Goal: Task Accomplishment & Management: Use online tool/utility

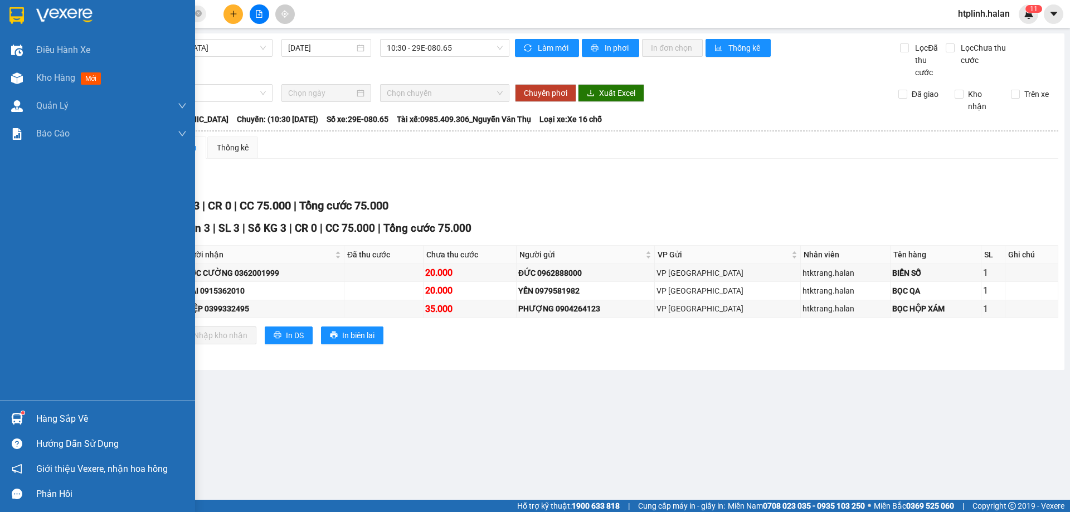
drag, startPoint x: 27, startPoint y: 414, endPoint x: 36, endPoint y: 412, distance: 9.2
click at [27, 414] on div "Hàng sắp về" at bounding box center [97, 418] width 195 height 25
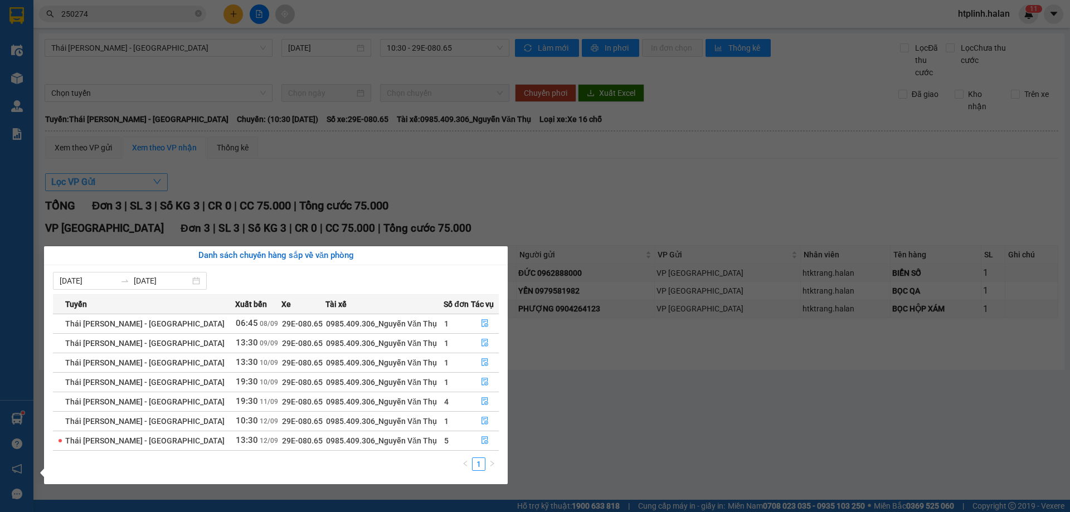
click at [152, 188] on section "Kết quả [PERSON_NAME] ( 250 ) Bộ lọc Mã ĐH Trạng thái Món hàng Thu hộ Tổng [PER…" at bounding box center [535, 256] width 1070 height 512
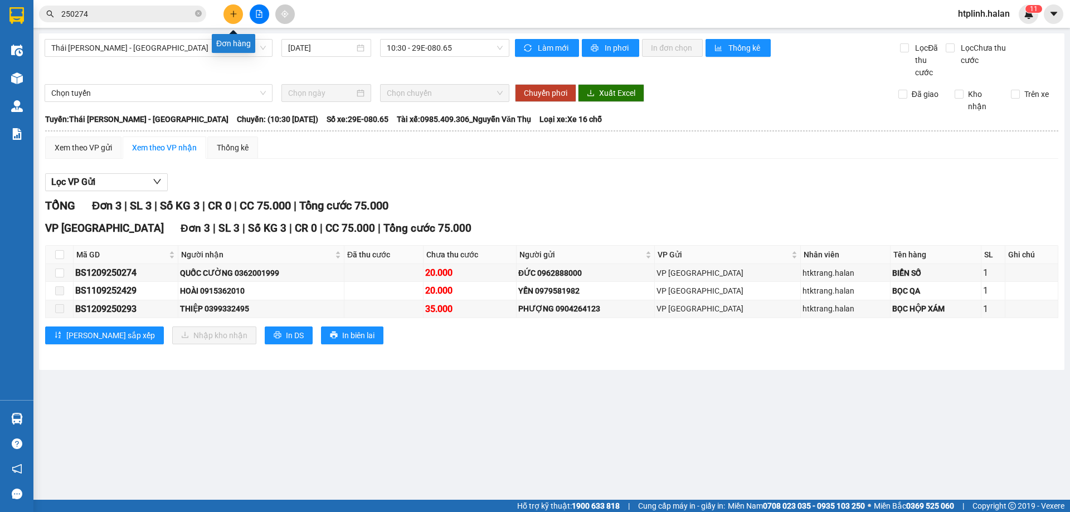
click at [242, 16] on button at bounding box center [233, 14] width 20 height 20
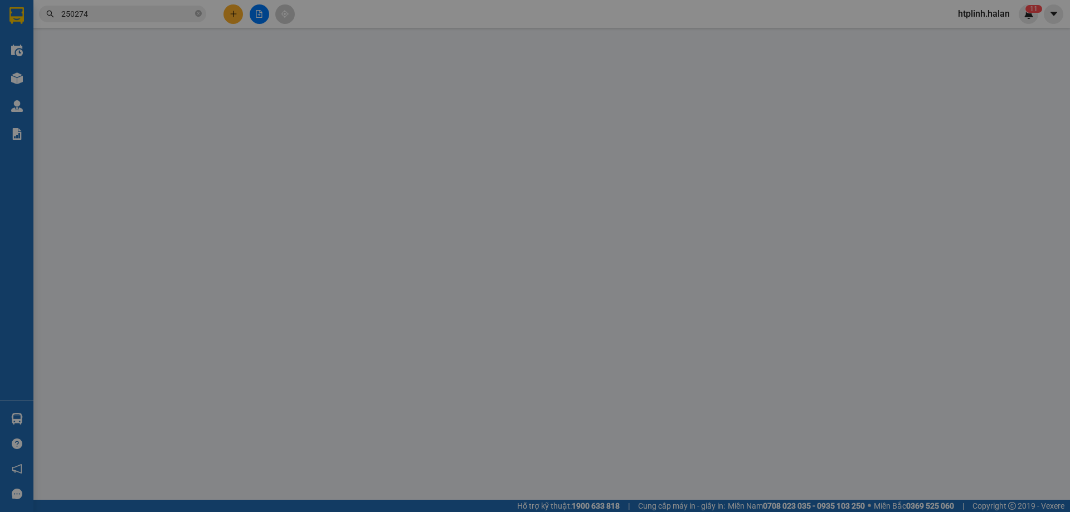
click at [242, 16] on span "Yêu cầu xuất hóa đơn điện tử" at bounding box center [192, 18] width 118 height 9
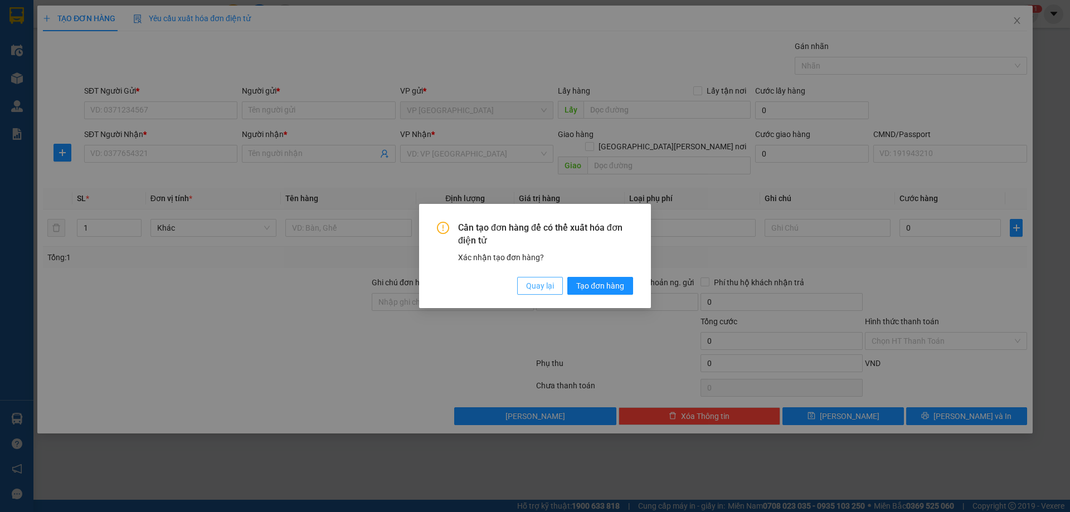
click at [530, 290] on span "Quay lại" at bounding box center [540, 286] width 28 height 12
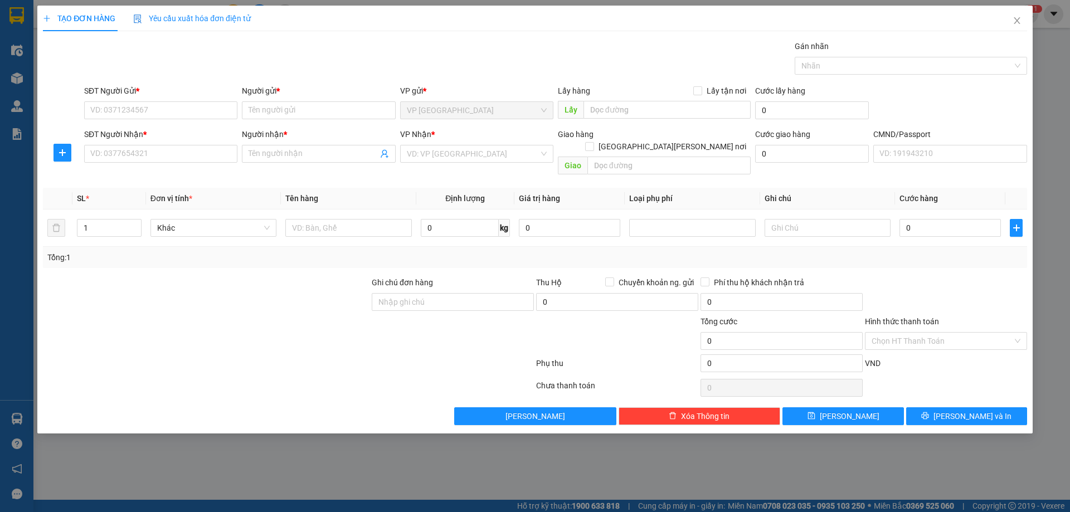
click at [252, 482] on div "TẠO ĐƠN HÀNG Yêu cầu xuất [PERSON_NAME] điện tử Transit Pickup Surcharge Ids Tr…" at bounding box center [535, 256] width 1070 height 512
click at [1019, 18] on icon "close" at bounding box center [1017, 20] width 9 height 9
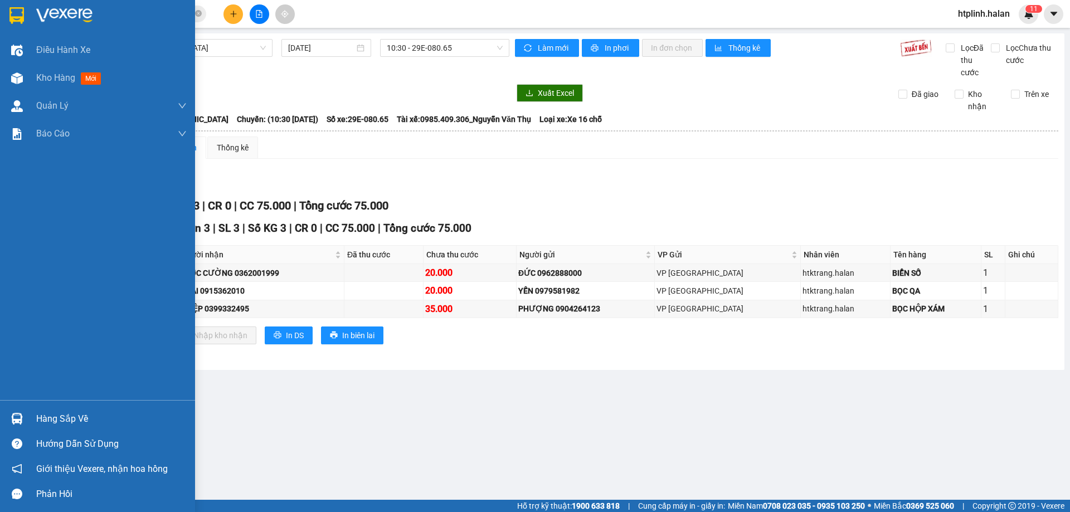
drag, startPoint x: 95, startPoint y: 413, endPoint x: 119, endPoint y: 413, distance: 24.0
click at [95, 414] on div "Hàng sắp về" at bounding box center [111, 419] width 150 height 17
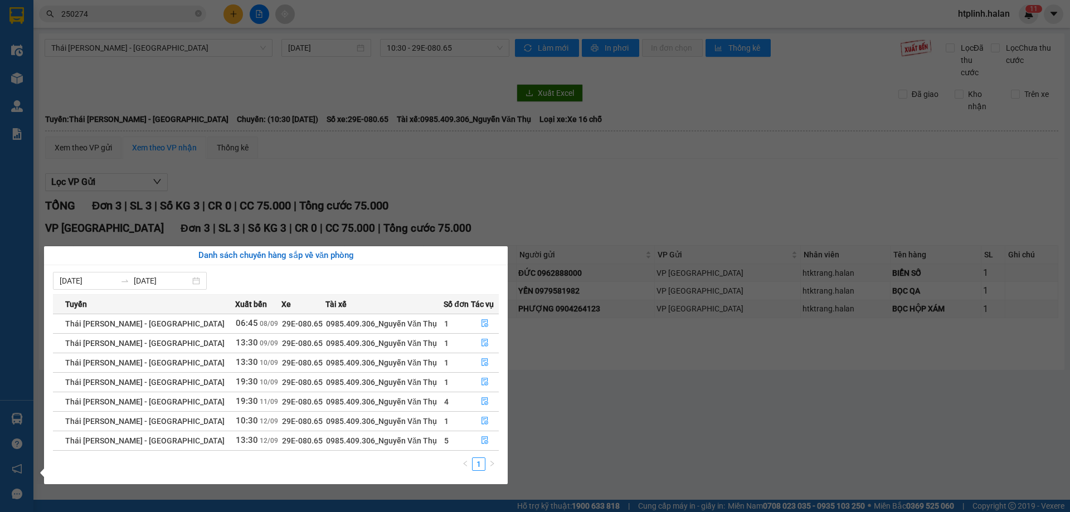
click at [717, 378] on section "Kết quả [PERSON_NAME] ( 250 ) Bộ lọc Mã ĐH Trạng thái Món hàng Thu hộ Tổng [PER…" at bounding box center [535, 256] width 1070 height 512
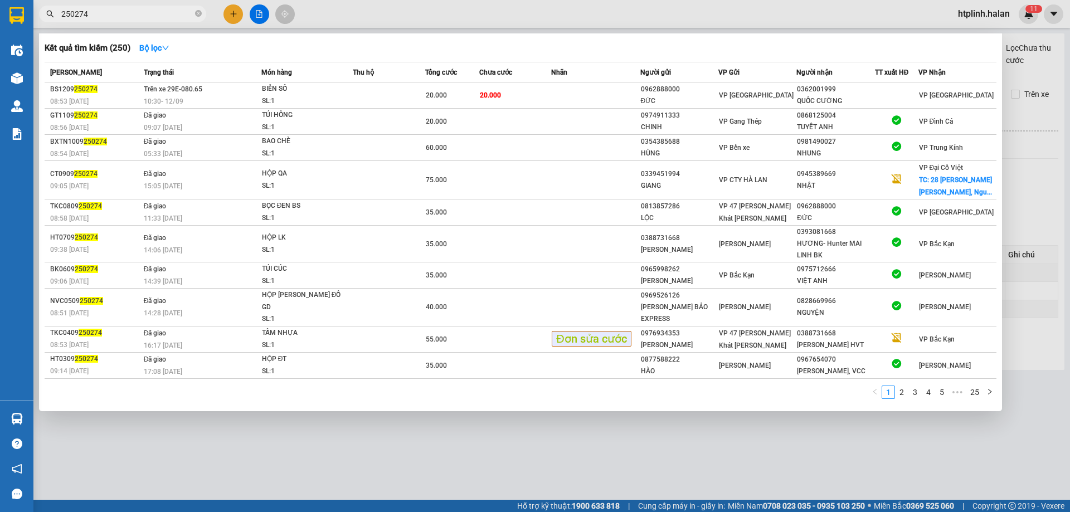
click at [202, 16] on span "250274" at bounding box center [122, 14] width 167 height 17
click at [150, 498] on div at bounding box center [535, 256] width 1070 height 512
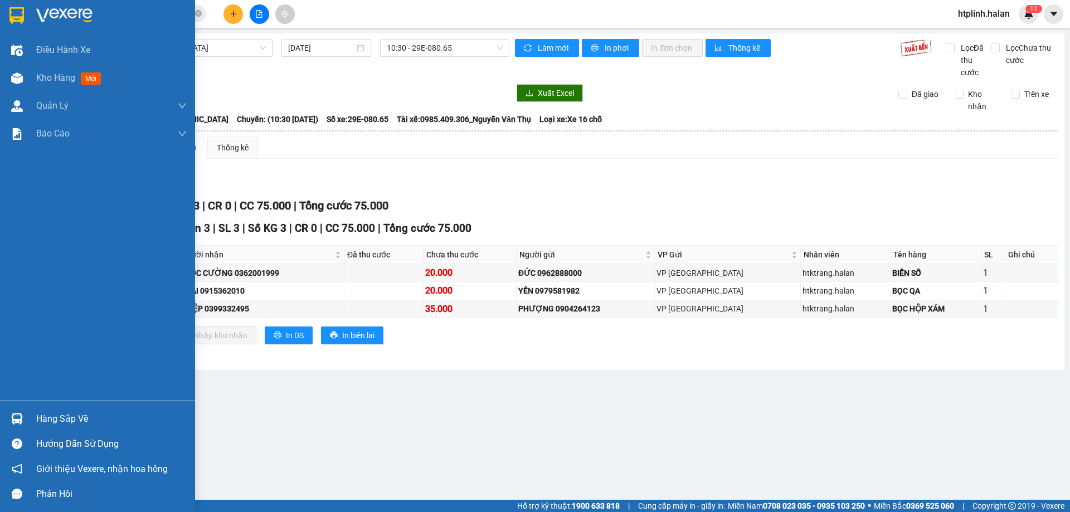
drag, startPoint x: 22, startPoint y: 417, endPoint x: 50, endPoint y: 413, distance: 28.2
click at [23, 417] on div at bounding box center [17, 419] width 20 height 20
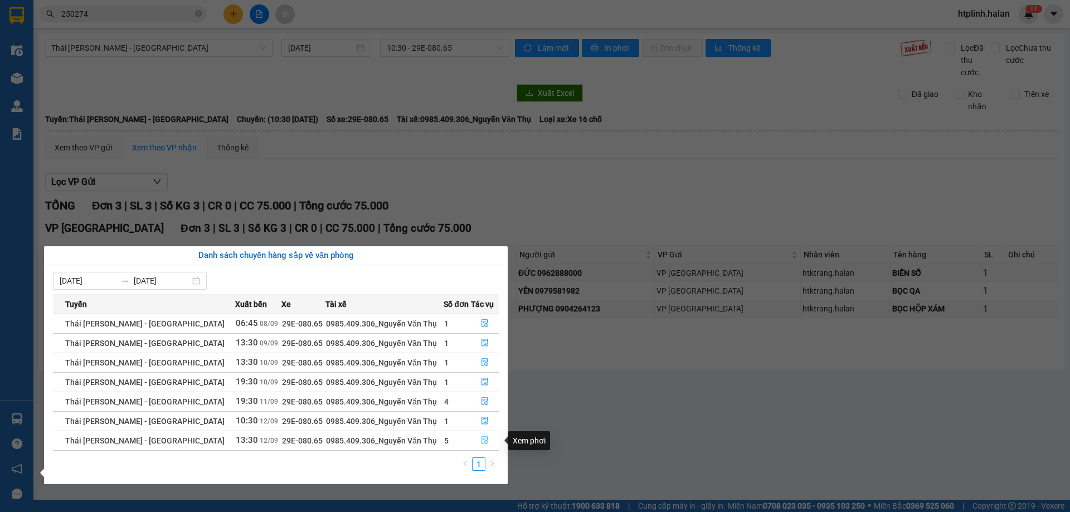
click at [482, 442] on icon "file-done" at bounding box center [485, 441] width 7 height 8
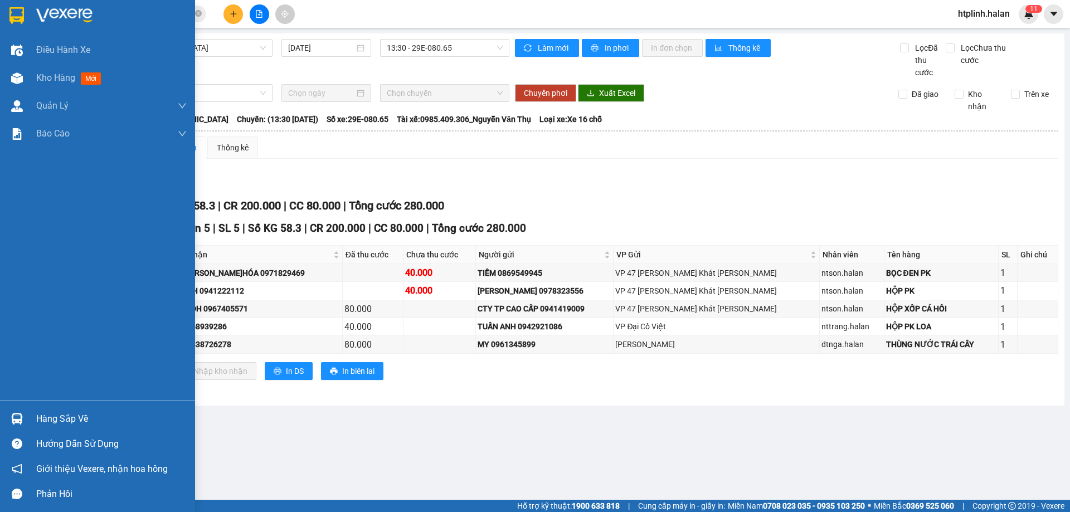
click at [45, 425] on div "Hàng sắp về" at bounding box center [111, 419] width 150 height 17
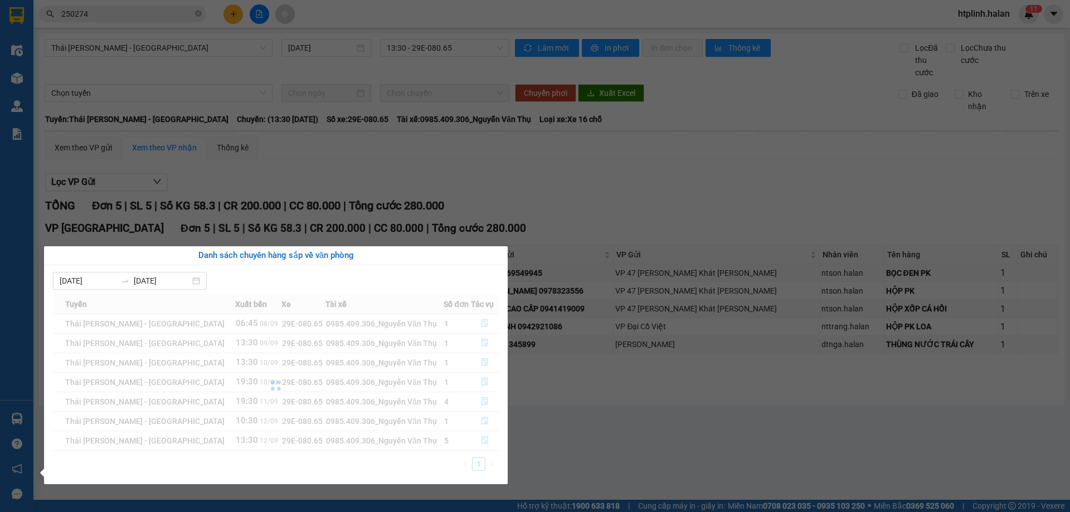
click at [757, 148] on section "Kết quả [PERSON_NAME] ( 250 ) Bộ lọc Mã ĐH Trạng thái Món hàng Thu hộ Tổng [PER…" at bounding box center [535, 256] width 1070 height 512
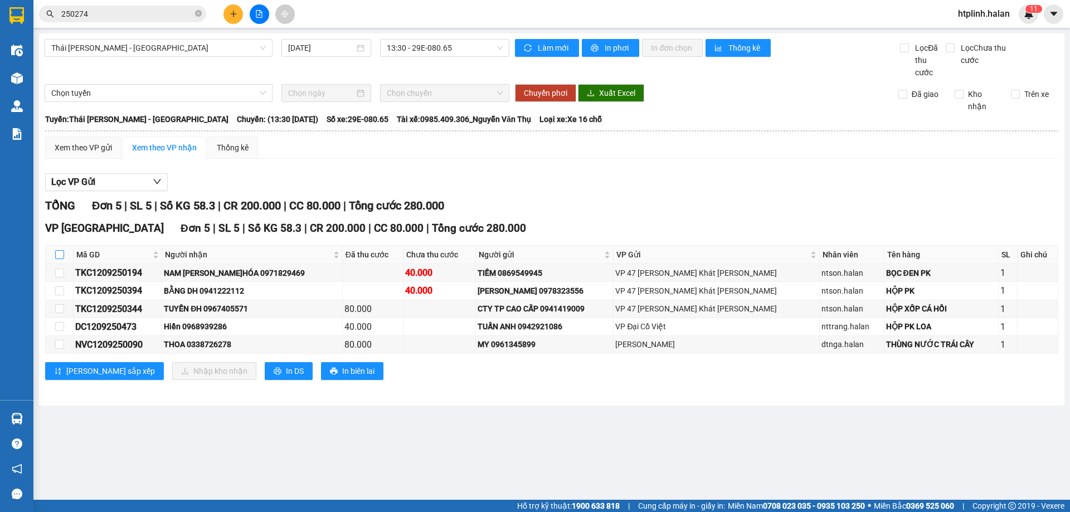
click at [60, 251] on input "checkbox" at bounding box center [59, 254] width 9 height 9
checkbox input "true"
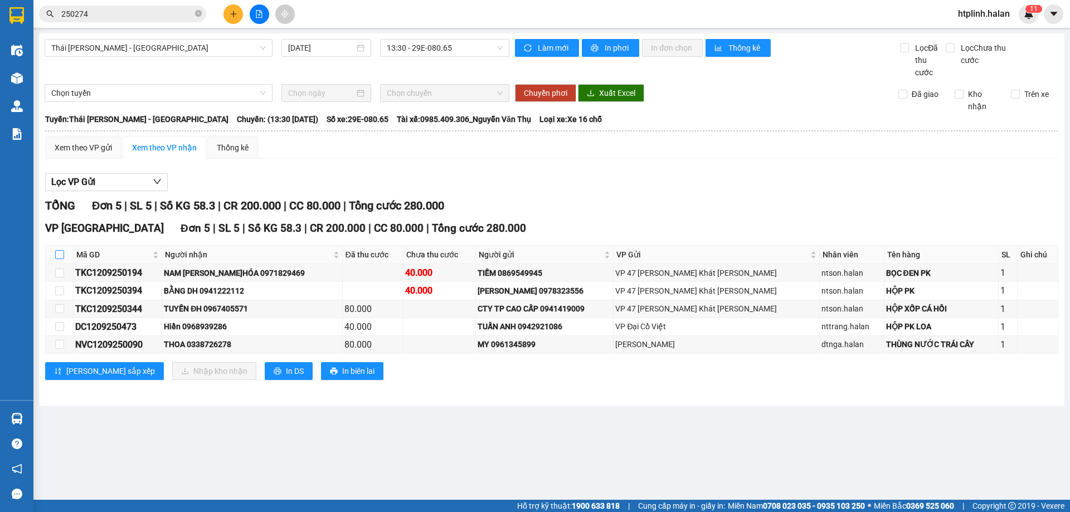
checkbox input "true"
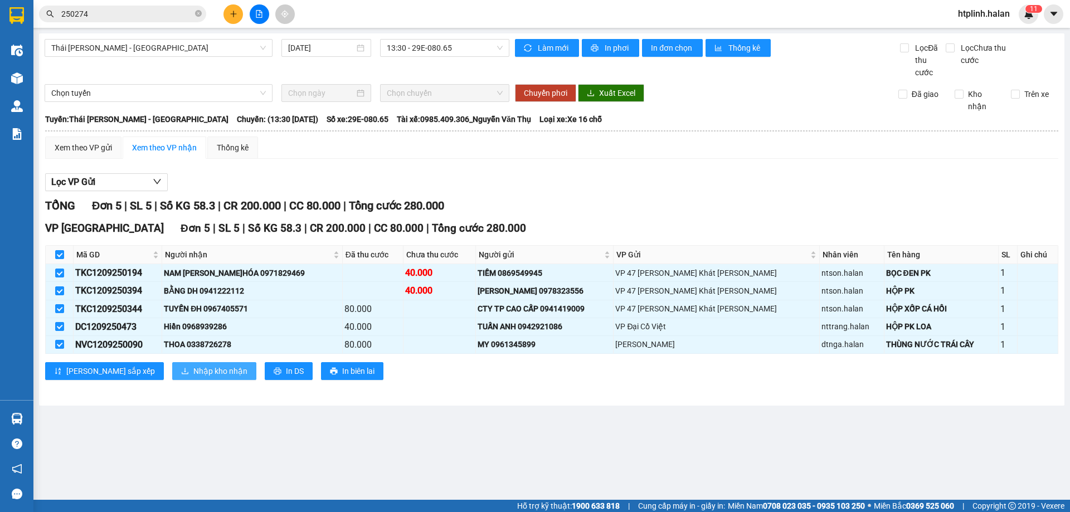
click at [193, 371] on span "Nhập kho nhận" at bounding box center [220, 371] width 54 height 12
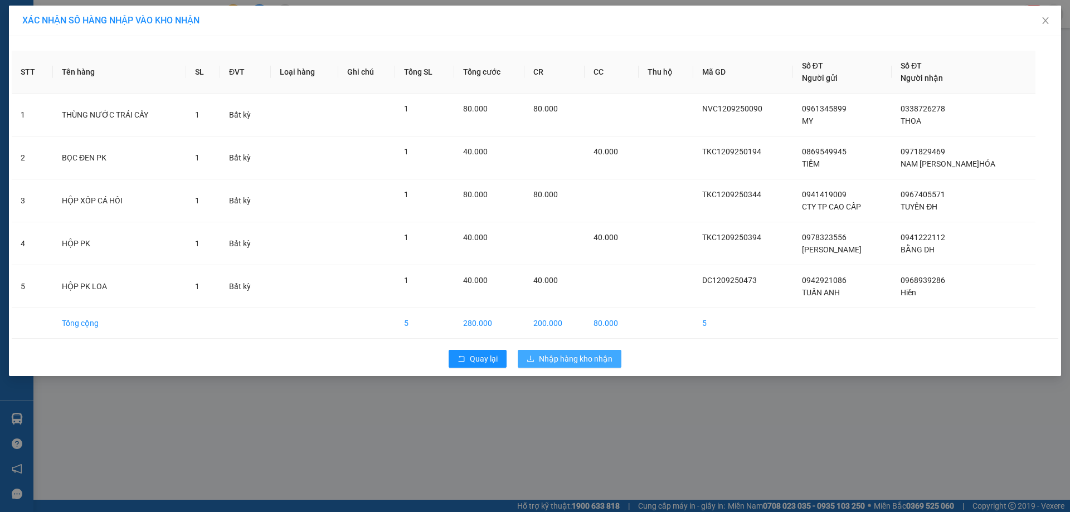
click at [562, 356] on span "Nhập hàng kho nhận" at bounding box center [576, 359] width 74 height 12
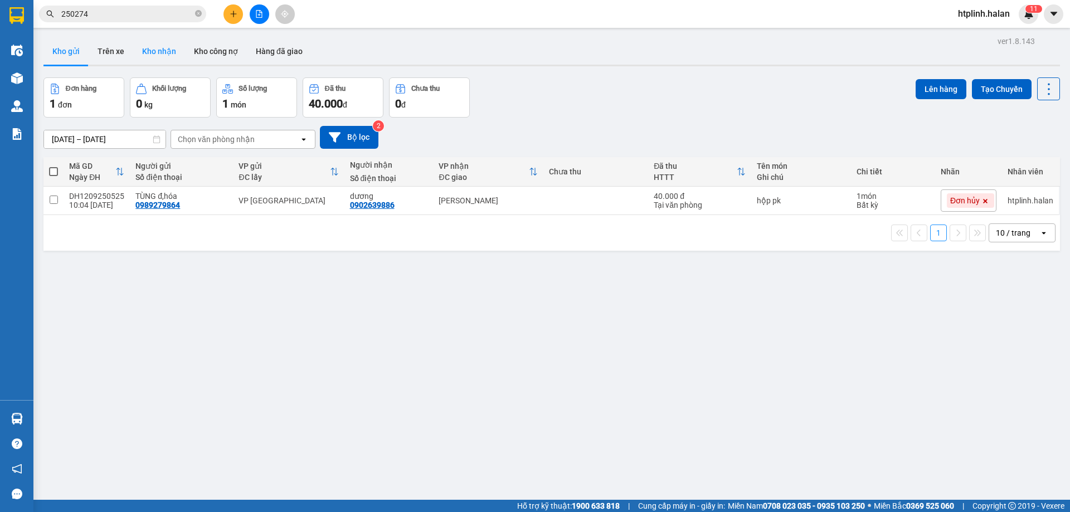
click at [176, 54] on button "Kho nhận" at bounding box center [159, 51] width 52 height 27
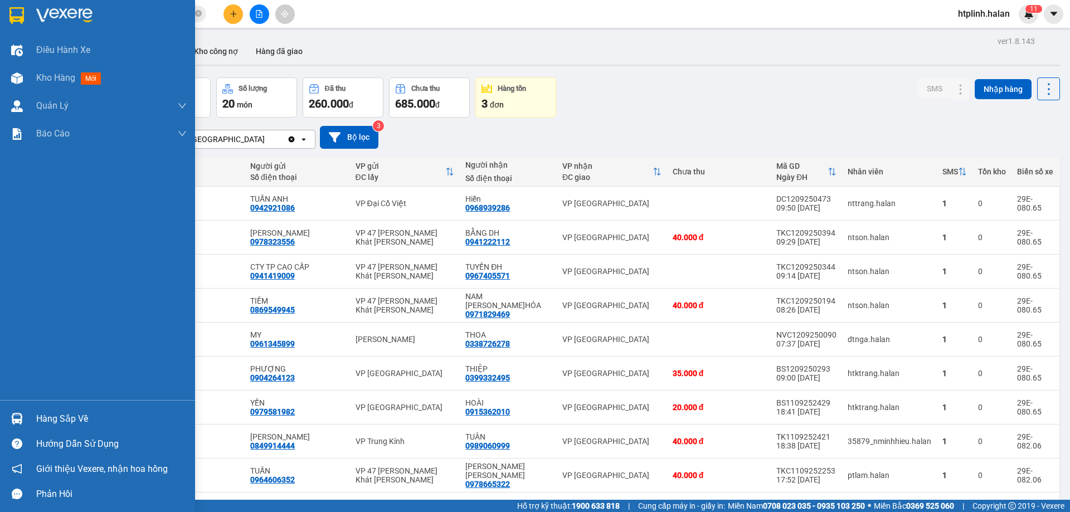
drag, startPoint x: 98, startPoint y: 420, endPoint x: 172, endPoint y: 422, distance: 74.7
click at [101, 420] on div "Hàng sắp về" at bounding box center [111, 419] width 150 height 17
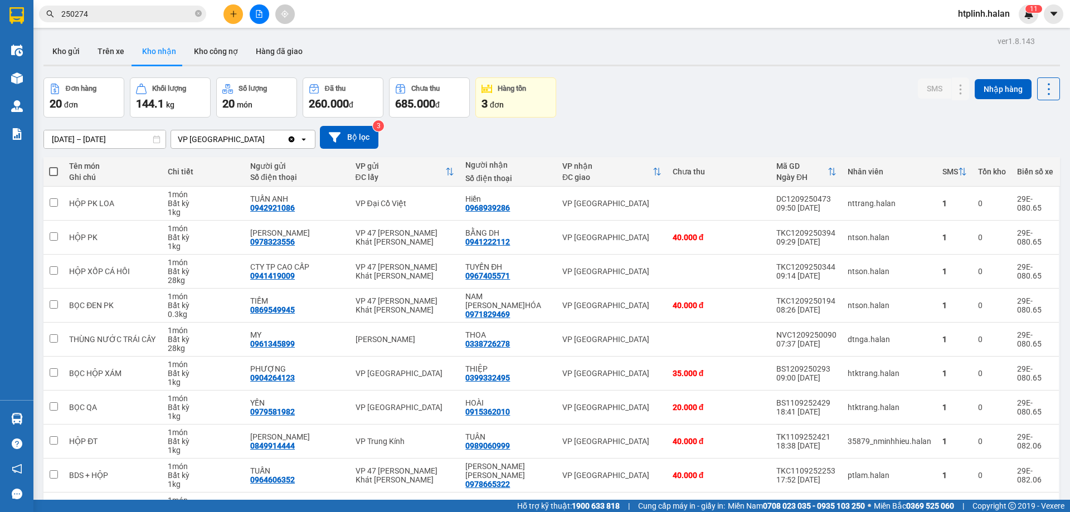
click at [688, 117] on section "Kết quả [PERSON_NAME] ( 250 ) Bộ lọc Mã ĐH Trạng thái Món hàng Thu hộ Tổng [PER…" at bounding box center [535, 256] width 1070 height 512
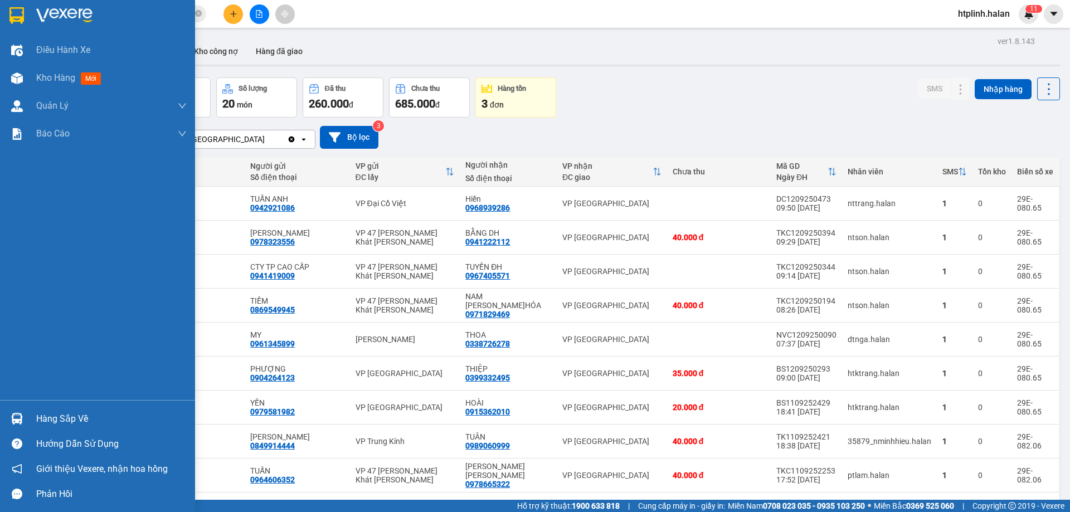
click at [59, 417] on div "Hàng sắp về" at bounding box center [111, 419] width 150 height 17
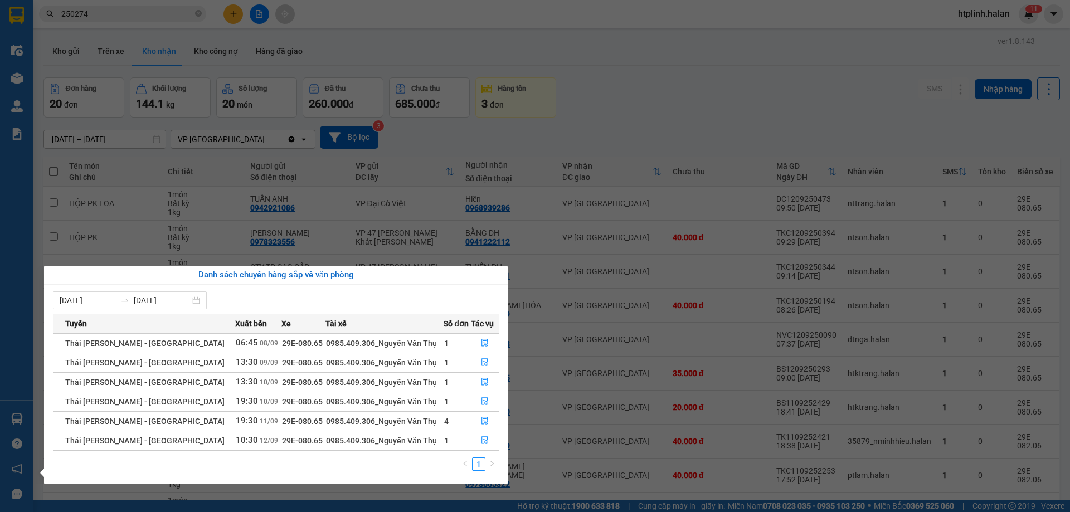
click at [624, 84] on section "Kết quả [PERSON_NAME] ( 250 ) Bộ lọc Mã ĐH Trạng thái Món hàng Thu hộ Tổng [PER…" at bounding box center [535, 256] width 1070 height 512
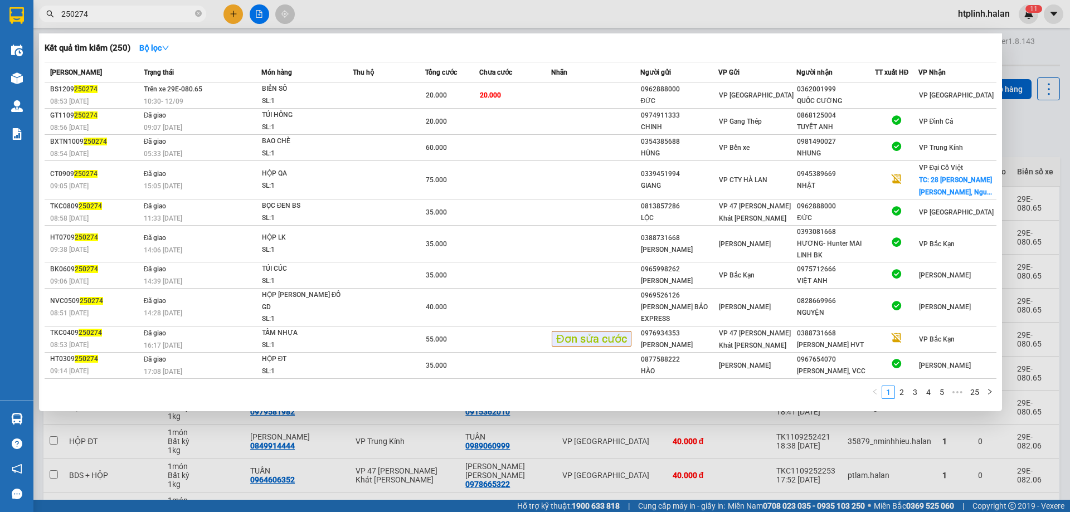
click at [132, 11] on input "250274" at bounding box center [127, 14] width 132 height 12
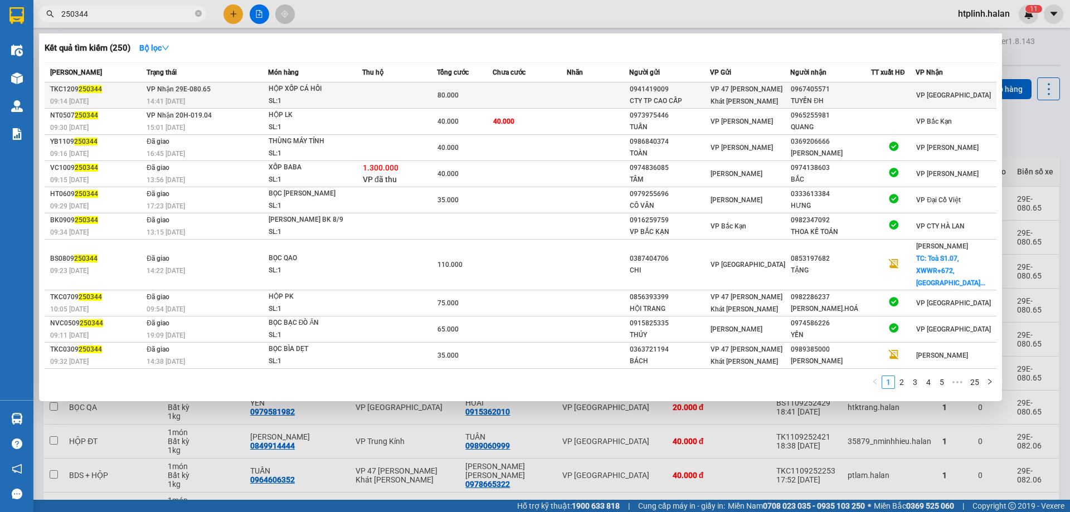
type input "250344"
click at [159, 93] on span "[PERSON_NAME] 29E-080.65" at bounding box center [179, 89] width 64 height 8
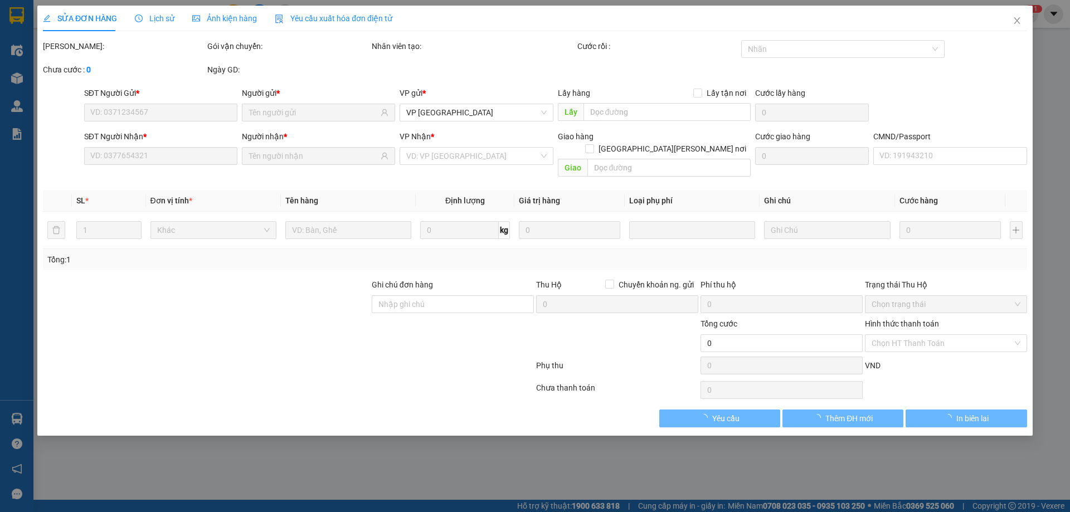
type input "0941419009"
type input "CTY TP CAO CẤP"
type input "0967405571"
type input "TUYẾN ĐH"
type input "80.000"
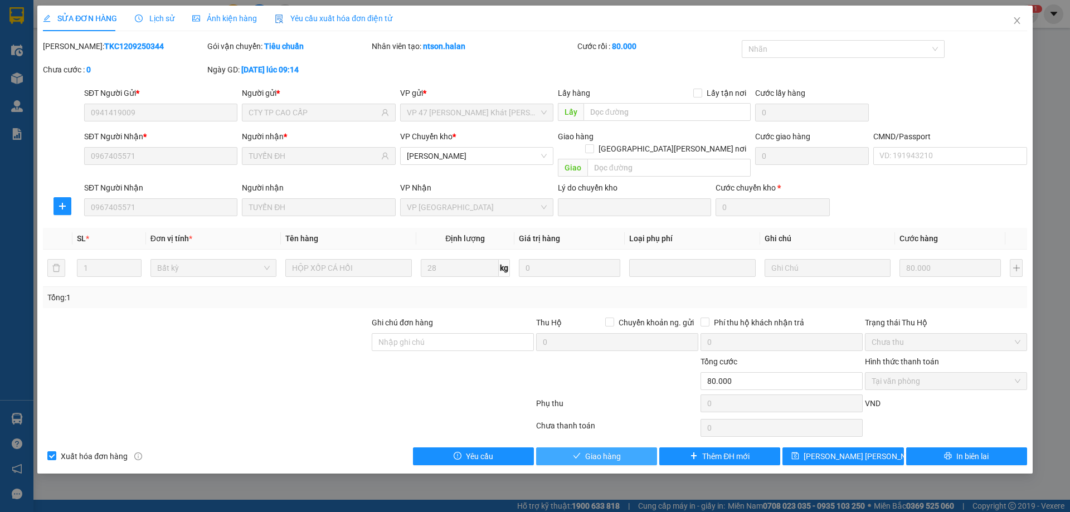
click at [624, 448] on button "Giao hàng" at bounding box center [596, 457] width 121 height 18
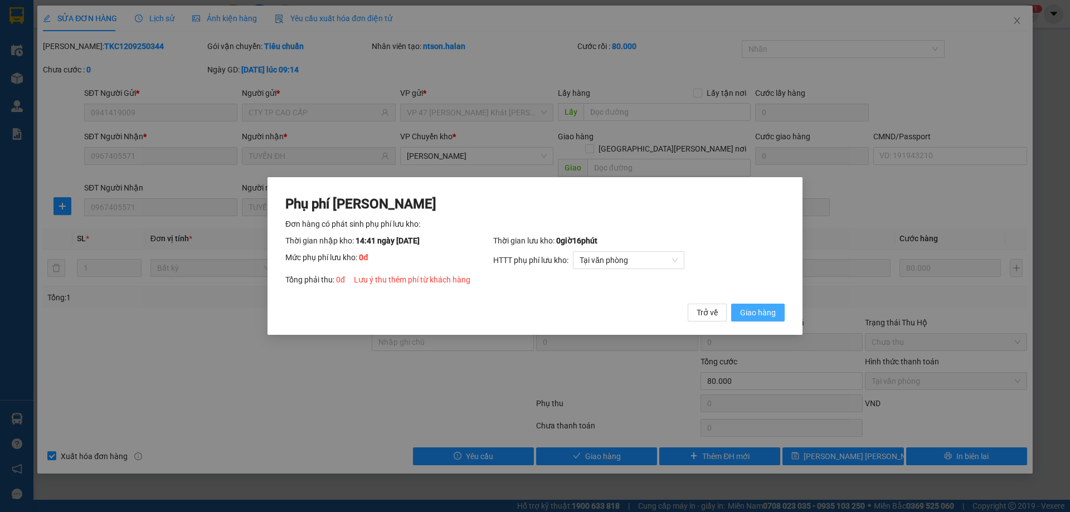
click at [752, 315] on span "Giao hàng" at bounding box center [758, 313] width 36 height 12
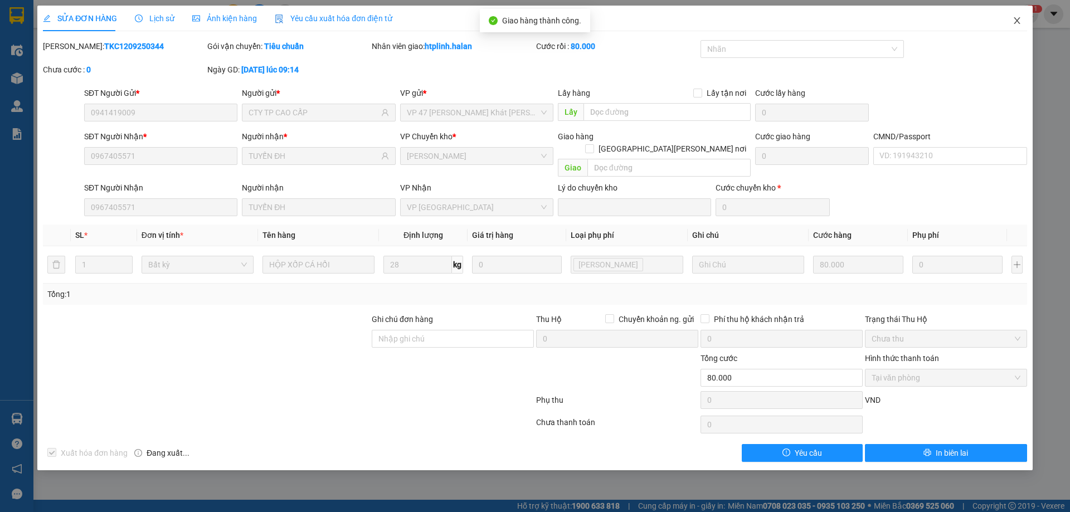
click at [1013, 19] on icon "close" at bounding box center [1017, 20] width 9 height 9
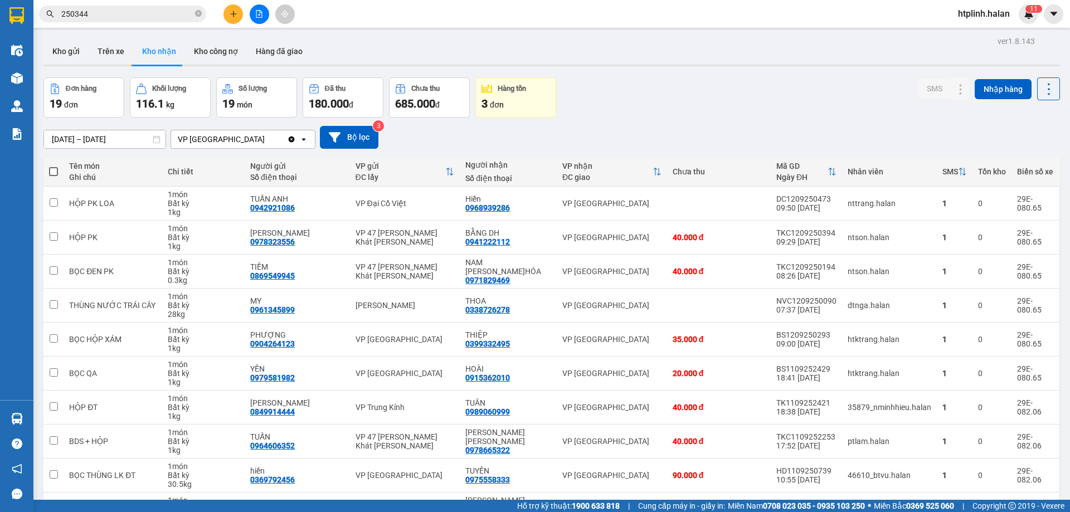
click at [101, 19] on input "250344" at bounding box center [127, 14] width 132 height 12
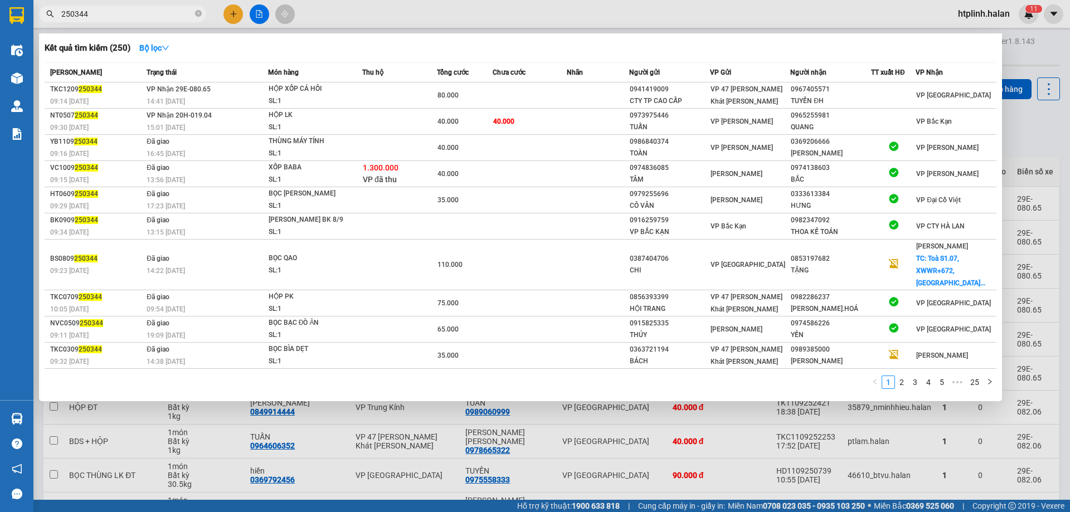
click at [101, 19] on input "250344" at bounding box center [127, 14] width 132 height 12
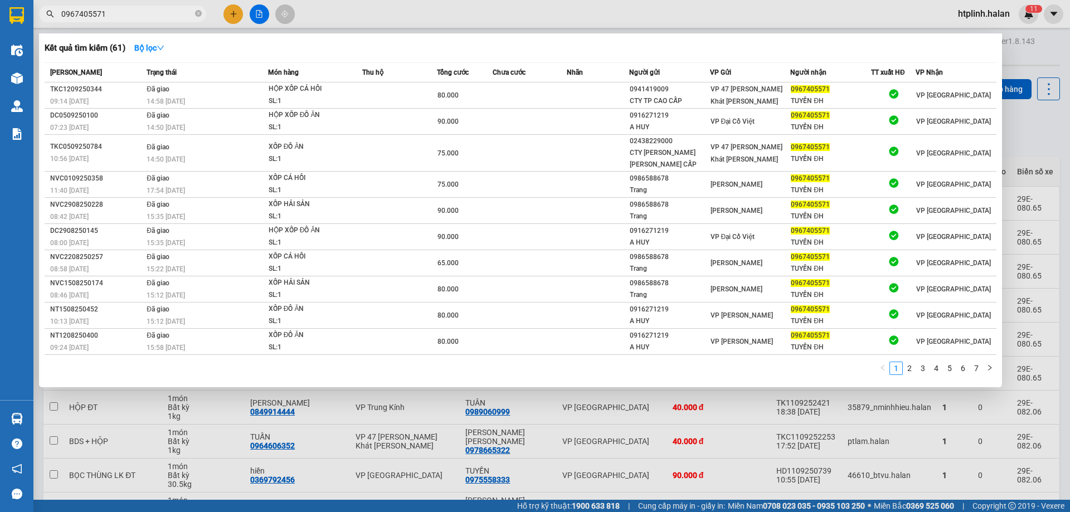
type input "0967405571"
click at [342, 477] on div at bounding box center [535, 256] width 1070 height 512
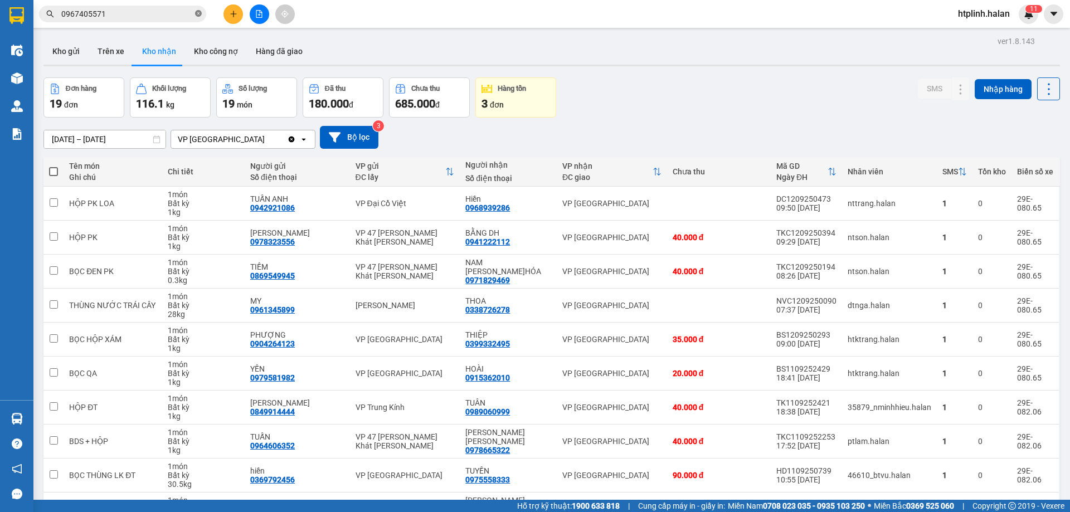
click at [200, 14] on icon "close-circle" at bounding box center [198, 13] width 7 height 7
click at [99, 14] on input "text" at bounding box center [127, 14] width 132 height 12
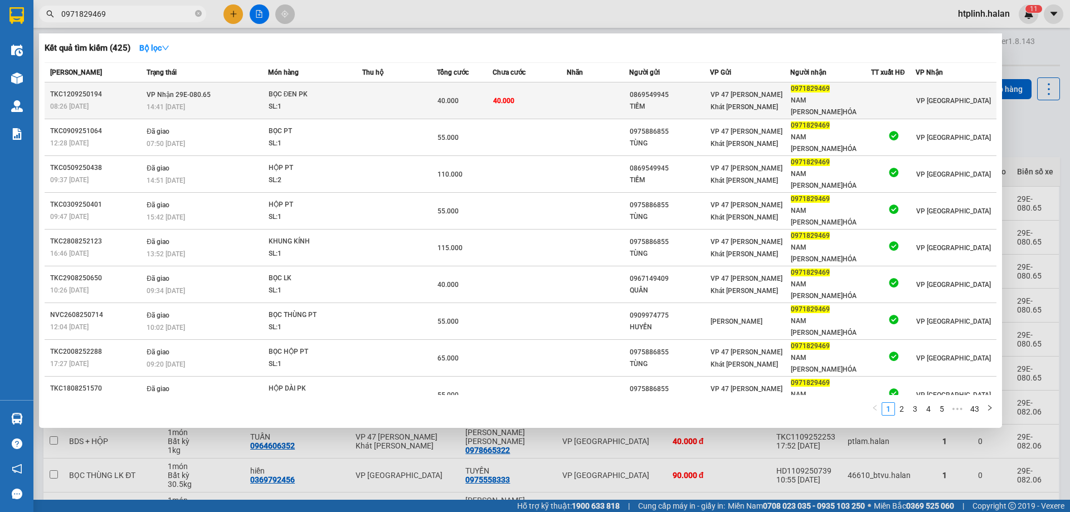
type input "0971829469"
click at [347, 101] on div "SL: 1" at bounding box center [311, 107] width 84 height 12
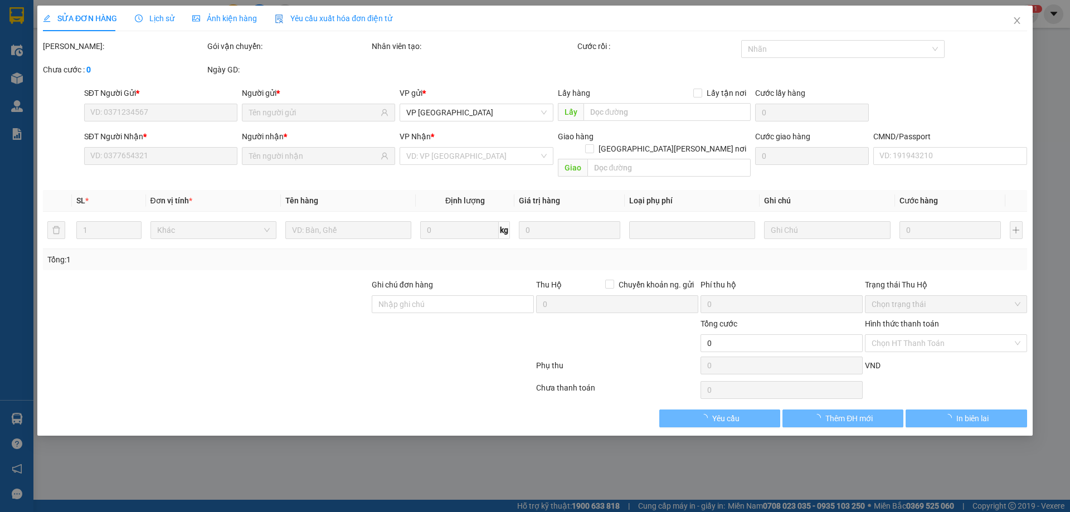
type input "0869549945"
type input "TIỀM"
type input "0971829469"
type input "NAM [PERSON_NAME]HÓA"
type input "40.000"
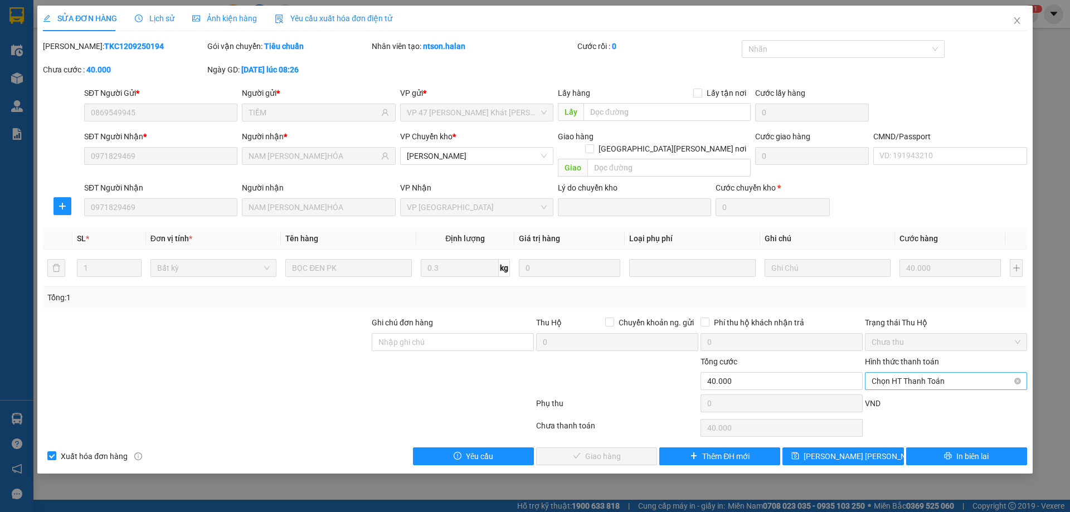
click at [933, 373] on span "Chọn HT Thanh Toán" at bounding box center [946, 381] width 149 height 17
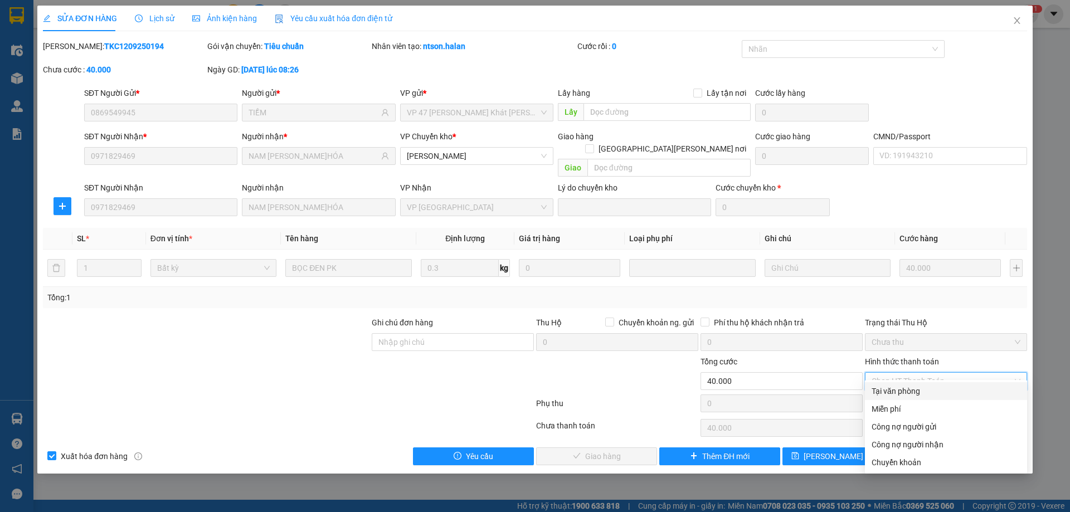
click at [906, 396] on div "Tại văn phòng" at bounding box center [946, 391] width 149 height 12
type input "0"
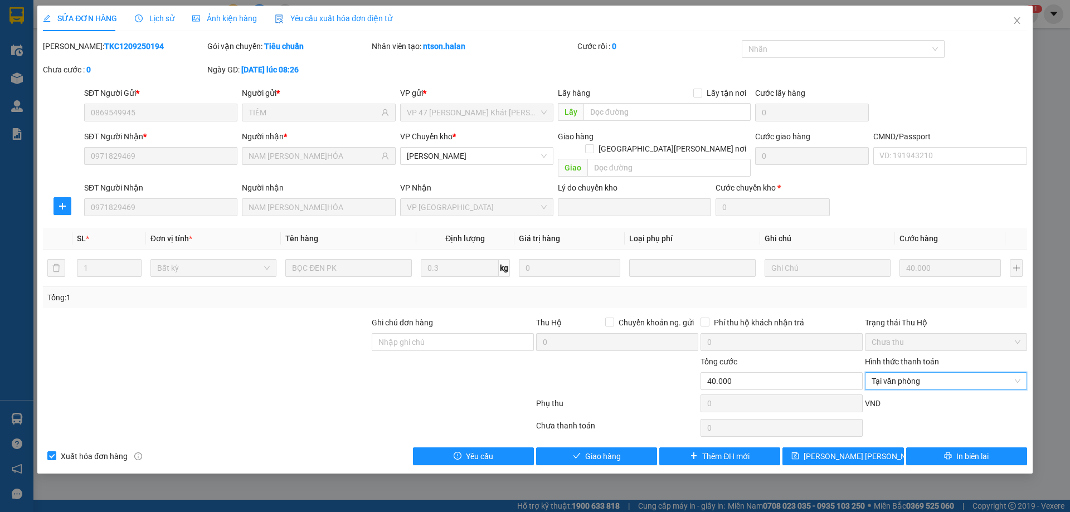
click at [578, 429] on div "Total Paid Fee 0 Total UnPaid Fee 40.000 Cash Collection Total Fee Mã ĐH: TKC12…" at bounding box center [535, 252] width 984 height 425
click at [587, 450] on span "Giao hàng" at bounding box center [603, 456] width 36 height 12
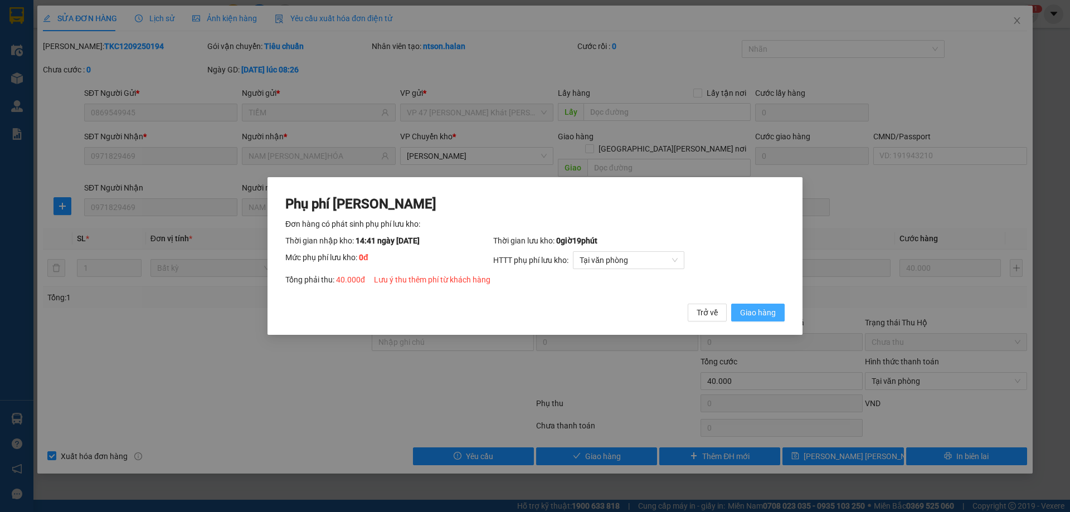
click at [740, 310] on span "Giao hàng" at bounding box center [758, 313] width 36 height 12
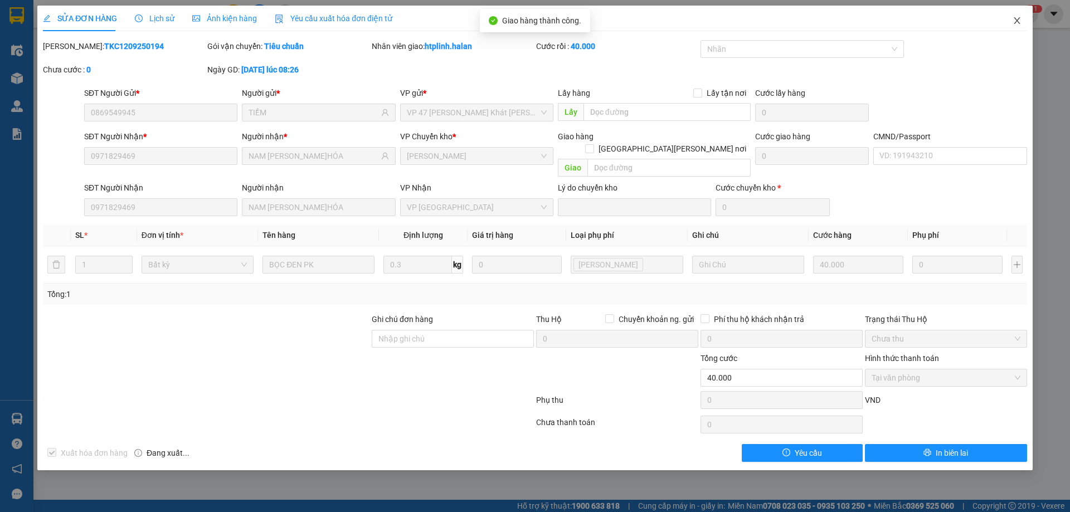
click at [1015, 21] on icon "close" at bounding box center [1017, 20] width 9 height 9
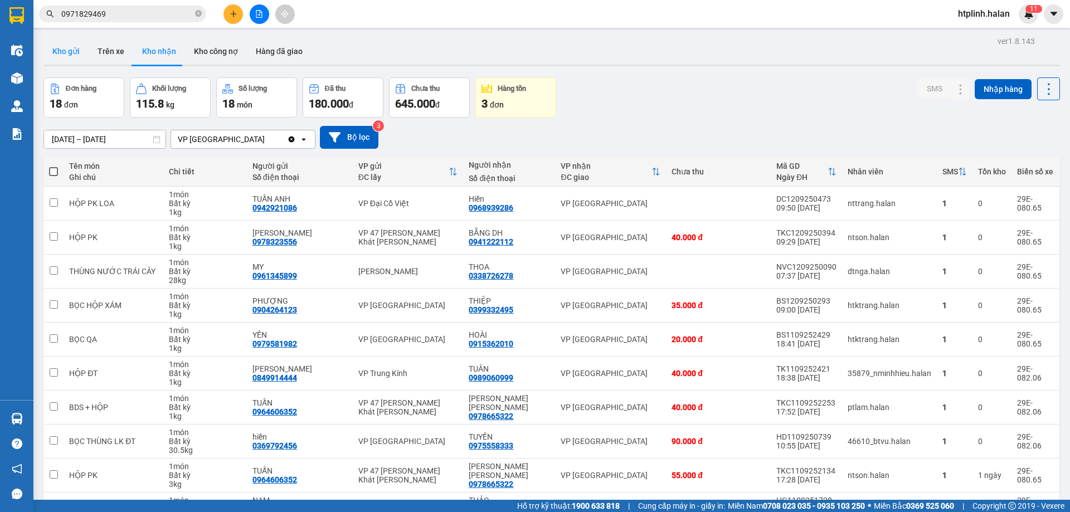
click at [50, 43] on button "Kho gửi" at bounding box center [65, 51] width 45 height 27
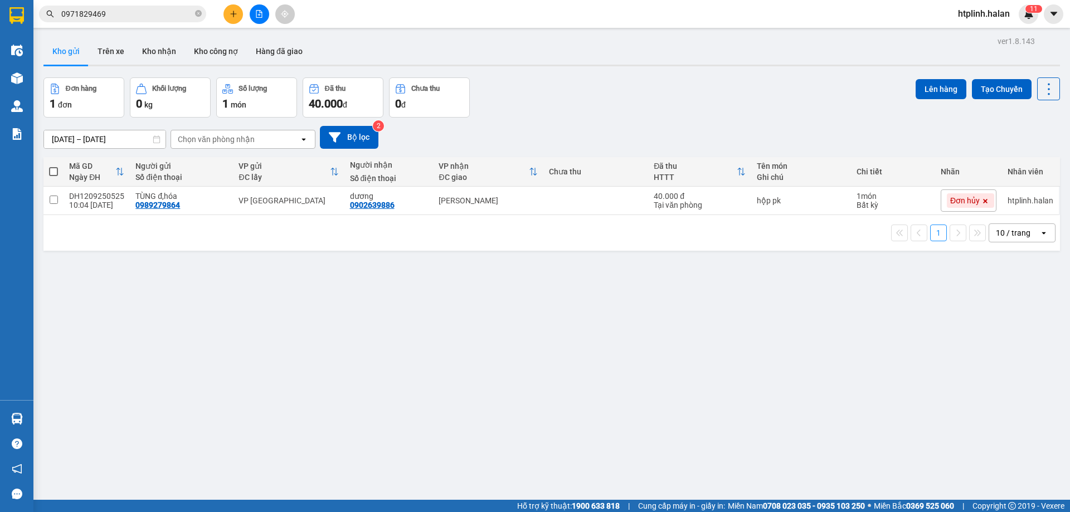
click at [143, 8] on input "0971829469" at bounding box center [127, 14] width 132 height 12
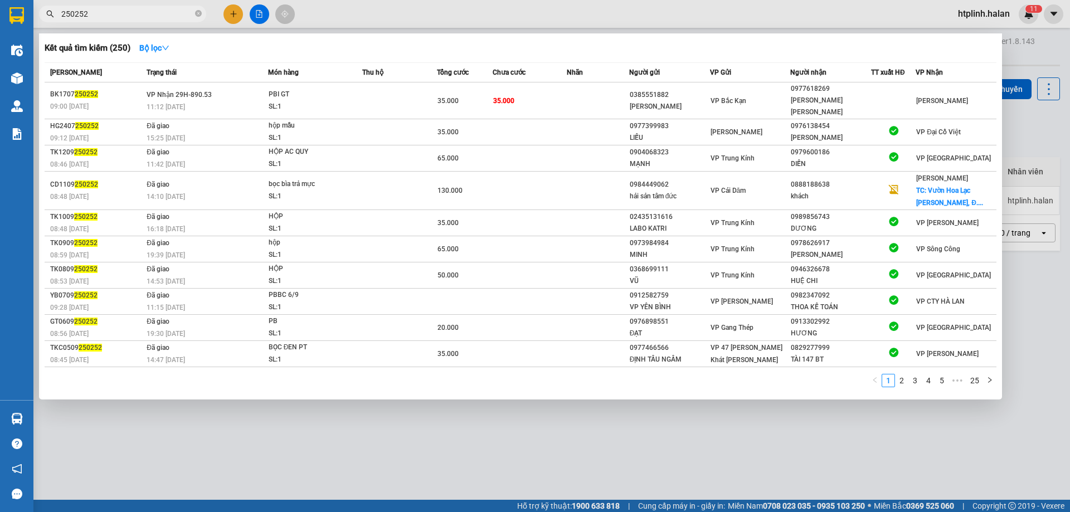
drag, startPoint x: 621, startPoint y: 510, endPoint x: 615, endPoint y: 473, distance: 37.8
click at [615, 502] on div at bounding box center [535, 256] width 1070 height 512
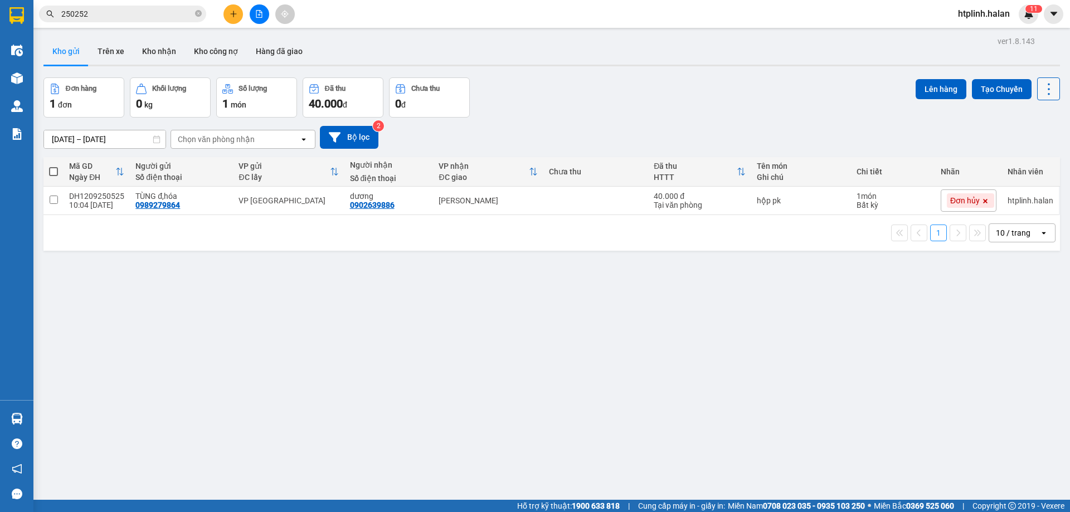
click at [1046, 87] on icon at bounding box center [1049, 89] width 16 height 16
click at [1005, 157] on div "Làm mới" at bounding box center [1020, 159] width 66 height 11
click at [118, 14] on input "250252" at bounding box center [127, 14] width 132 height 12
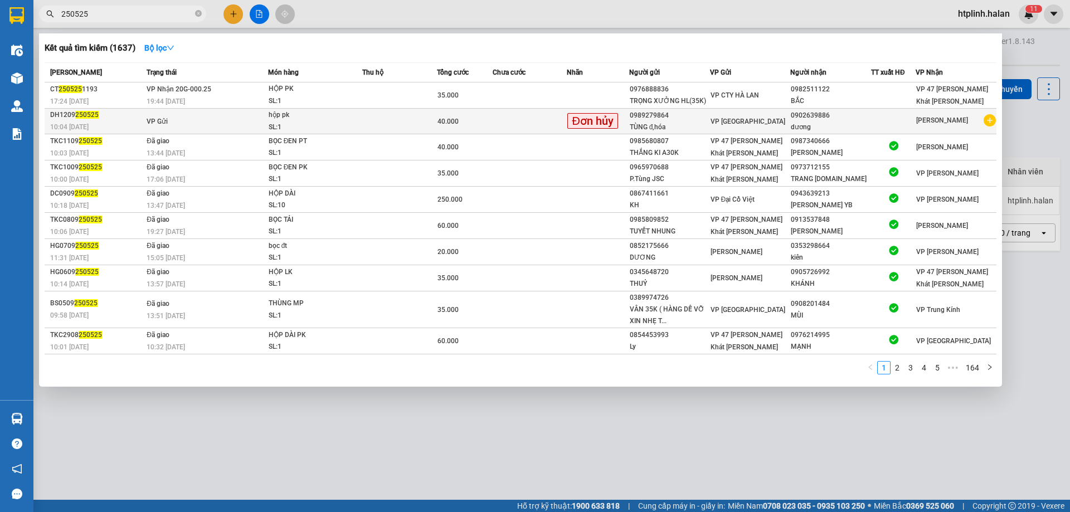
type input "250525"
click at [245, 123] on td "VP Gửi" at bounding box center [206, 122] width 124 height 26
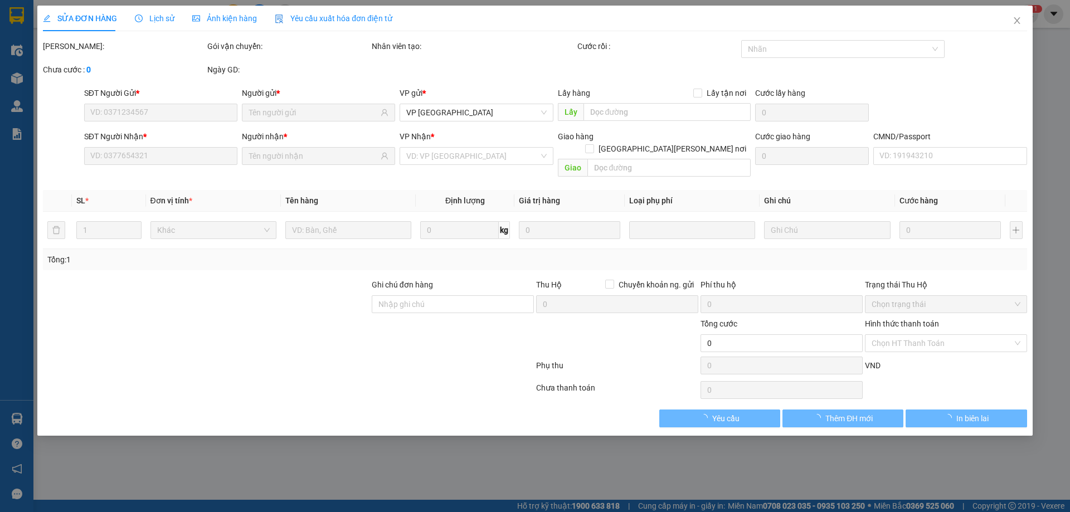
type input "0989279864"
type input "0902639886"
type input "40.000"
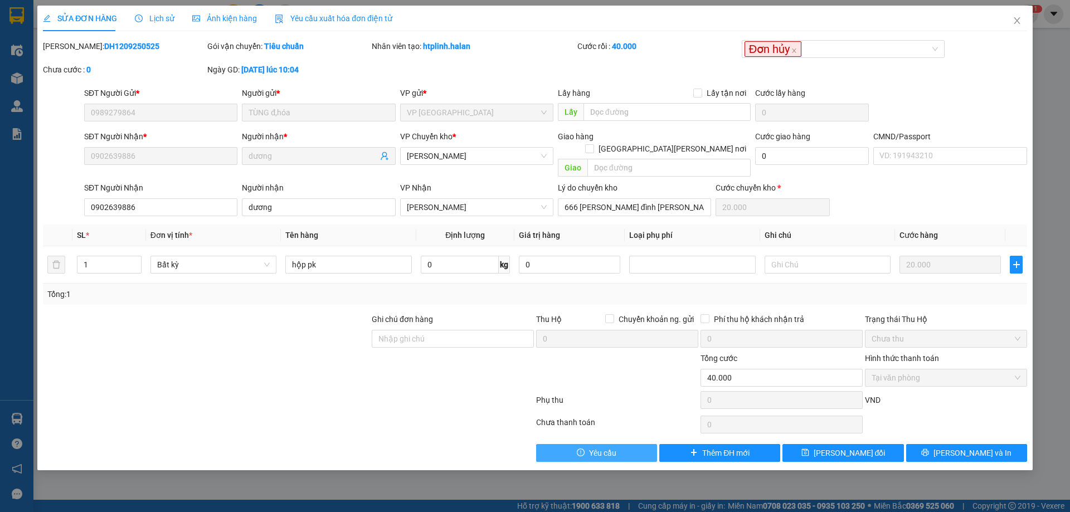
click at [585, 444] on button "Yêu cầu" at bounding box center [596, 453] width 121 height 18
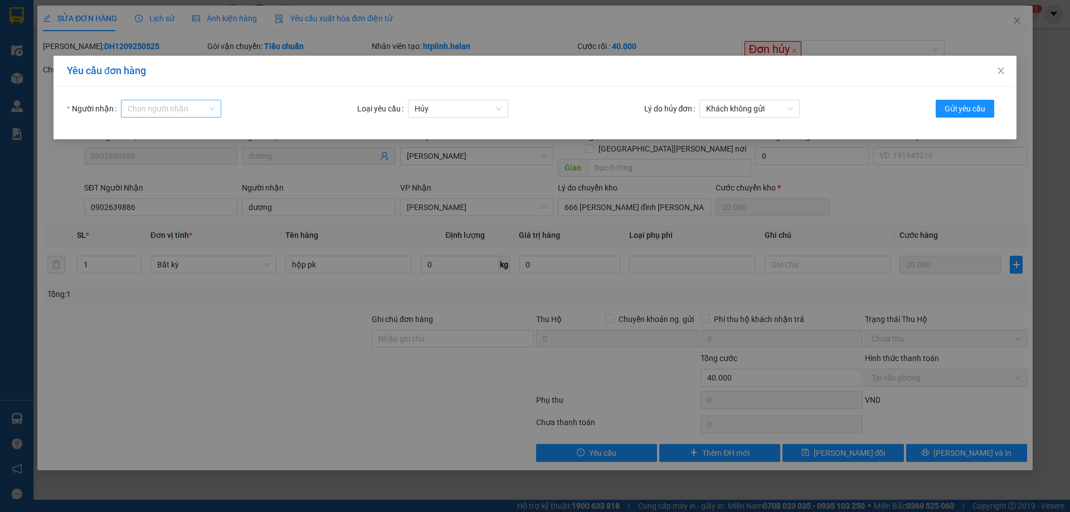
click at [193, 113] on input "Người nhận" at bounding box center [167, 108] width 79 height 17
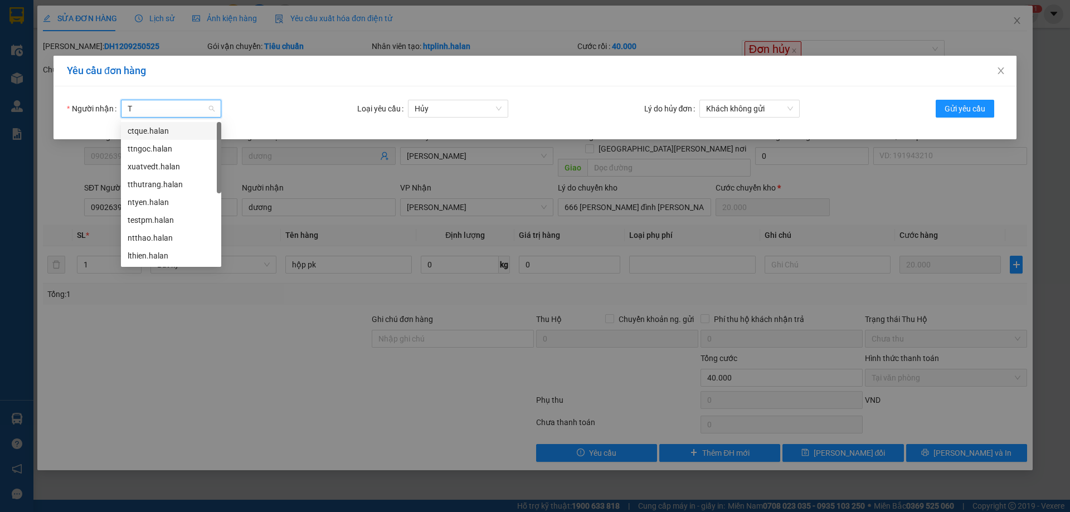
type input "TT"
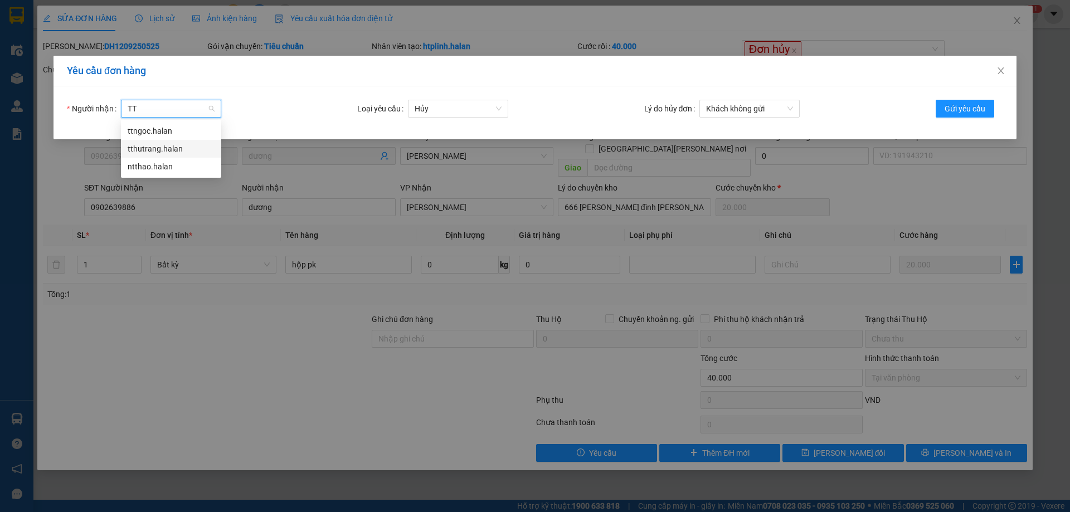
drag, startPoint x: 170, startPoint y: 154, endPoint x: 451, endPoint y: 133, distance: 281.6
click at [171, 154] on div "tthutrang.halan" at bounding box center [171, 149] width 87 height 12
click at [778, 108] on span "Khách không gửi" at bounding box center [749, 108] width 87 height 17
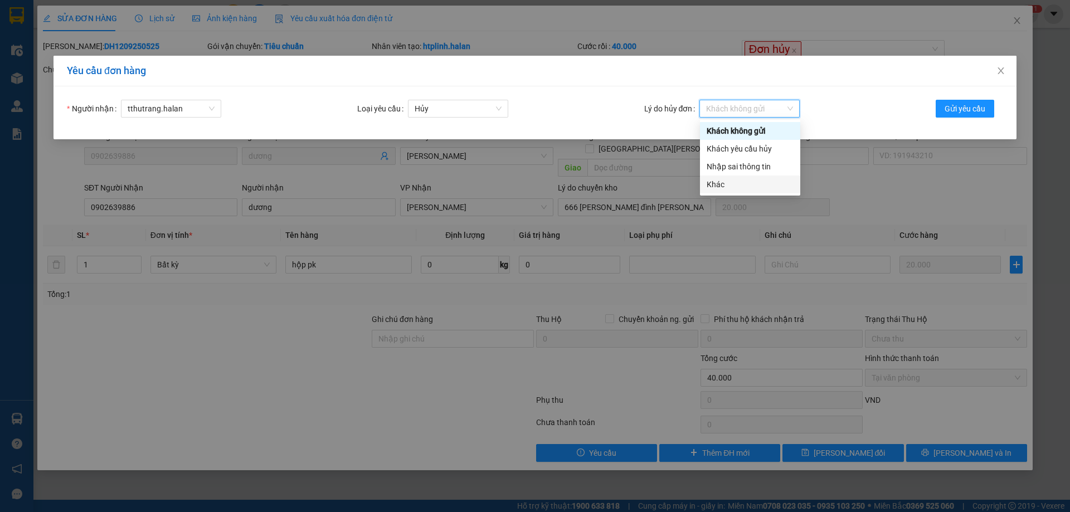
click at [727, 183] on div "Khác" at bounding box center [750, 184] width 87 height 12
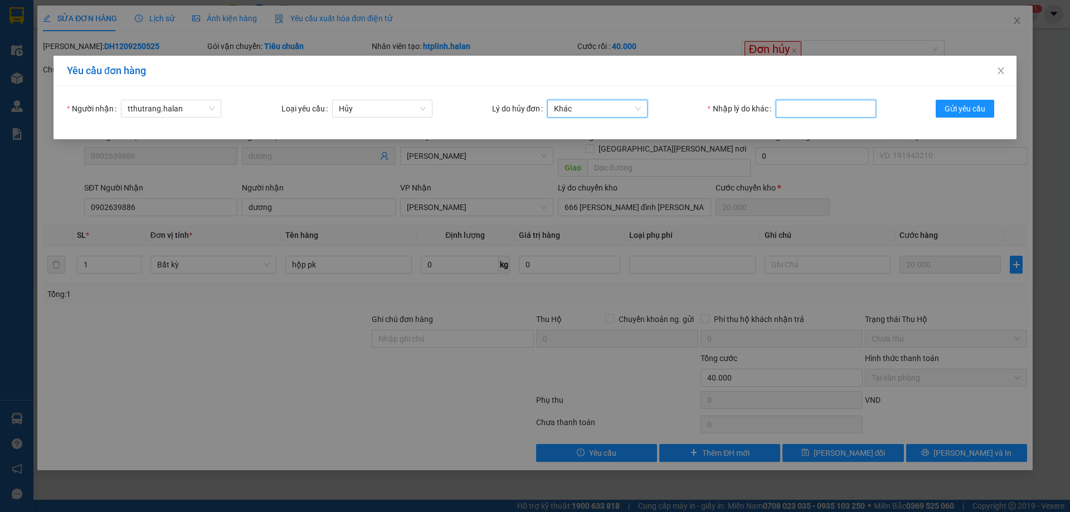
click at [839, 112] on input "Nhập lý do khác" at bounding box center [826, 109] width 100 height 18
type input "TRÙNG ĐƠN"
click at [961, 100] on button "Gửi yêu cầu" at bounding box center [965, 109] width 59 height 18
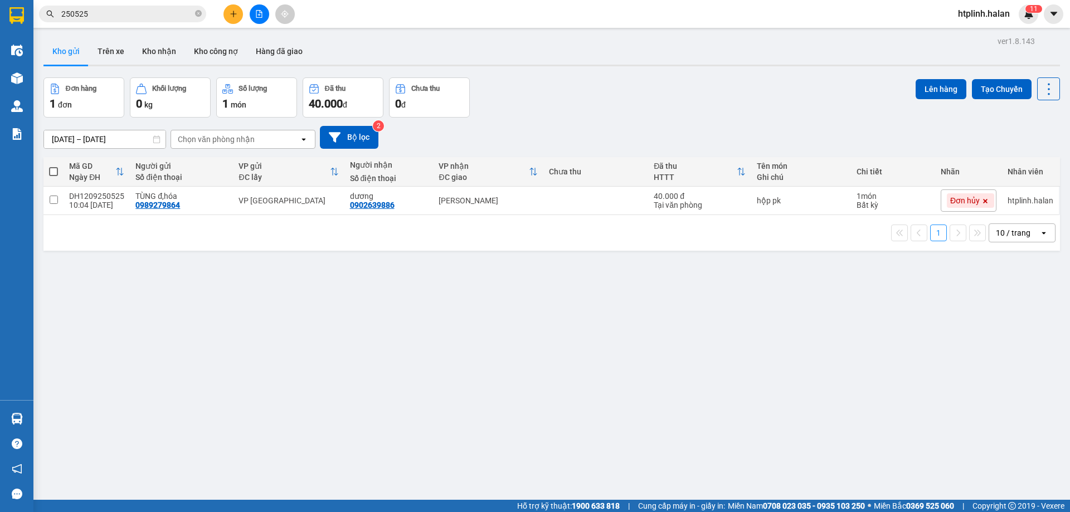
click at [99, 325] on div "ver 1.8.143 Kho gửi Trên xe Kho [PERSON_NAME] công nợ Hàng đã [PERSON_NAME] hàn…" at bounding box center [551, 289] width 1025 height 512
click at [243, 135] on div "Chọn văn phòng nhận" at bounding box center [216, 139] width 77 height 11
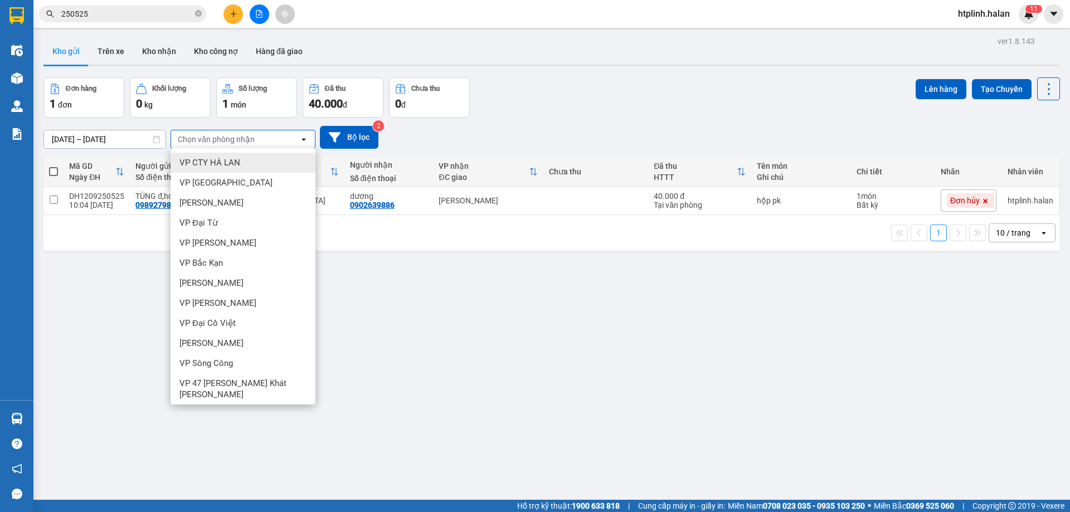
click at [142, 18] on input "250525" at bounding box center [127, 14] width 132 height 12
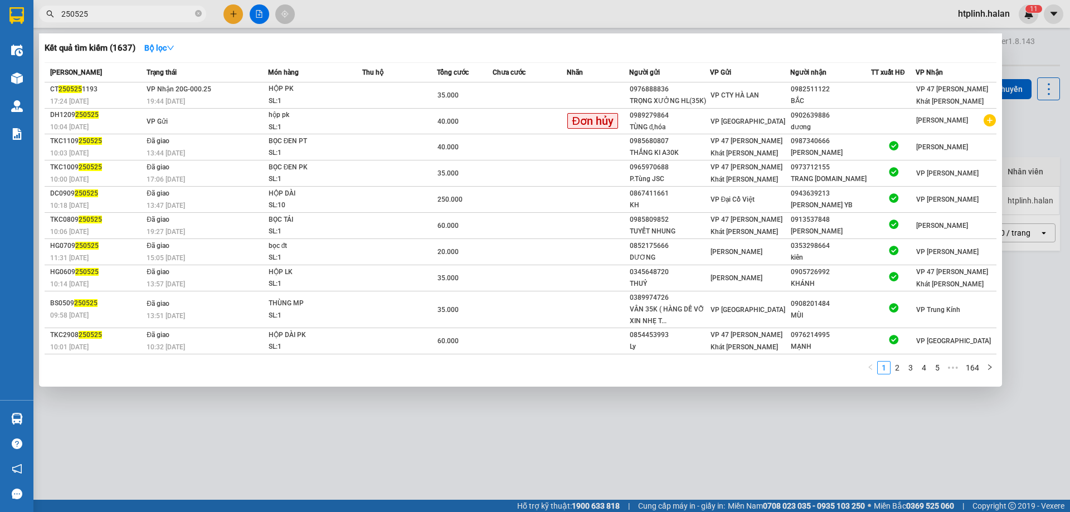
click at [142, 18] on input "250525" at bounding box center [127, 14] width 132 height 12
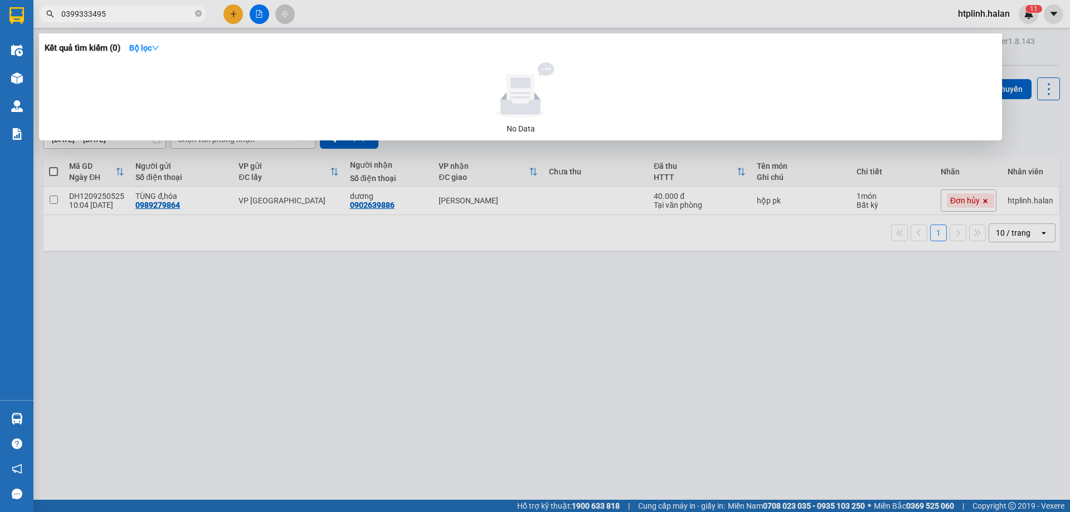
click at [91, 15] on input "0399333495" at bounding box center [127, 14] width 132 height 12
click at [91, 15] on input "039933495" at bounding box center [127, 14] width 132 height 12
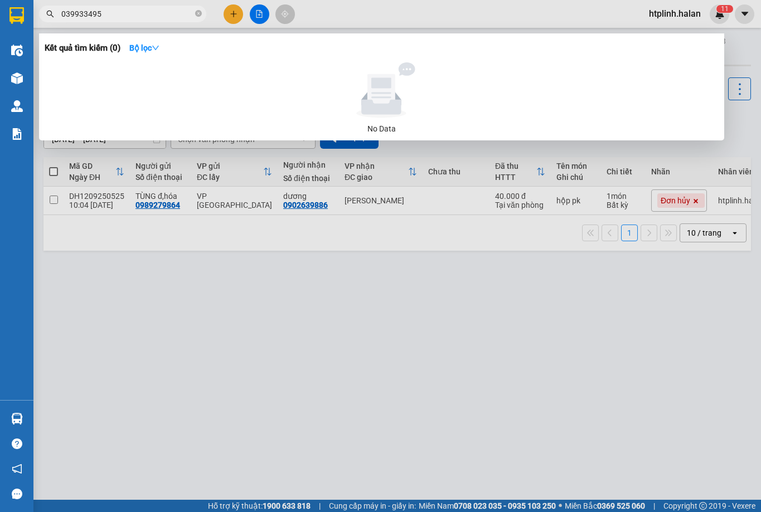
click at [84, 15] on input "039933495" at bounding box center [127, 14] width 132 height 12
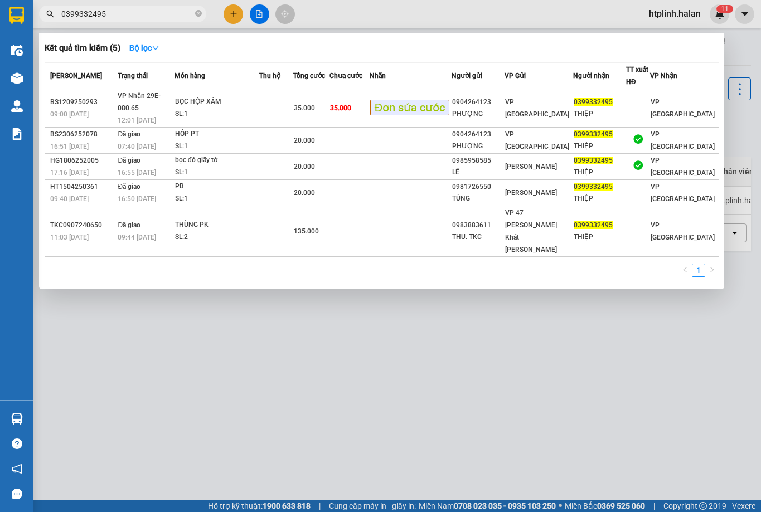
type input "0399332495"
click at [449, 354] on div at bounding box center [380, 256] width 761 height 512
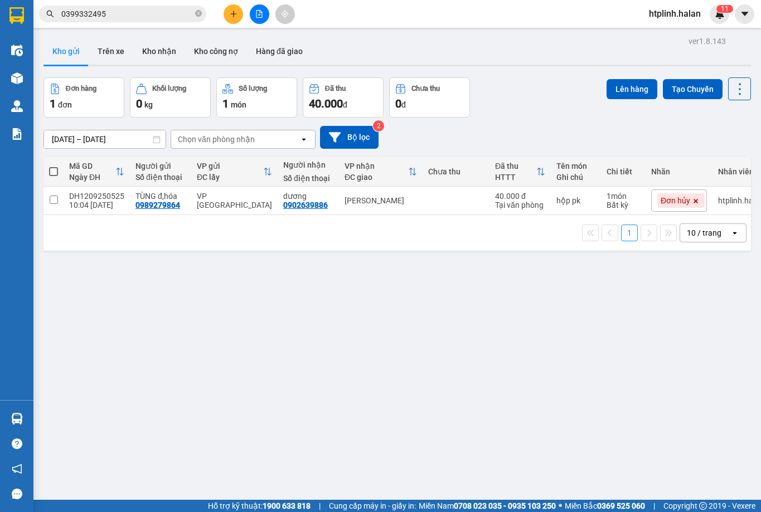
click at [121, 13] on input "0399332495" at bounding box center [127, 14] width 132 height 12
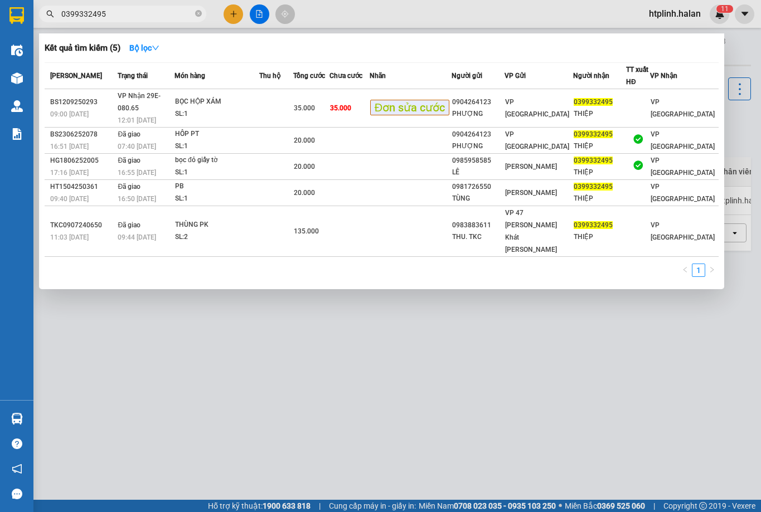
click at [351, 325] on div at bounding box center [380, 256] width 761 height 512
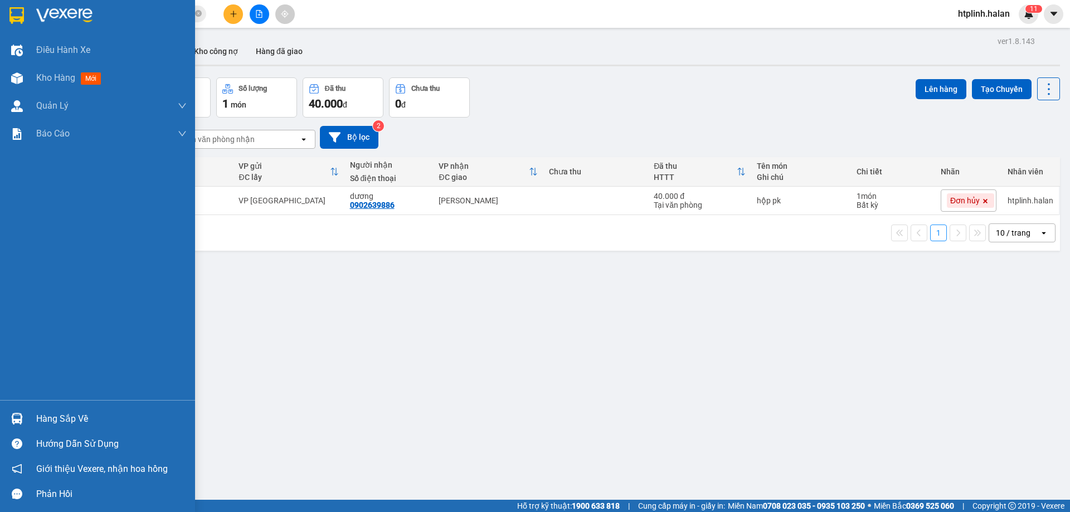
click at [22, 418] on img at bounding box center [17, 419] width 12 height 12
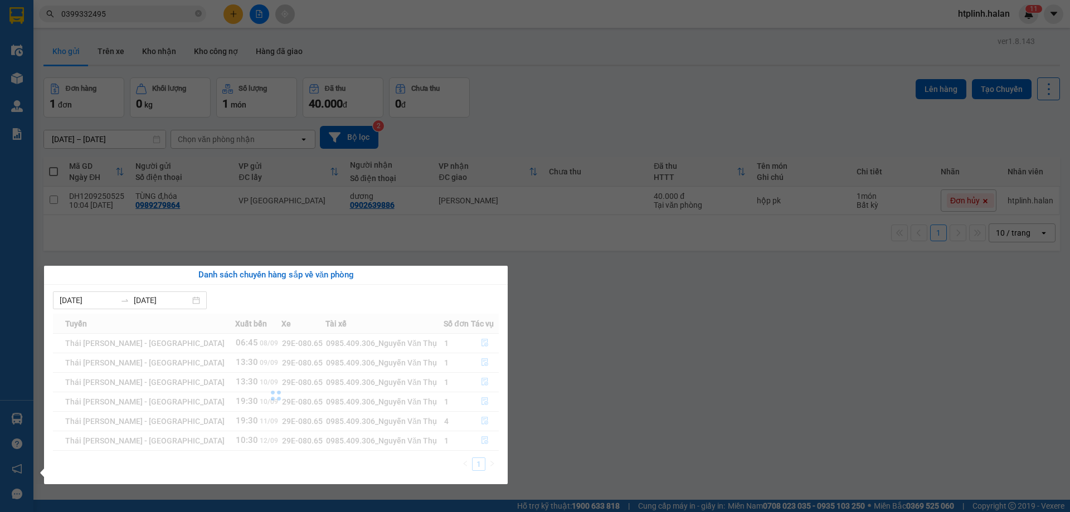
click at [818, 361] on section "Kết quả [PERSON_NAME] ( 5 ) Bộ lọc Mã ĐH Trạng thái Món hàng Thu hộ Tổng [PERSO…" at bounding box center [535, 256] width 1070 height 512
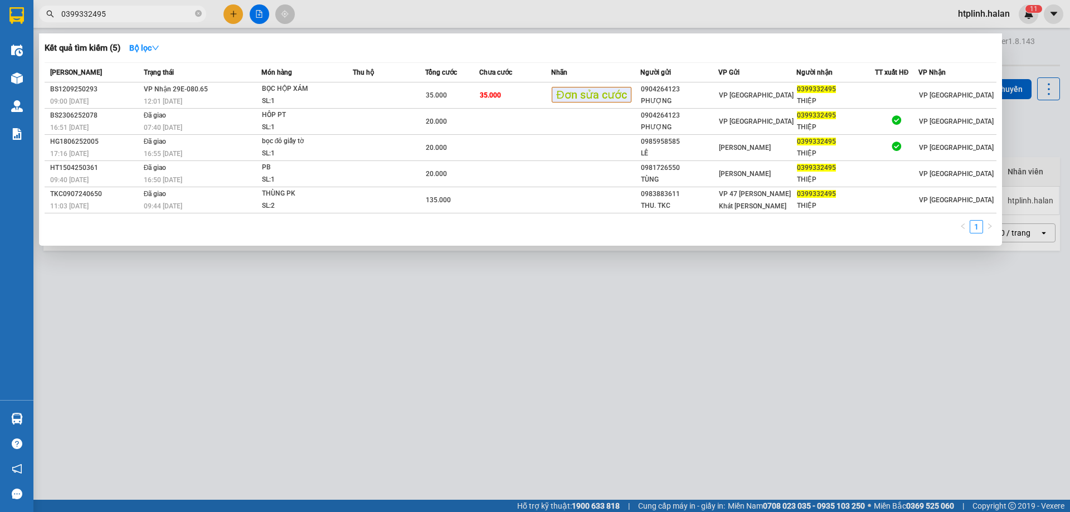
click at [122, 17] on input "0399332495" at bounding box center [127, 14] width 132 height 12
click at [218, 393] on div at bounding box center [535, 256] width 1070 height 512
click at [195, 13] on icon "close-circle" at bounding box center [198, 13] width 7 height 7
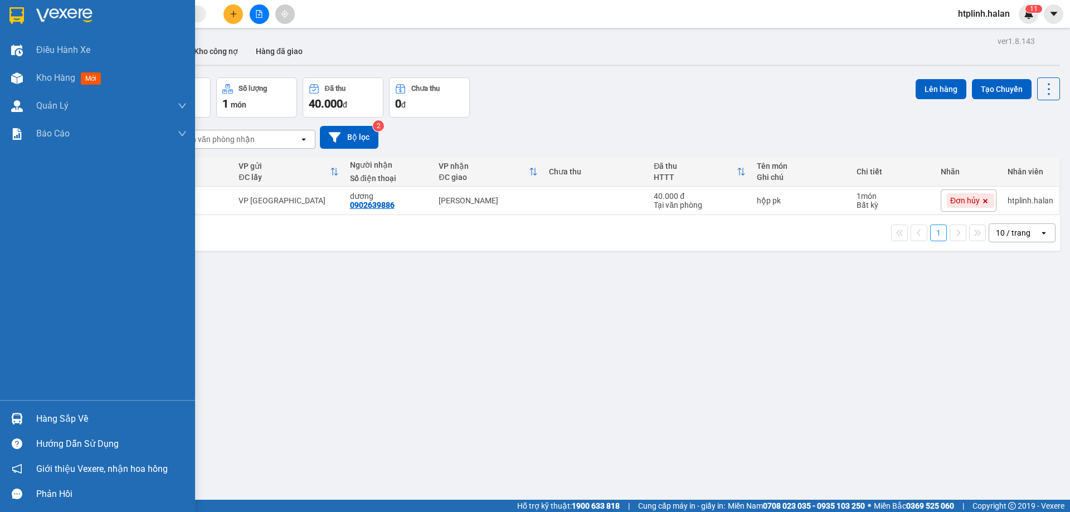
click at [70, 408] on div "Hàng sắp về" at bounding box center [97, 418] width 195 height 25
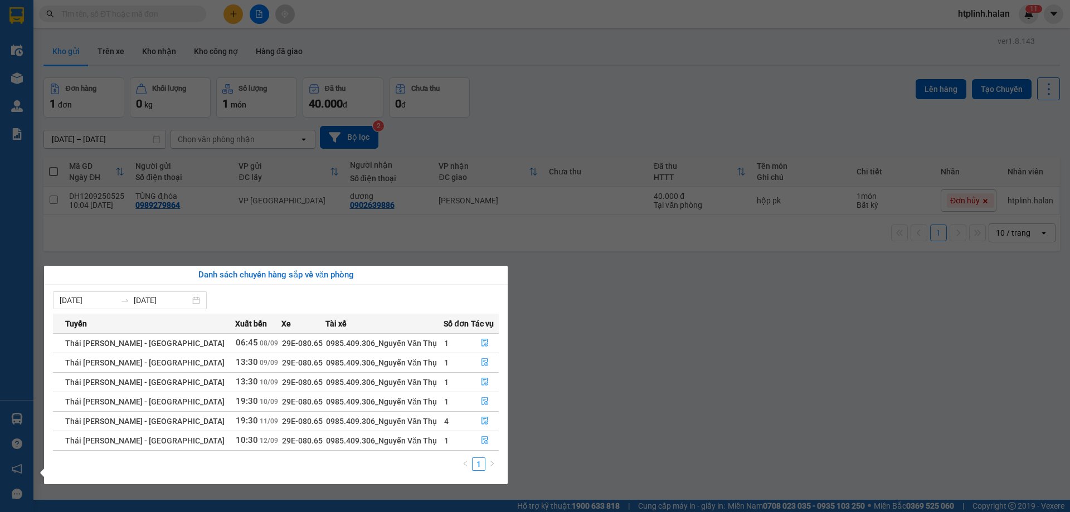
click at [665, 308] on section "Kết quả [PERSON_NAME] ( 5 ) Bộ lọc Mã ĐH Trạng thái Món hàng Thu hộ Tổng [PERSO…" at bounding box center [535, 256] width 1070 height 512
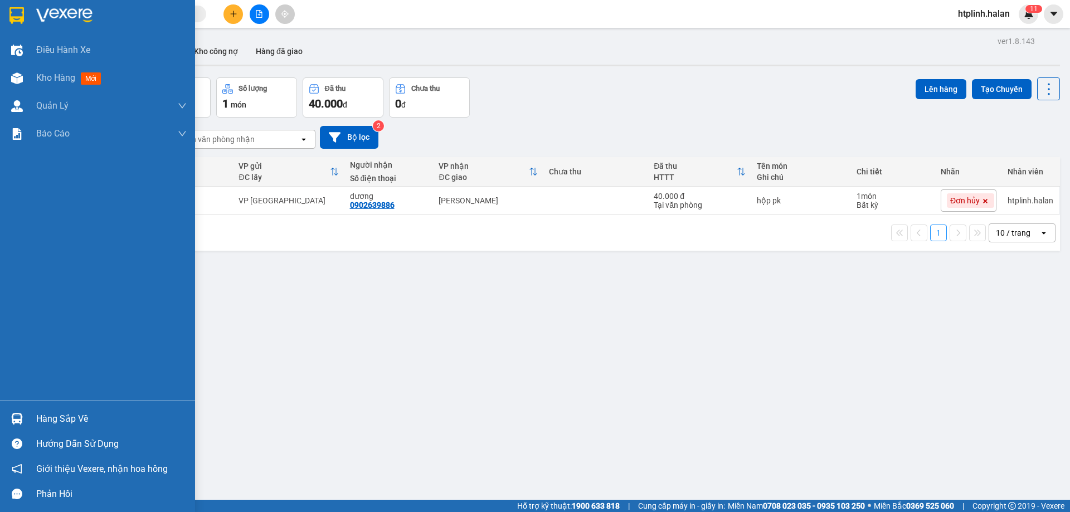
drag, startPoint x: 37, startPoint y: 412, endPoint x: 128, endPoint y: 403, distance: 90.8
click at [43, 411] on div "Hàng sắp về" at bounding box center [111, 419] width 150 height 17
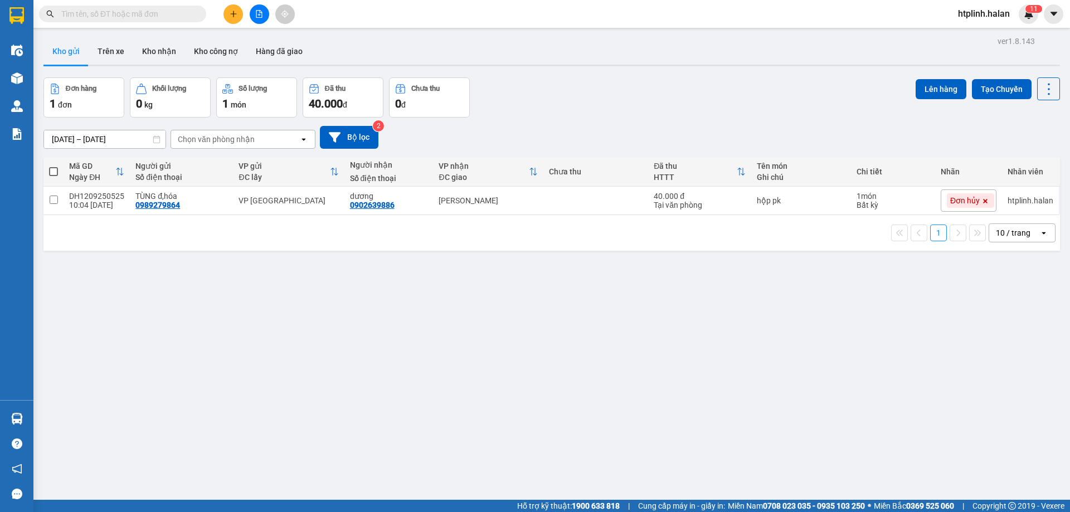
drag, startPoint x: 602, startPoint y: 344, endPoint x: 241, endPoint y: 184, distance: 394.5
click at [597, 342] on section "Kết quả [PERSON_NAME] ( 5 ) Bộ lọc Mã ĐH Trạng thái Món hàng Thu hộ Tổng [PERSO…" at bounding box center [535, 256] width 1070 height 512
click at [139, 13] on input "text" at bounding box center [127, 14] width 132 height 12
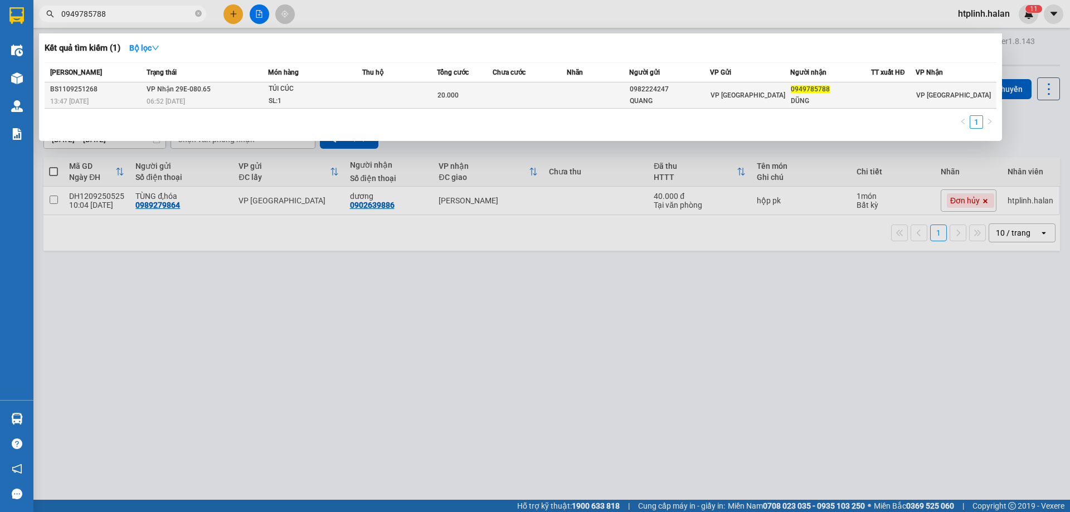
type input "0949785788"
click at [147, 104] on span "06:52 [DATE]" at bounding box center [166, 102] width 38 height 8
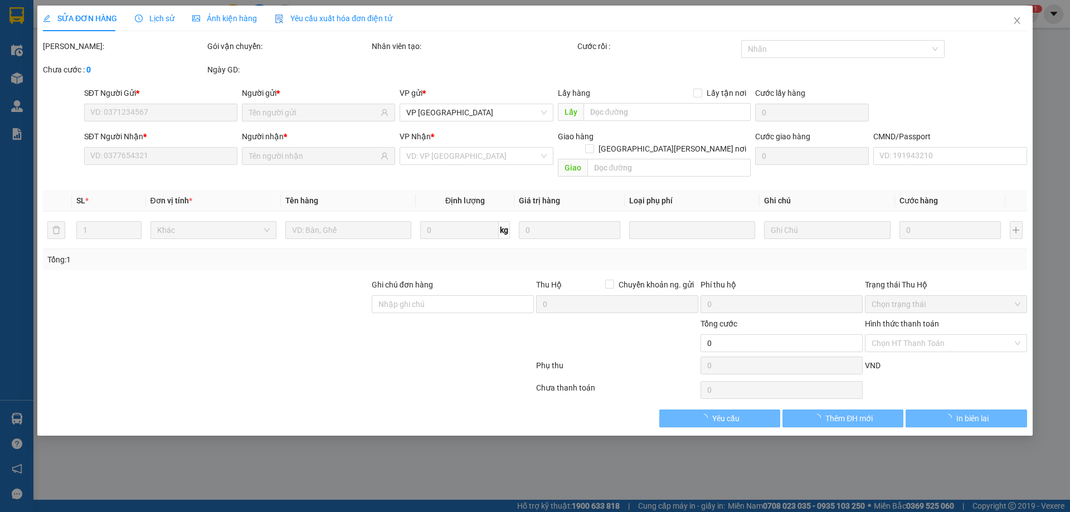
type input "0982224247"
type input "QUANG"
type input "0949785788"
type input "DŨNG"
type input "20.000"
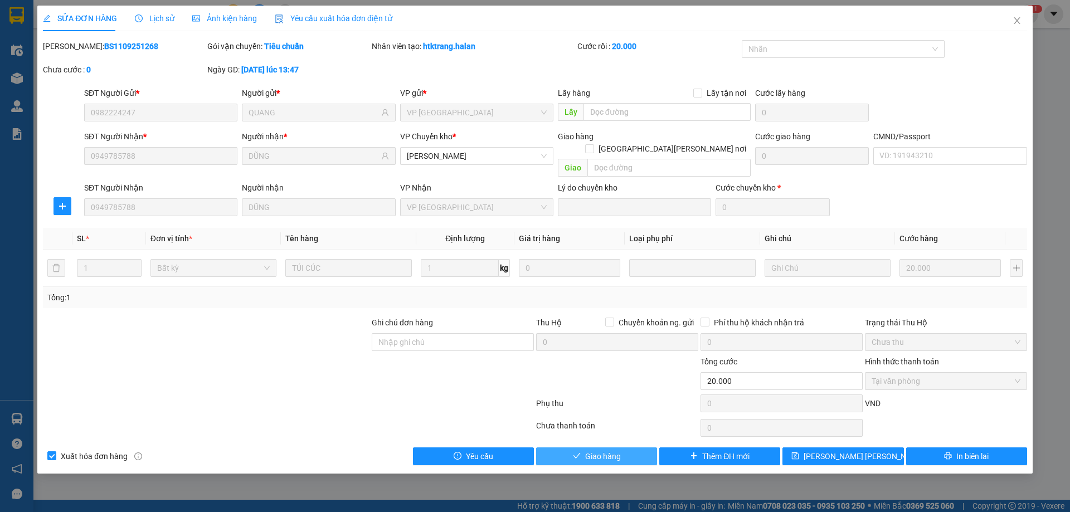
click at [578, 452] on icon "check" at bounding box center [577, 456] width 8 height 8
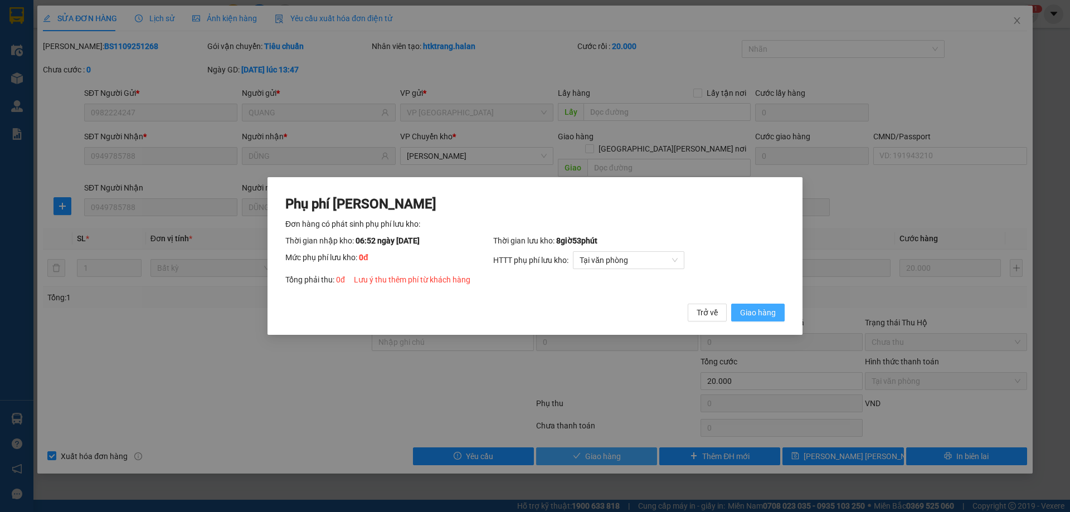
click at [760, 312] on span "Giao hàng" at bounding box center [758, 313] width 36 height 12
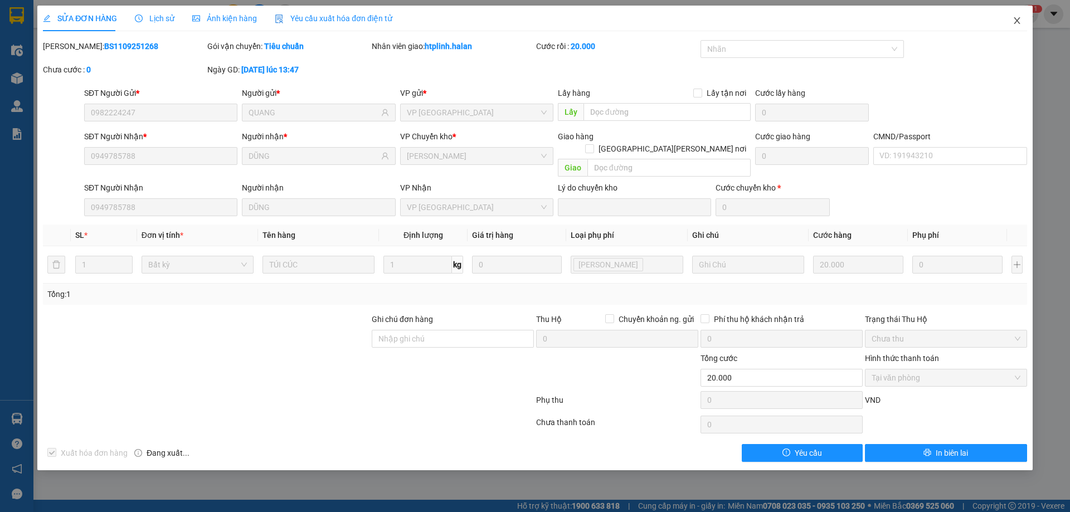
click at [1018, 22] on icon "close" at bounding box center [1017, 20] width 9 height 9
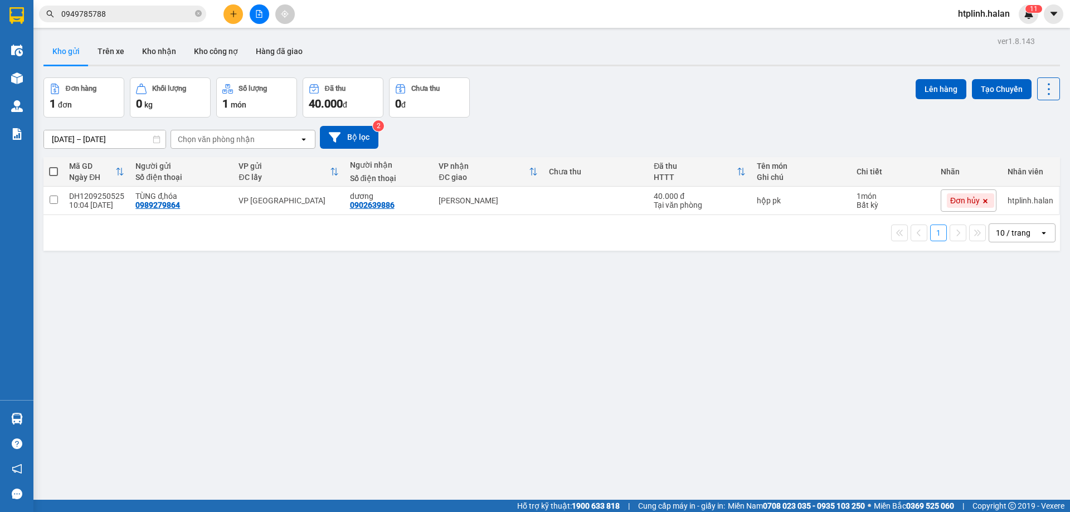
click at [169, 379] on div "ver 1.8.143 Kho gửi Trên xe Kho [PERSON_NAME] công nợ Hàng đã [PERSON_NAME] hàn…" at bounding box center [551, 289] width 1025 height 512
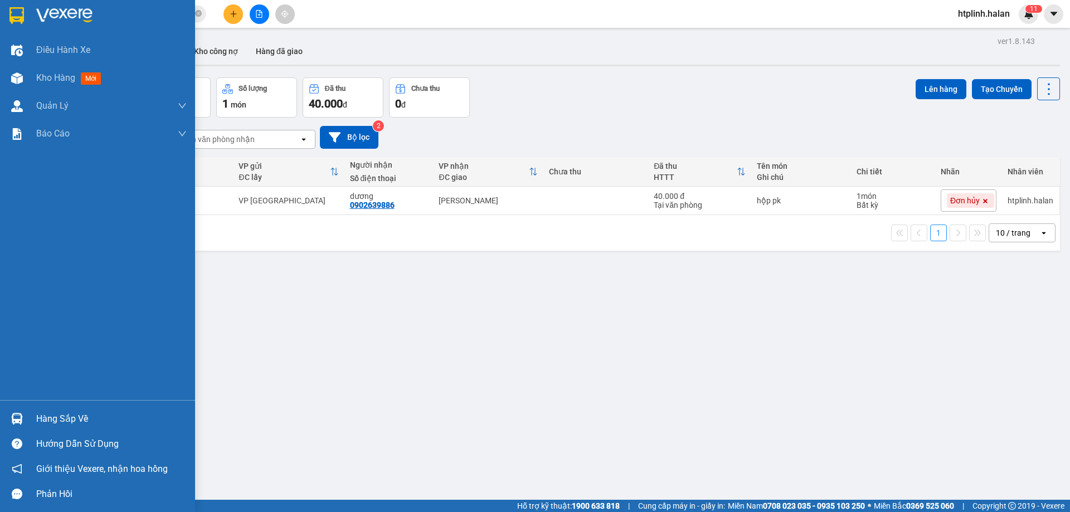
click at [36, 418] on div "Hàng sắp về" at bounding box center [111, 419] width 150 height 17
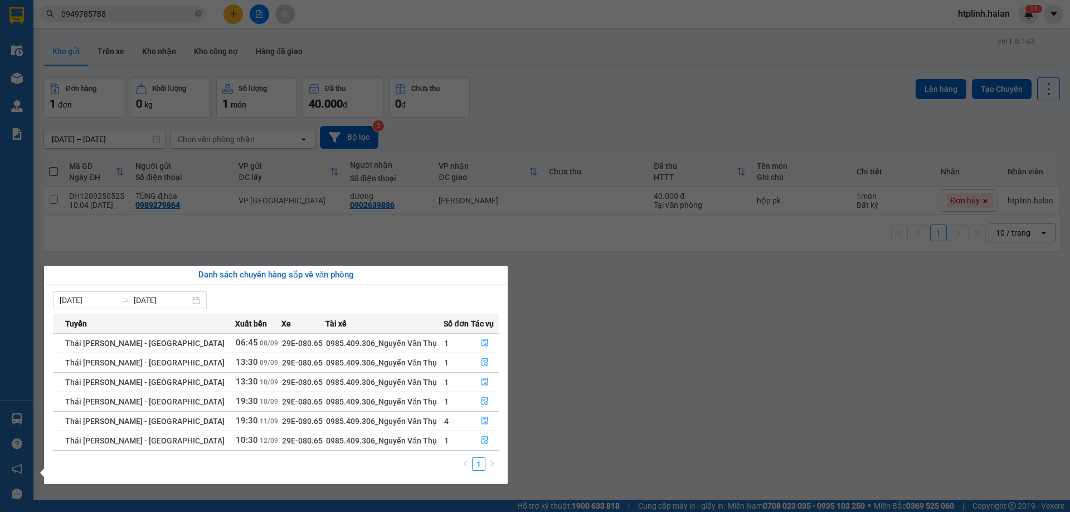
click at [613, 371] on section "Kết quả [PERSON_NAME] ( 1 ) Bộ lọc Mã ĐH Trạng thái Món hàng Thu hộ Tổng [PERSO…" at bounding box center [535, 256] width 1070 height 512
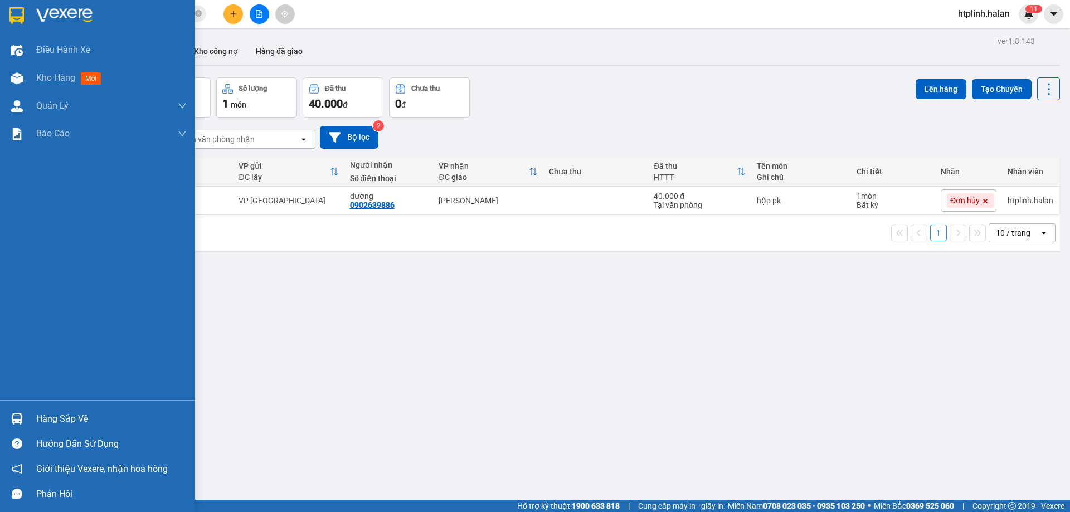
click at [65, 417] on div "Hàng sắp về" at bounding box center [111, 419] width 150 height 17
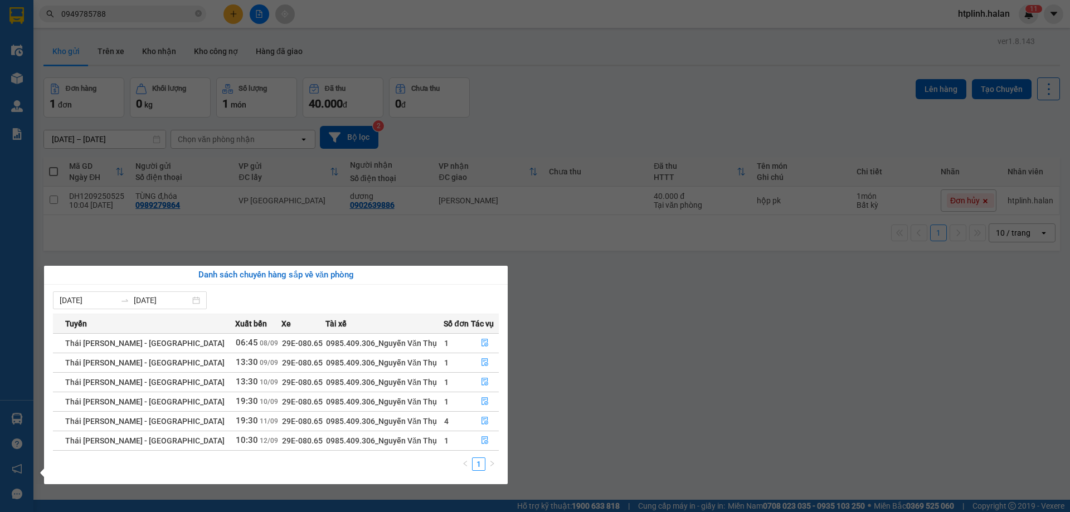
click at [629, 384] on section "Kết quả [PERSON_NAME] ( 1 ) Bộ lọc Mã ĐH Trạng thái Món hàng Thu hộ Tổng [PERSO…" at bounding box center [535, 256] width 1070 height 512
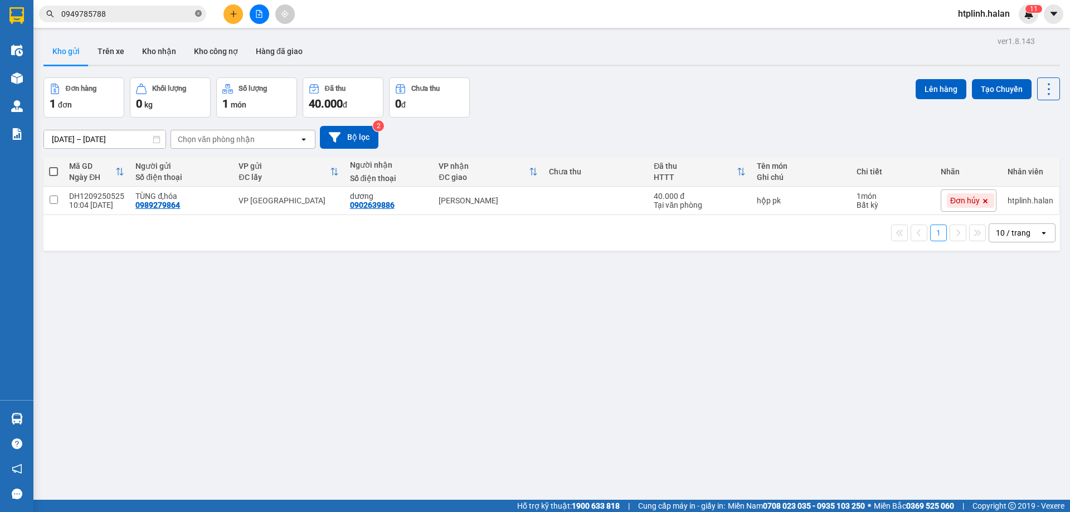
click at [199, 16] on icon "close-circle" at bounding box center [198, 13] width 7 height 7
click at [127, 18] on input "text" at bounding box center [127, 14] width 132 height 12
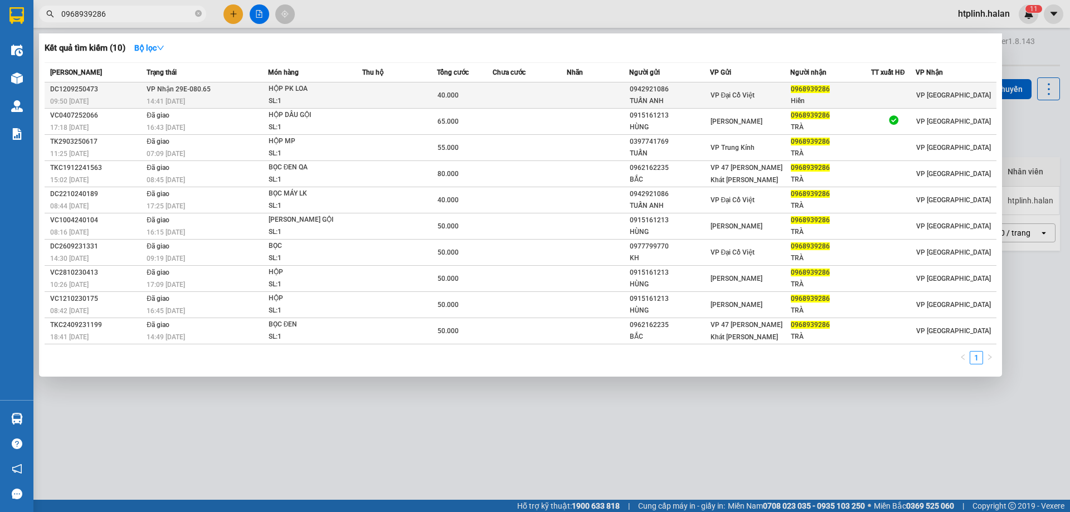
type input "0968939286"
click at [378, 94] on td at bounding box center [399, 95] width 75 height 26
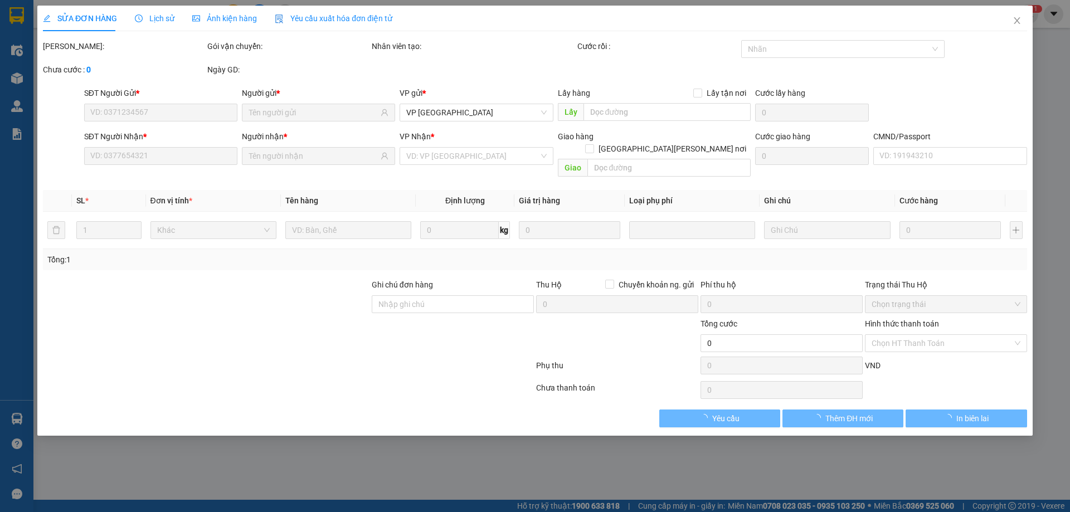
type input "0942921086"
type input "TUẤN ANH"
type input "0968939286"
type input "Hiền"
type input "40.000"
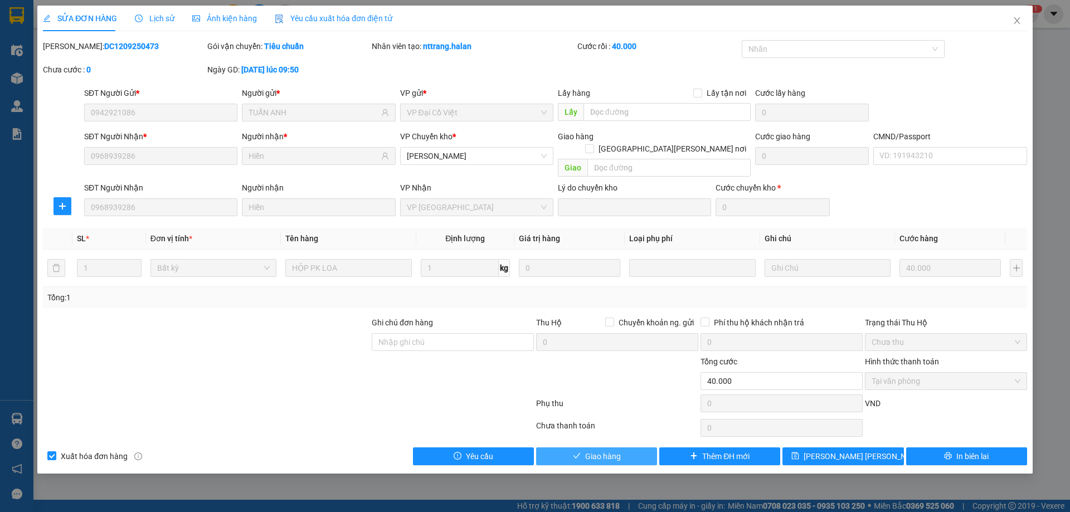
click at [594, 452] on button "Giao hàng" at bounding box center [596, 457] width 121 height 18
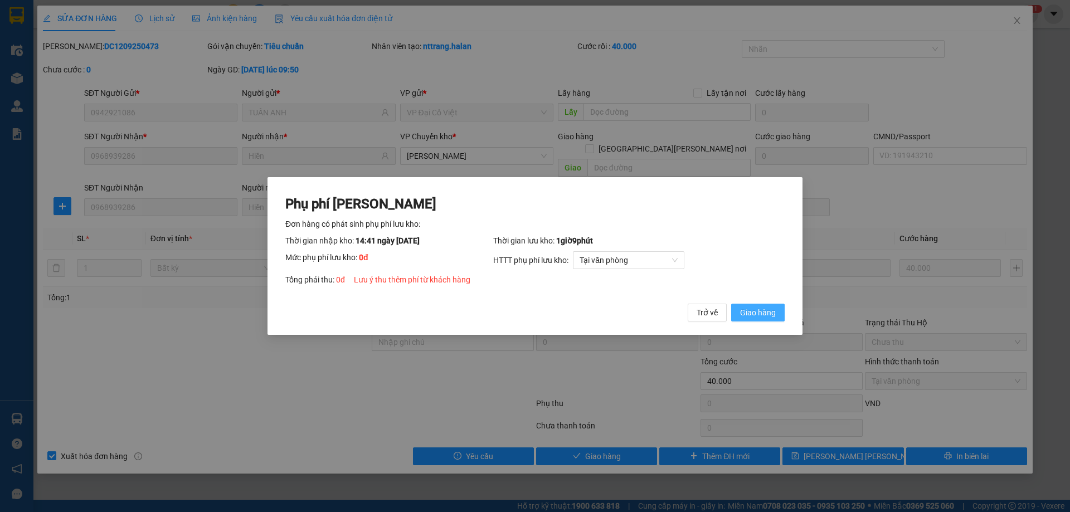
click at [767, 308] on span "Giao hàng" at bounding box center [758, 313] width 36 height 12
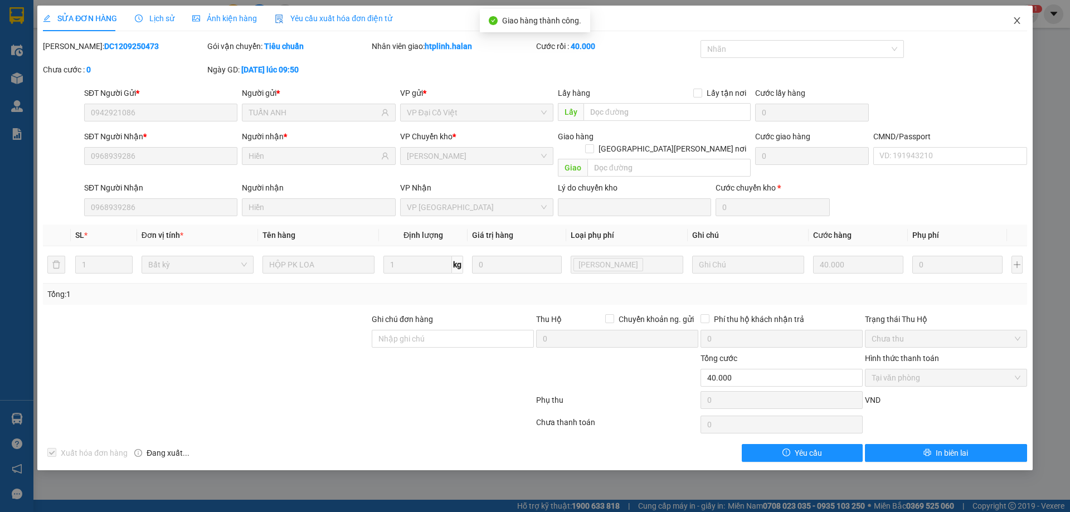
click at [1015, 24] on icon "close" at bounding box center [1017, 20] width 6 height 7
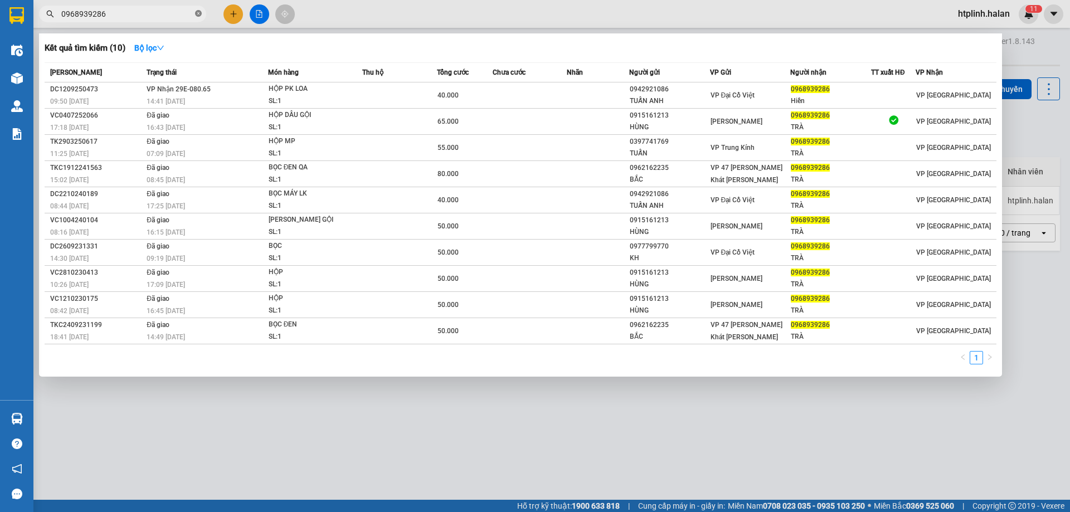
click at [197, 13] on icon "close-circle" at bounding box center [198, 13] width 7 height 7
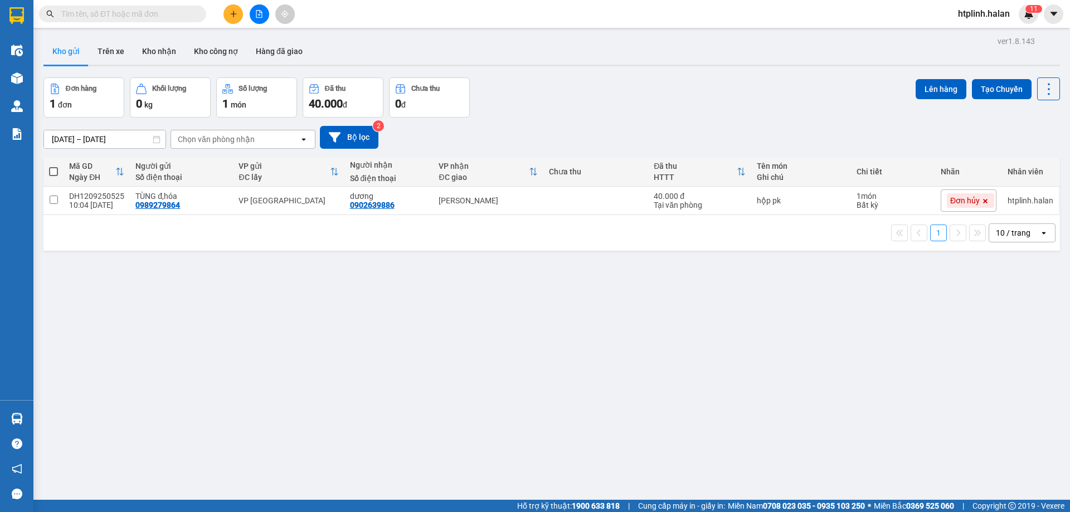
click at [183, 15] on input "text" at bounding box center [127, 14] width 132 height 12
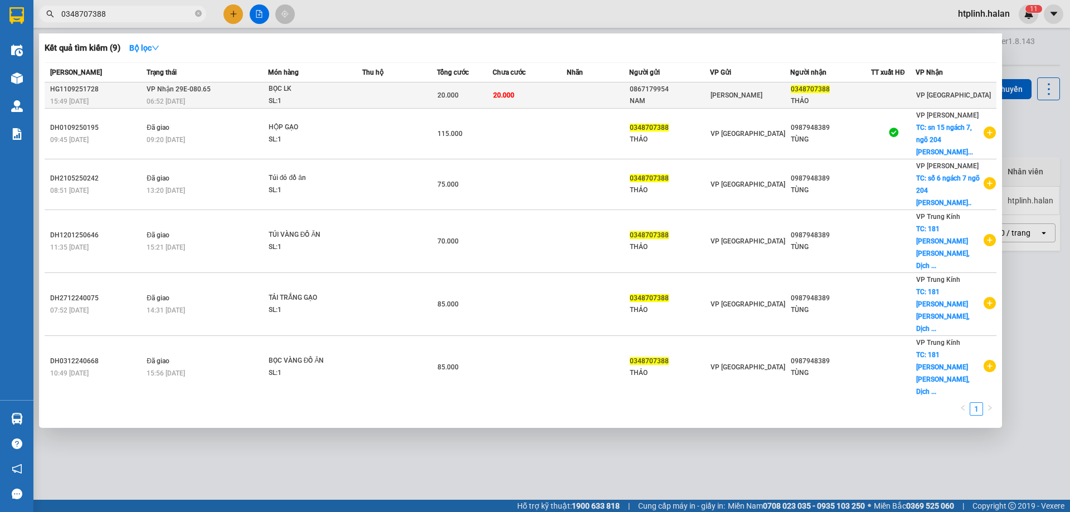
type input "0348707388"
click at [251, 94] on td "[PERSON_NAME] 29E-080.65 06:52 [DATE]" at bounding box center [206, 95] width 124 height 26
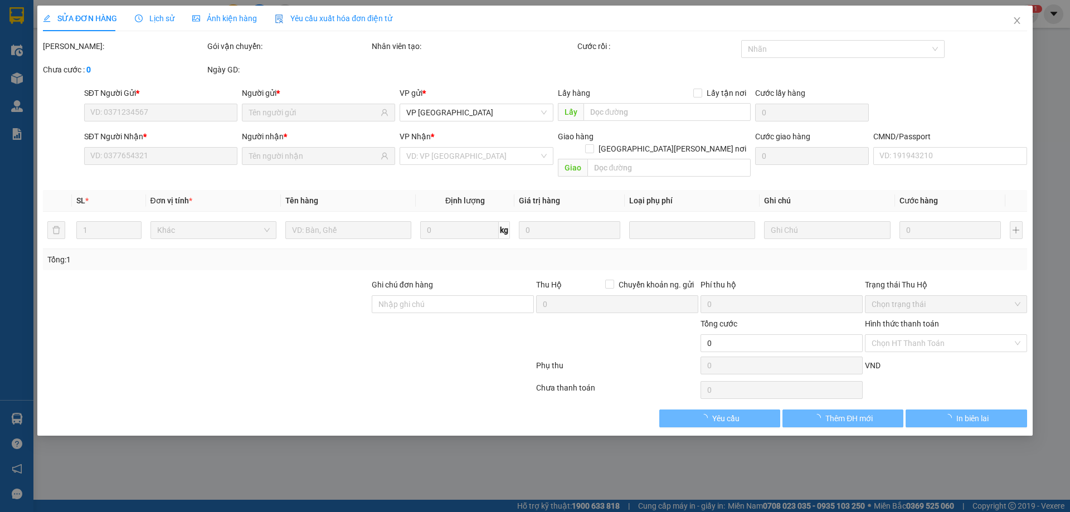
type input "0867179954"
type input "NAM"
type input "0348707388"
type input "THẢO"
type input "20.000"
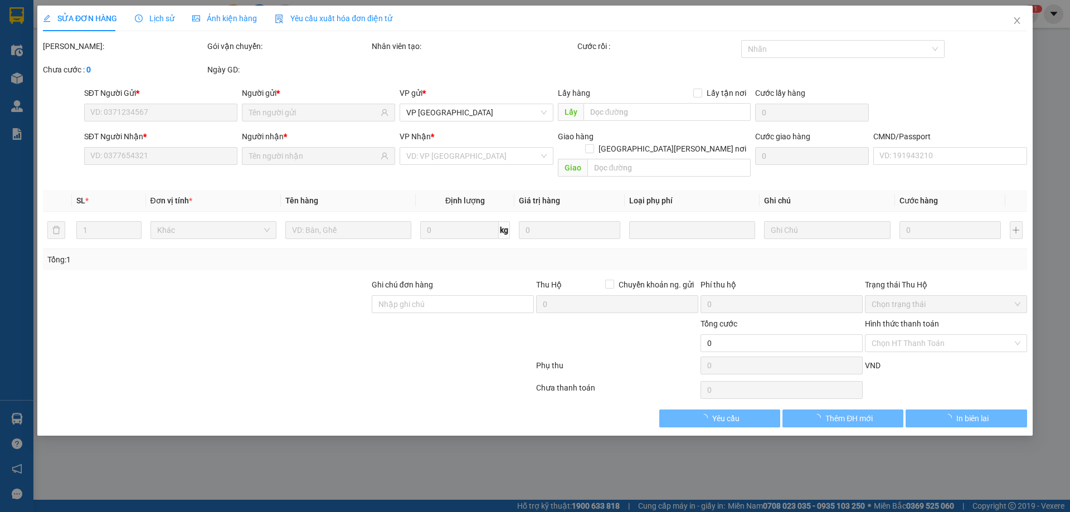
type input "20.000"
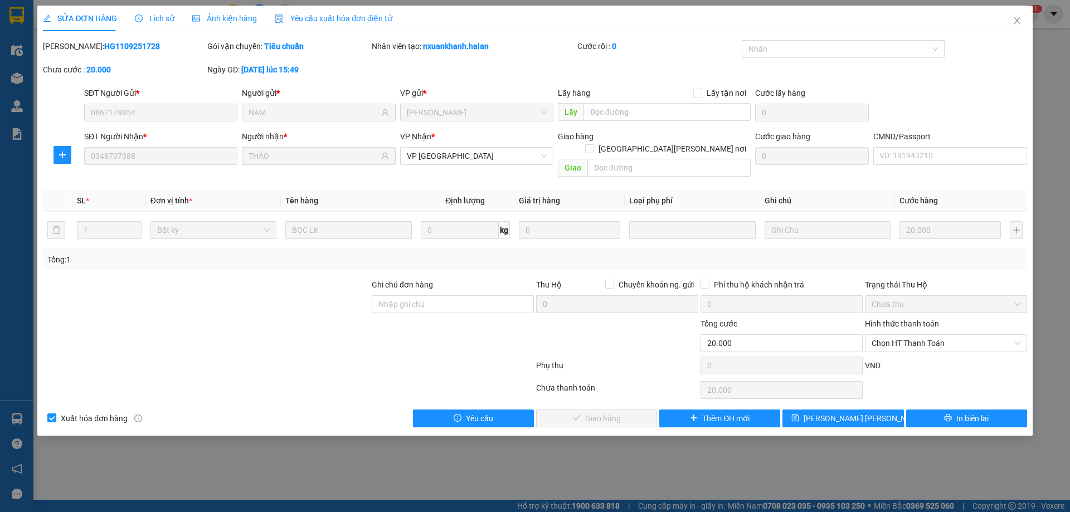
click at [154, 20] on span "Lịch sử" at bounding box center [155, 18] width 40 height 9
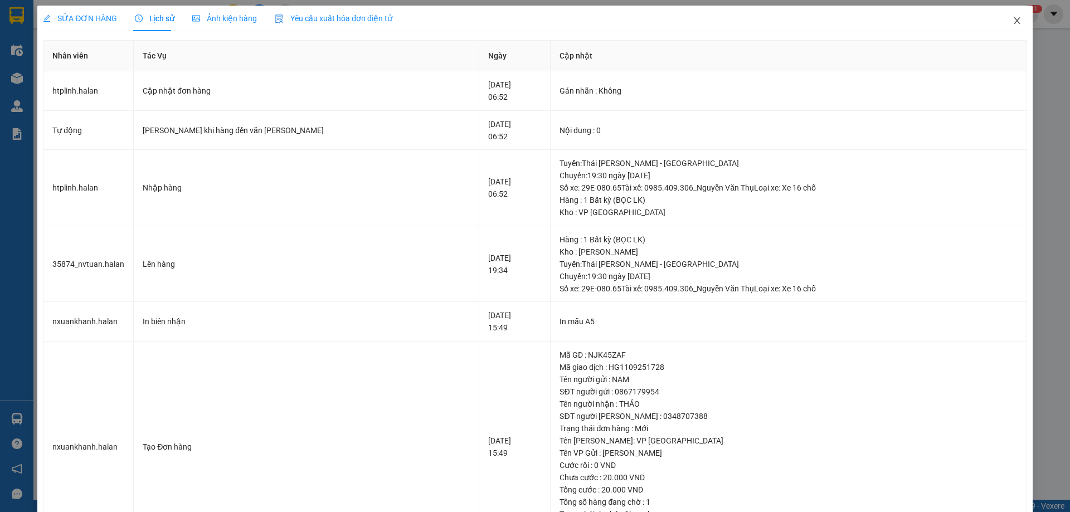
click at [1013, 20] on icon "close" at bounding box center [1017, 20] width 9 height 9
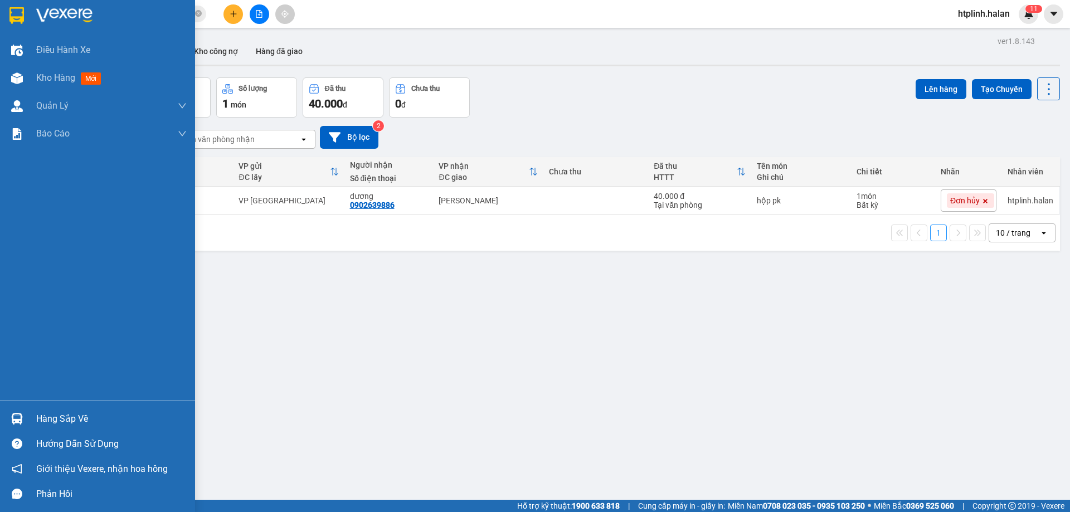
click at [31, 406] on div "Hàng sắp về" at bounding box center [97, 418] width 195 height 25
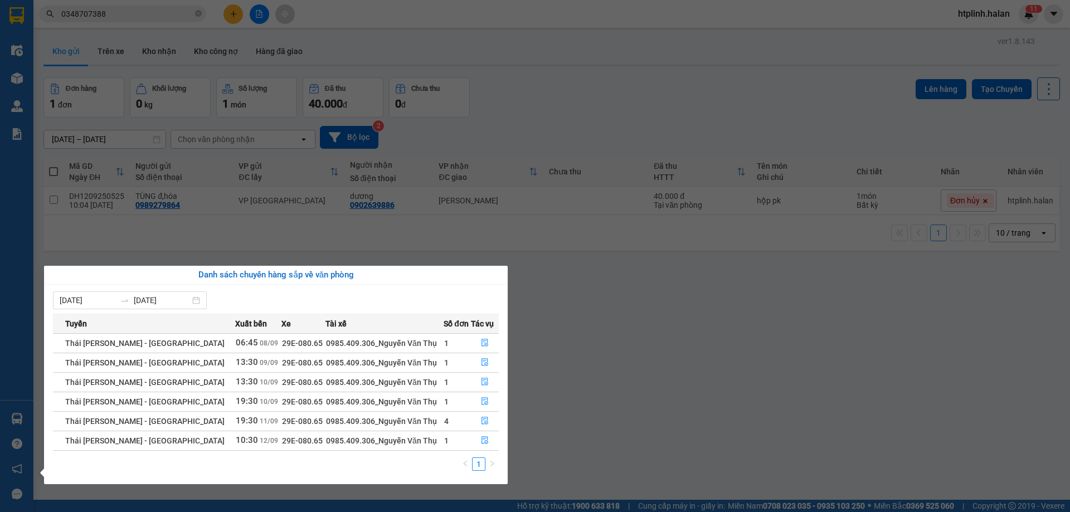
click at [675, 367] on section "Kết quả [PERSON_NAME] ( 9 ) Bộ lọc Mã ĐH Trạng thái Món hàng Thu hộ Tổng [PERSO…" at bounding box center [535, 256] width 1070 height 512
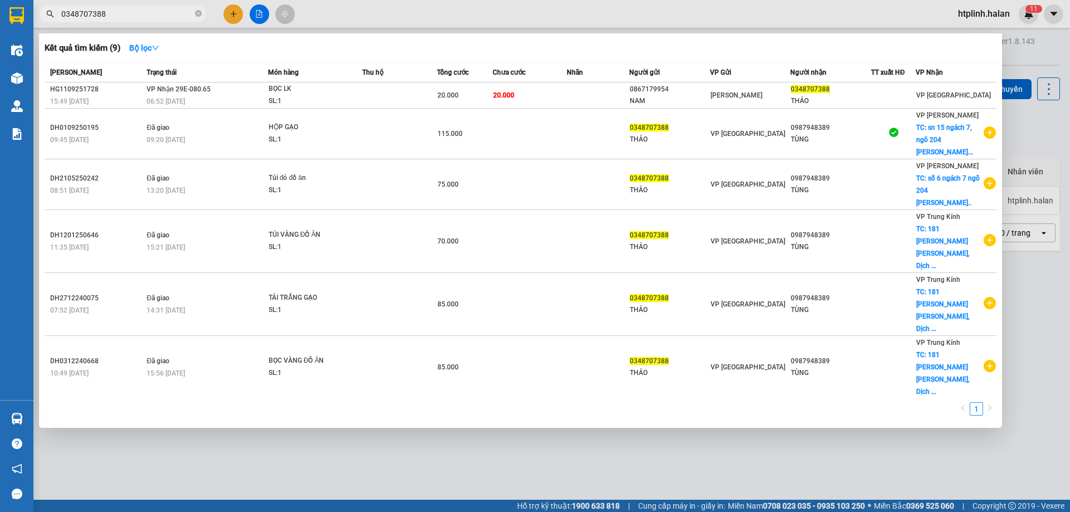
click at [147, 14] on input "0348707388" at bounding box center [127, 14] width 132 height 12
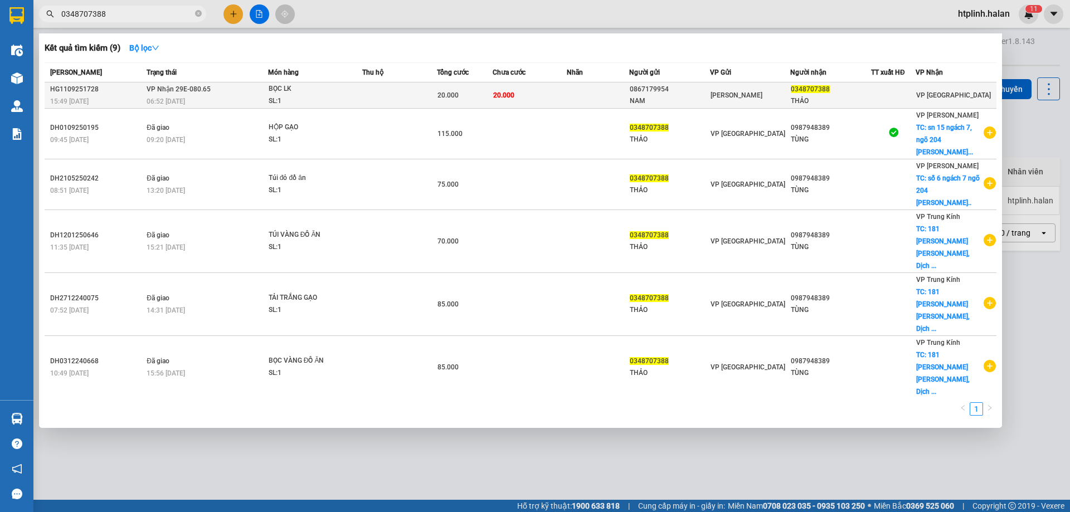
click at [330, 99] on div "SL: 1" at bounding box center [311, 101] width 84 height 12
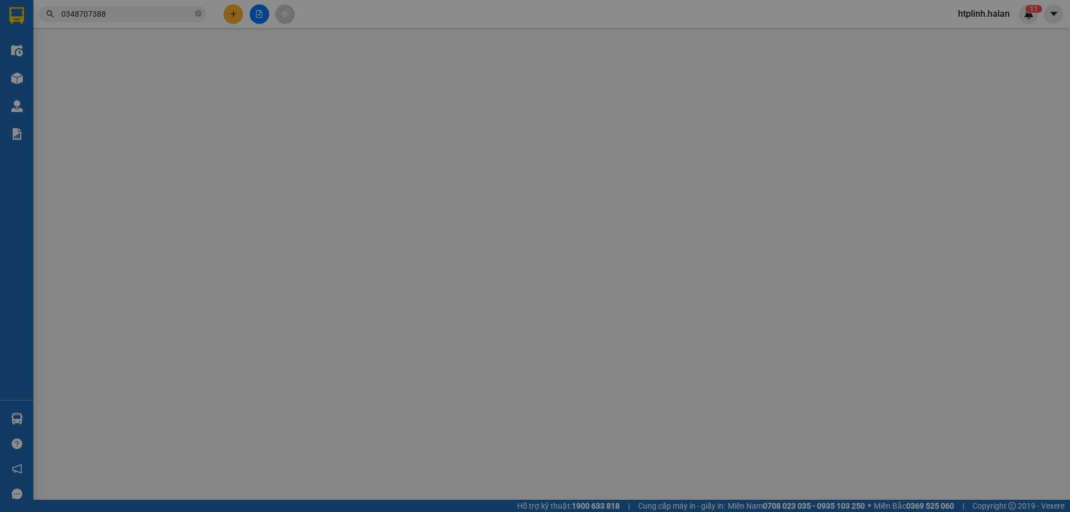
type input "0867179954"
type input "NAM"
type input "0348707388"
type input "THẢO"
type input "20.000"
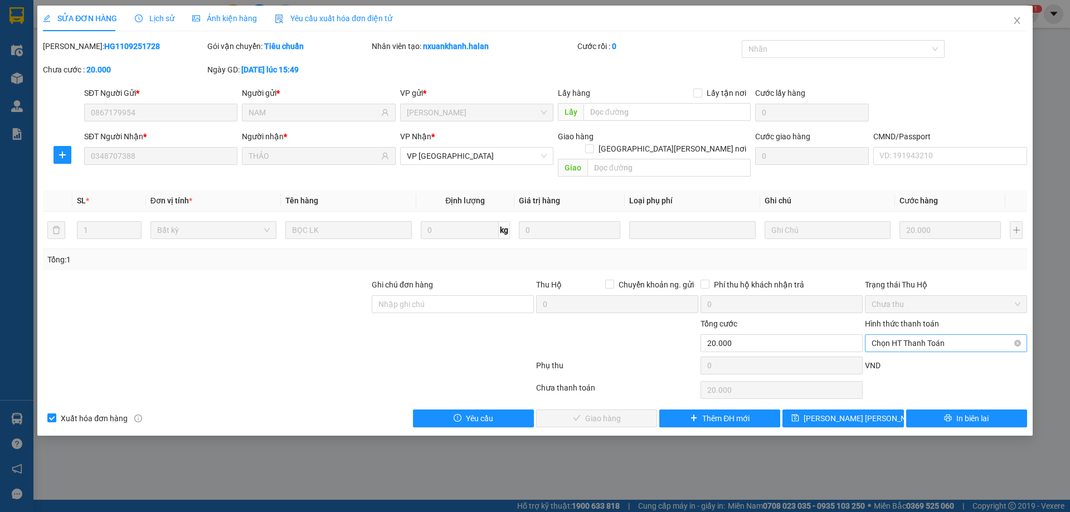
click at [930, 335] on span "Chọn HT Thanh Toán" at bounding box center [946, 343] width 149 height 17
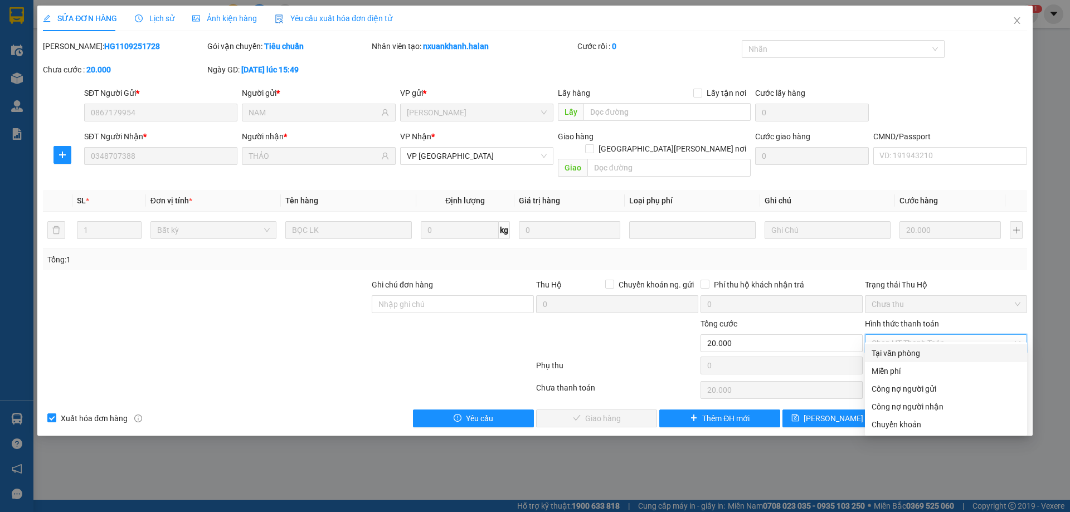
click at [928, 353] on div "Tại văn phòng" at bounding box center [946, 353] width 149 height 12
type input "0"
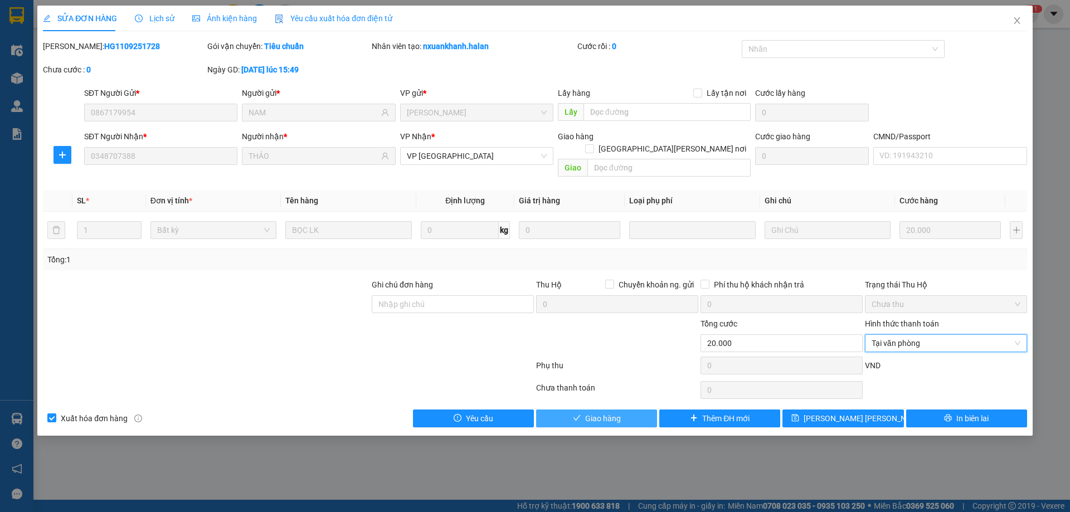
click at [581, 410] on button "Giao hàng" at bounding box center [596, 419] width 121 height 18
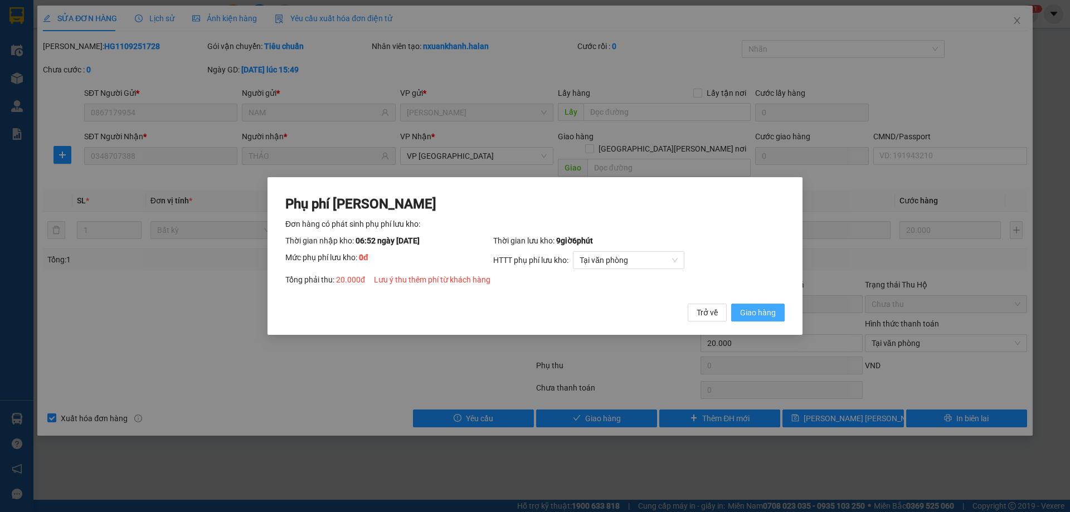
click at [743, 314] on span "Giao hàng" at bounding box center [758, 313] width 36 height 12
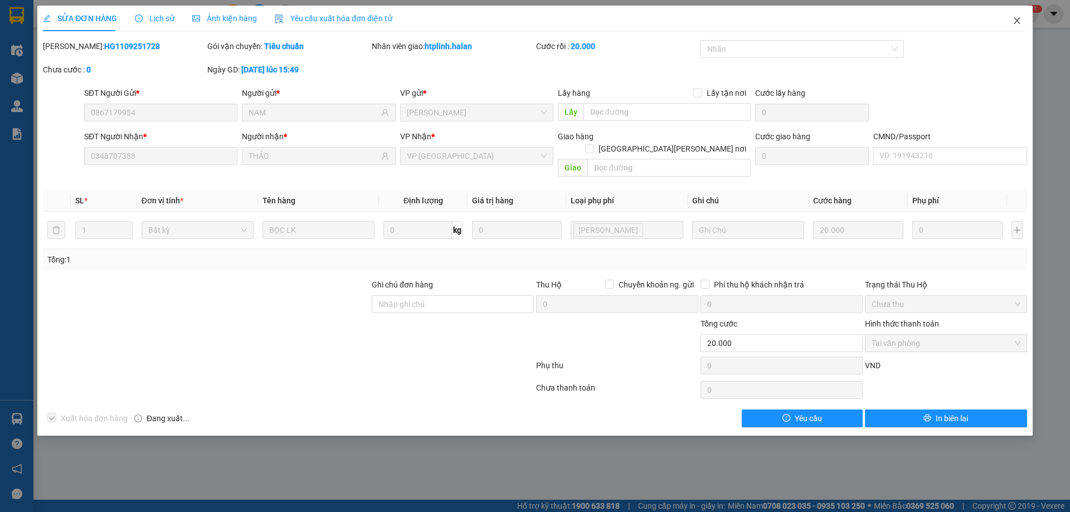
click at [1015, 13] on span "Close" at bounding box center [1016, 21] width 31 height 31
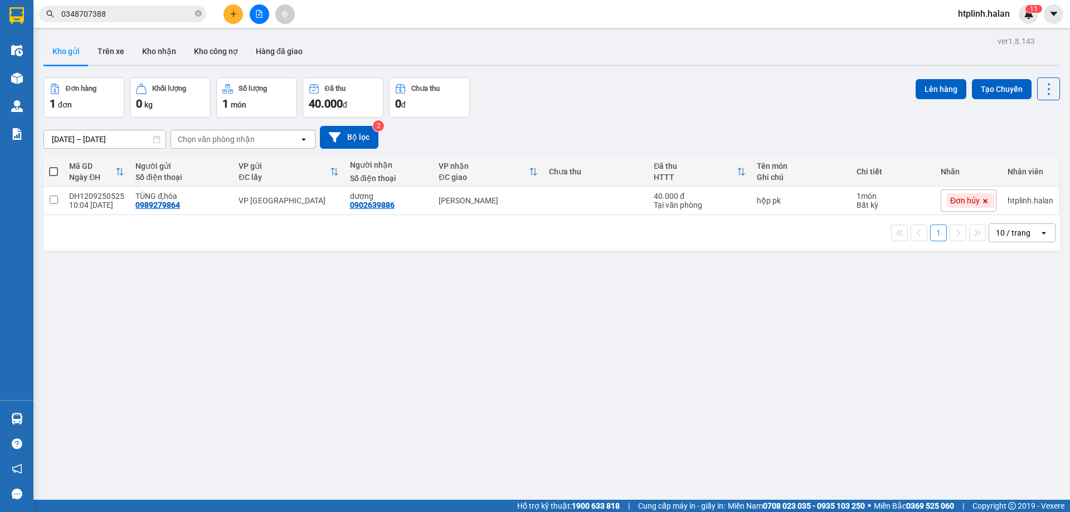
click at [172, 12] on input "0348707388" at bounding box center [127, 14] width 132 height 12
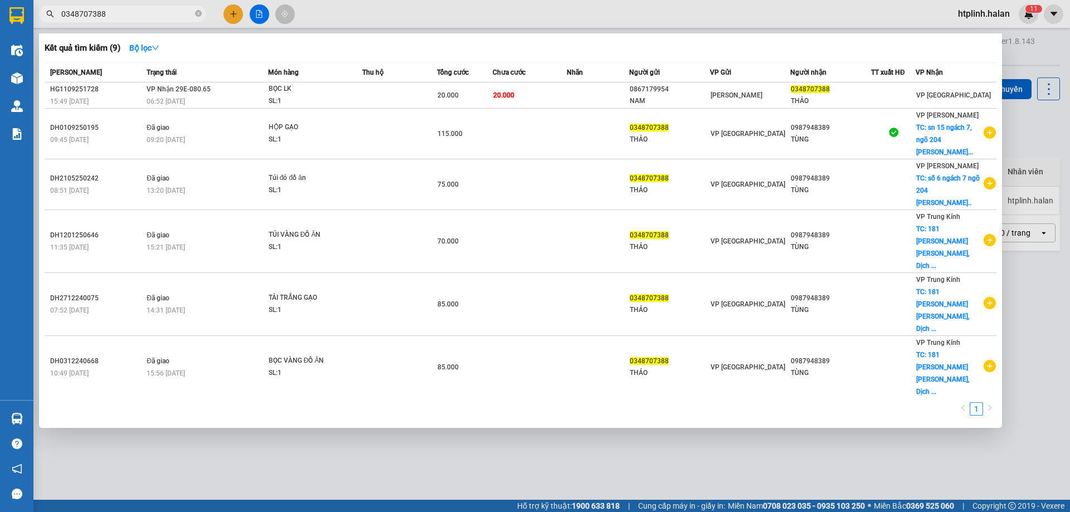
click at [172, 12] on input "0348707388" at bounding box center [127, 14] width 132 height 12
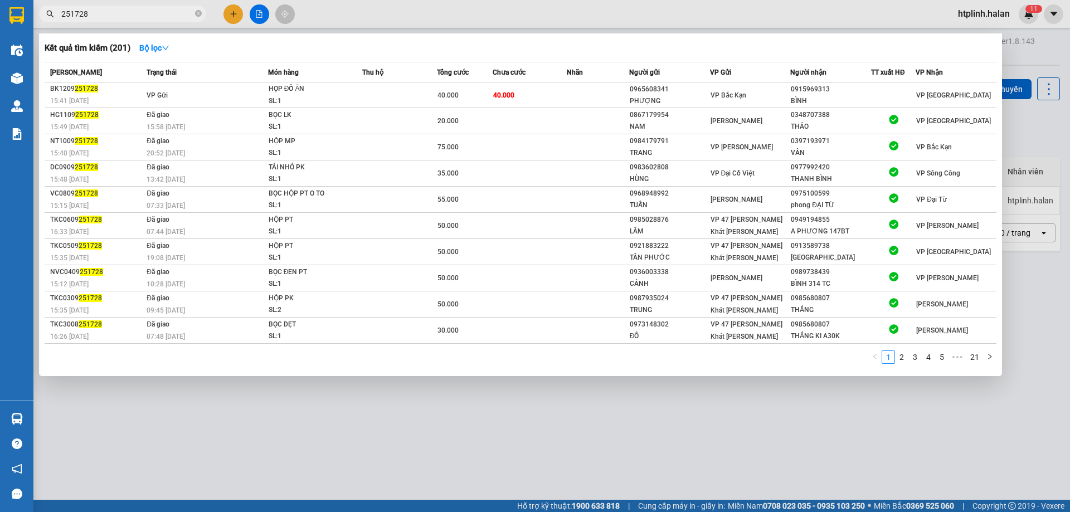
click at [110, 4] on div at bounding box center [535, 256] width 1070 height 512
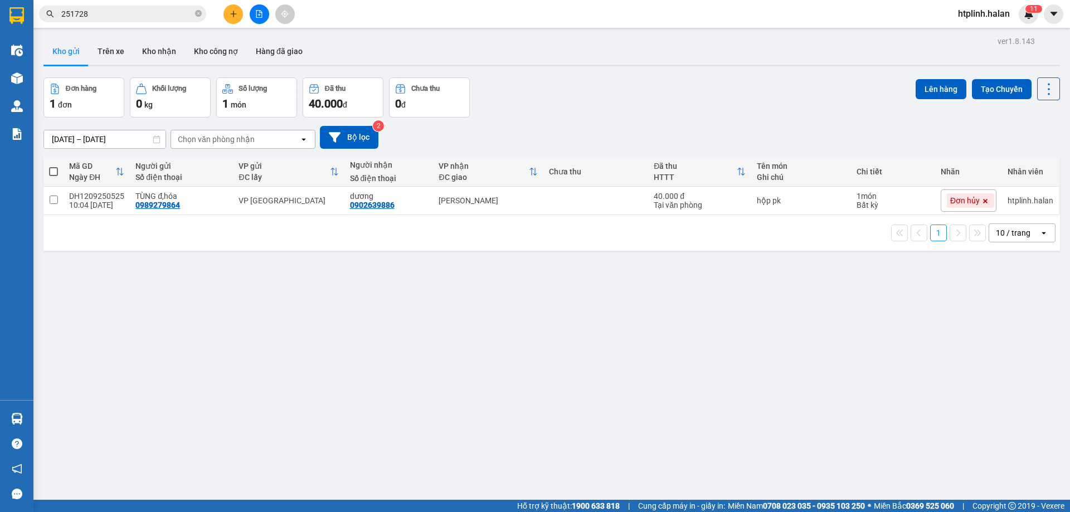
click at [107, 12] on input "251728" at bounding box center [127, 14] width 132 height 12
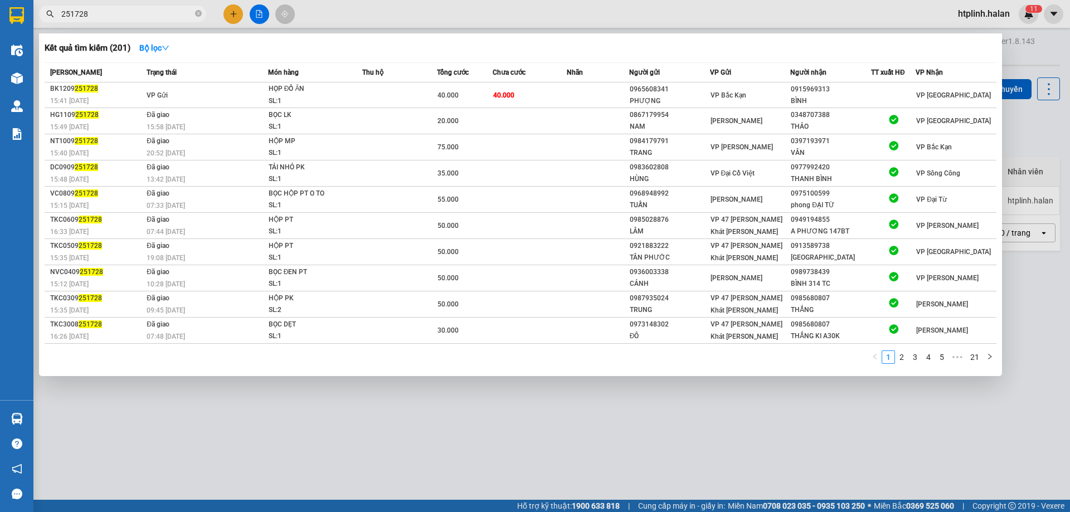
click at [107, 12] on input "251728" at bounding box center [127, 14] width 132 height 12
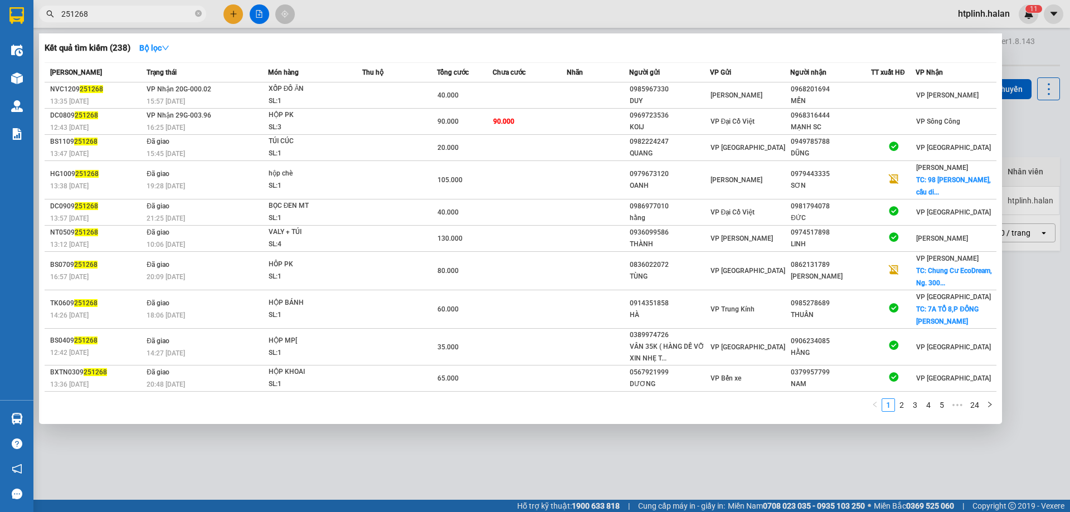
click at [131, 11] on input "251268" at bounding box center [127, 14] width 132 height 12
drag, startPoint x: 203, startPoint y: 479, endPoint x: 184, endPoint y: 509, distance: 34.8
click at [203, 481] on div at bounding box center [535, 256] width 1070 height 512
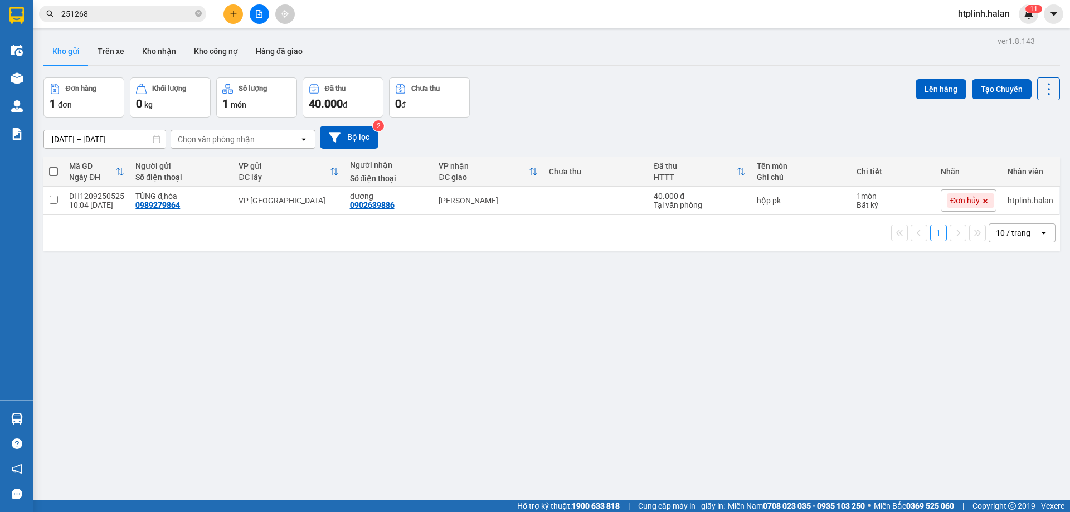
drag, startPoint x: 174, startPoint y: 421, endPoint x: 135, endPoint y: 456, distance: 53.3
click at [174, 421] on div "ver 1.8.143 Kho gửi Trên xe Kho [PERSON_NAME] công nợ Hàng đã [PERSON_NAME] hàn…" at bounding box center [551, 289] width 1025 height 512
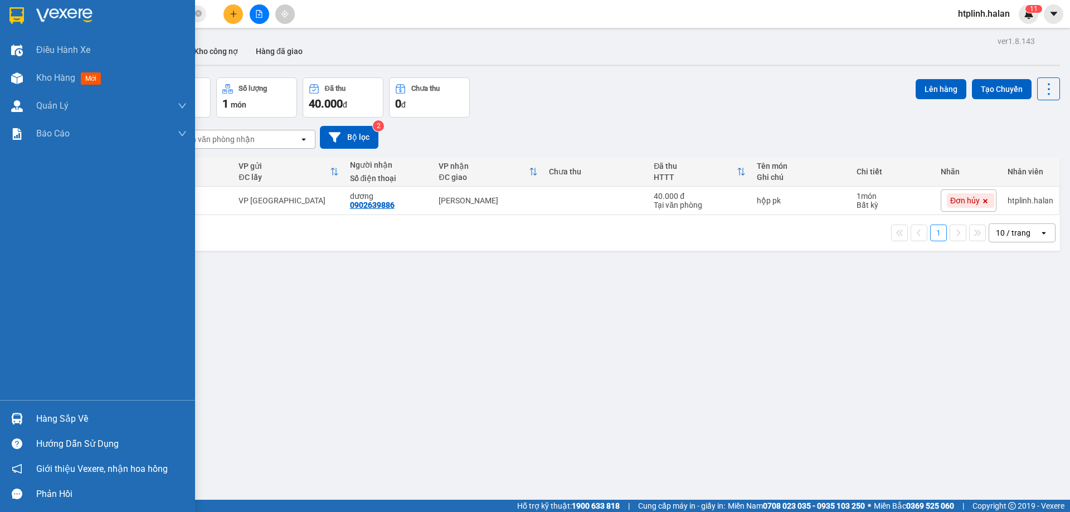
drag, startPoint x: 66, startPoint y: 425, endPoint x: 74, endPoint y: 424, distance: 7.9
click at [66, 425] on div "Hàng sắp về" at bounding box center [111, 419] width 150 height 17
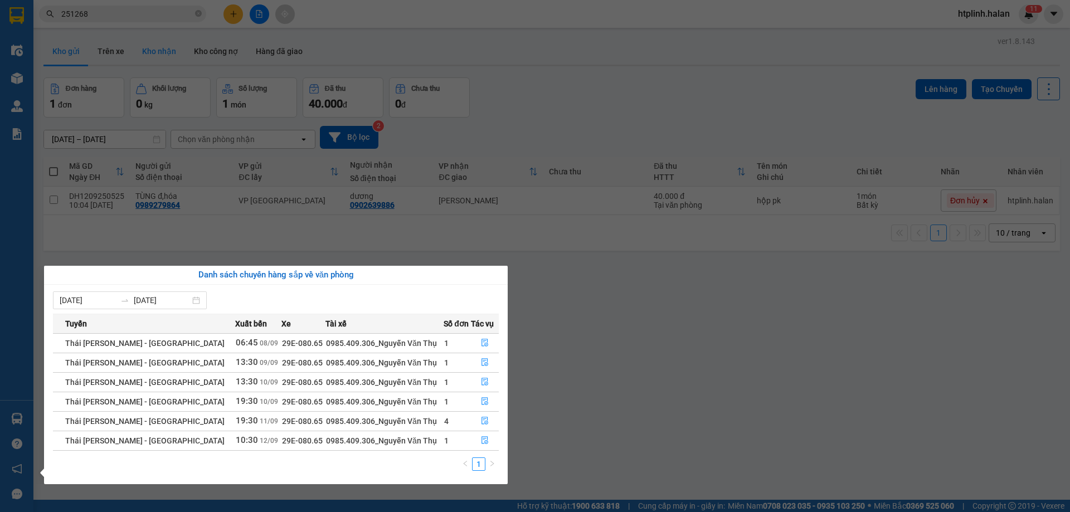
drag, startPoint x: 119, startPoint y: 91, endPoint x: 136, endPoint y: 49, distance: 45.2
click at [120, 88] on section "Kết quả [PERSON_NAME] ( 238 ) Bộ lọc Mã ĐH Trạng thái Món hàng Thu hộ Tổng [PER…" at bounding box center [535, 256] width 1070 height 512
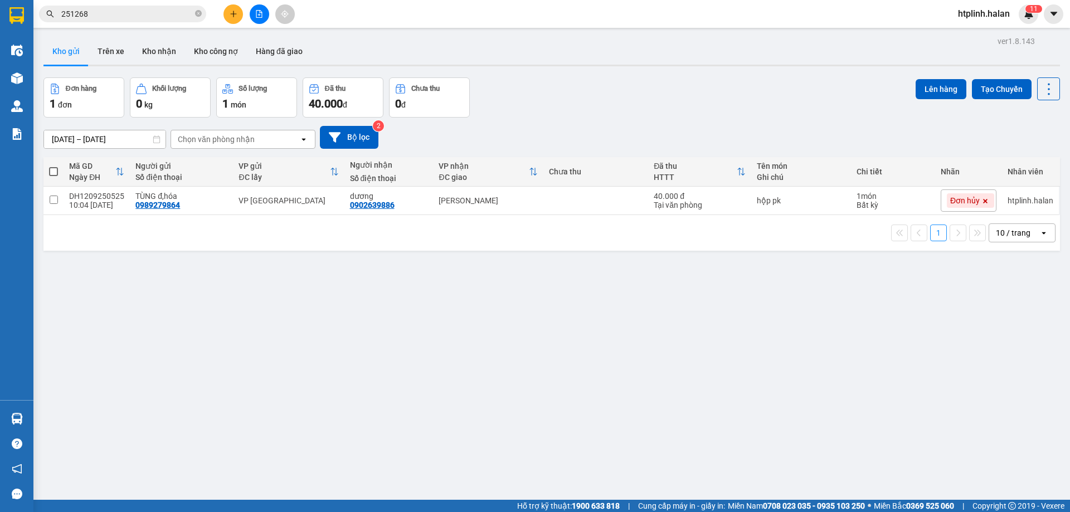
click at [143, 12] on input "251268" at bounding box center [127, 14] width 132 height 12
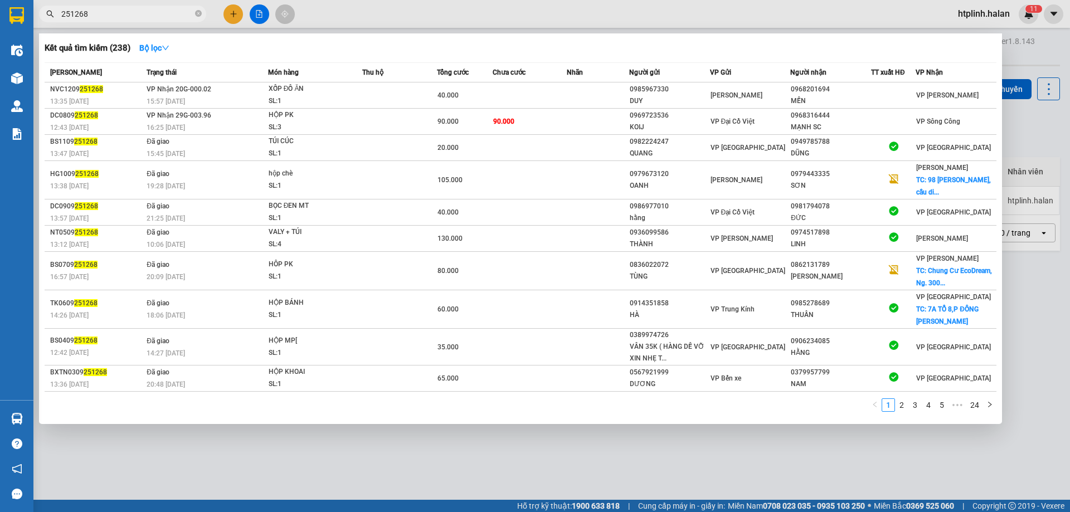
click at [143, 12] on input "251268" at bounding box center [127, 14] width 132 height 12
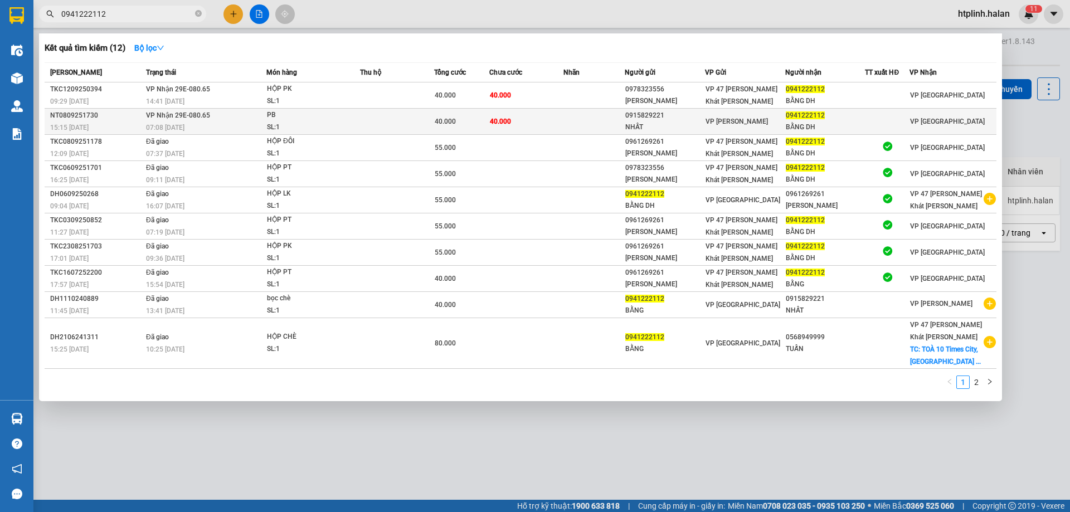
type input "0941222112"
click at [334, 129] on div "SL: 1" at bounding box center [309, 127] width 84 height 12
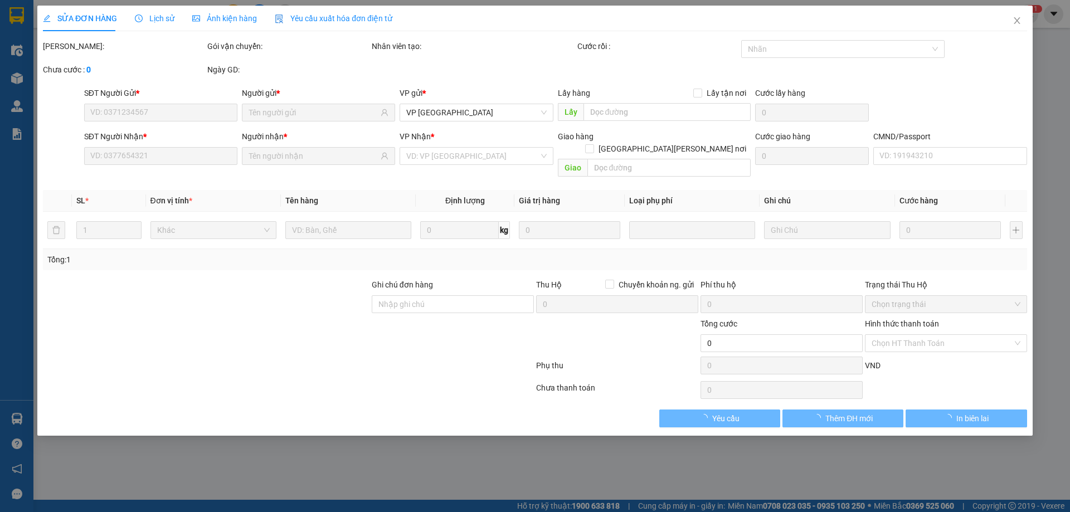
type input "0915829221"
type input "NHẤT"
type input "0941222112"
type input "BẰNG DH"
type input "40.000"
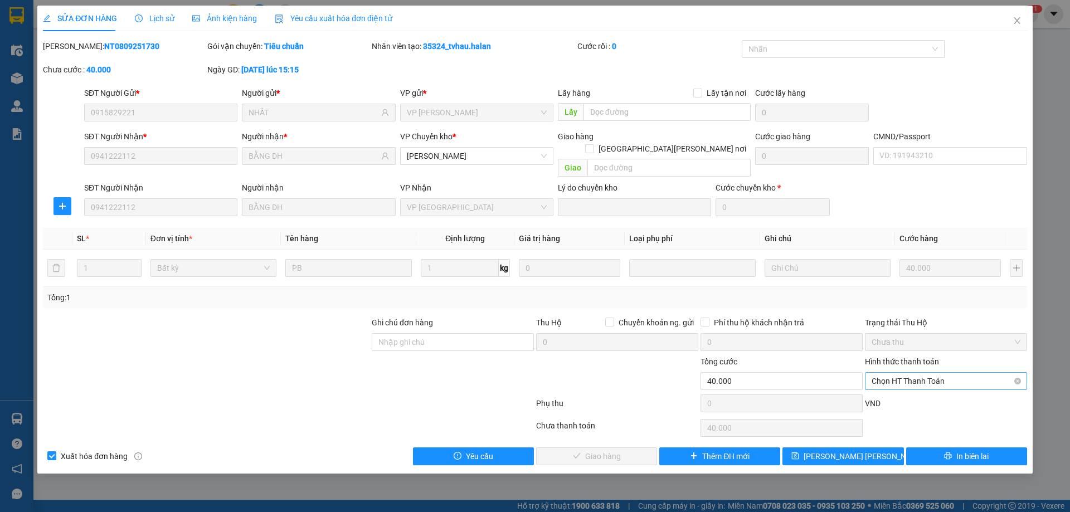
click at [929, 375] on span "Chọn HT Thanh Toán" at bounding box center [946, 381] width 149 height 17
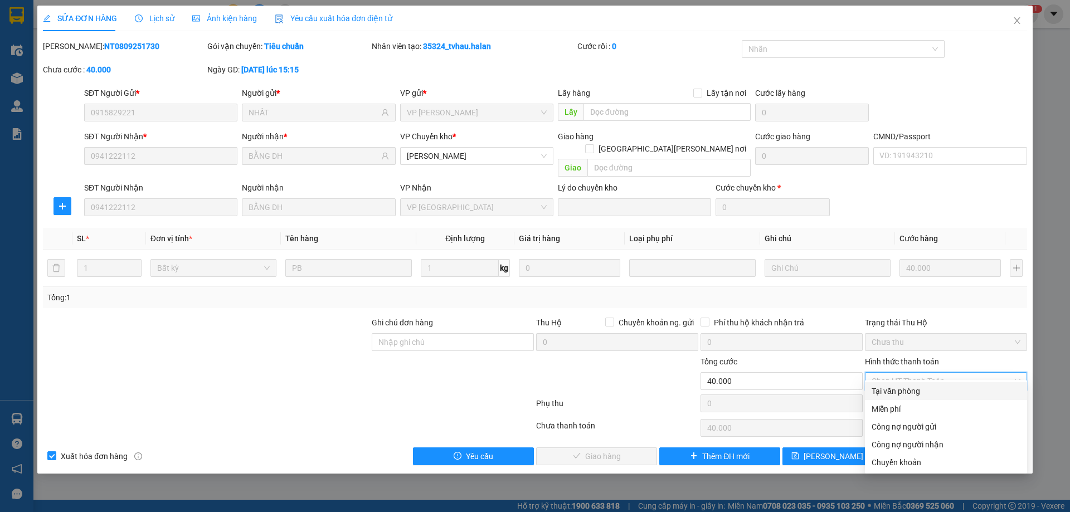
click at [902, 388] on div "Tại văn phòng" at bounding box center [946, 391] width 149 height 12
type input "0"
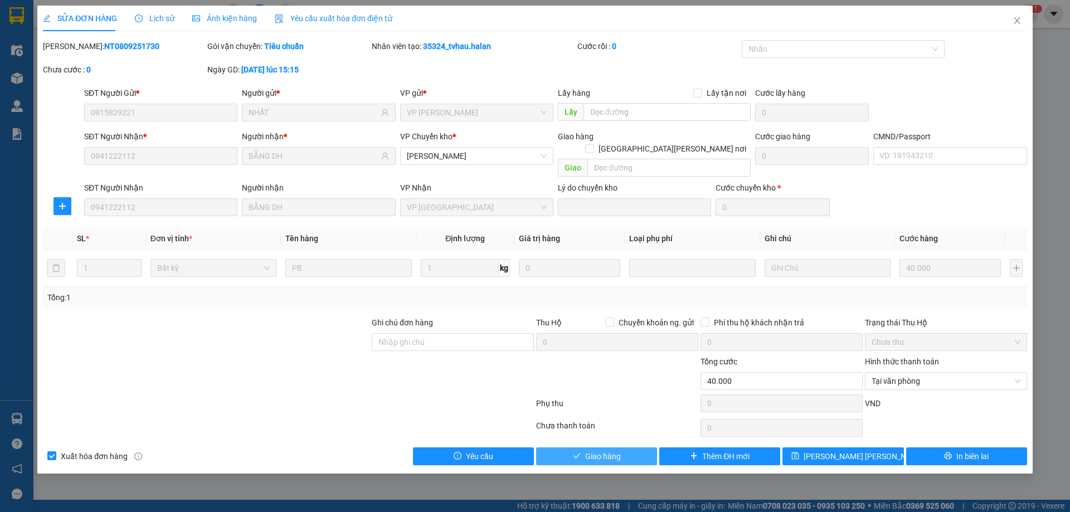
click at [606, 450] on span "Giao hàng" at bounding box center [603, 456] width 36 height 12
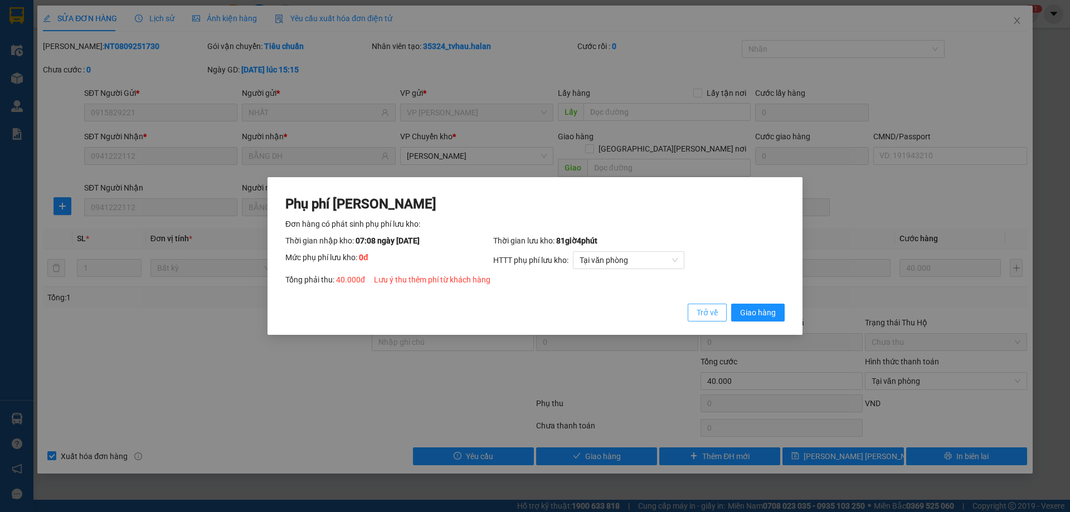
drag, startPoint x: 707, startPoint y: 313, endPoint x: 663, endPoint y: 309, distance: 44.2
click at [707, 312] on span "Trở về" at bounding box center [707, 313] width 21 height 12
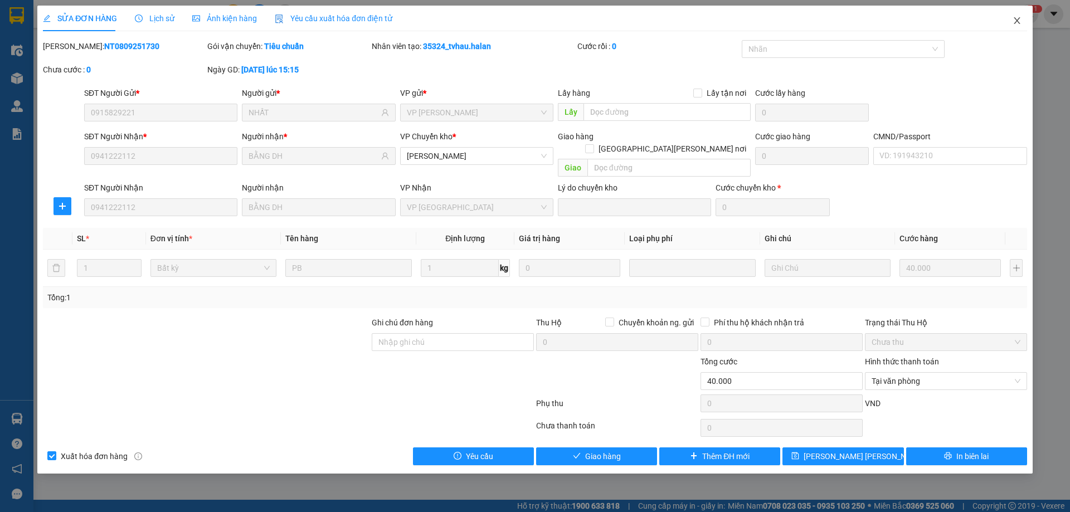
click at [1013, 21] on icon "close" at bounding box center [1017, 20] width 9 height 9
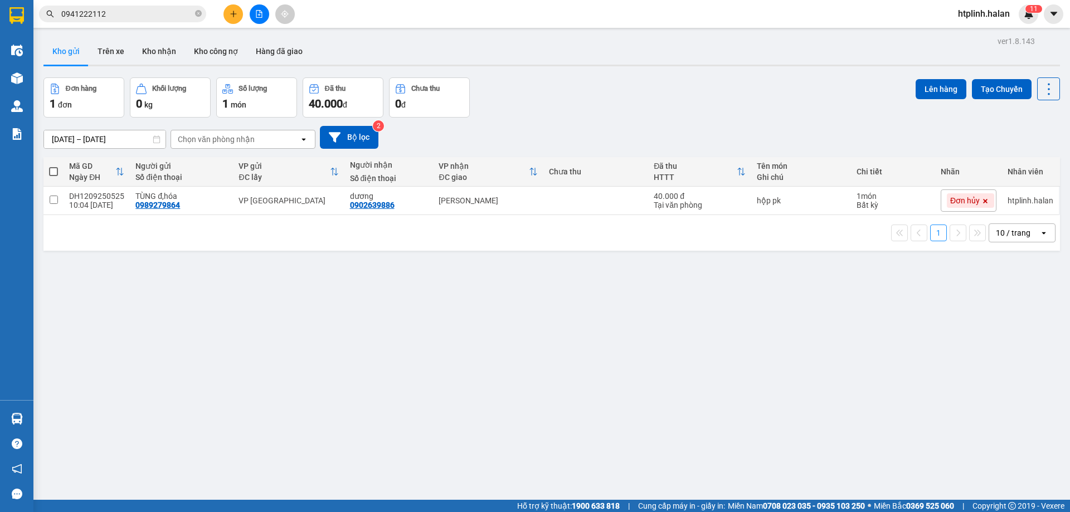
click at [121, 11] on input "0941222112" at bounding box center [127, 14] width 132 height 12
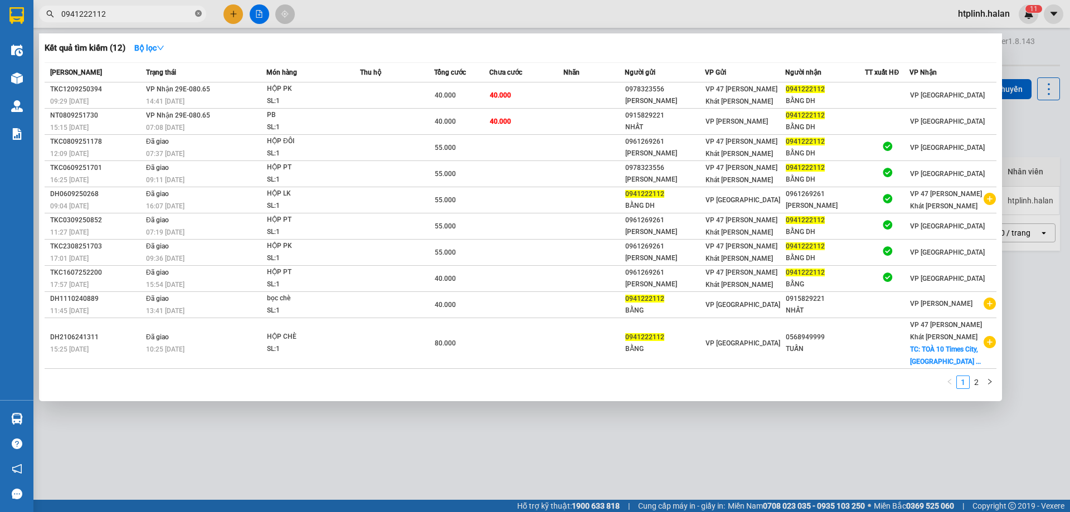
click at [197, 13] on icon "close-circle" at bounding box center [198, 13] width 7 height 7
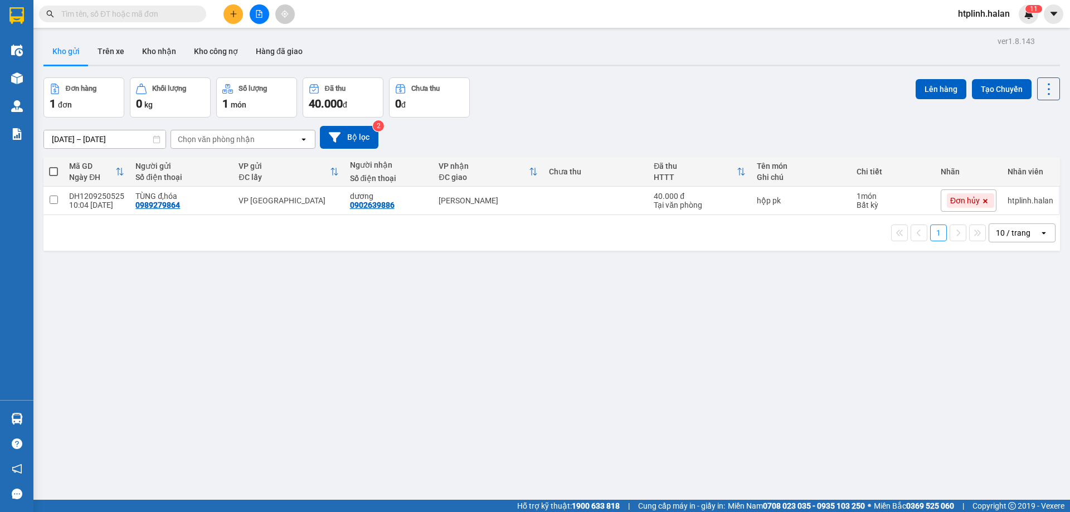
scroll to position [51, 0]
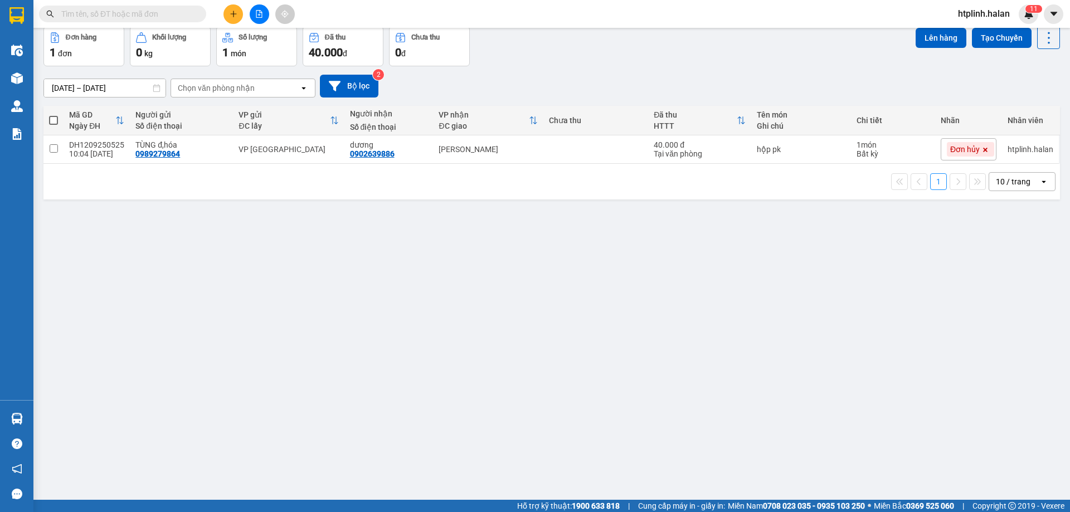
click at [130, 12] on input "text" at bounding box center [127, 14] width 132 height 12
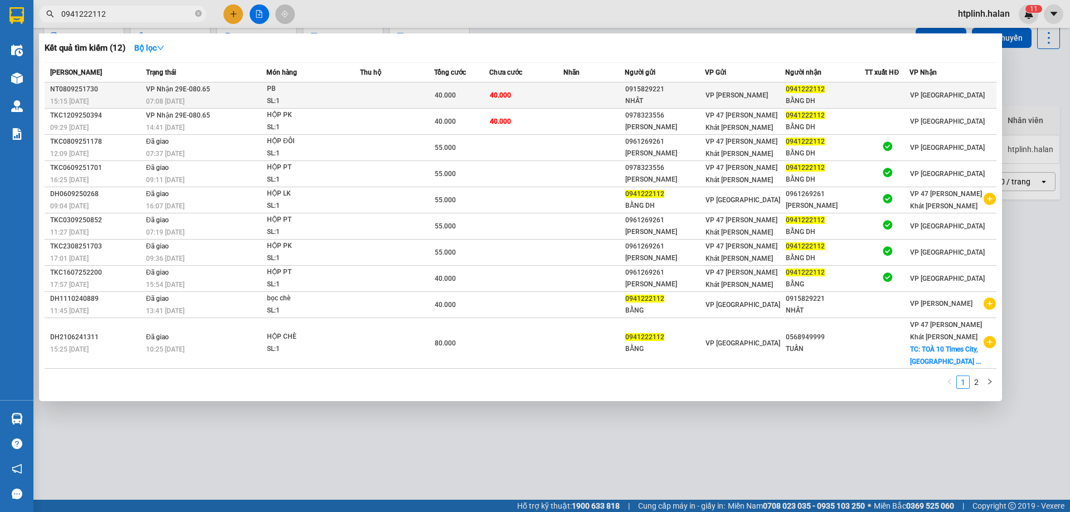
type input "0941222112"
click at [341, 100] on div "SL: 1" at bounding box center [309, 101] width 84 height 12
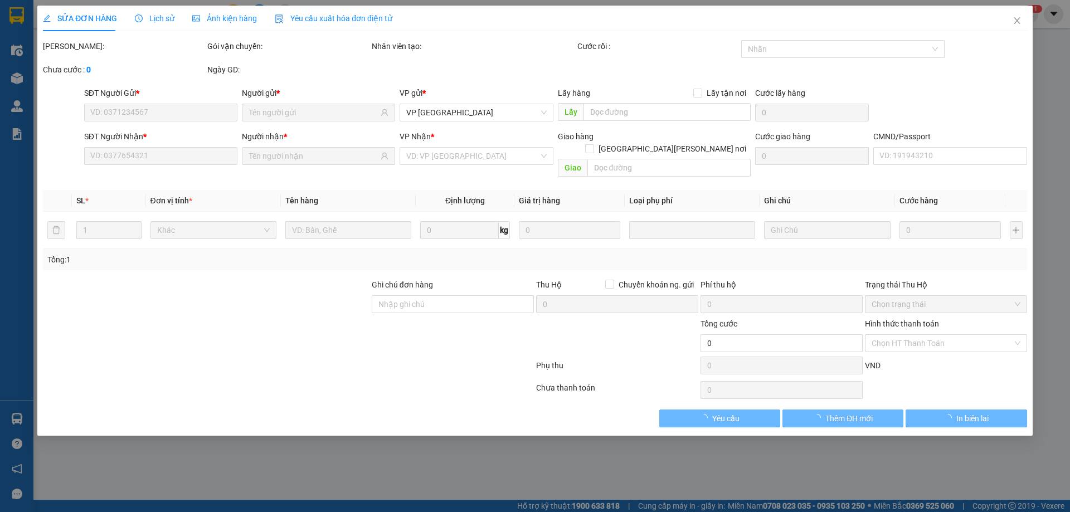
type input "0915829221"
type input "NHẤT"
type input "0941222112"
type input "BẰNG DH"
type input "40.000"
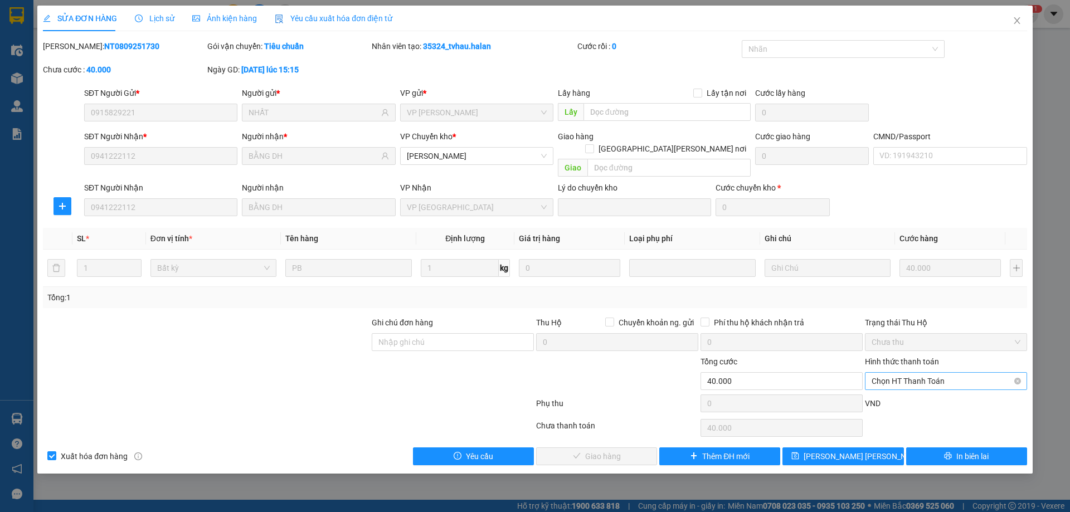
click at [901, 373] on span "Chọn HT Thanh Toán" at bounding box center [946, 381] width 149 height 17
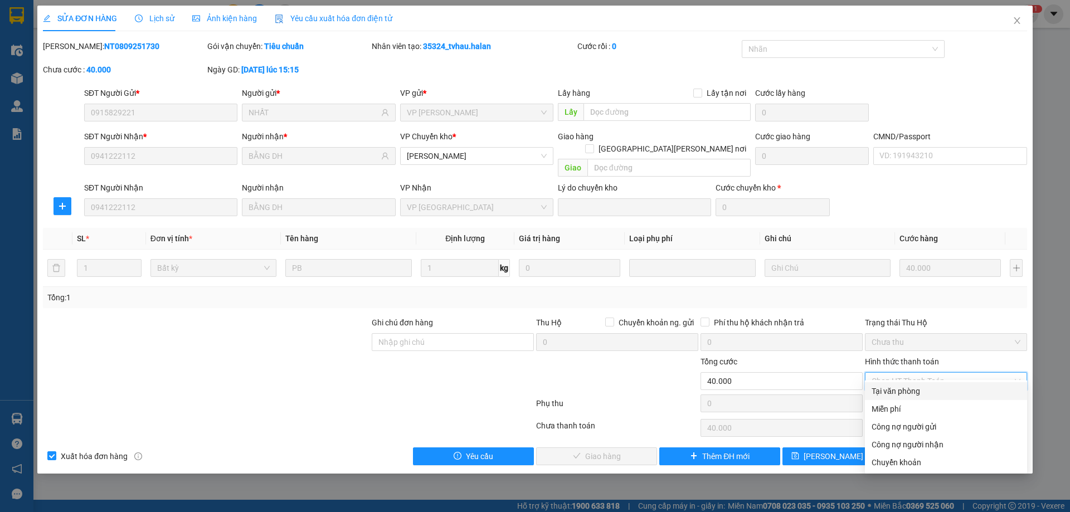
click at [893, 392] on div "Tại văn phòng" at bounding box center [946, 391] width 149 height 12
type input "0"
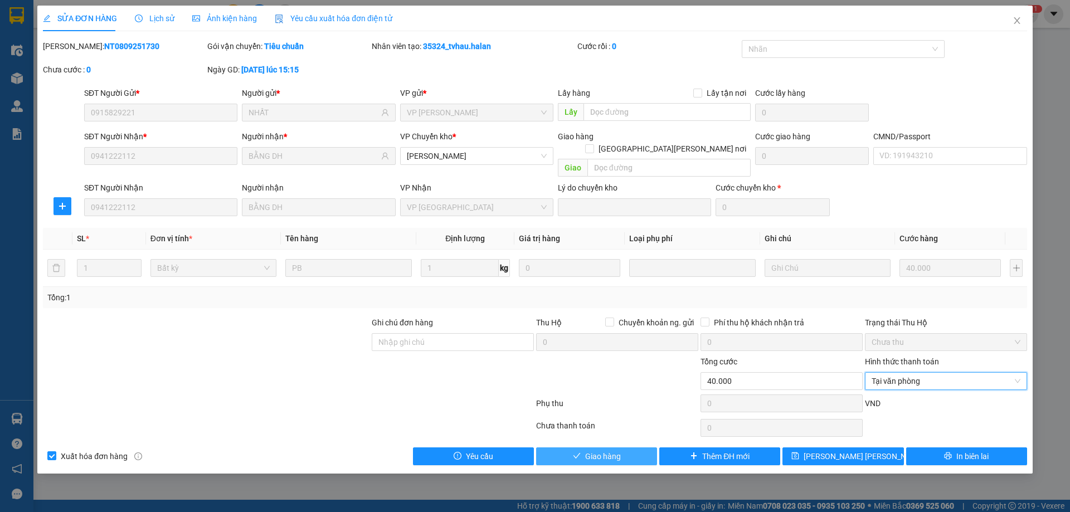
drag, startPoint x: 635, startPoint y: 446, endPoint x: 734, endPoint y: 394, distance: 111.9
click at [635, 448] on button "Giao hàng" at bounding box center [596, 457] width 121 height 18
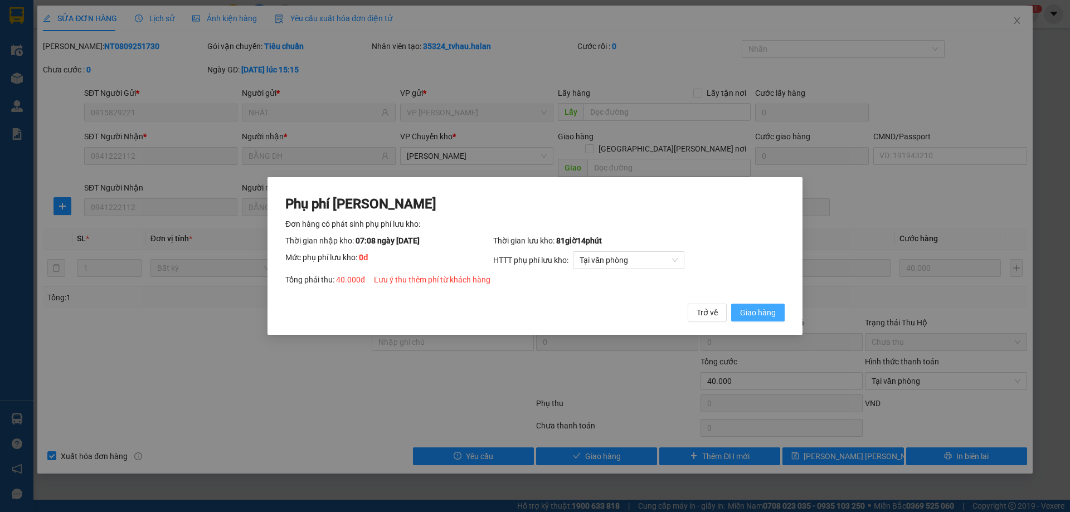
click at [777, 313] on button "Giao hàng" at bounding box center [758, 313] width 54 height 18
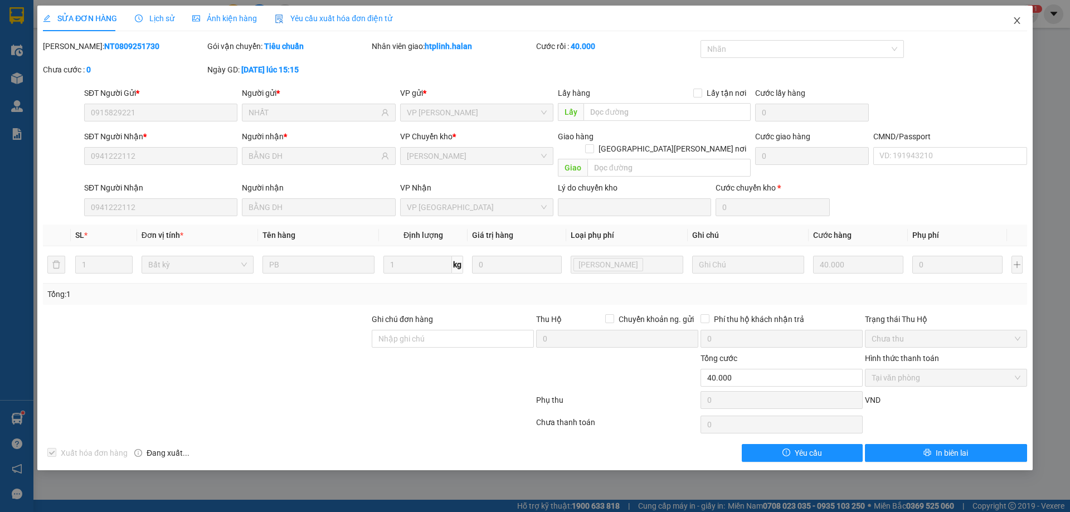
click at [1020, 21] on icon "close" at bounding box center [1017, 20] width 9 height 9
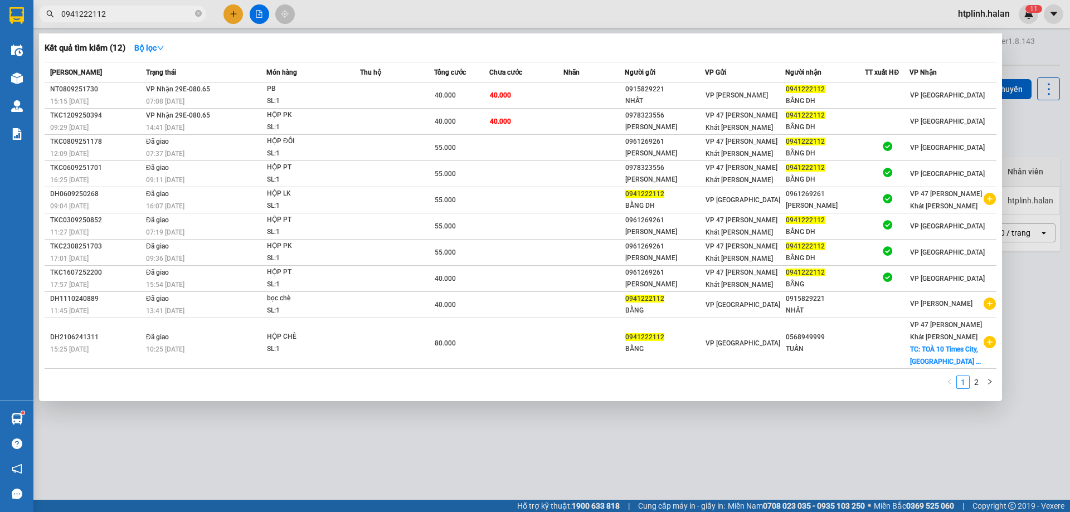
click at [126, 20] on input "0941222112" at bounding box center [127, 14] width 132 height 12
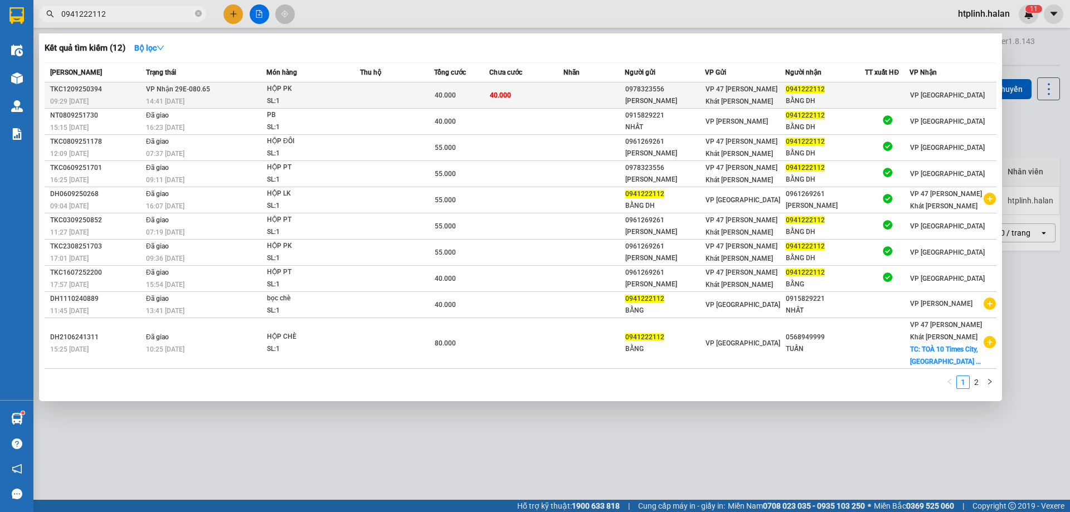
click at [312, 94] on div "HỘP PK" at bounding box center [309, 89] width 84 height 12
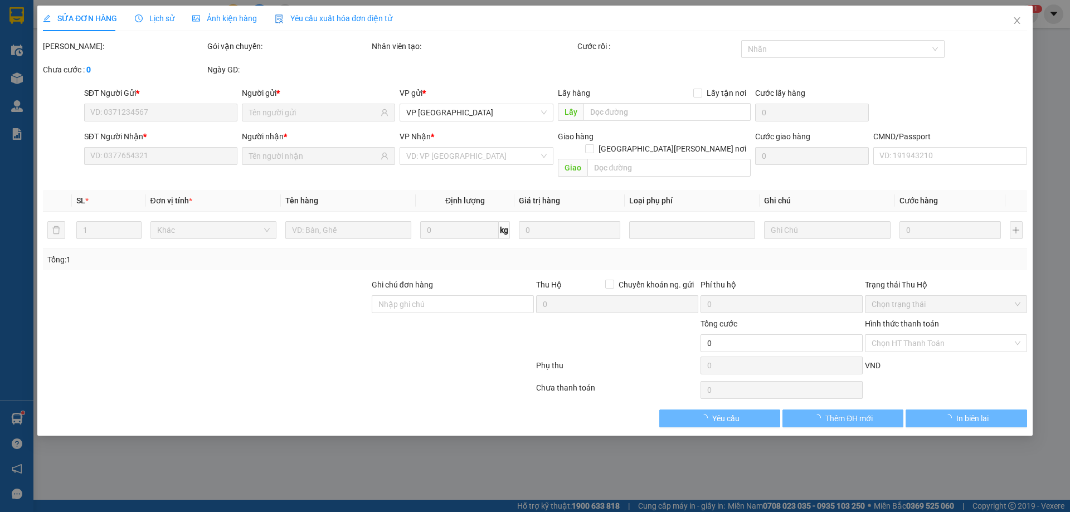
type input "0978323556"
type input "[PERSON_NAME]"
type input "0941222112"
type input "BẰNG DH"
type input "40.000"
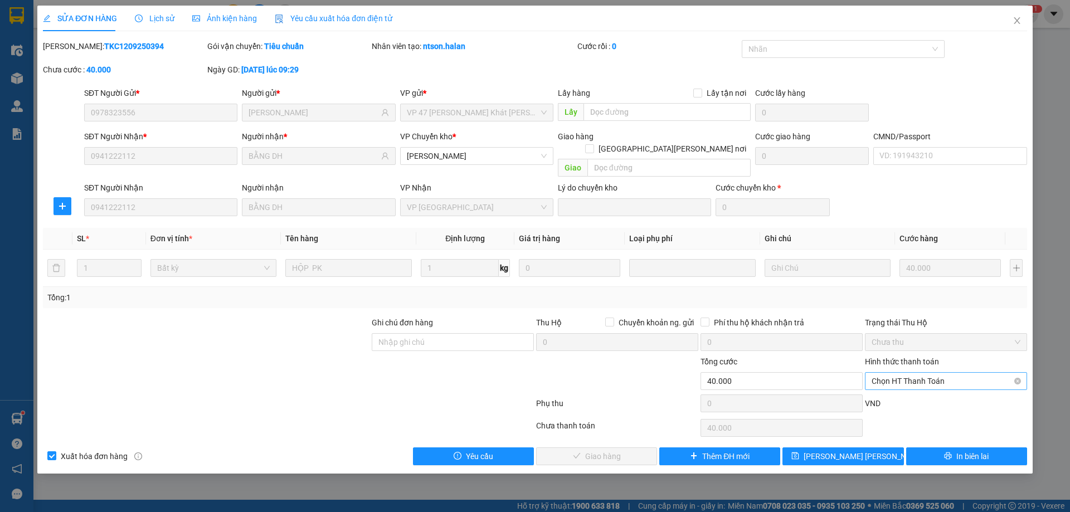
click at [916, 373] on span "Chọn HT Thanh Toán" at bounding box center [946, 381] width 149 height 17
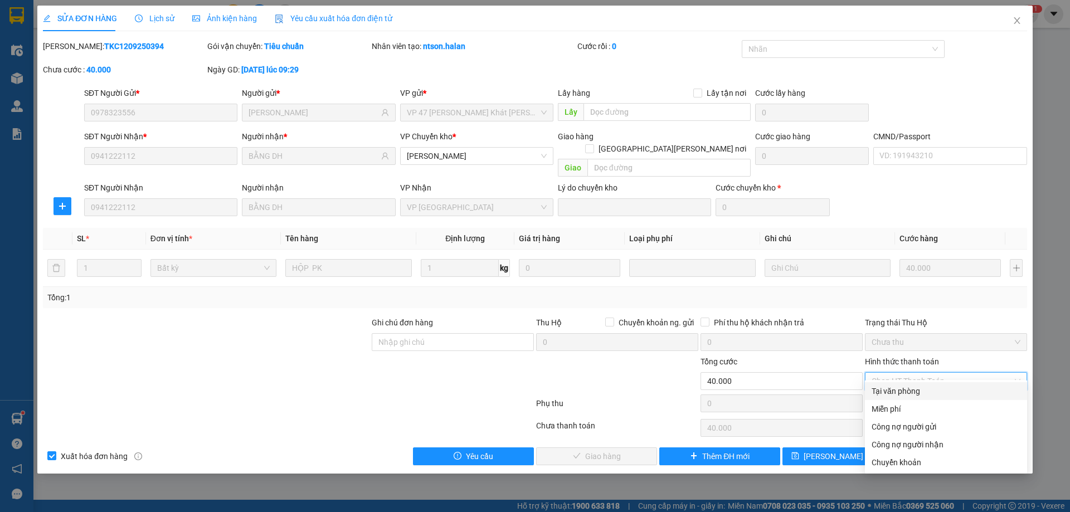
drag, startPoint x: 907, startPoint y: 377, endPoint x: 685, endPoint y: 408, distance: 224.0
click at [901, 387] on div "Tại văn phòng" at bounding box center [946, 391] width 149 height 12
type input "0"
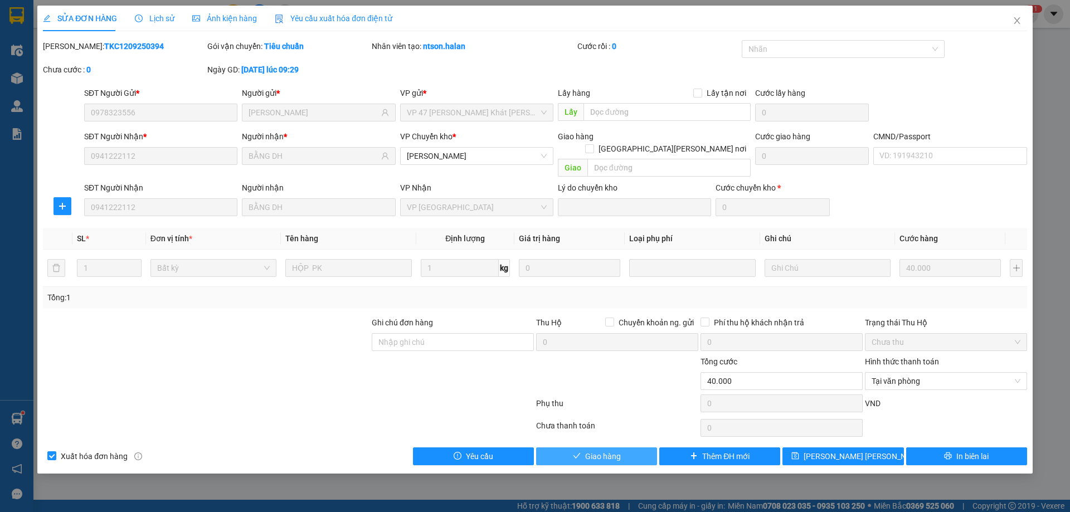
click at [576, 453] on icon "check" at bounding box center [576, 456] width 7 height 6
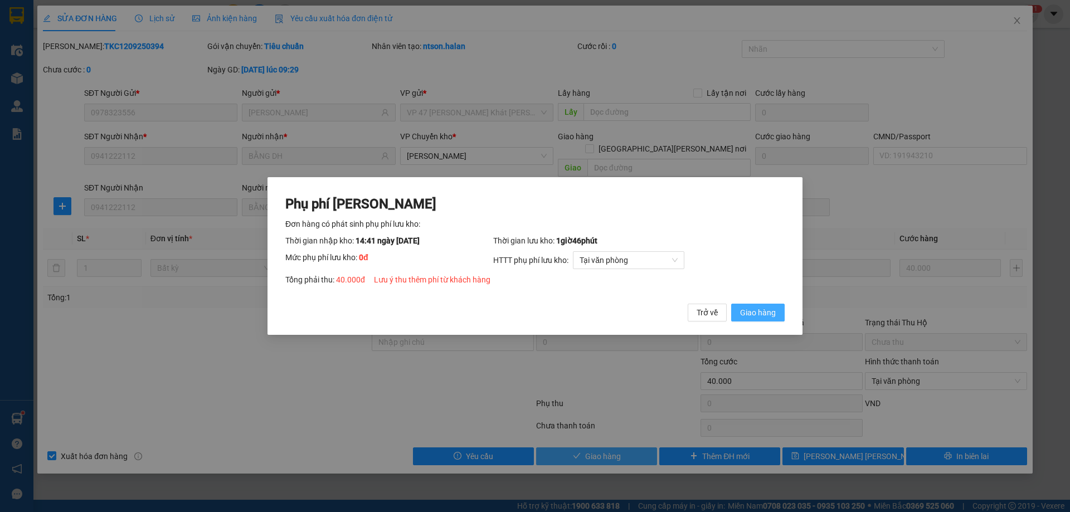
click at [763, 310] on span "Giao hàng" at bounding box center [758, 313] width 36 height 12
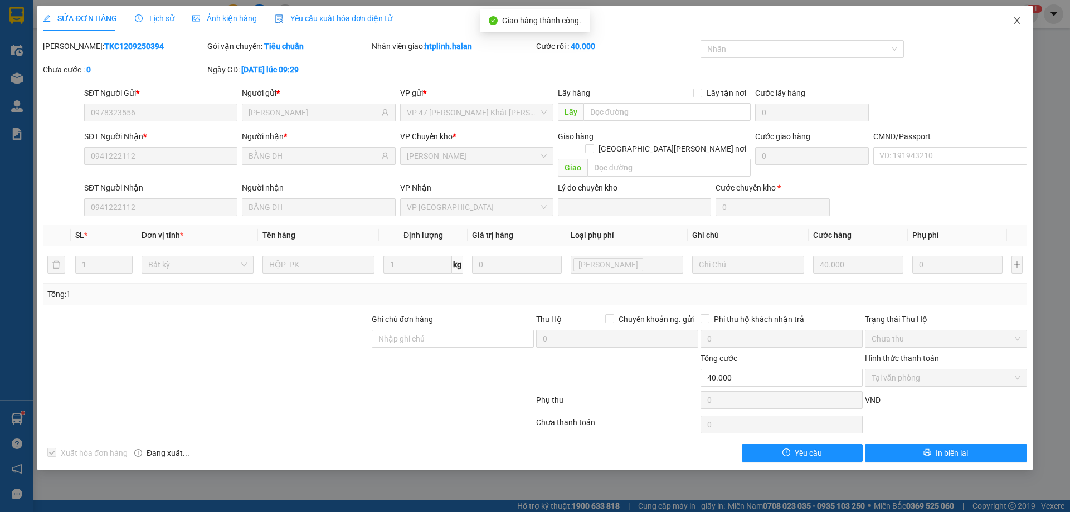
click at [1018, 20] on icon "close" at bounding box center [1017, 20] width 6 height 7
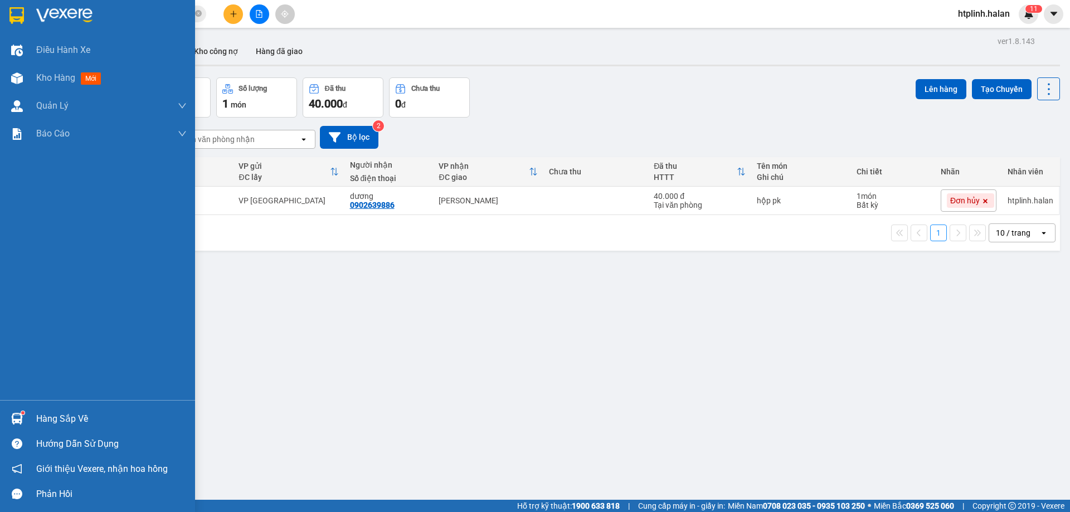
click at [32, 422] on div "Hàng sắp về" at bounding box center [97, 418] width 195 height 25
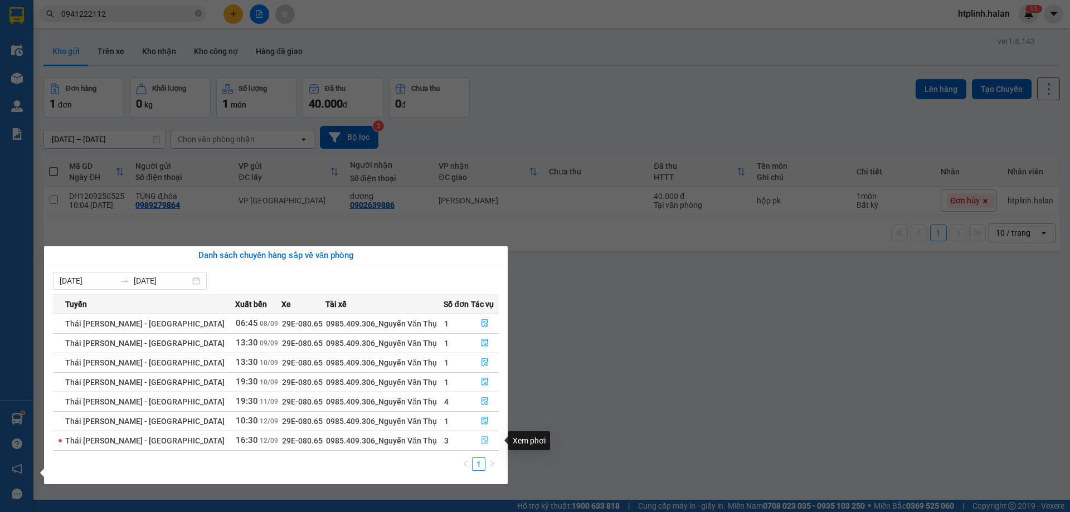
click at [483, 440] on icon "file-done" at bounding box center [485, 440] width 8 height 8
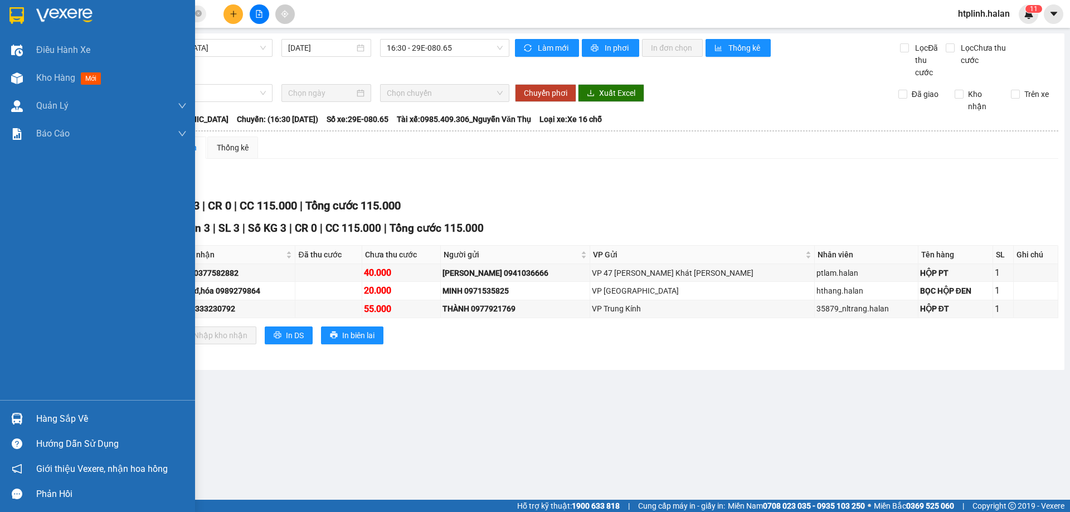
click at [76, 415] on div "Hàng sắp về" at bounding box center [111, 419] width 150 height 17
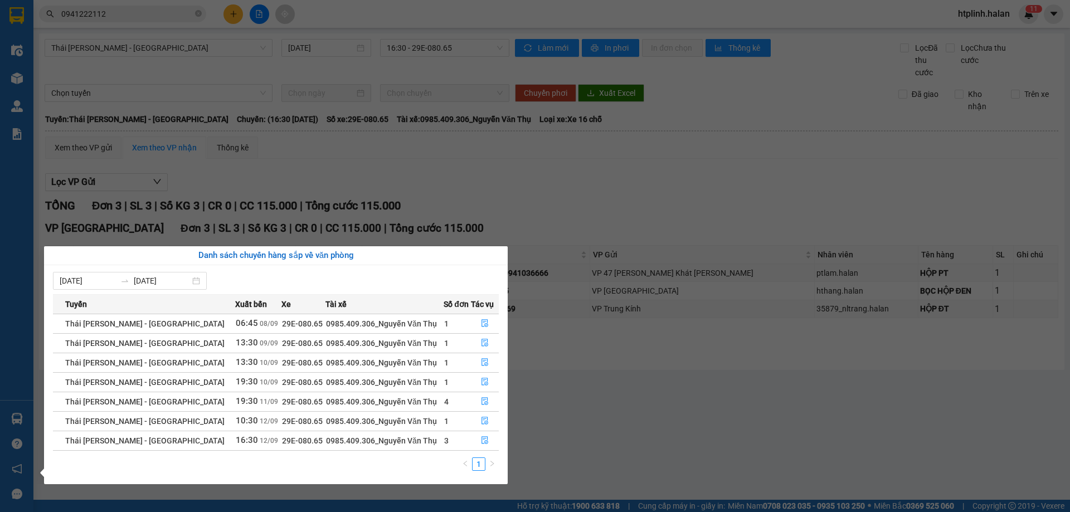
drag, startPoint x: 728, startPoint y: 378, endPoint x: 638, endPoint y: 327, distance: 103.1
click at [724, 378] on section "Kết quả [PERSON_NAME] ( 12 ) Bộ lọc Mã ĐH Trạng thái Món hàng Thu hộ Tổng [PERS…" at bounding box center [535, 256] width 1070 height 512
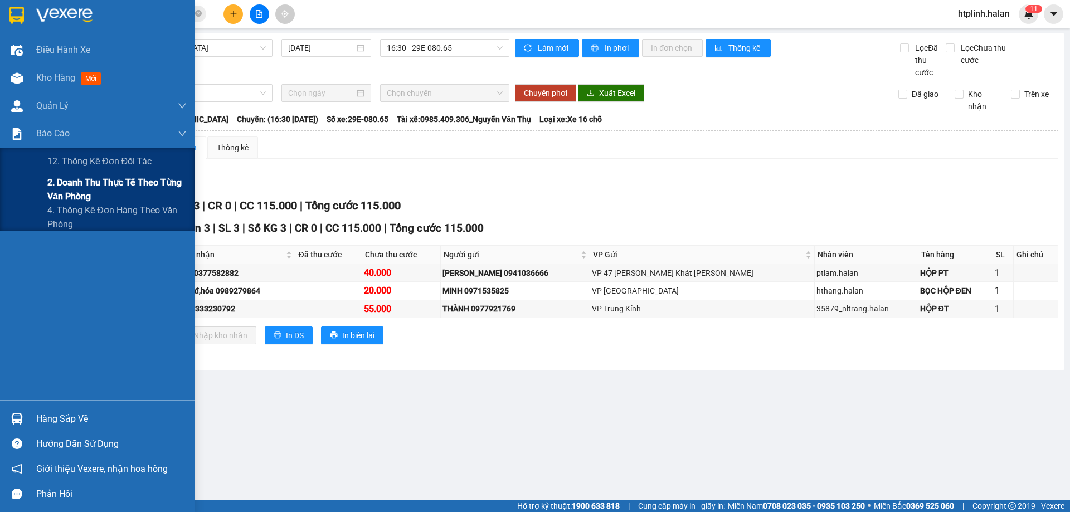
drag, startPoint x: 59, startPoint y: 188, endPoint x: 173, endPoint y: 188, distance: 114.2
click at [58, 188] on span "2. Doanh thu thực tế theo từng văn phòng" at bounding box center [116, 190] width 139 height 28
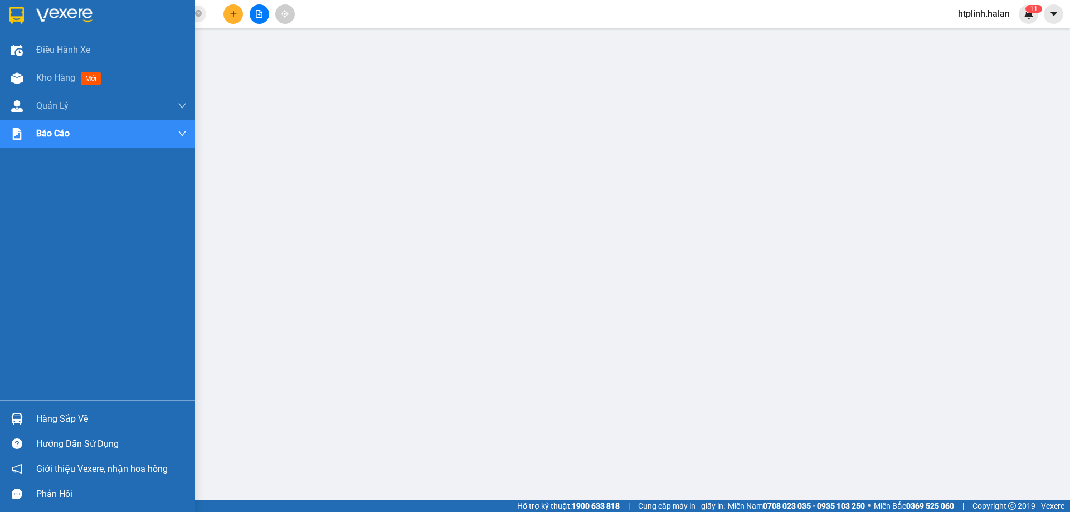
click at [50, 414] on div "Hàng sắp về" at bounding box center [111, 419] width 150 height 17
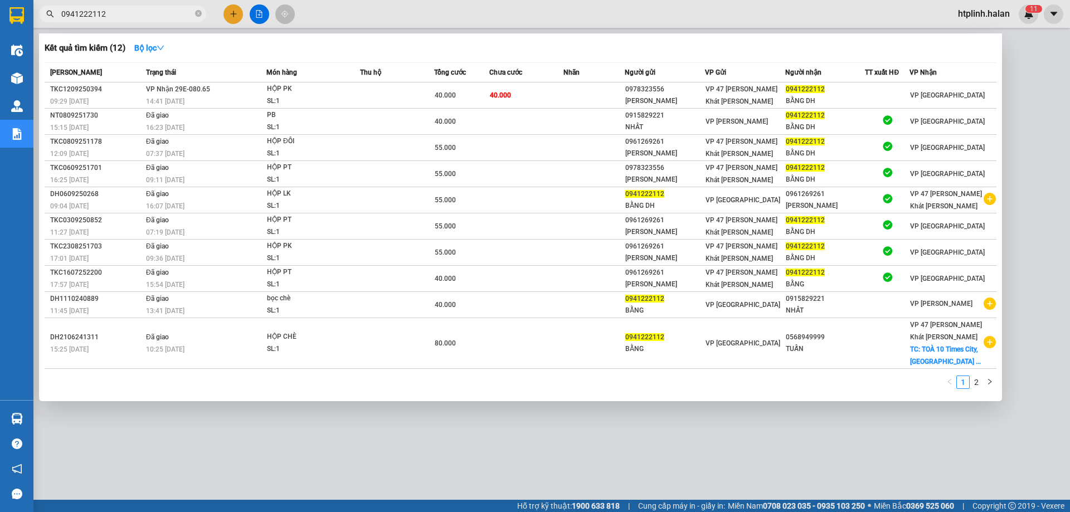
click at [147, 11] on input "0941222112" at bounding box center [127, 14] width 132 height 12
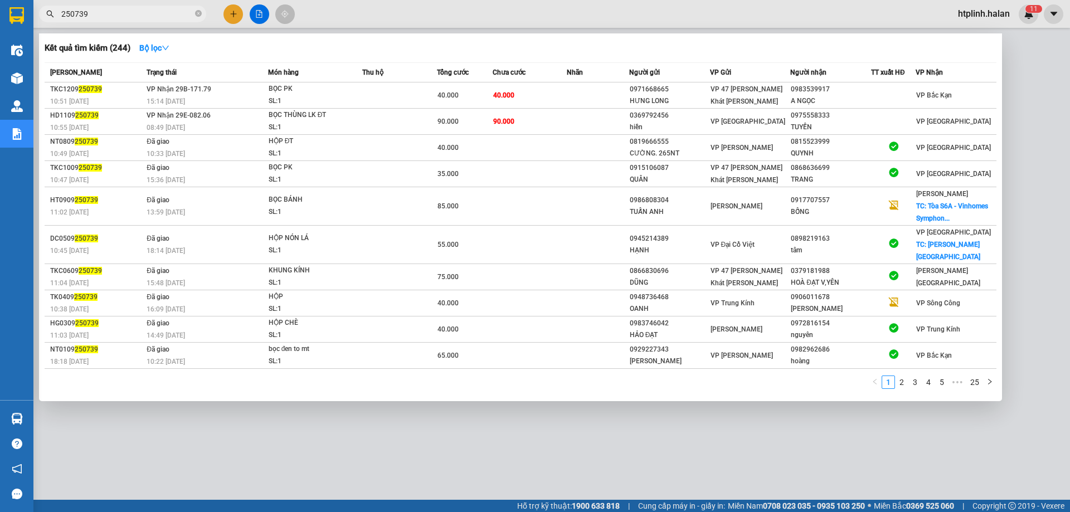
click at [149, 12] on input "250739" at bounding box center [127, 14] width 132 height 12
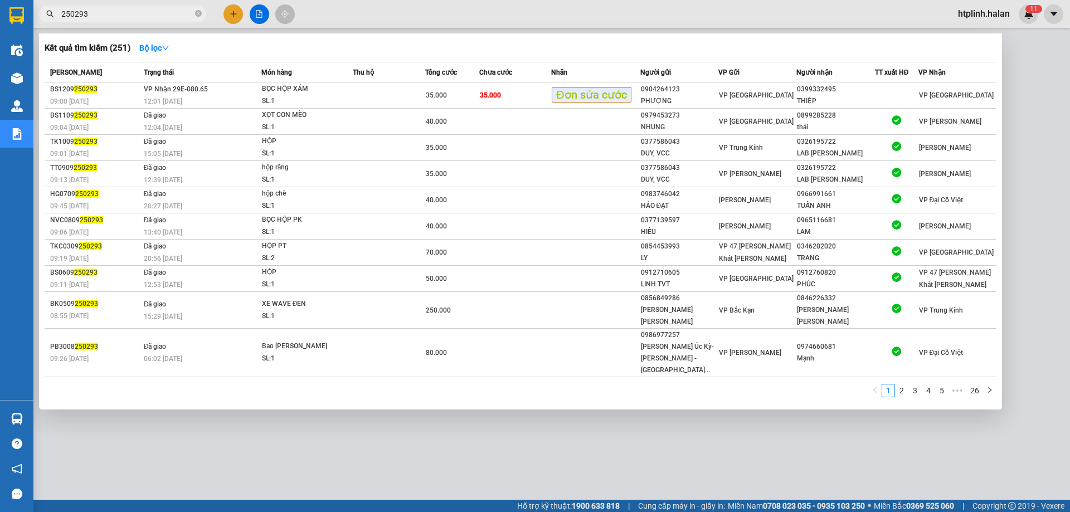
drag, startPoint x: 497, startPoint y: 435, endPoint x: 503, endPoint y: 434, distance: 6.2
click at [503, 434] on div at bounding box center [535, 256] width 1070 height 512
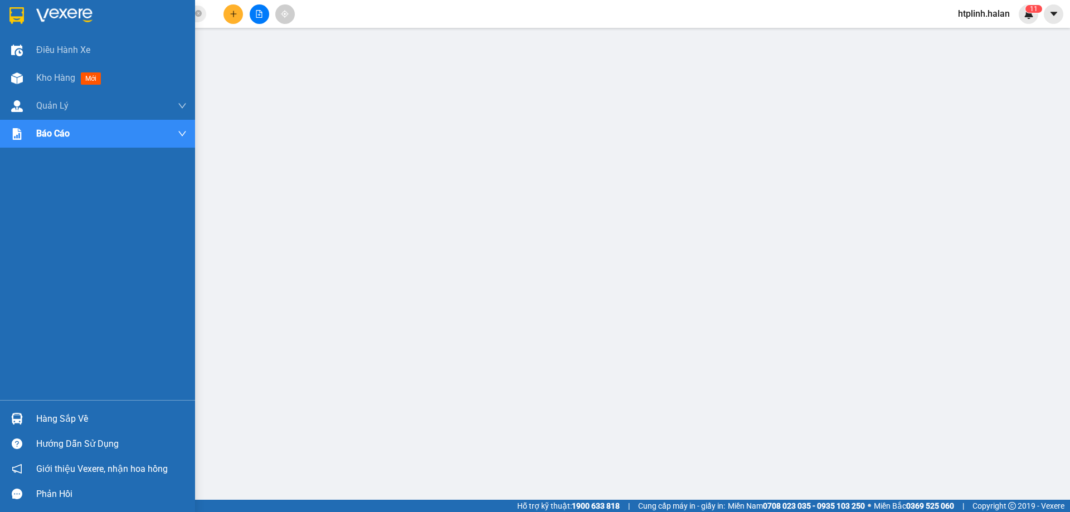
click at [92, 422] on div "Hàng sắp về" at bounding box center [111, 419] width 150 height 17
click at [30, 418] on div "Hàng sắp về" at bounding box center [97, 418] width 195 height 25
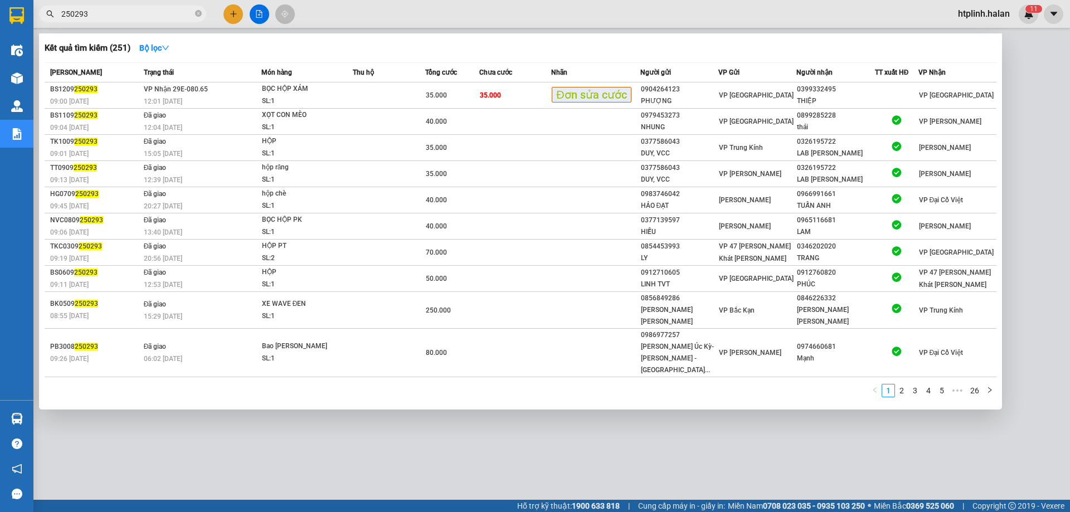
click at [153, 16] on input "250293" at bounding box center [127, 14] width 132 height 12
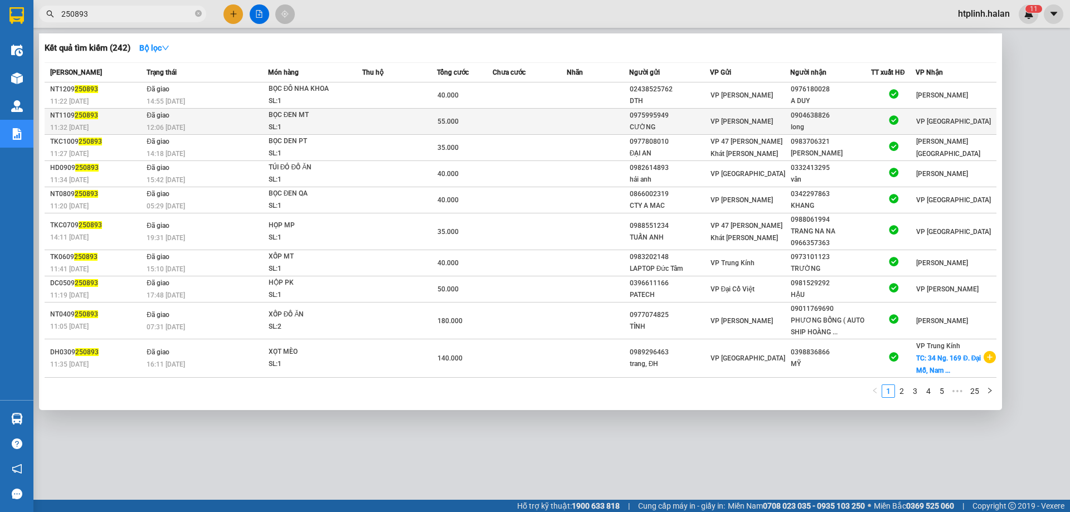
type input "250893"
click at [341, 128] on div "SL: 1" at bounding box center [311, 127] width 84 height 12
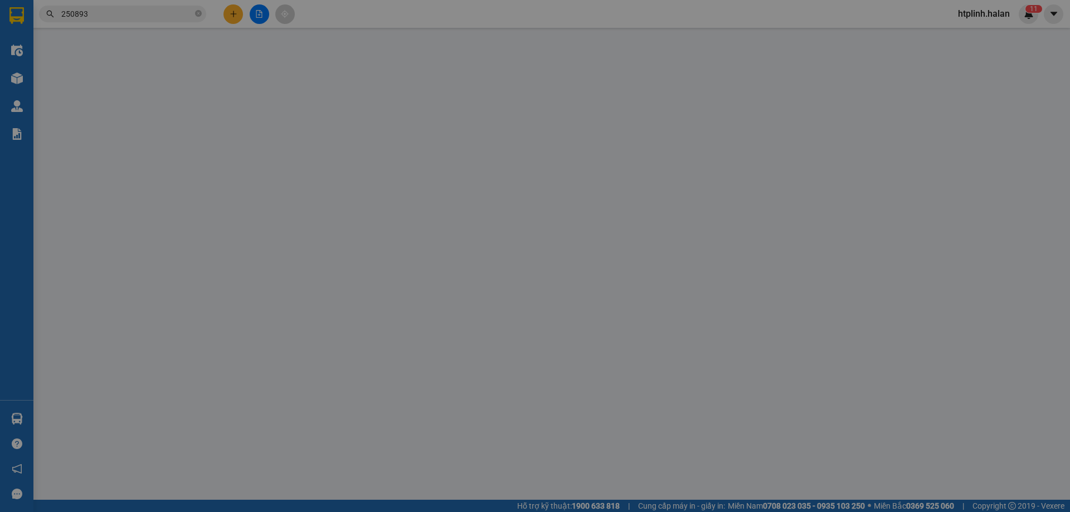
type input "0975995949"
type input "CƯỜNG"
type input "0904638826"
type input "long"
type input "55.000"
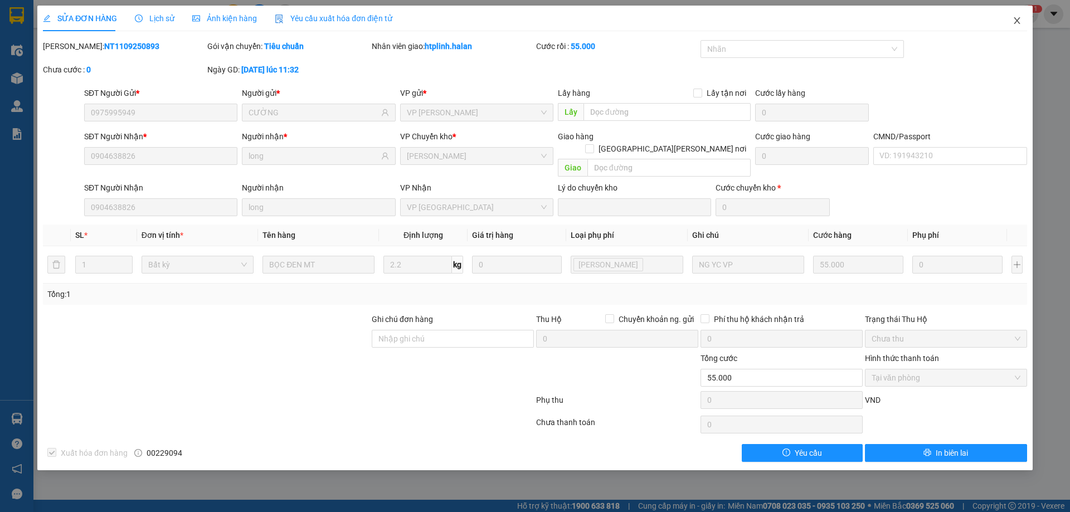
click at [1018, 26] on span "Close" at bounding box center [1016, 21] width 31 height 31
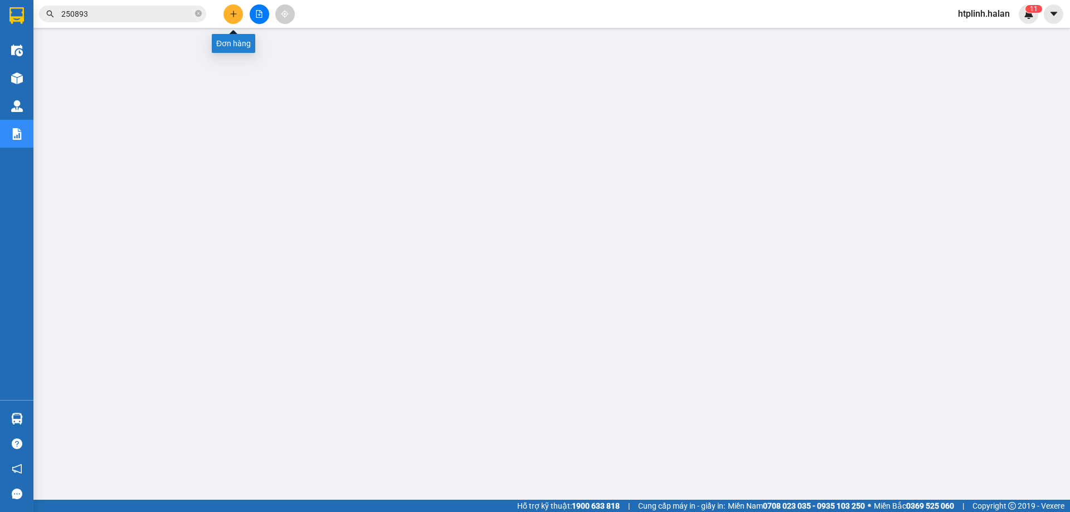
click at [239, 17] on button at bounding box center [233, 14] width 20 height 20
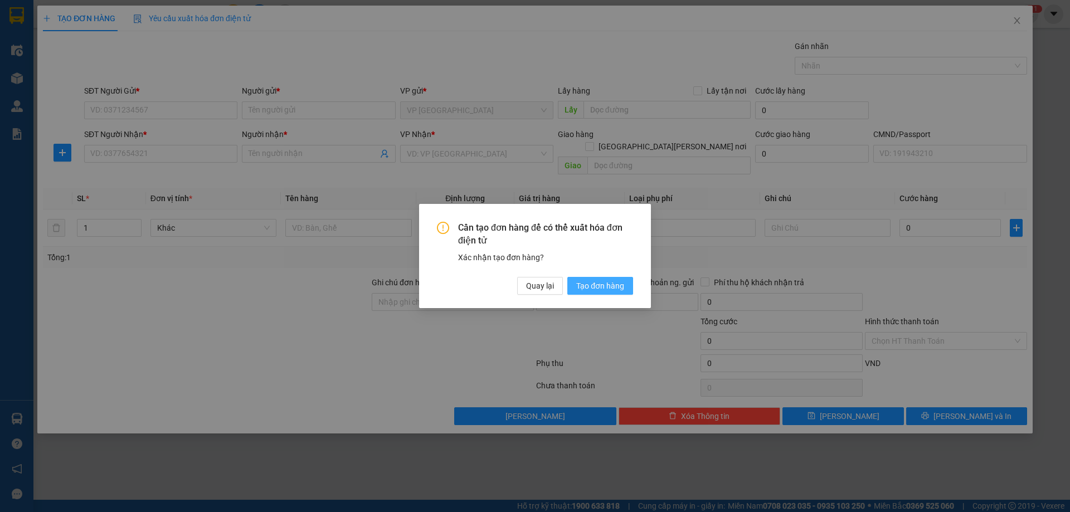
drag, startPoint x: 621, startPoint y: 287, endPoint x: 350, endPoint y: 246, distance: 274.4
click at [621, 287] on span "Tạo đơn hàng" at bounding box center [600, 286] width 48 height 12
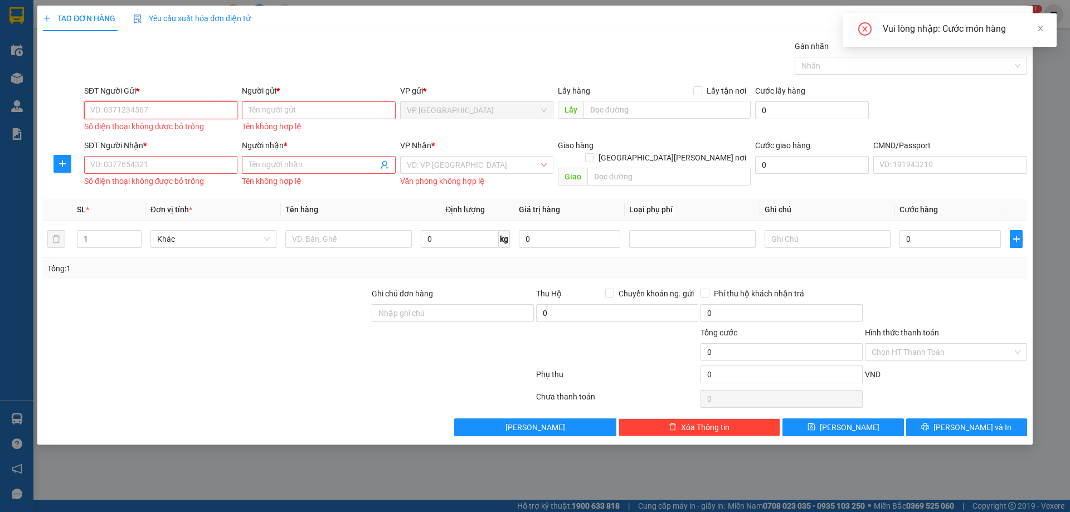
click at [199, 113] on input "SĐT Người Gửi *" at bounding box center [160, 110] width 153 height 18
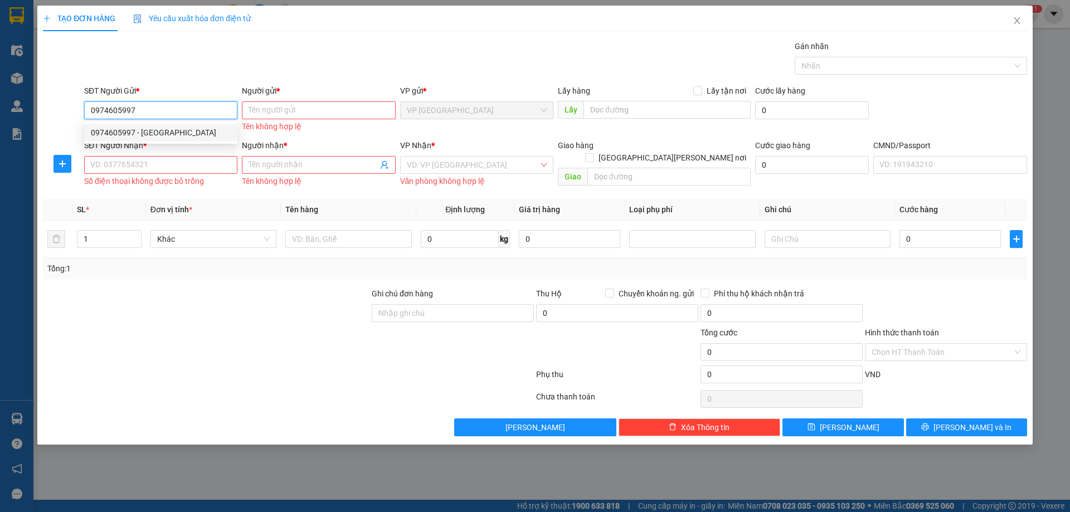
type input "0974605997"
click at [177, 121] on div "0974605997 0974605997 - [GEOGRAPHIC_DATA]" at bounding box center [160, 132] width 153 height 22
click at [171, 116] on input "0974605997" at bounding box center [160, 110] width 153 height 18
click at [146, 133] on div "0974605997 - [GEOGRAPHIC_DATA]" at bounding box center [161, 133] width 140 height 12
type input "Đức"
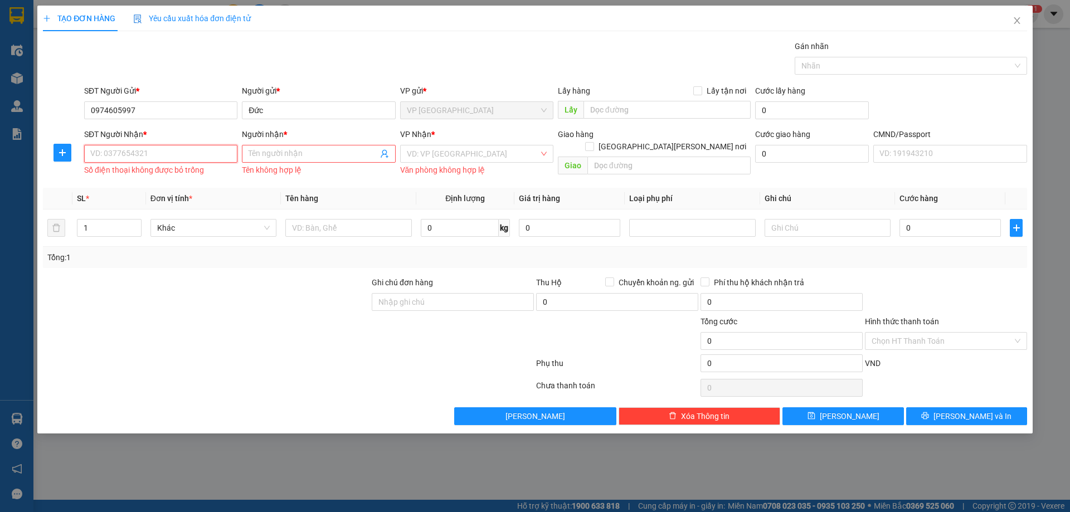
click at [158, 149] on input "SĐT Người Nhận *" at bounding box center [160, 154] width 153 height 18
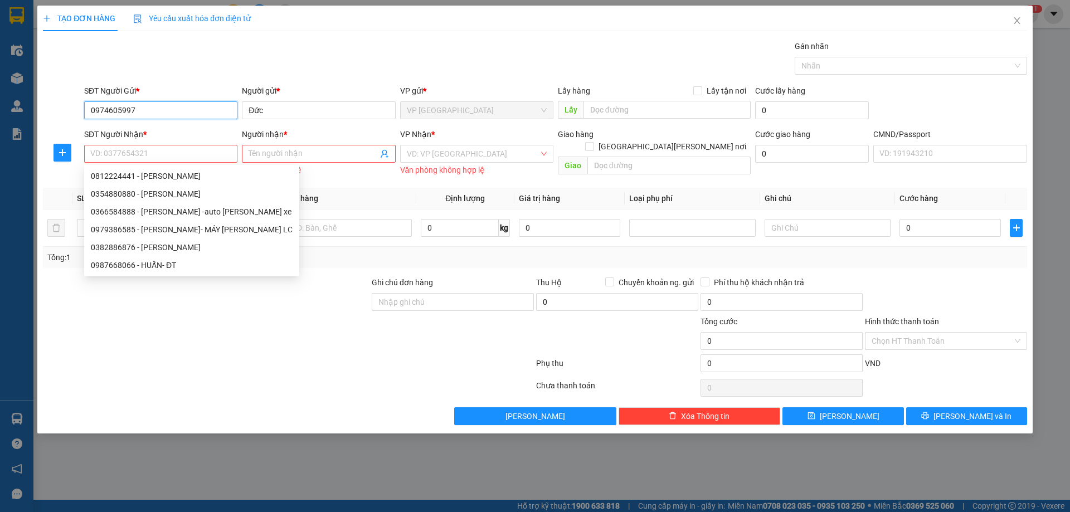
drag, startPoint x: 155, startPoint y: 111, endPoint x: 0, endPoint y: 100, distance: 155.9
click at [0, 100] on div "TẠO ĐƠN HÀNG Yêu cầu xuất [PERSON_NAME] điện tử Transit Pickup Surcharge Ids Tr…" at bounding box center [535, 256] width 1070 height 512
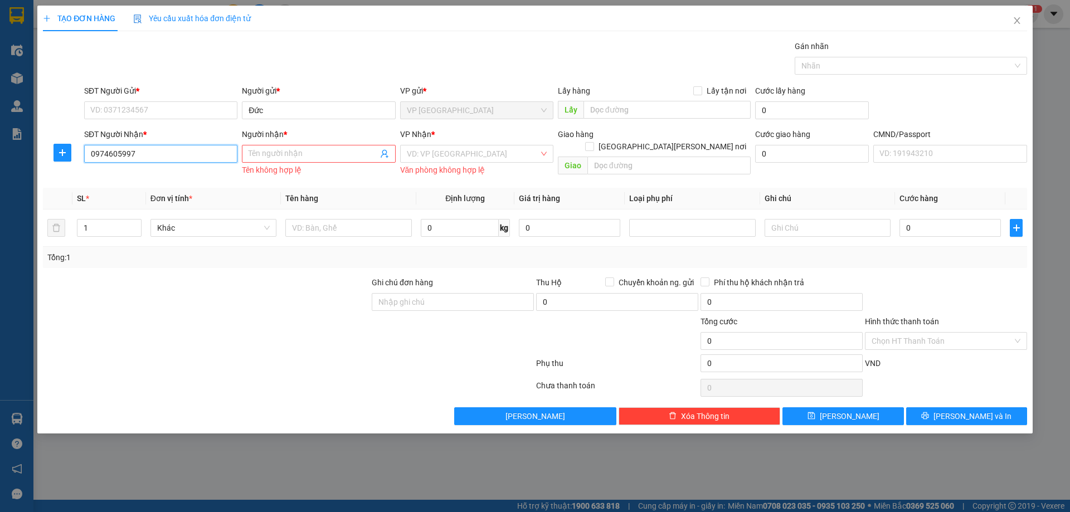
click at [167, 153] on input "0974605997" at bounding box center [160, 154] width 153 height 18
type input "0974605997"
click at [274, 154] on input "Người nhận *" at bounding box center [313, 154] width 129 height 12
type input "d"
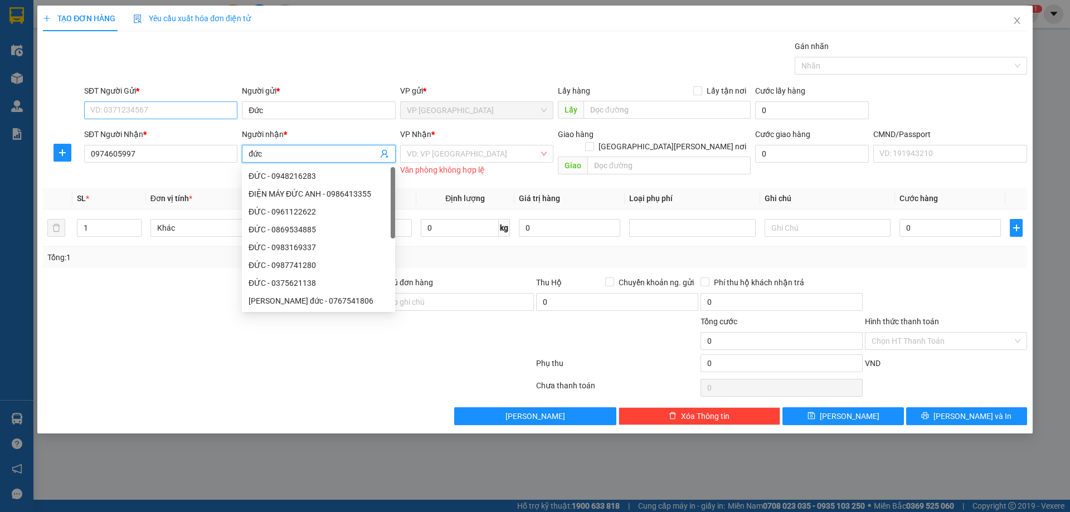
type input "đức"
click at [118, 105] on input "SĐT Người Gửi *" at bounding box center [160, 110] width 153 height 18
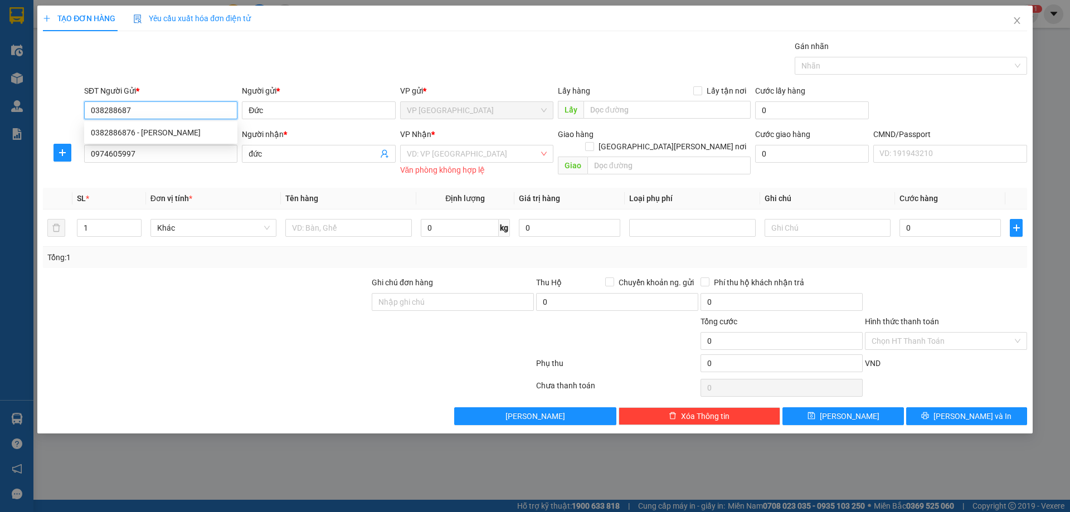
type input "0382886876"
click at [131, 132] on div "0382886876 - [PERSON_NAME]" at bounding box center [161, 133] width 140 height 12
type input "Phong"
type input "0382886876"
click at [441, 155] on input "search" at bounding box center [473, 153] width 132 height 17
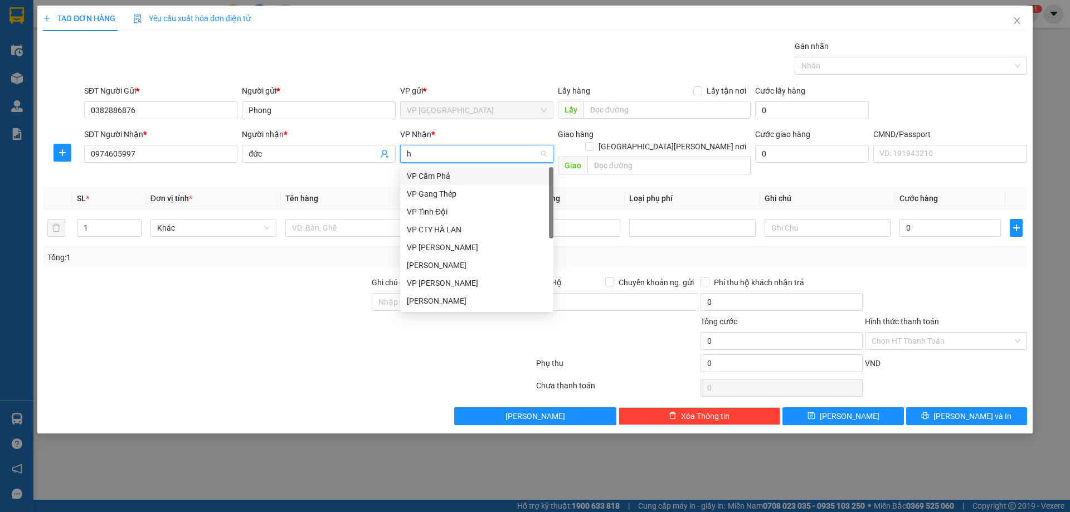
type input "hg"
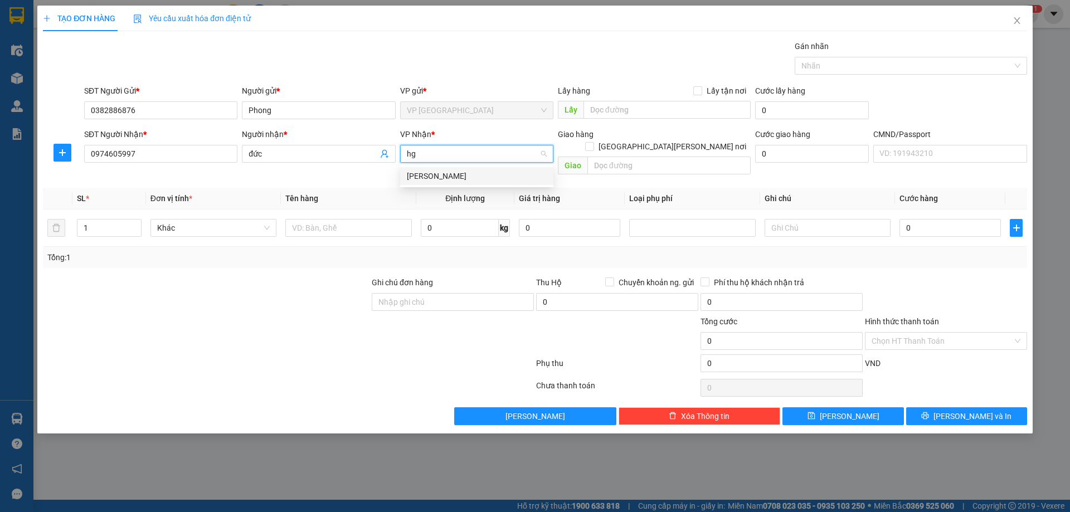
click at [442, 181] on div "[PERSON_NAME]" at bounding box center [477, 176] width 140 height 12
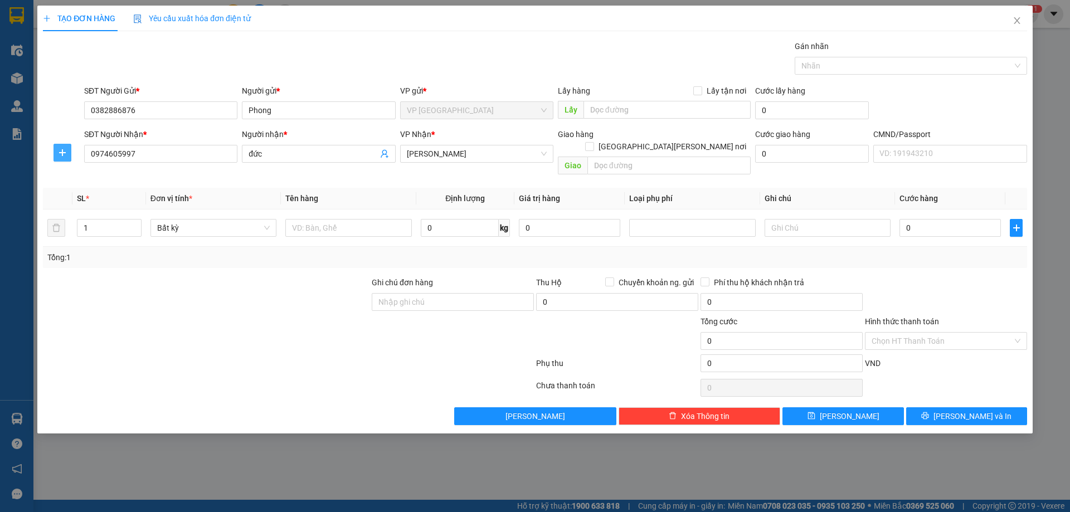
click at [59, 150] on icon "plus" at bounding box center [62, 152] width 9 height 9
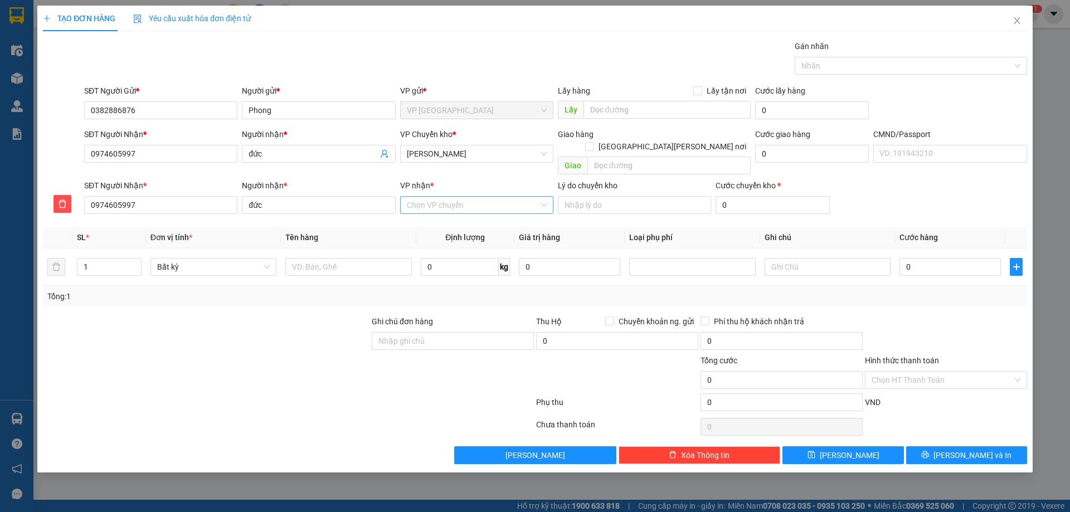
click at [422, 197] on input "VP nhận *" at bounding box center [473, 205] width 132 height 17
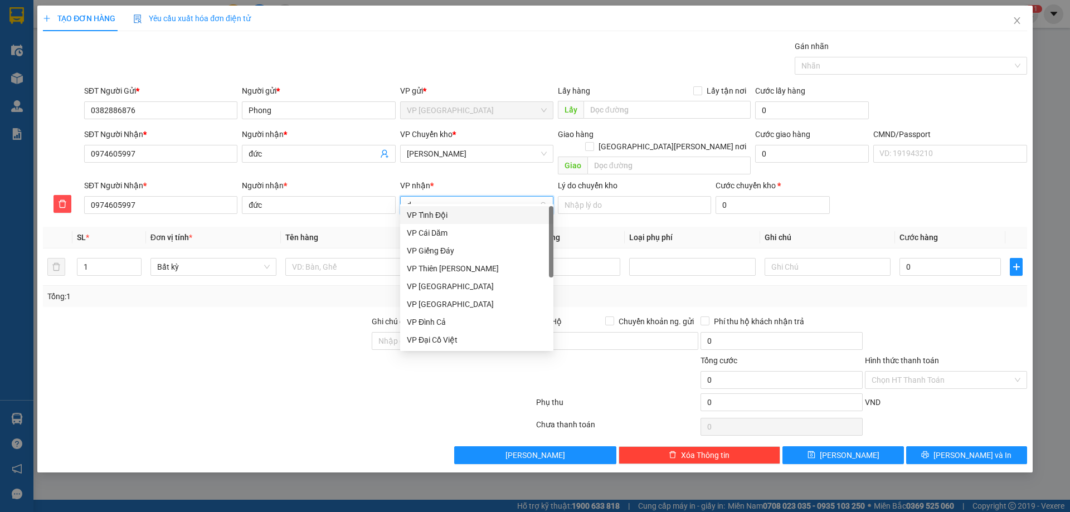
type input "dc"
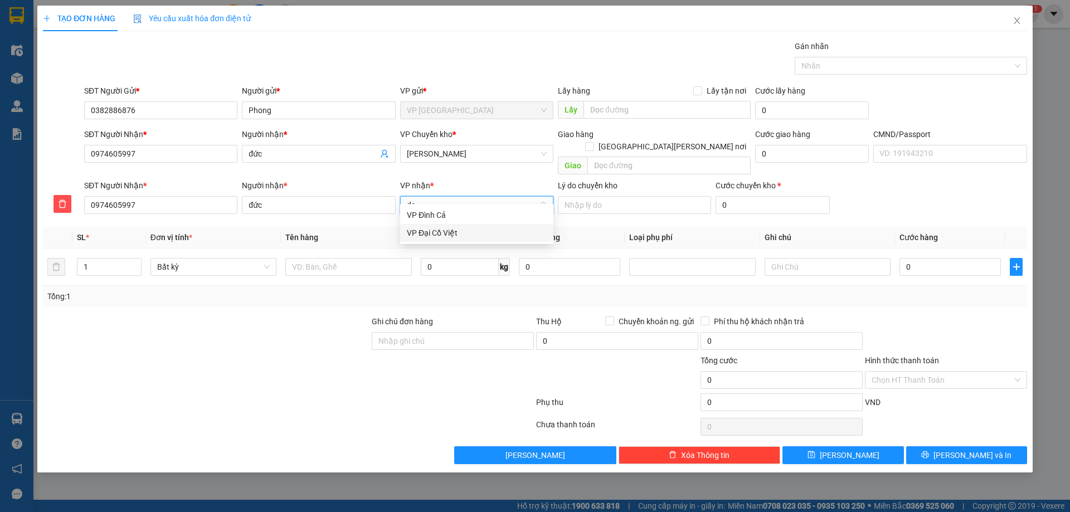
click at [431, 241] on div "VP Đại Cồ Việt" at bounding box center [476, 233] width 153 height 18
click at [356, 258] on input "text" at bounding box center [348, 267] width 126 height 18
type input "hộp mt"
click at [461, 258] on input "0" at bounding box center [460, 267] width 78 height 18
type input "3"
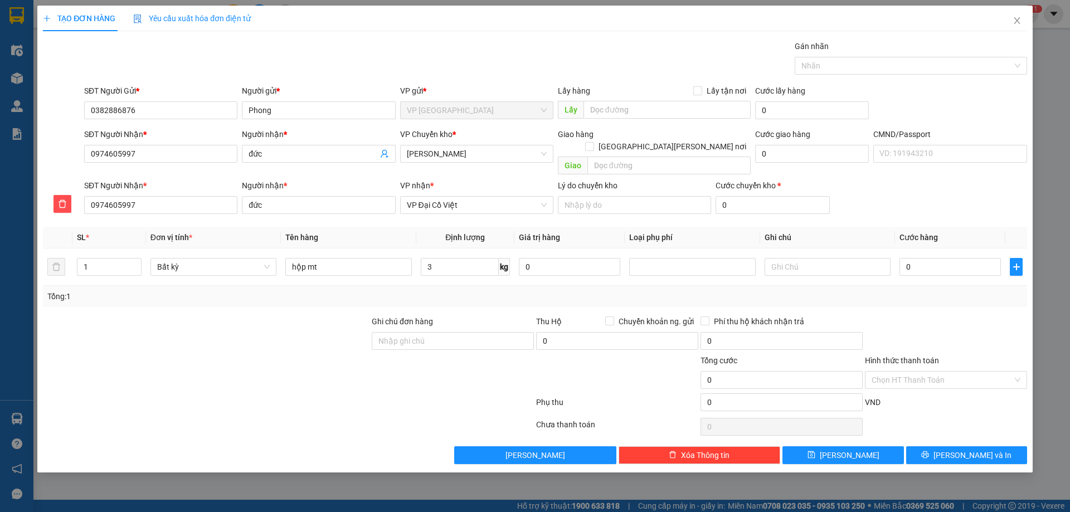
click at [985, 315] on div at bounding box center [946, 334] width 164 height 39
type input "55.000"
click at [957, 449] on span "[PERSON_NAME] và In" at bounding box center [972, 455] width 78 height 12
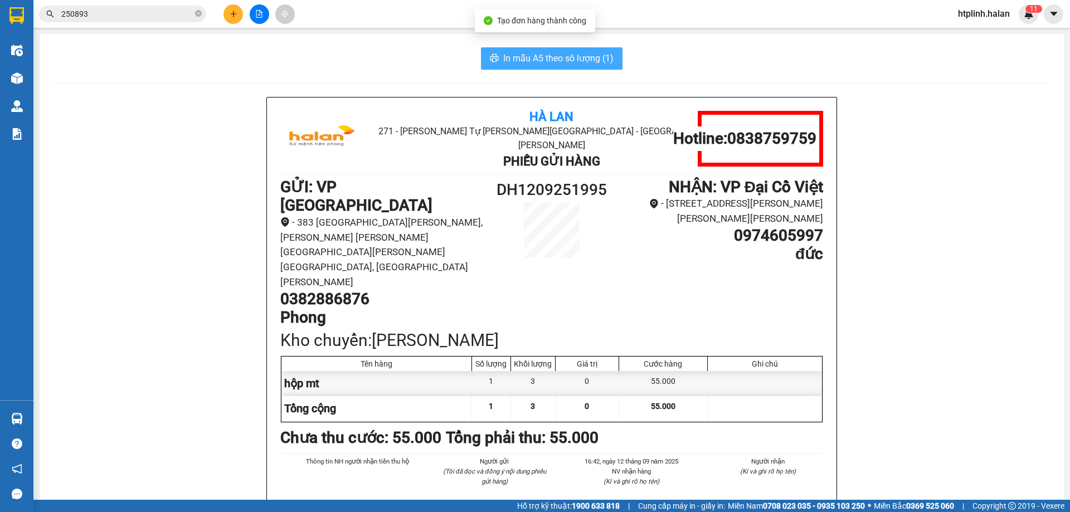
click at [518, 59] on span "In mẫu A5 theo số lượng (1)" at bounding box center [558, 58] width 110 height 14
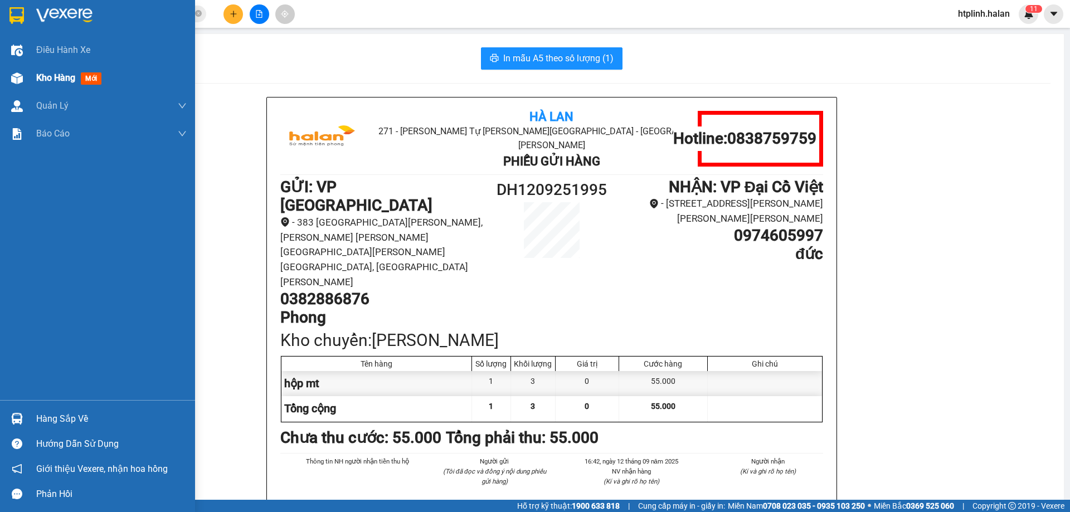
click at [46, 81] on span "Kho hàng" at bounding box center [55, 77] width 39 height 11
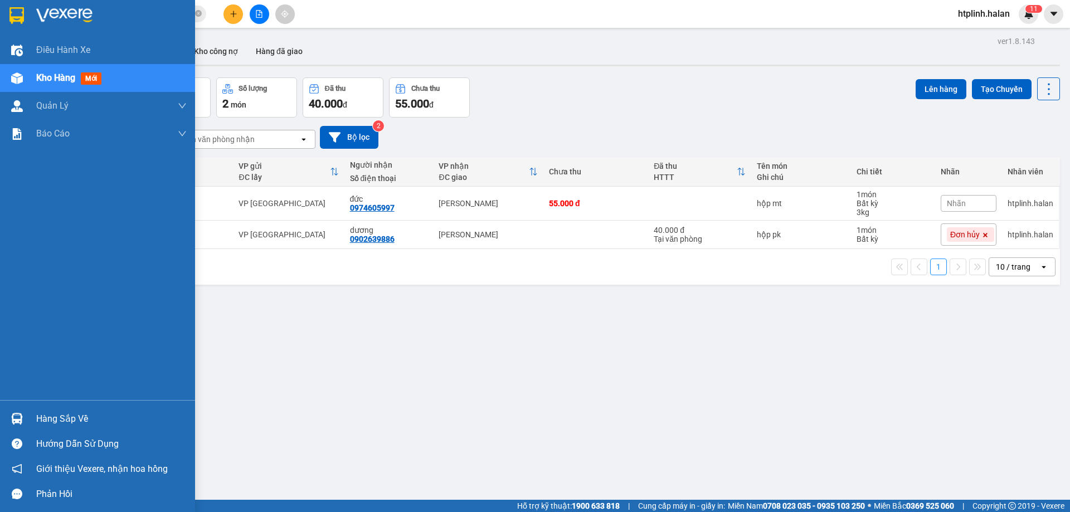
drag, startPoint x: 89, startPoint y: 412, endPoint x: 103, endPoint y: 403, distance: 17.0
click at [89, 411] on div "Hàng sắp về" at bounding box center [111, 419] width 150 height 17
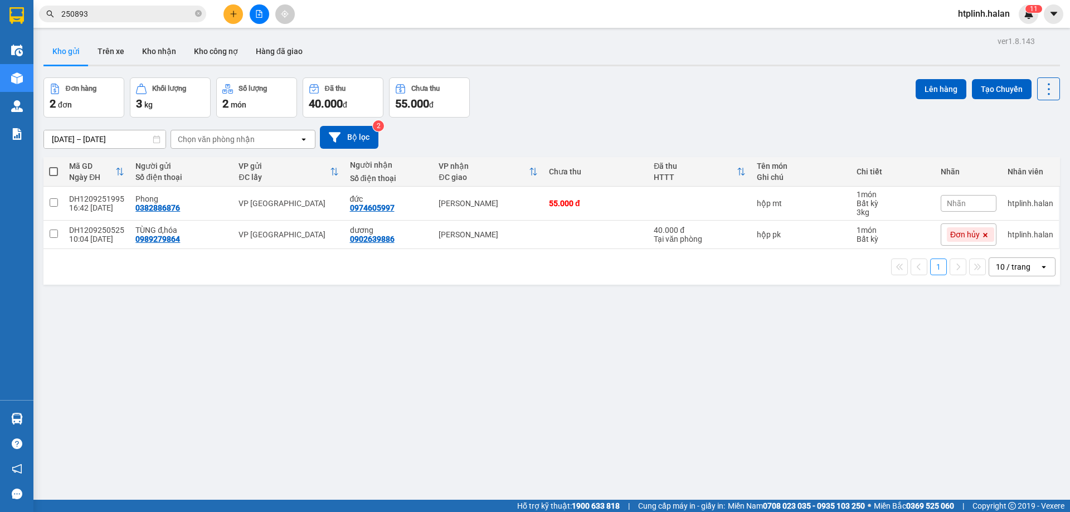
click at [626, 366] on section "Kết quả [PERSON_NAME] ( 242 ) Bộ lọc Mã ĐH Trạng thái Món hàng Thu hộ Tổng [PER…" at bounding box center [535, 256] width 1070 height 512
click at [986, 205] on button at bounding box center [994, 204] width 16 height 20
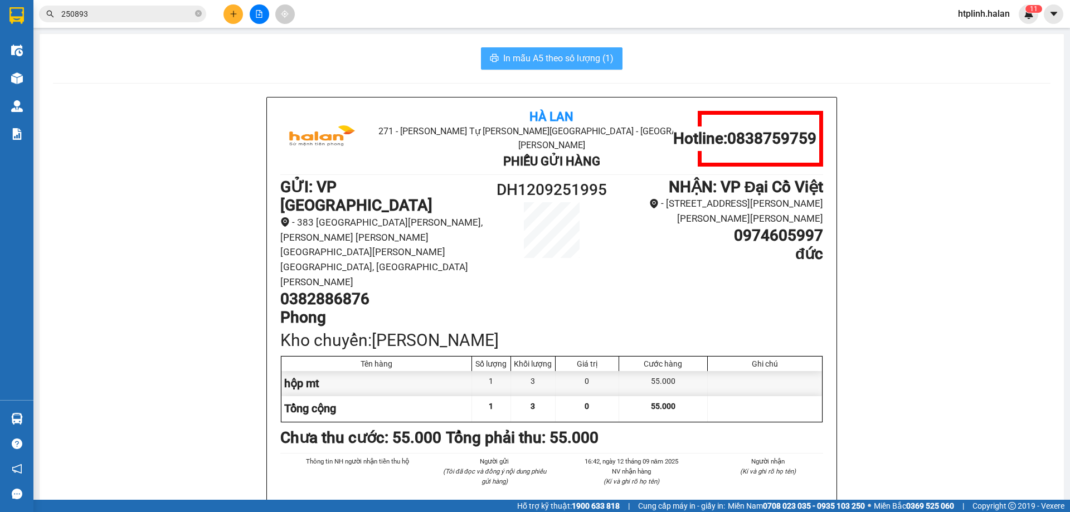
click at [525, 51] on span "In mẫu A5 theo số lượng (1)" at bounding box center [558, 58] width 110 height 14
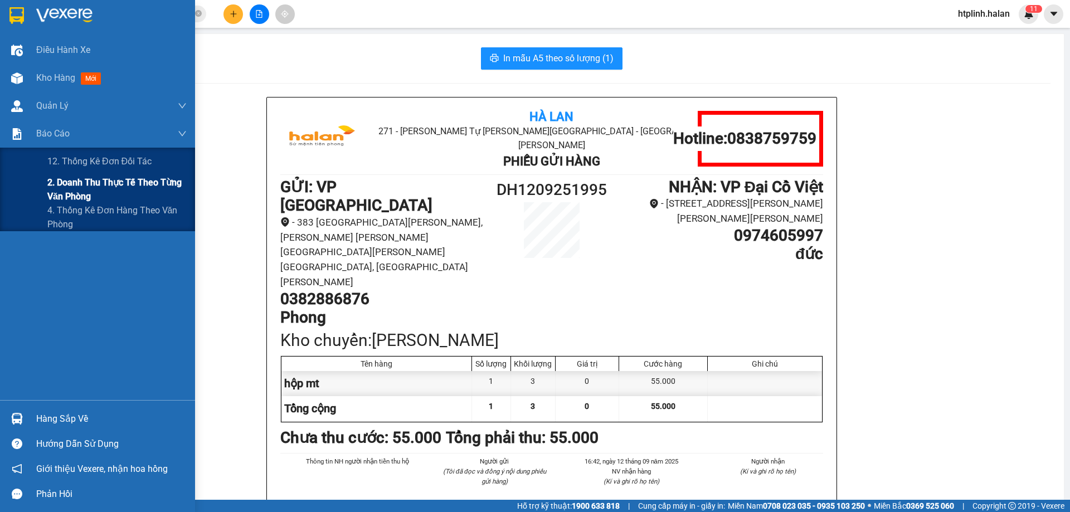
click at [57, 176] on span "2. Doanh thu thực tế theo từng văn phòng" at bounding box center [116, 190] width 139 height 28
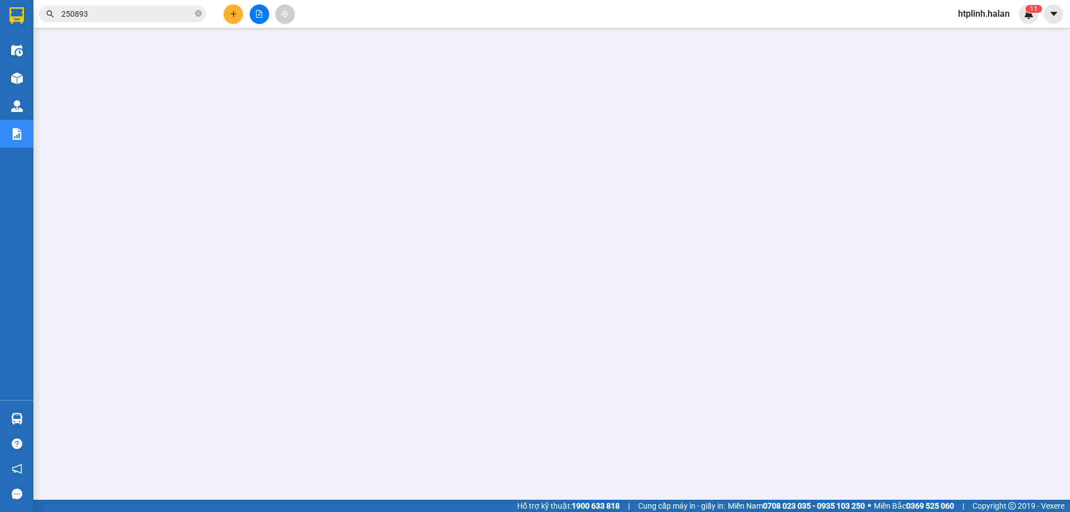
click at [134, 14] on input "250893" at bounding box center [127, 14] width 132 height 12
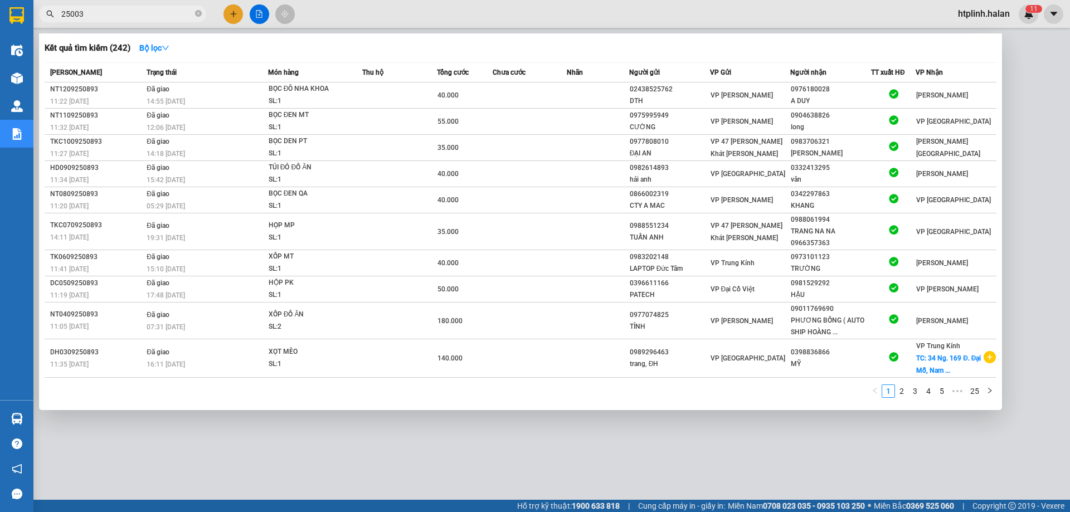
type input "250034"
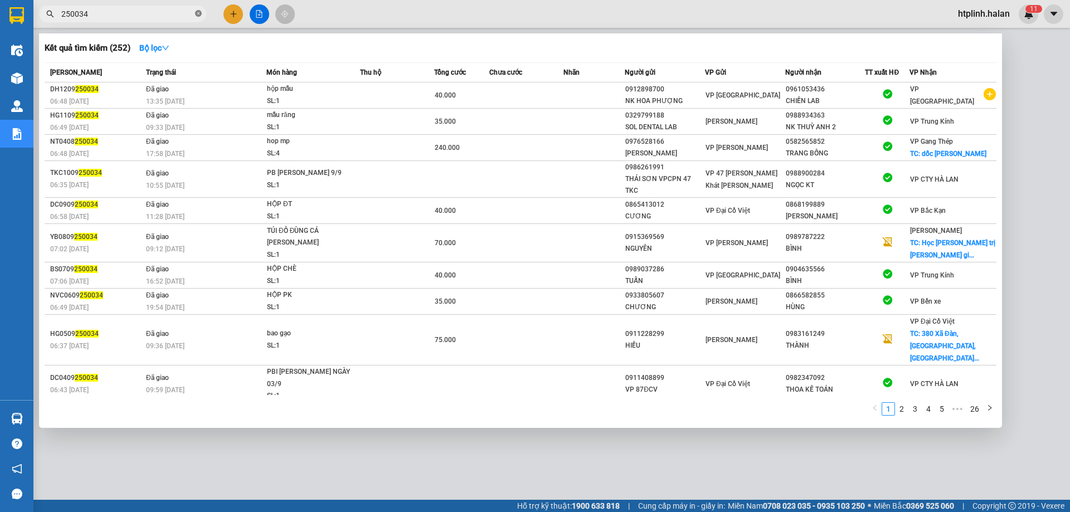
click at [198, 13] on icon "close-circle" at bounding box center [198, 13] width 7 height 7
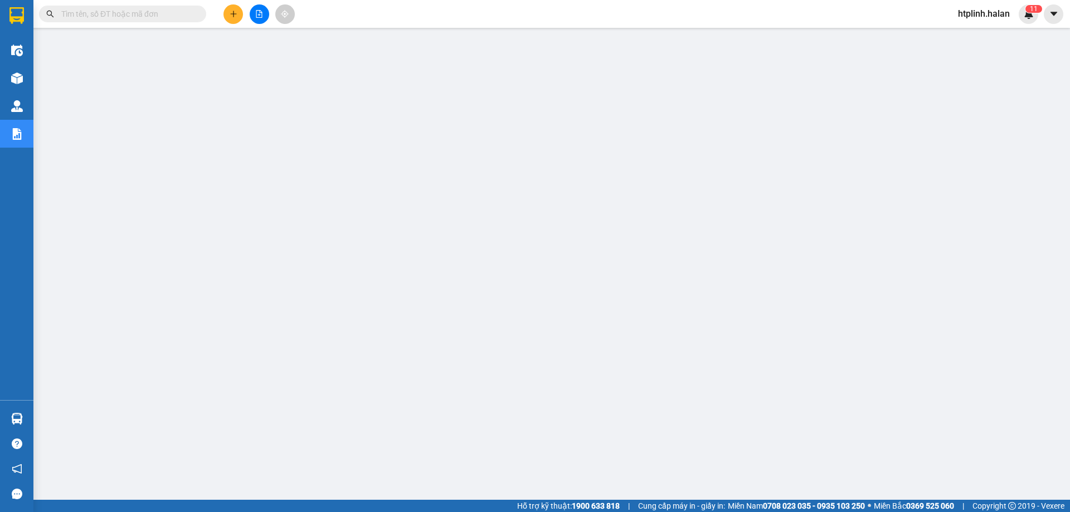
click at [171, 18] on input "text" at bounding box center [127, 14] width 132 height 12
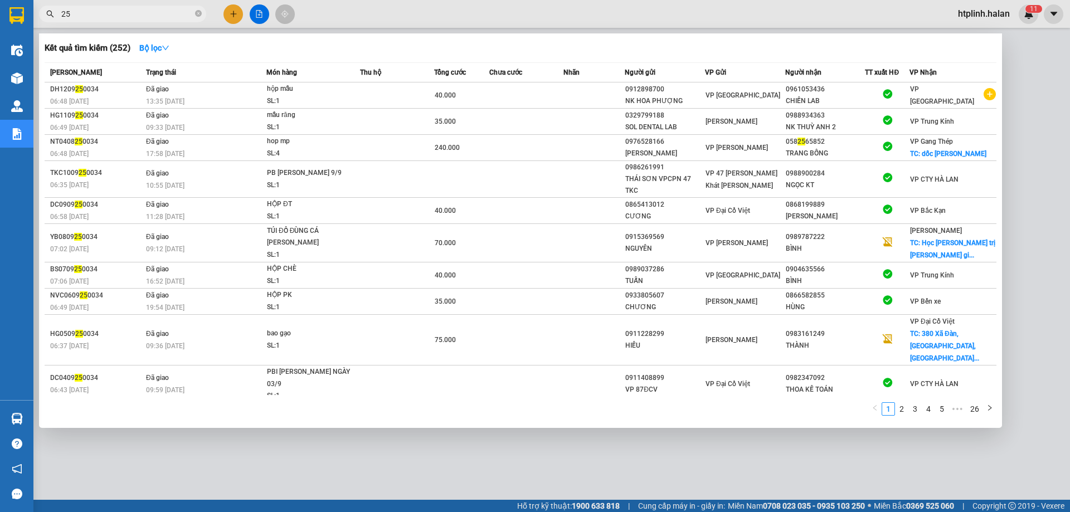
type input "2"
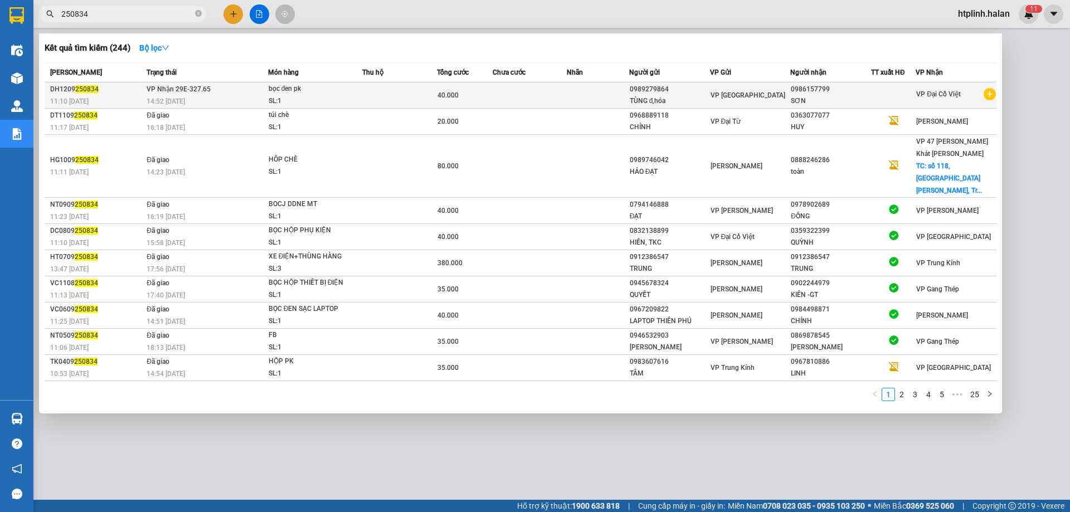
type input "250834"
click at [387, 97] on td at bounding box center [399, 95] width 75 height 26
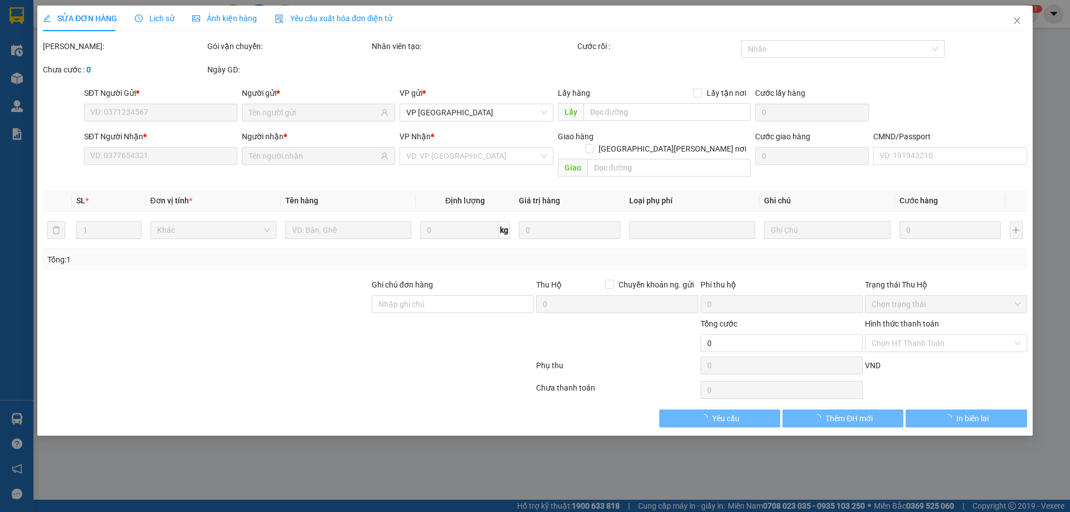
type input "0989279864"
type input "0986157799"
type input "40.000"
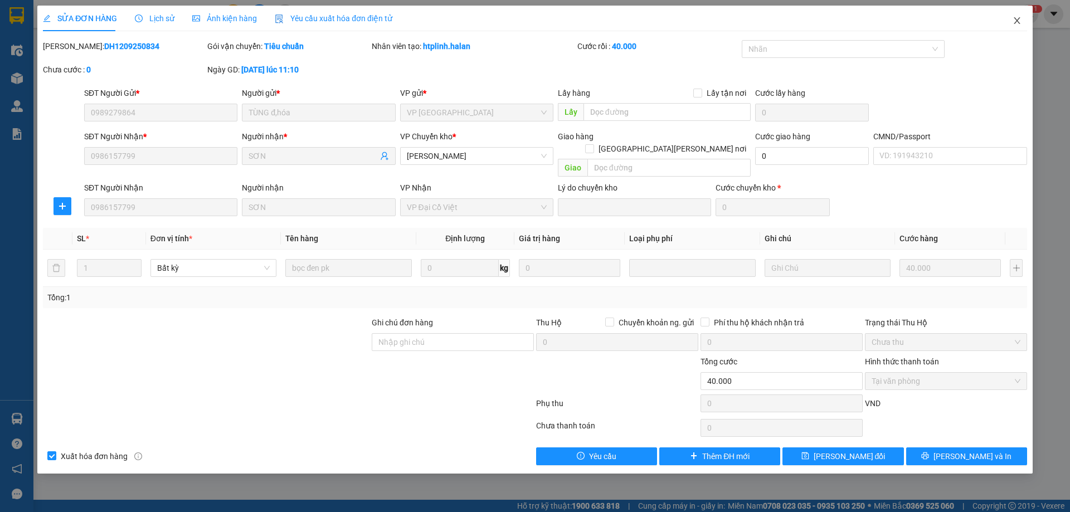
click at [1017, 20] on icon "close" at bounding box center [1017, 20] width 9 height 9
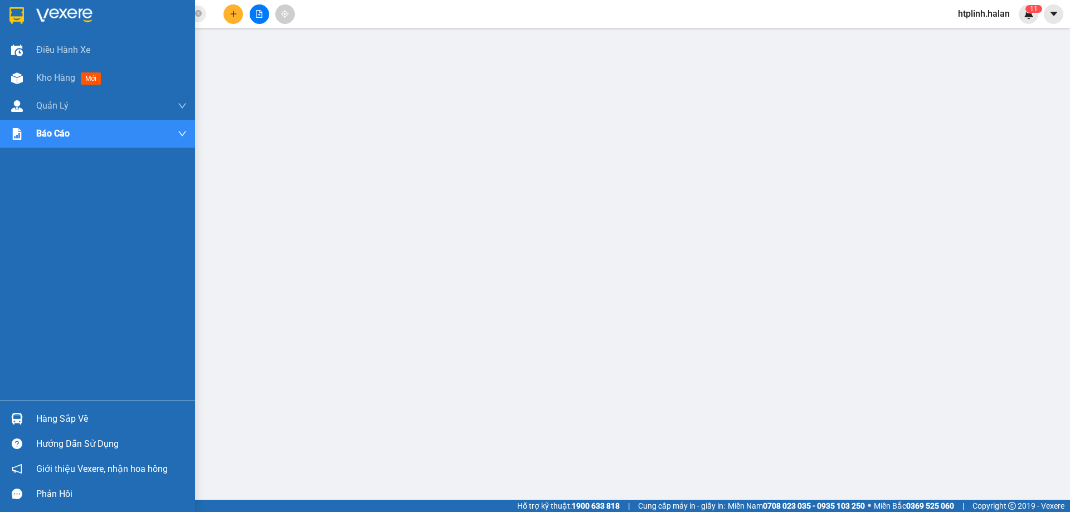
click at [66, 417] on div "Hàng sắp về" at bounding box center [111, 419] width 150 height 17
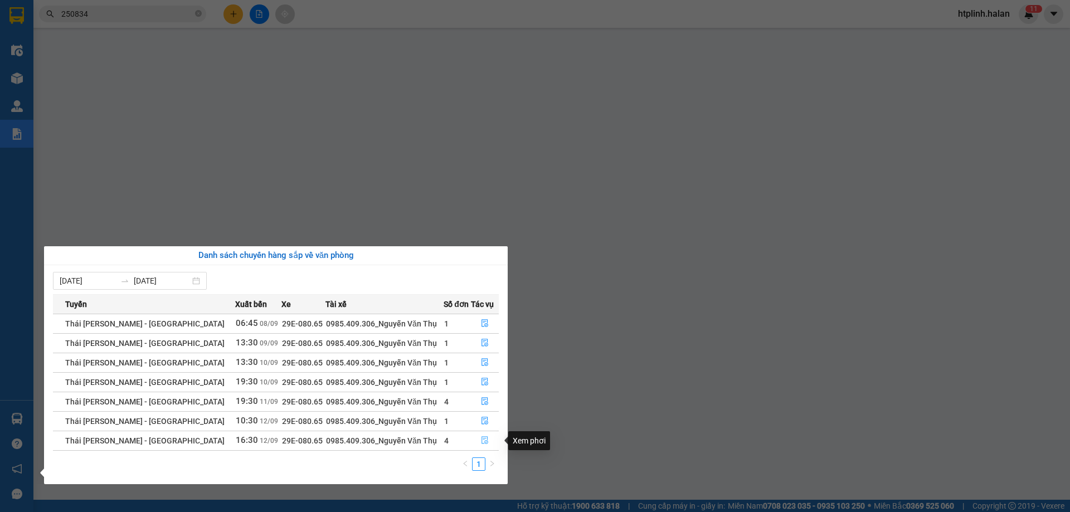
click at [482, 440] on icon "file-done" at bounding box center [485, 441] width 7 height 8
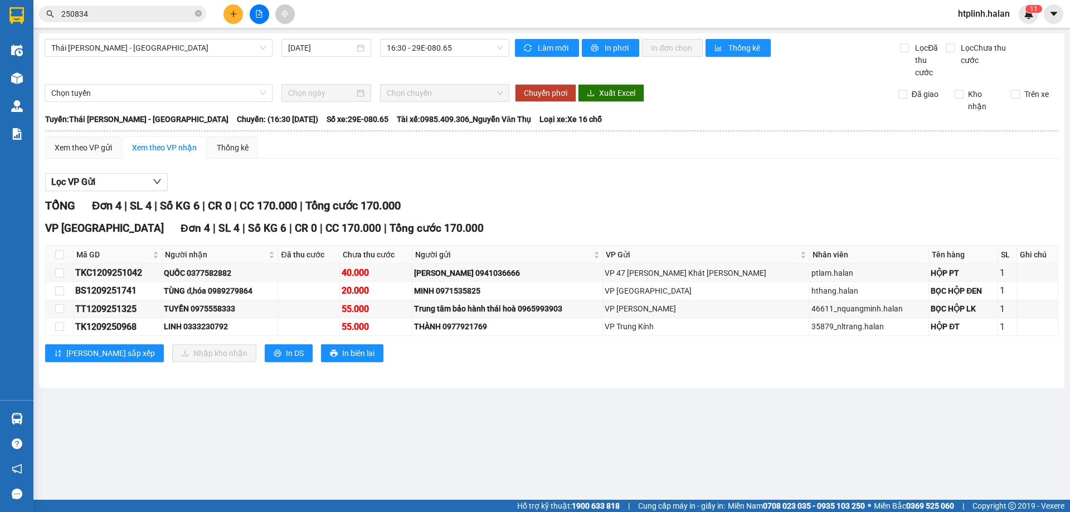
click at [142, 13] on input "250834" at bounding box center [127, 14] width 132 height 12
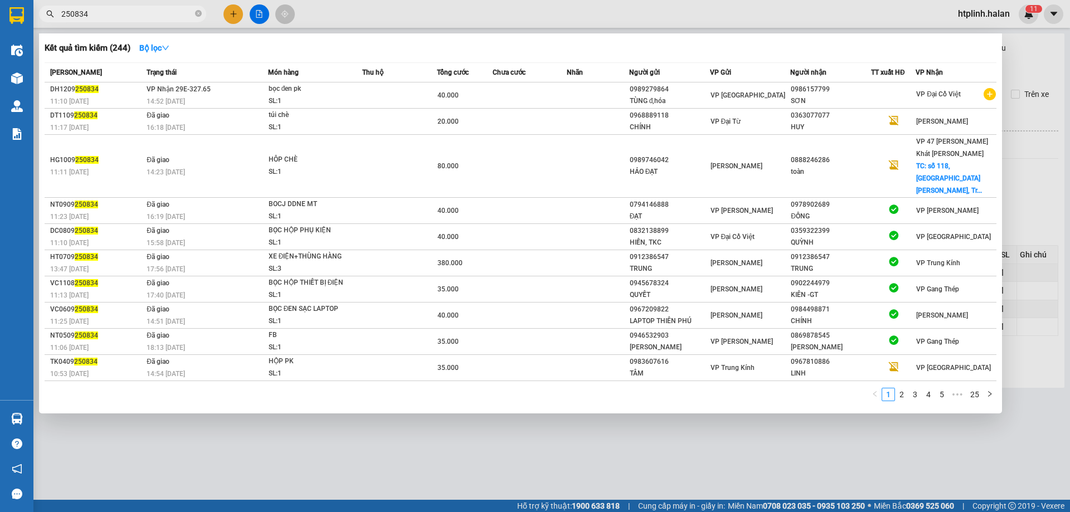
click at [142, 13] on input "250834" at bounding box center [127, 14] width 132 height 12
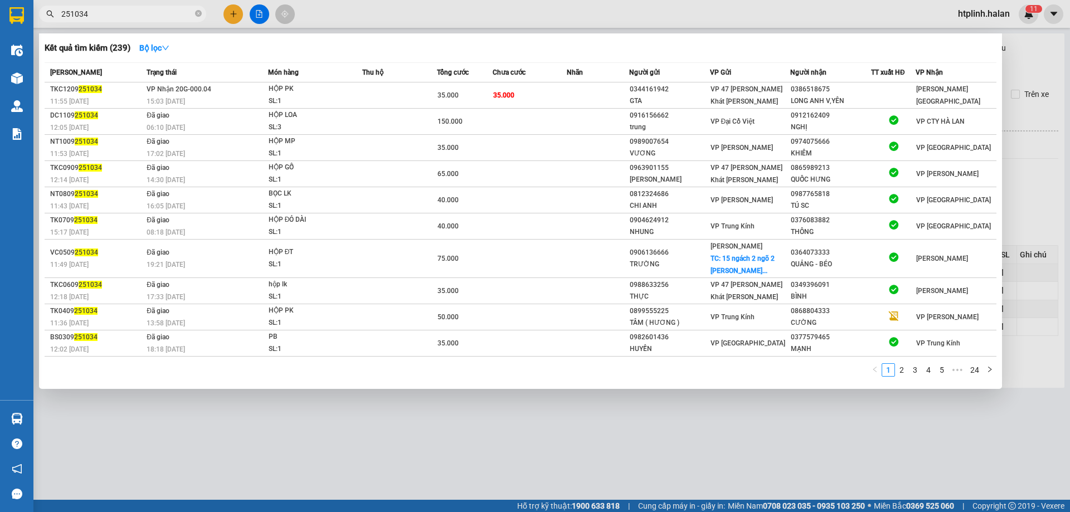
click at [1032, 154] on div at bounding box center [535, 256] width 1070 height 512
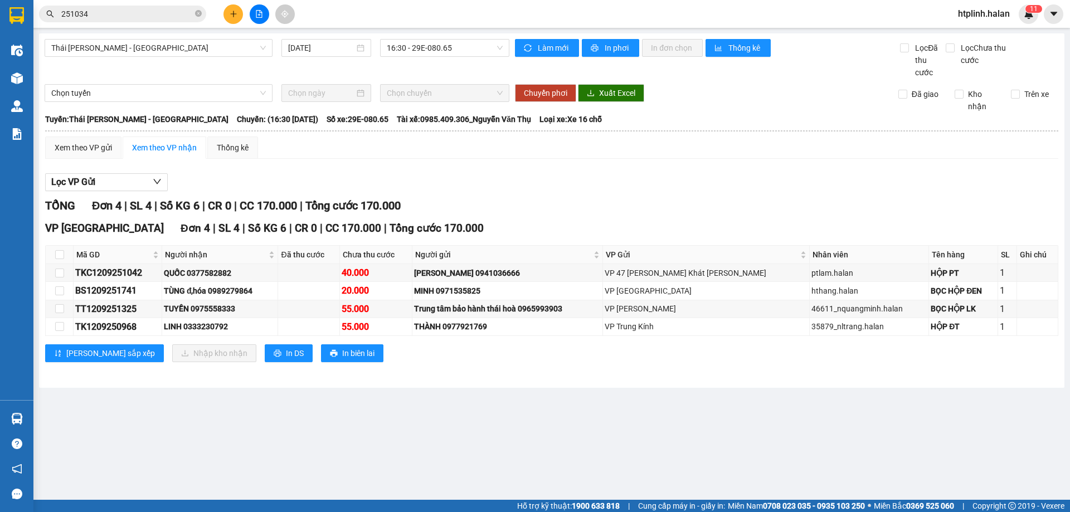
click at [122, 15] on input "251034" at bounding box center [127, 14] width 132 height 12
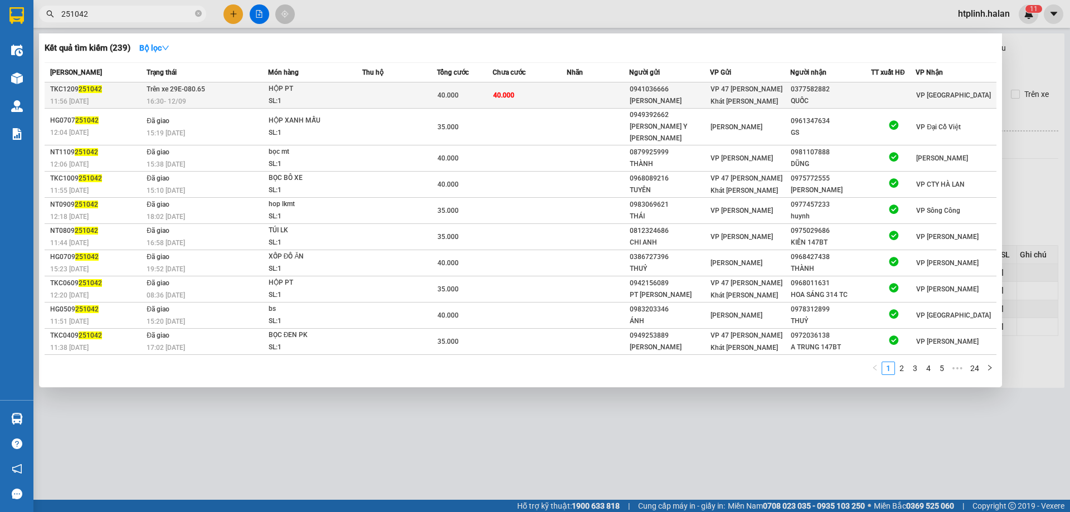
type input "251042"
click at [271, 91] on div "HỘP PT" at bounding box center [311, 89] width 84 height 12
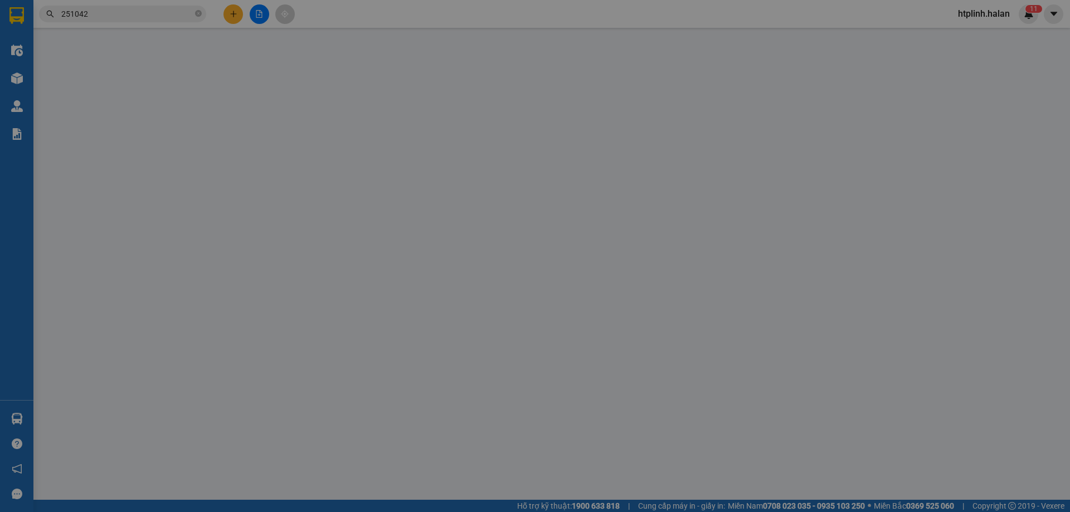
type input "0941036666"
type input "[PERSON_NAME]"
type input "0377582882"
type input "QUỐC"
type input "40.000"
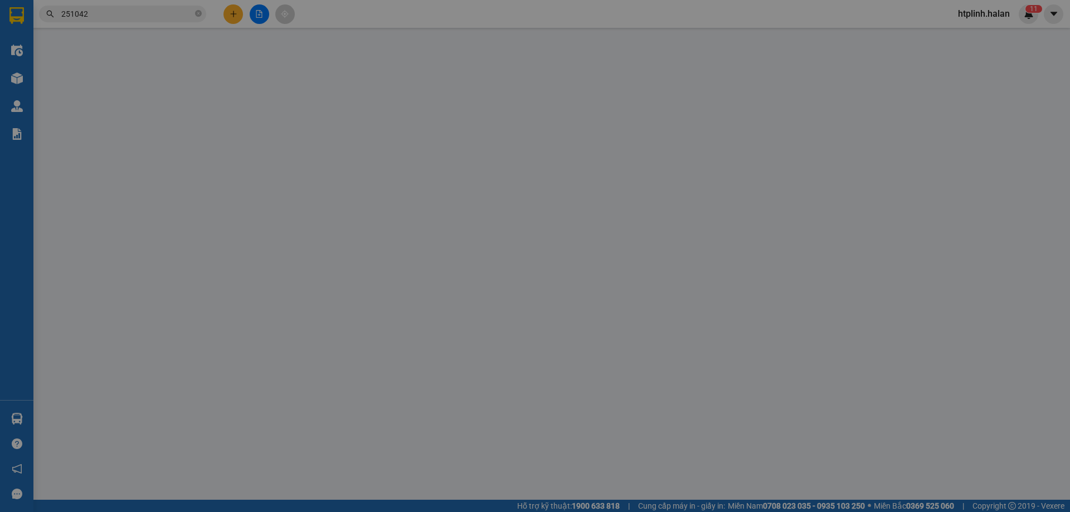
type input "40.000"
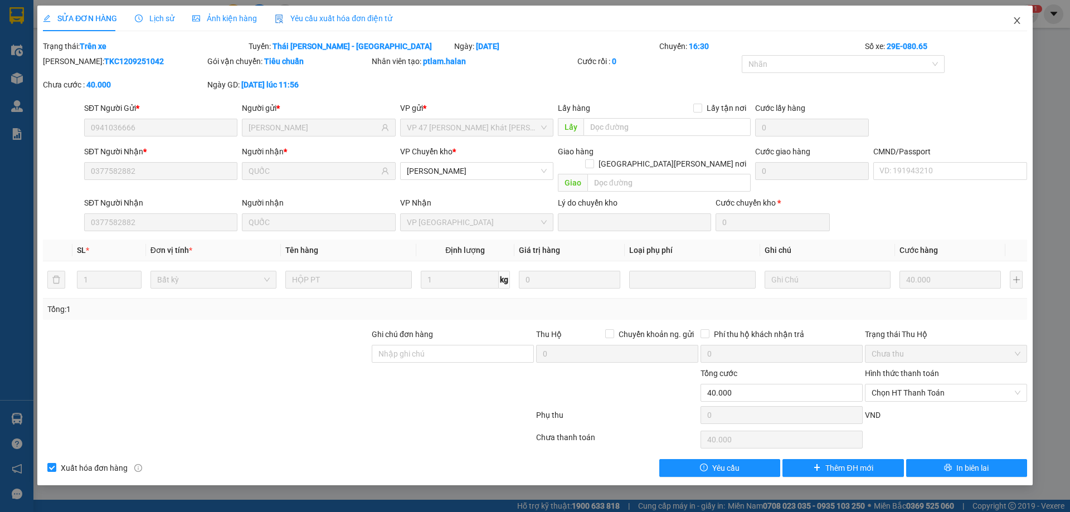
click at [1021, 20] on icon "close" at bounding box center [1017, 20] width 9 height 9
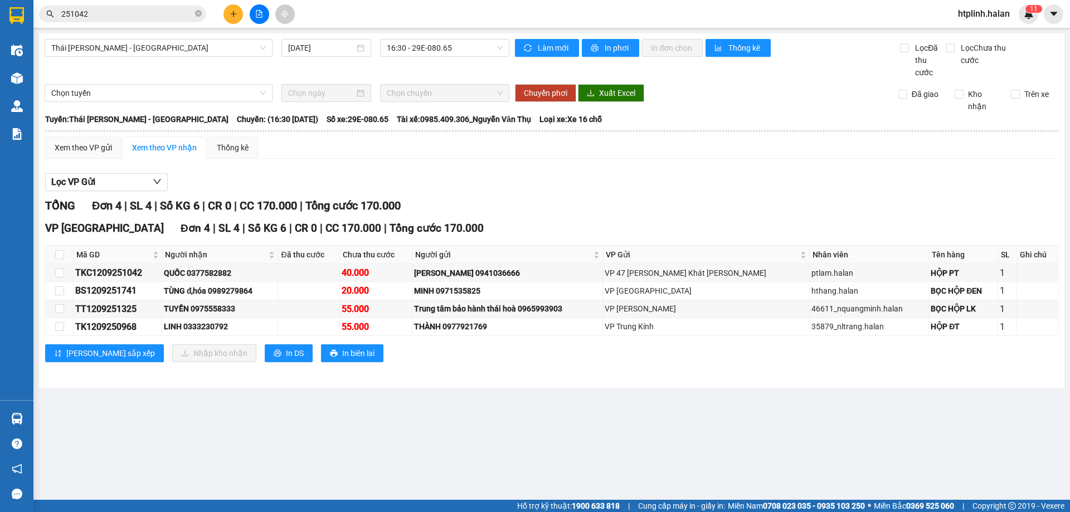
click at [165, 17] on input "251042" at bounding box center [127, 14] width 132 height 12
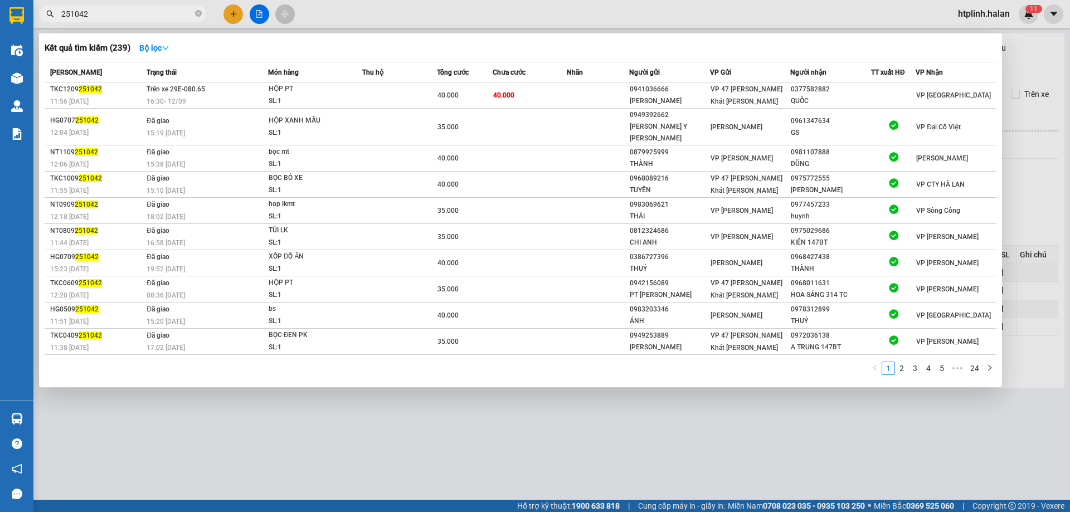
click at [165, 17] on input "251042" at bounding box center [127, 14] width 132 height 12
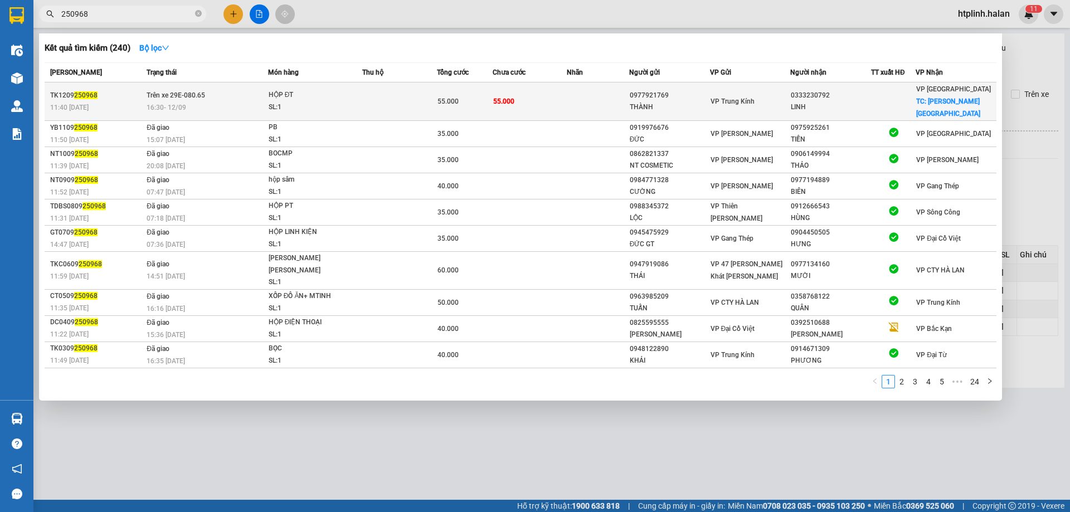
type input "250968"
click at [346, 101] on div "SL: 1" at bounding box center [311, 107] width 84 height 12
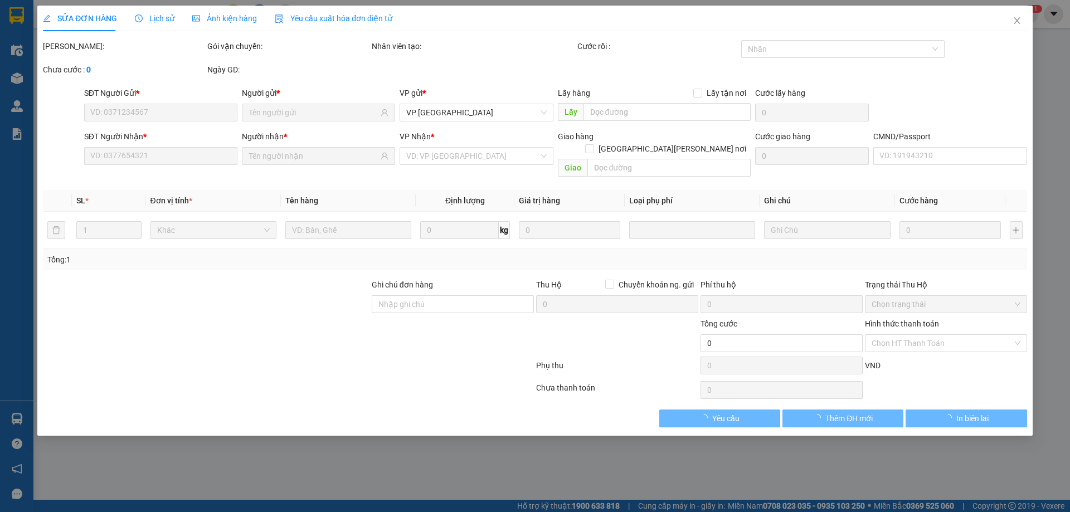
type input "0977921769"
type input "THÀNH"
type input "0333230792"
type input "LINH"
checkbox input "true"
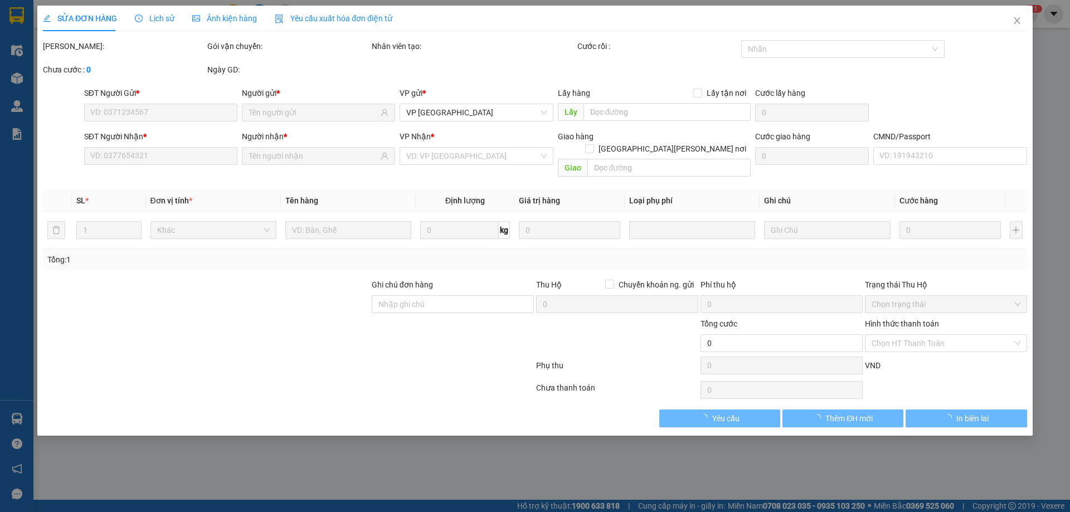
type input "Đuổm - [PERSON_NAME]"
type input "20.000"
type input "55.000"
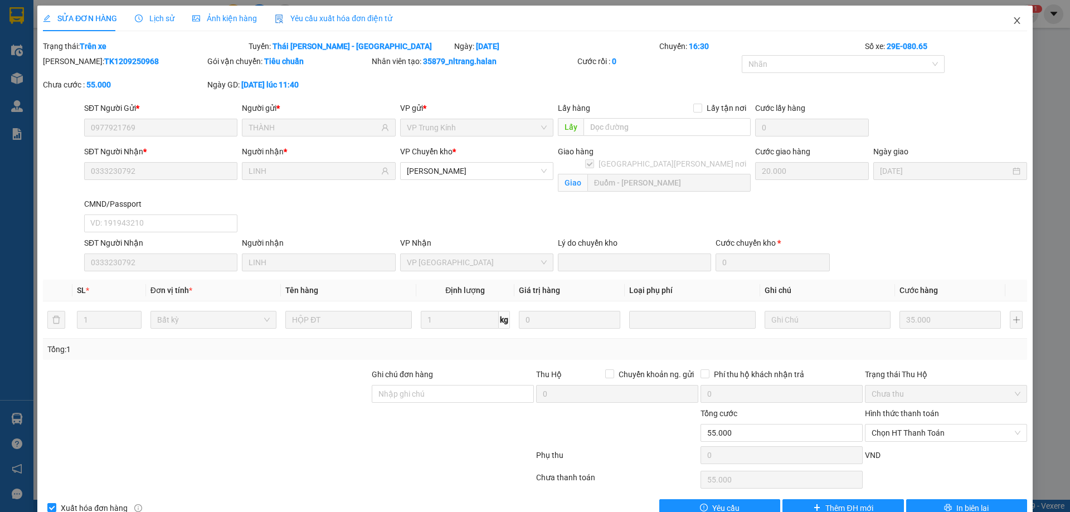
click at [1013, 21] on icon "close" at bounding box center [1017, 20] width 9 height 9
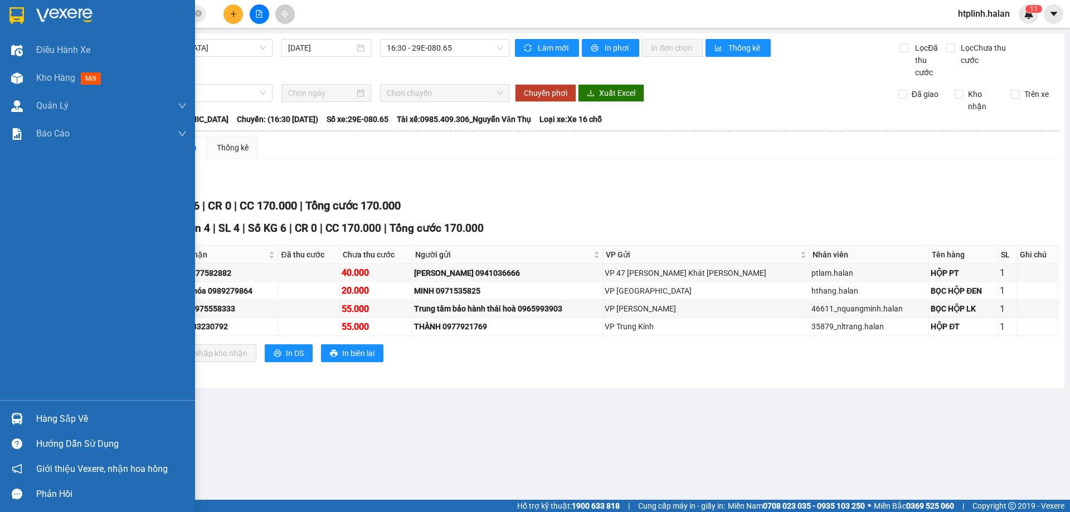
drag, startPoint x: 46, startPoint y: 420, endPoint x: 197, endPoint y: 404, distance: 151.9
click at [50, 420] on div "Hàng sắp về" at bounding box center [111, 419] width 150 height 17
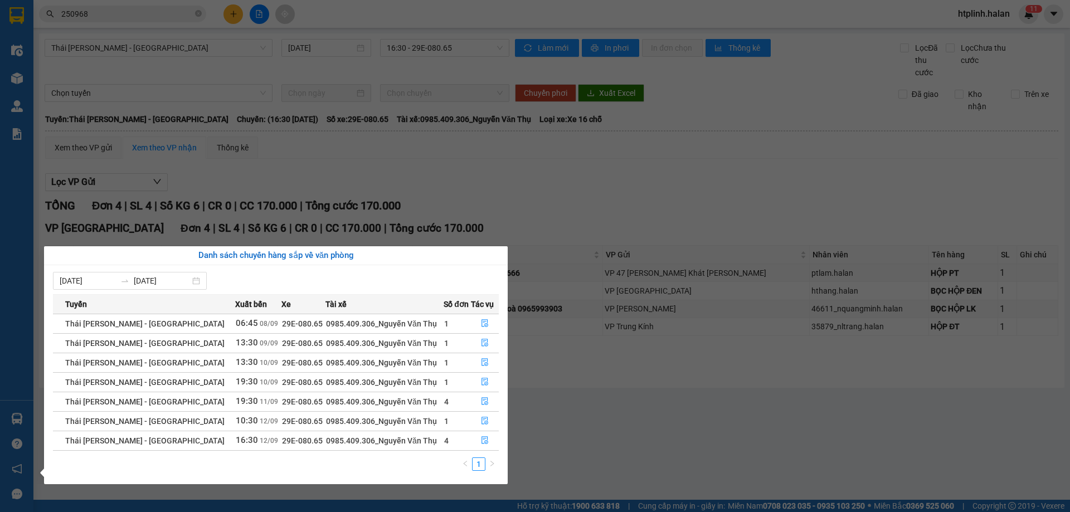
click at [595, 367] on section "Kết quả [PERSON_NAME] ( 240 ) Bộ lọc Mã ĐH Trạng thái Món hàng Thu hộ Tổng [PER…" at bounding box center [535, 256] width 1070 height 512
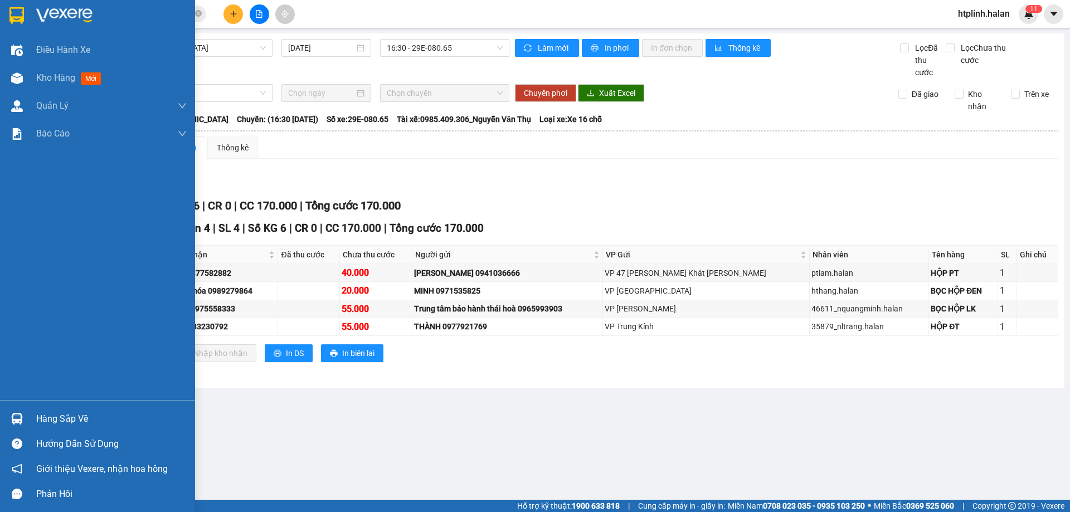
click at [62, 422] on div "Hàng sắp về" at bounding box center [111, 419] width 150 height 17
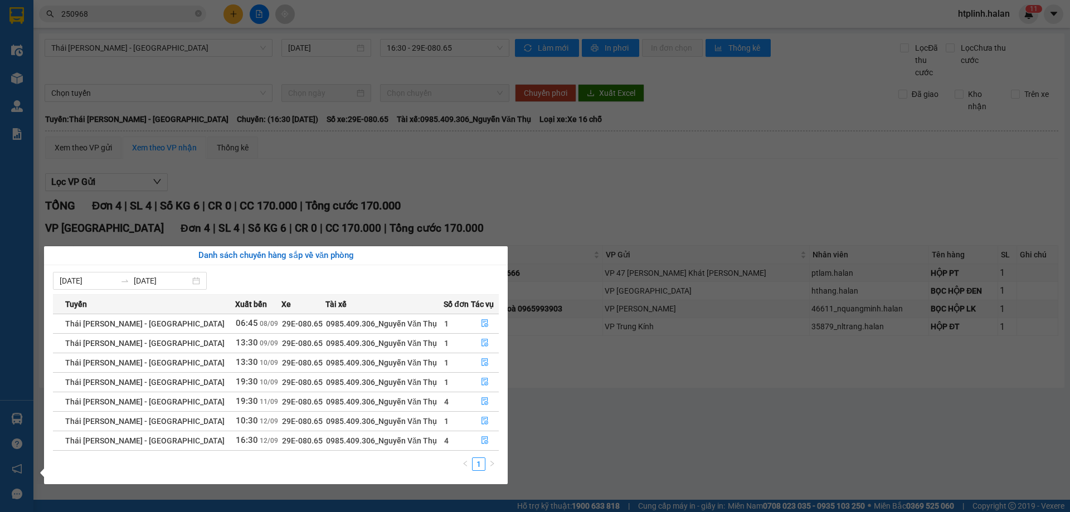
drag, startPoint x: 926, startPoint y: 189, endPoint x: 1069, endPoint y: 178, distance: 144.2
click at [931, 191] on section "Kết quả [PERSON_NAME] ( 240 ) Bộ lọc Mã ĐH Trạng thái Món hàng Thu hộ Tổng [PER…" at bounding box center [535, 256] width 1070 height 512
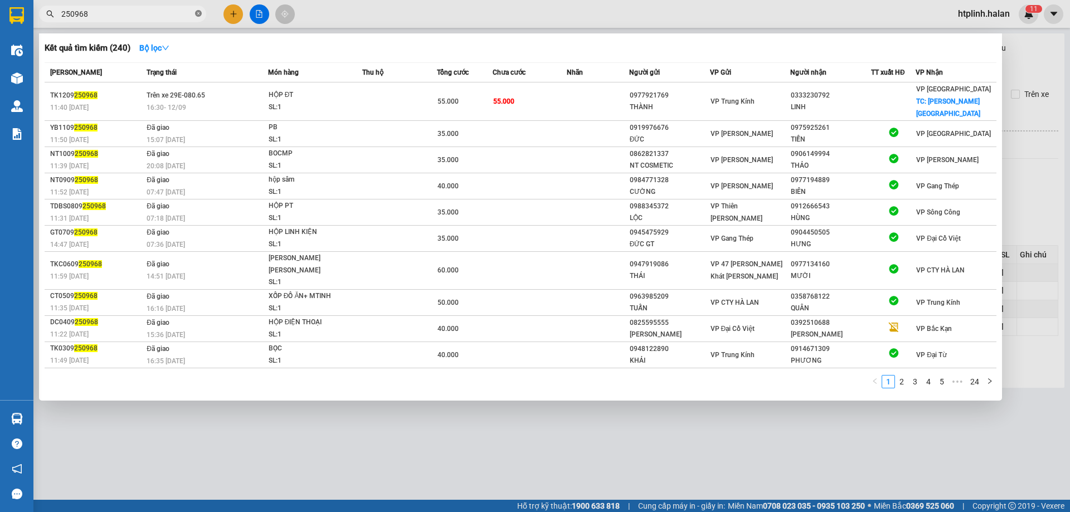
click at [197, 13] on icon "close-circle" at bounding box center [198, 13] width 7 height 7
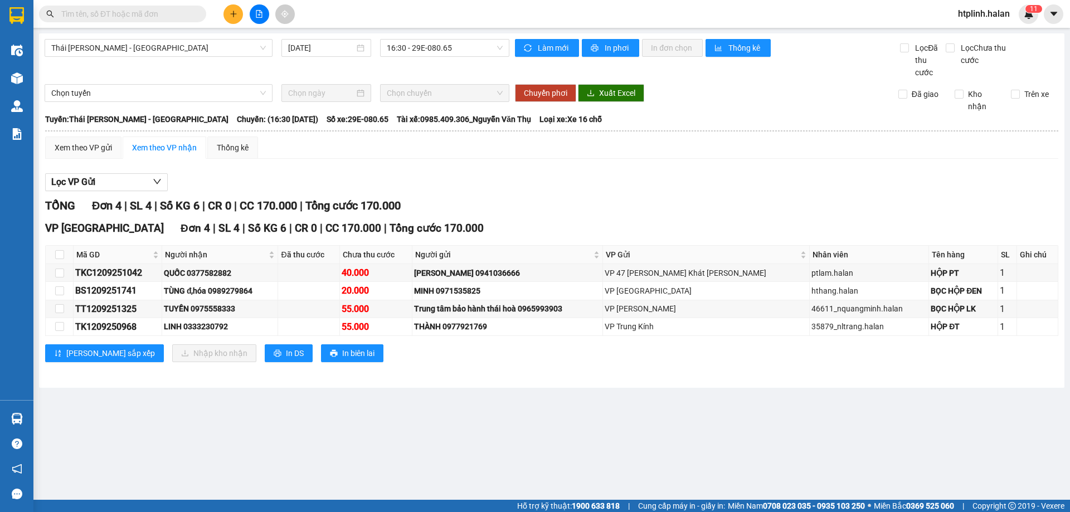
click at [150, 17] on input "text" at bounding box center [127, 14] width 132 height 12
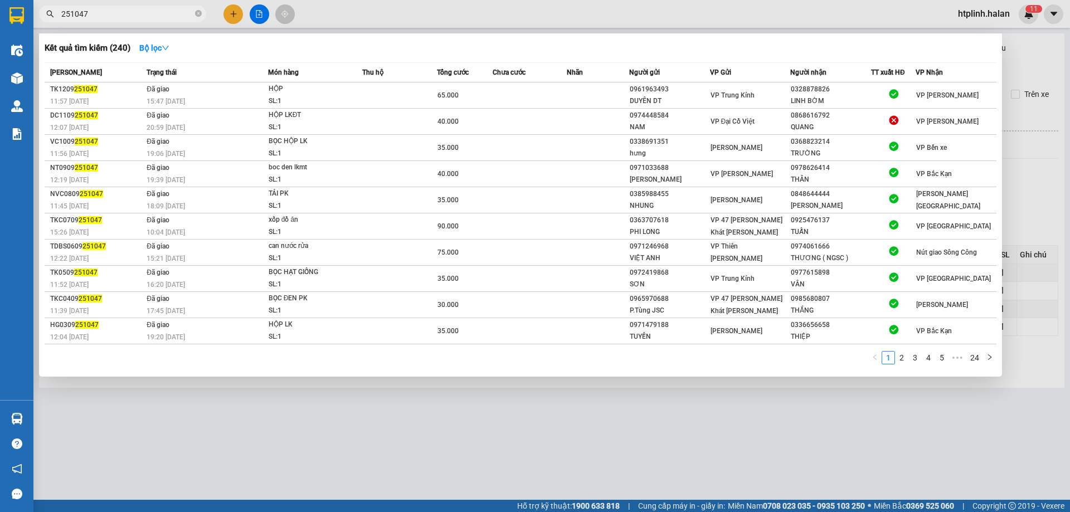
type input "251047"
click at [1038, 163] on div at bounding box center [535, 256] width 1070 height 512
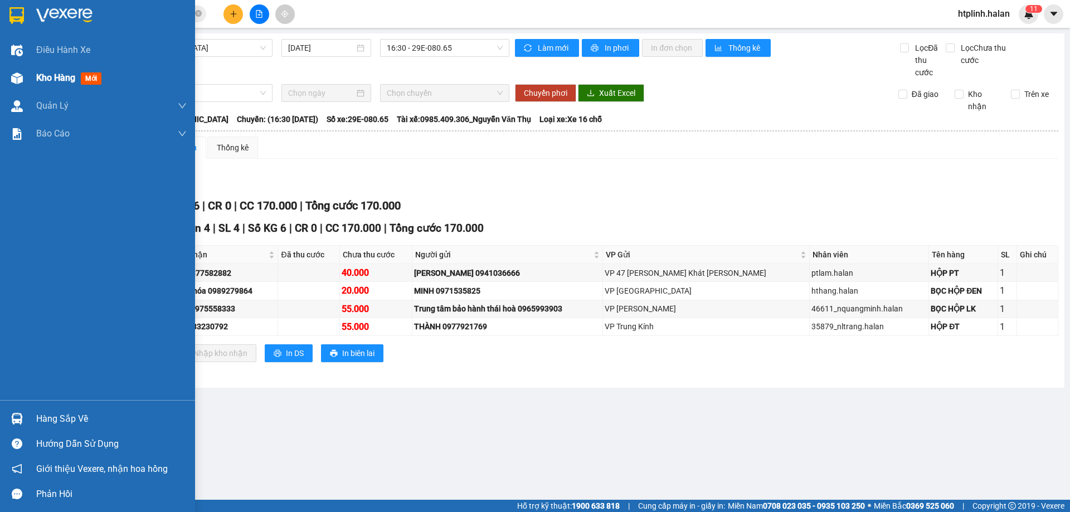
click at [41, 86] on div "Kho hàng mới" at bounding box center [111, 78] width 150 height 28
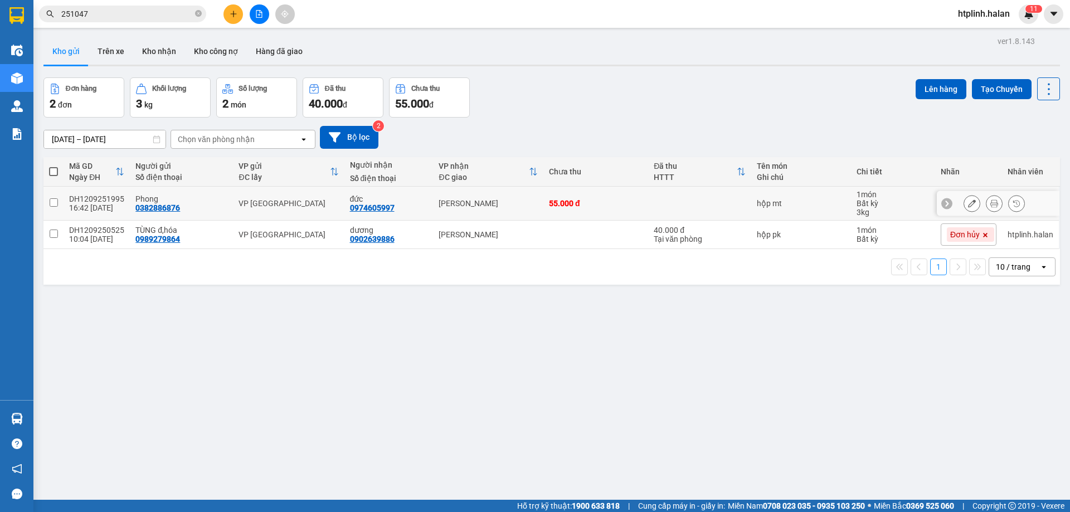
click at [50, 198] on input "checkbox" at bounding box center [54, 202] width 8 height 8
checkbox input "true"
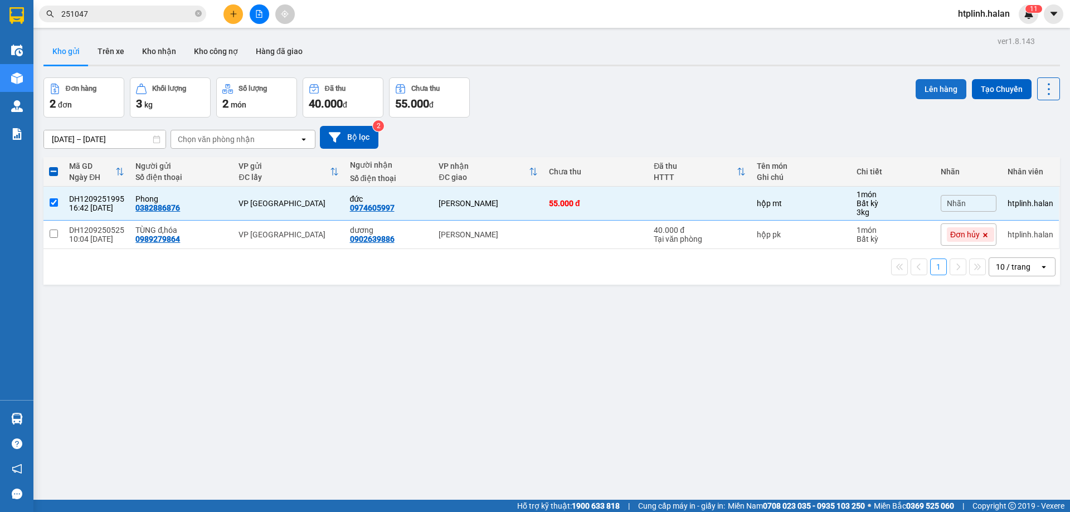
click at [922, 90] on button "Lên hàng" at bounding box center [941, 89] width 51 height 20
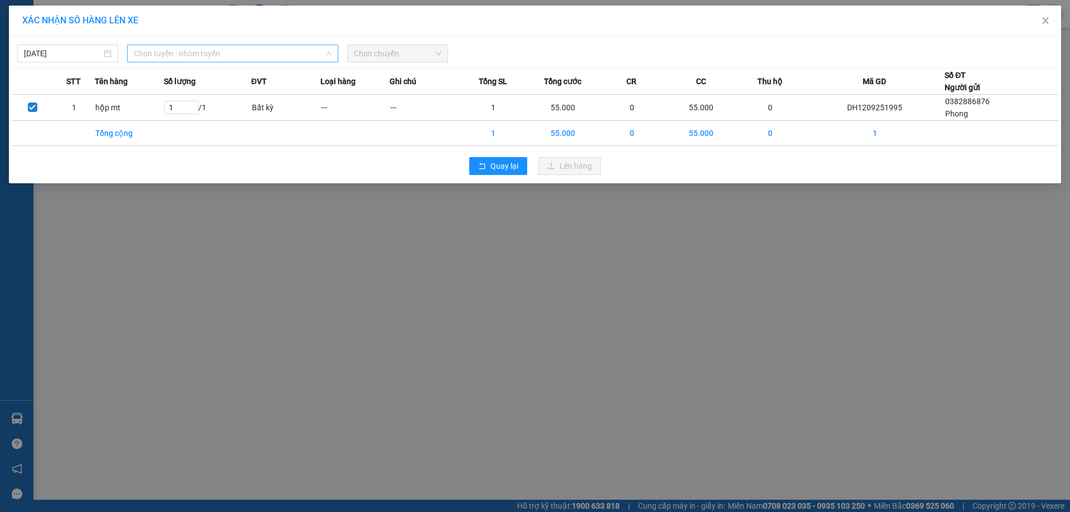
click at [227, 52] on span "Chọn tuyến - nhóm tuyến" at bounding box center [233, 53] width 198 height 17
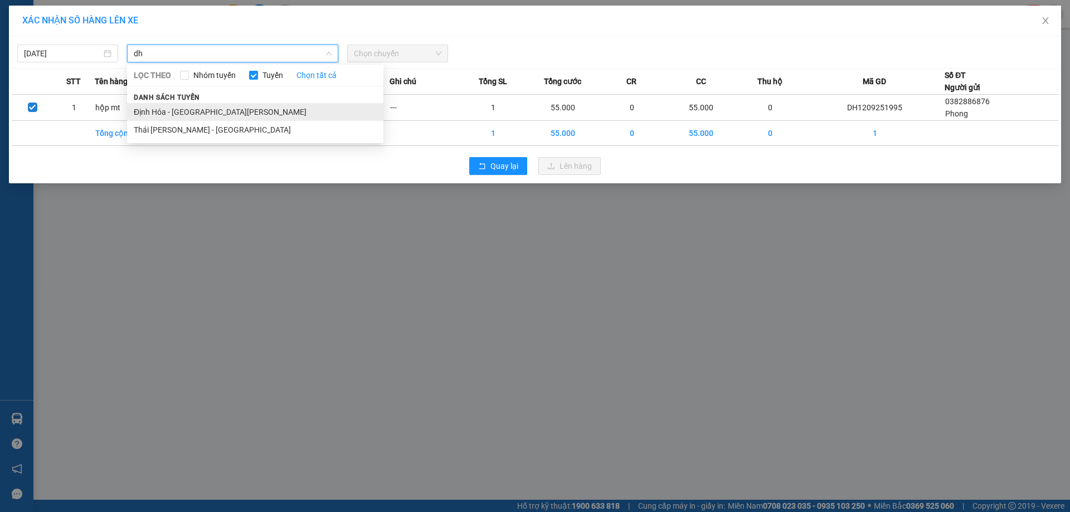
type input "dh"
click at [230, 112] on li "Định Hóa - [GEOGRAPHIC_DATA][PERSON_NAME]" at bounding box center [255, 112] width 256 height 18
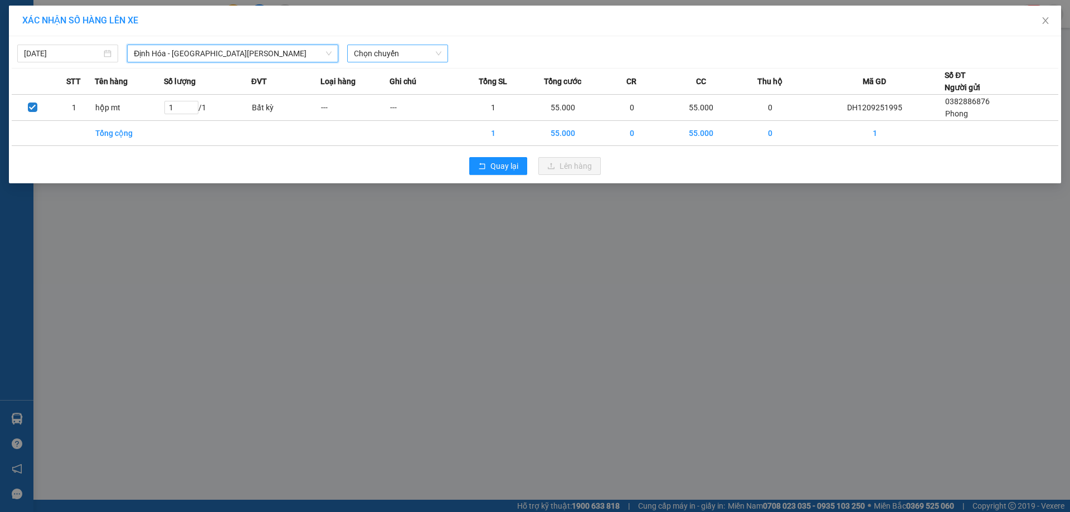
click at [387, 51] on span "Chọn chuyến" at bounding box center [397, 53] width 87 height 17
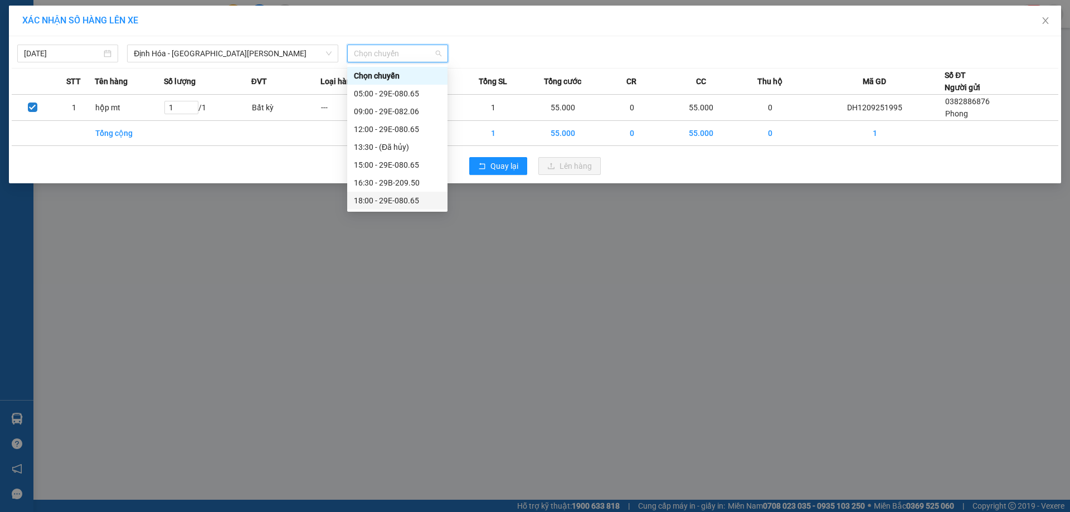
click at [391, 195] on div "18:00 - 29E-080.65" at bounding box center [397, 200] width 87 height 12
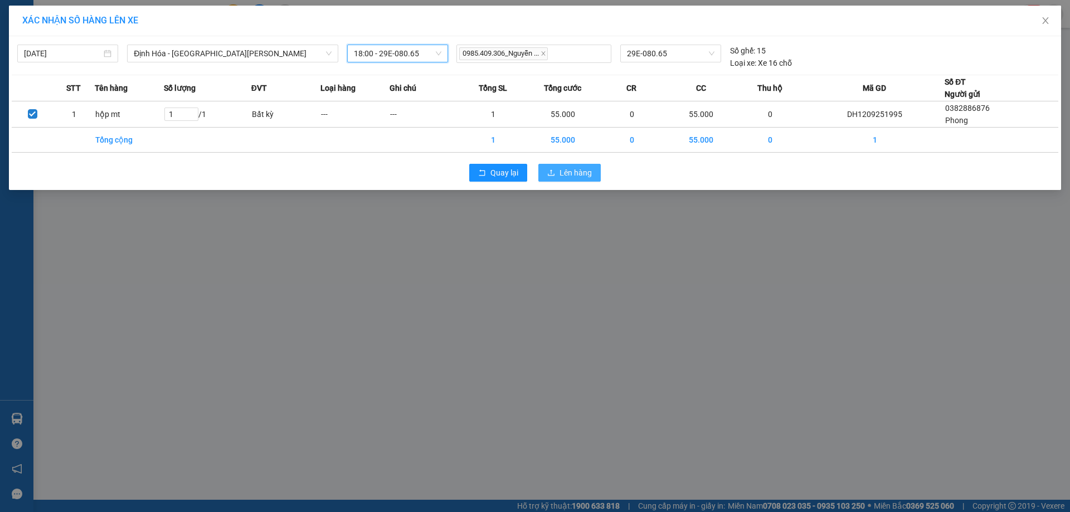
click at [548, 174] on icon "upload" at bounding box center [551, 172] width 7 height 6
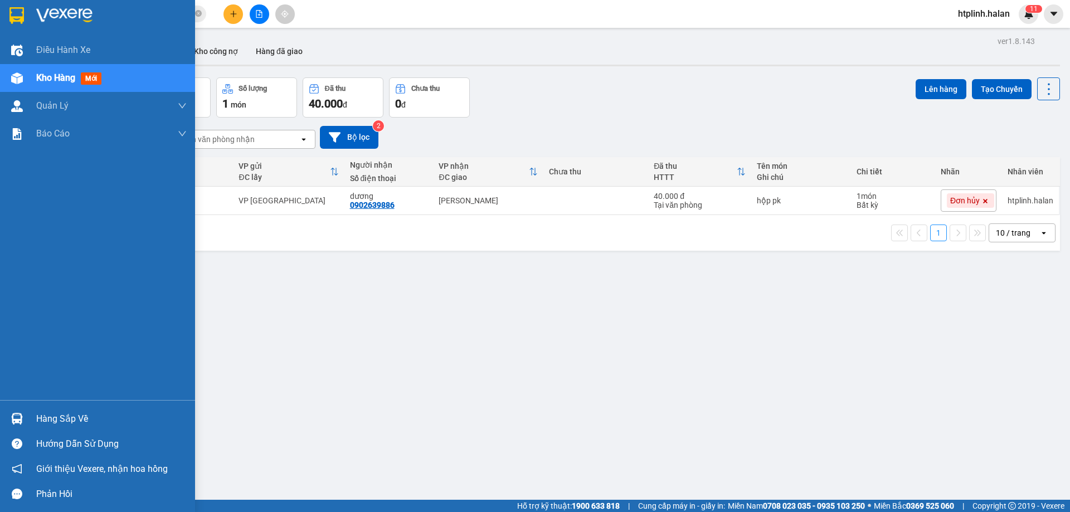
click at [46, 420] on div "Hàng sắp về" at bounding box center [111, 419] width 150 height 17
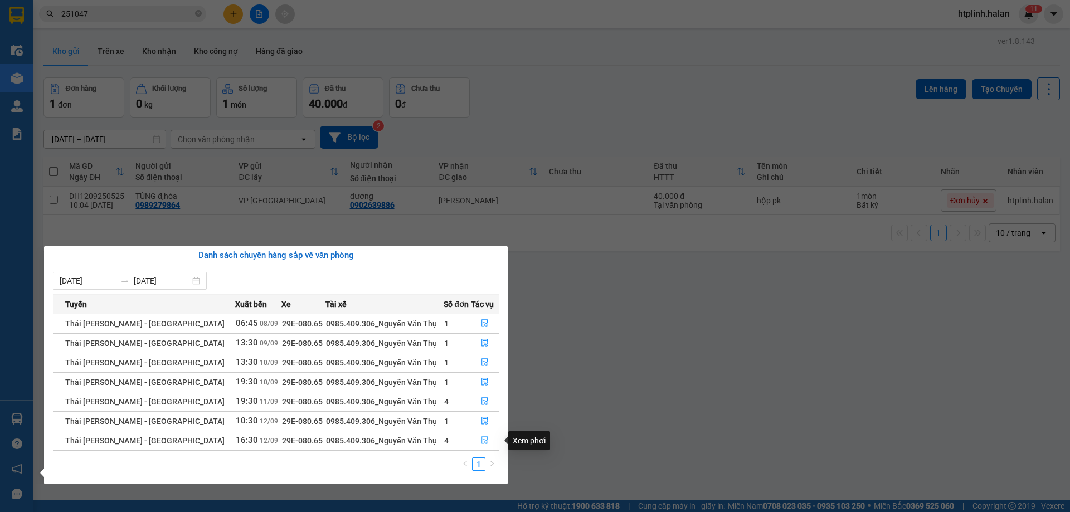
click at [481, 437] on icon "file-done" at bounding box center [485, 440] width 8 height 8
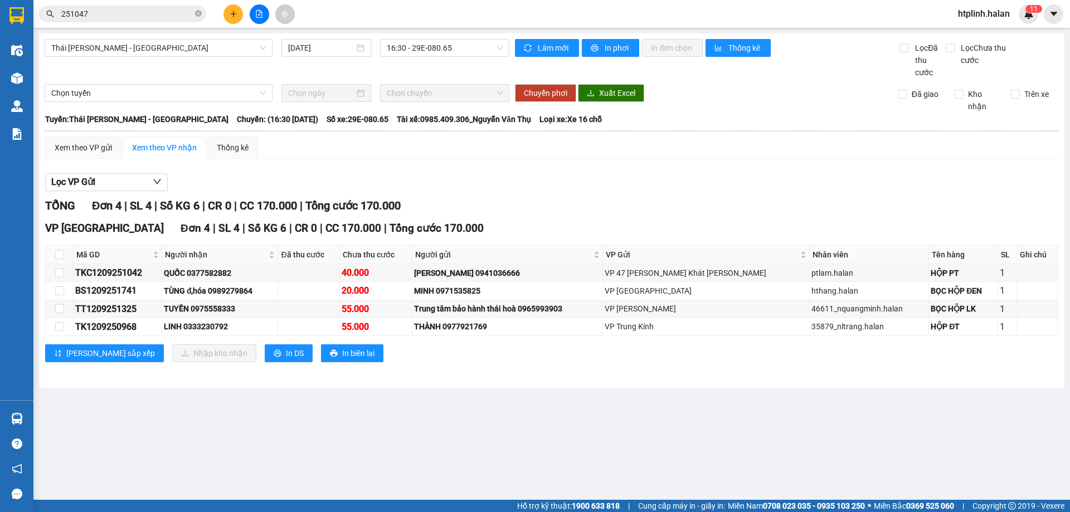
click at [163, 13] on input "251047" at bounding box center [127, 14] width 132 height 12
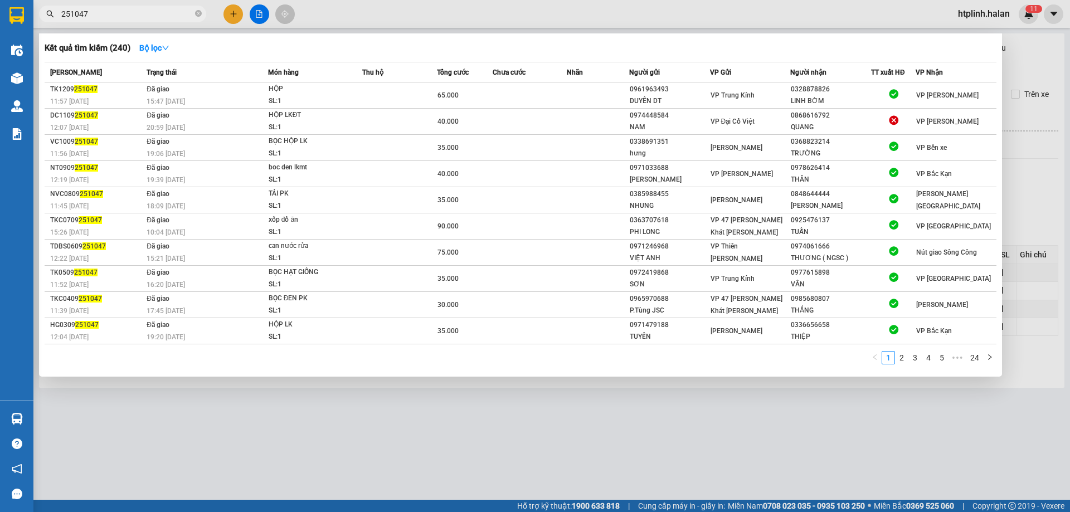
click at [163, 13] on input "251047" at bounding box center [127, 14] width 132 height 12
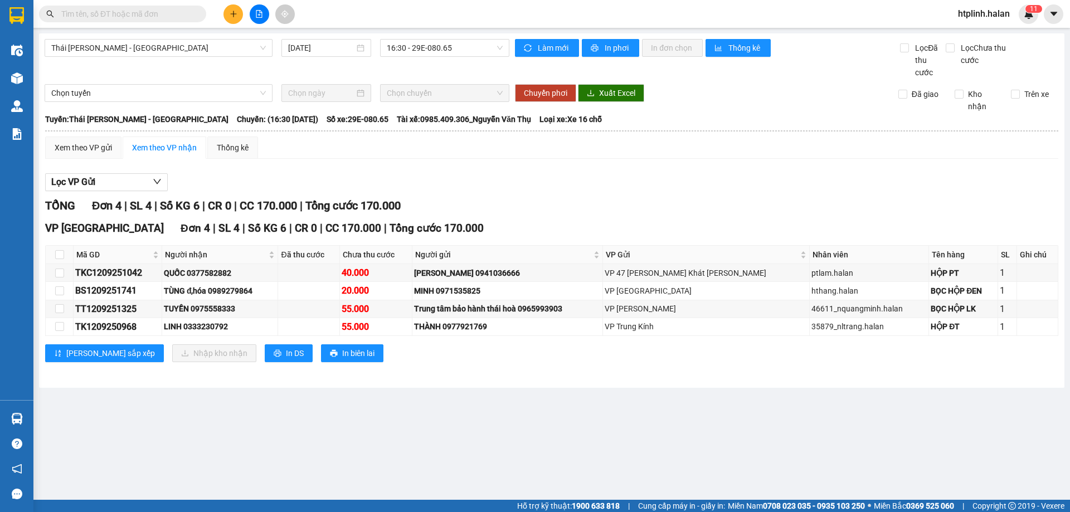
click at [161, 14] on input "text" at bounding box center [127, 14] width 132 height 12
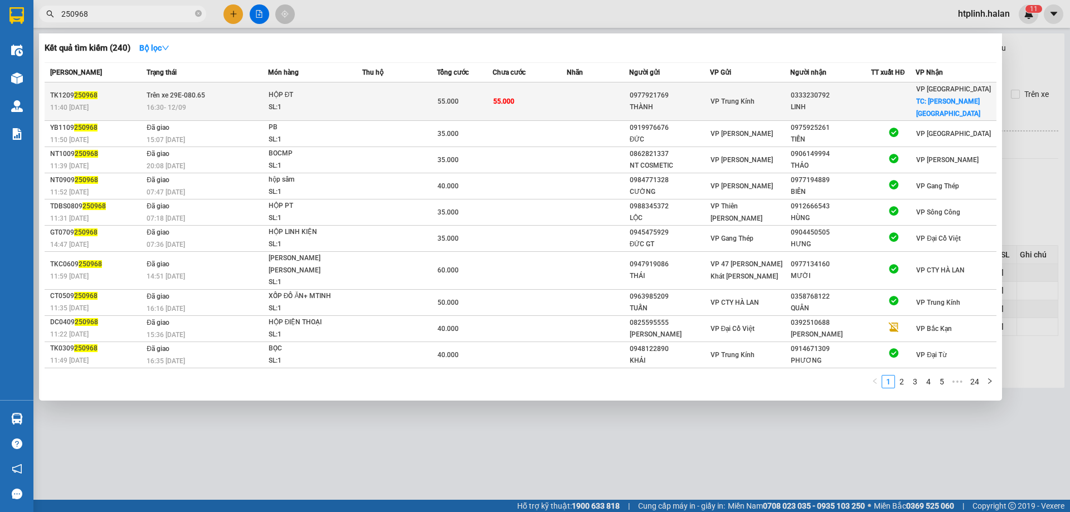
type input "250968"
click at [232, 101] on div "16:30 [DATE]" at bounding box center [207, 107] width 121 height 12
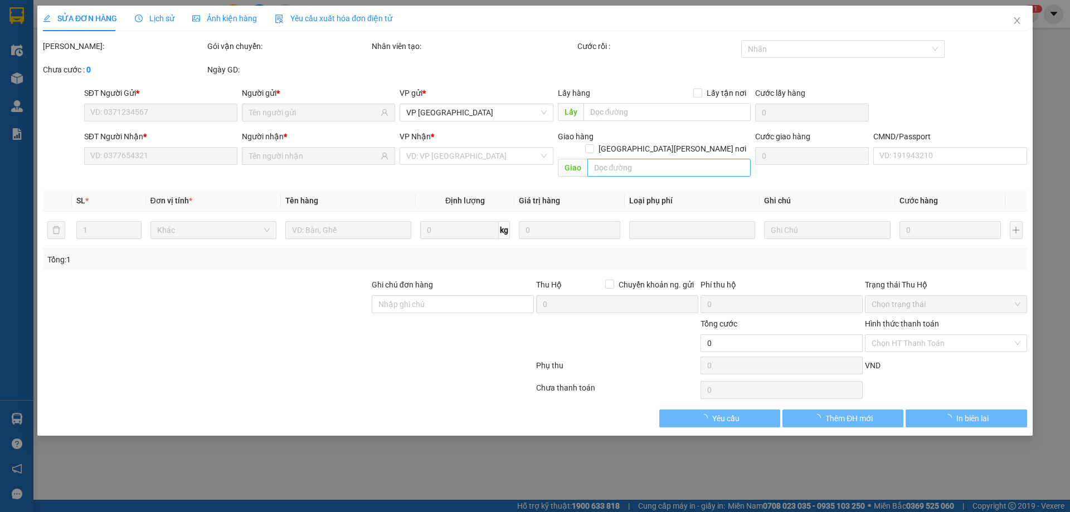
type input "0977921769"
type input "THÀNH"
type input "0333230792"
type input "LINH"
checkbox input "true"
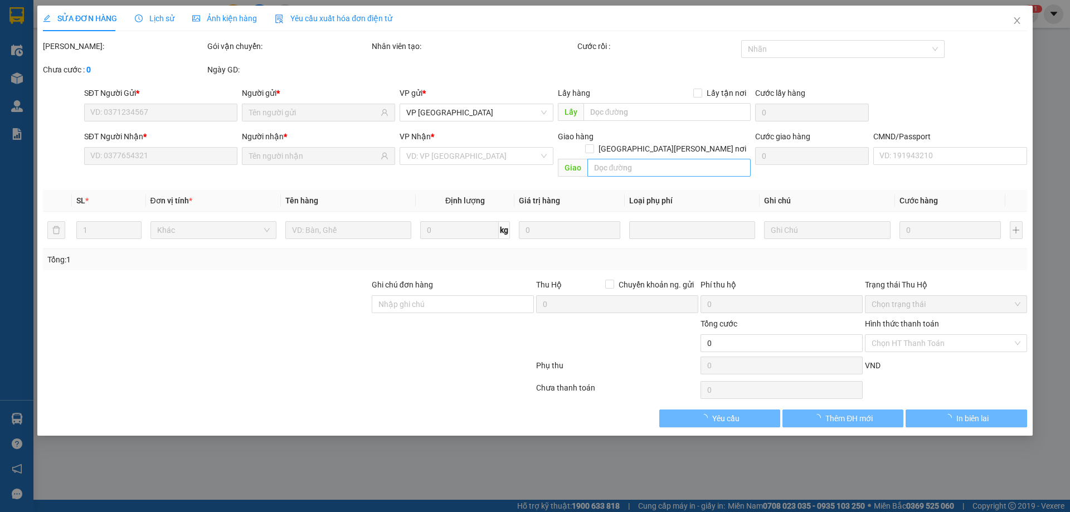
type input "Đuổm - [PERSON_NAME]"
type input "20.000"
type input "55.000"
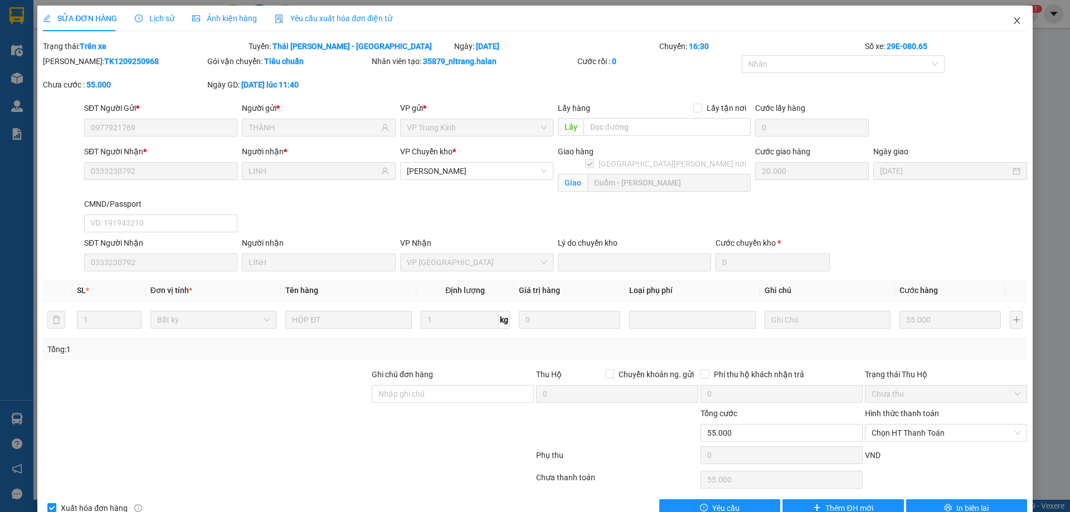
click at [1013, 20] on icon "close" at bounding box center [1017, 20] width 9 height 9
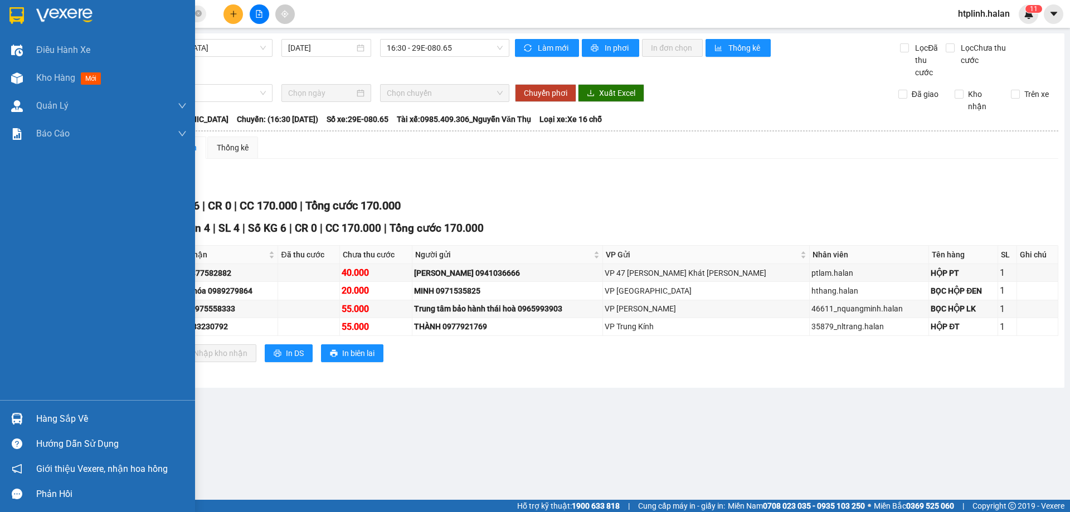
click at [96, 421] on div "Hàng sắp về" at bounding box center [111, 419] width 150 height 17
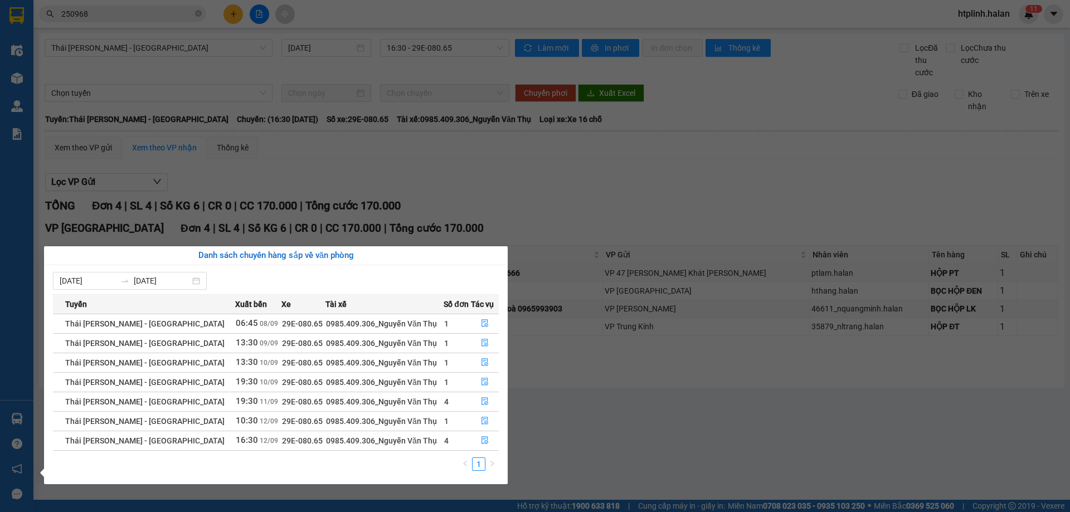
drag, startPoint x: 619, startPoint y: 194, endPoint x: 599, endPoint y: 177, distance: 26.5
click at [619, 192] on section "Kết quả [PERSON_NAME] ( 240 ) Bộ lọc Mã ĐH Trạng thái Món hàng Thu hộ Tổng [PER…" at bounding box center [535, 256] width 1070 height 512
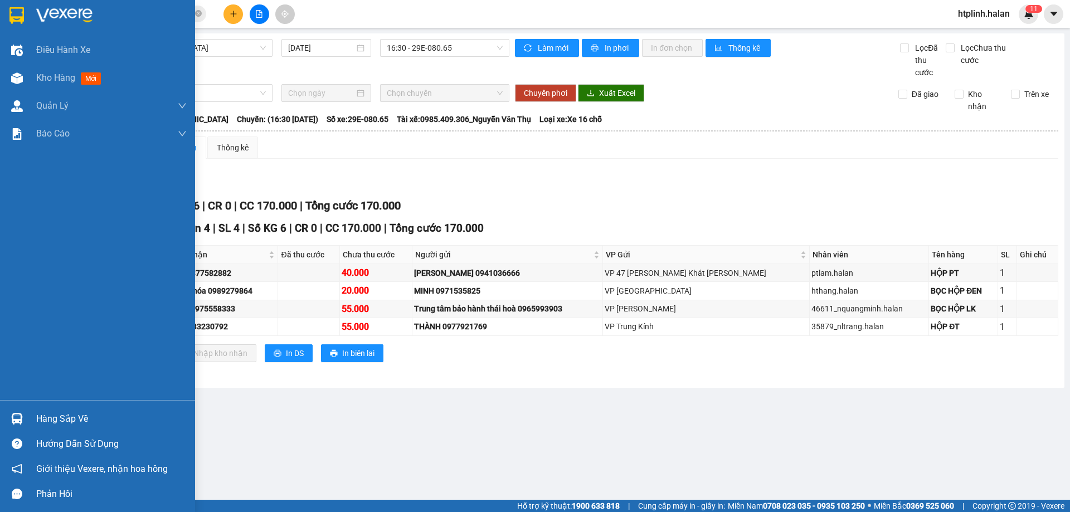
click at [46, 412] on div "Hàng sắp về" at bounding box center [111, 419] width 150 height 17
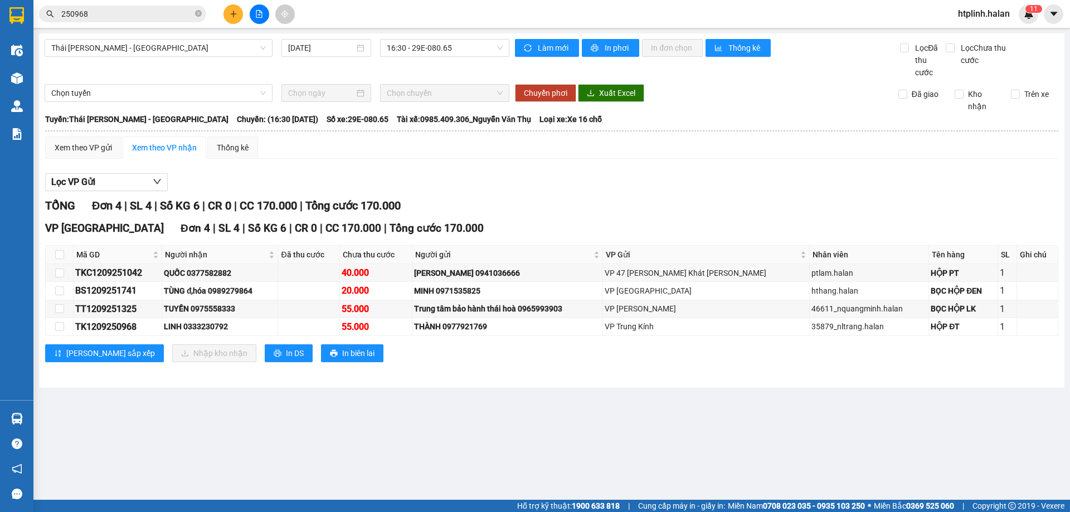
click at [604, 448] on section "Kết quả [PERSON_NAME] ( 240 ) Bộ lọc Mã ĐH Trạng thái Món hàng Thu hộ Tổng [PER…" at bounding box center [535, 256] width 1070 height 512
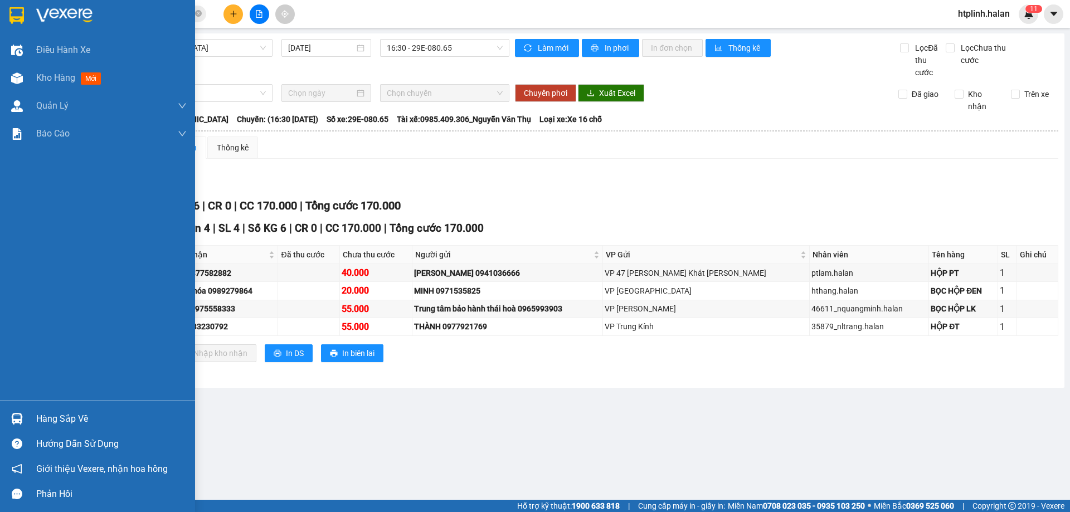
click at [94, 412] on div "Hàng sắp về" at bounding box center [111, 419] width 150 height 17
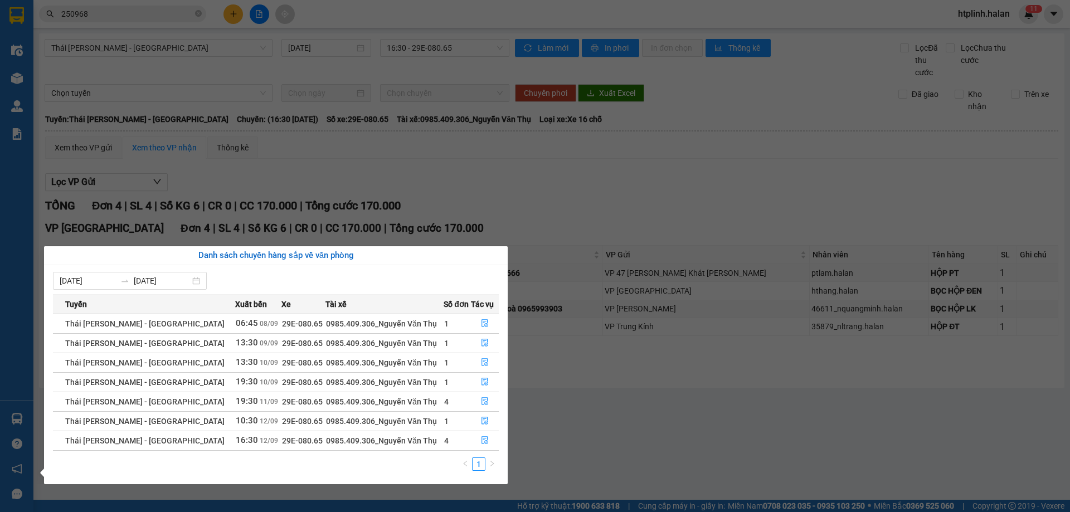
click at [675, 356] on section "Kết quả [PERSON_NAME] ( 240 ) Bộ lọc Mã ĐH Trạng thái Món hàng Thu hộ Tổng [PER…" at bounding box center [535, 256] width 1070 height 512
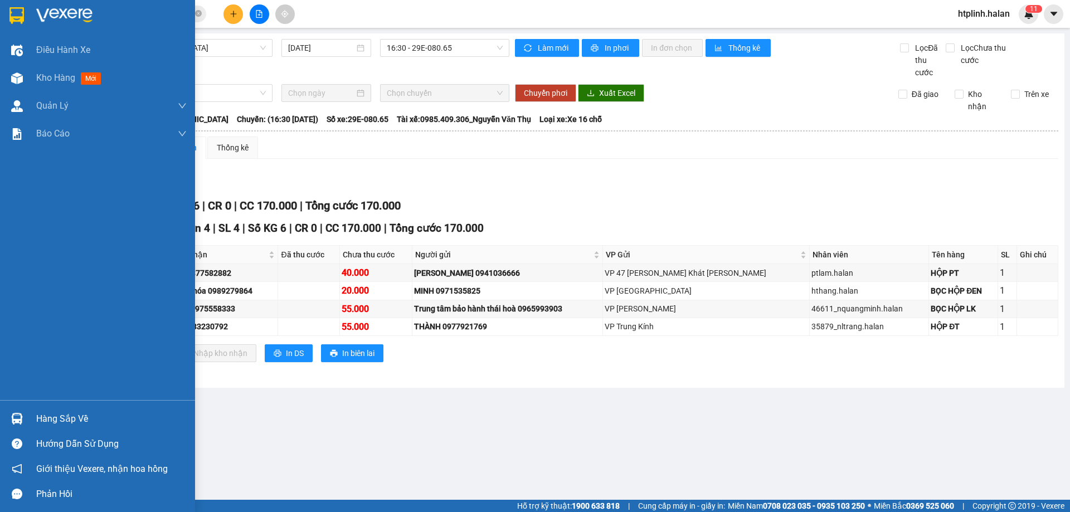
drag, startPoint x: 59, startPoint y: 409, endPoint x: 494, endPoint y: 363, distance: 437.1
click at [60, 410] on div "Hàng sắp về" at bounding box center [97, 418] width 195 height 25
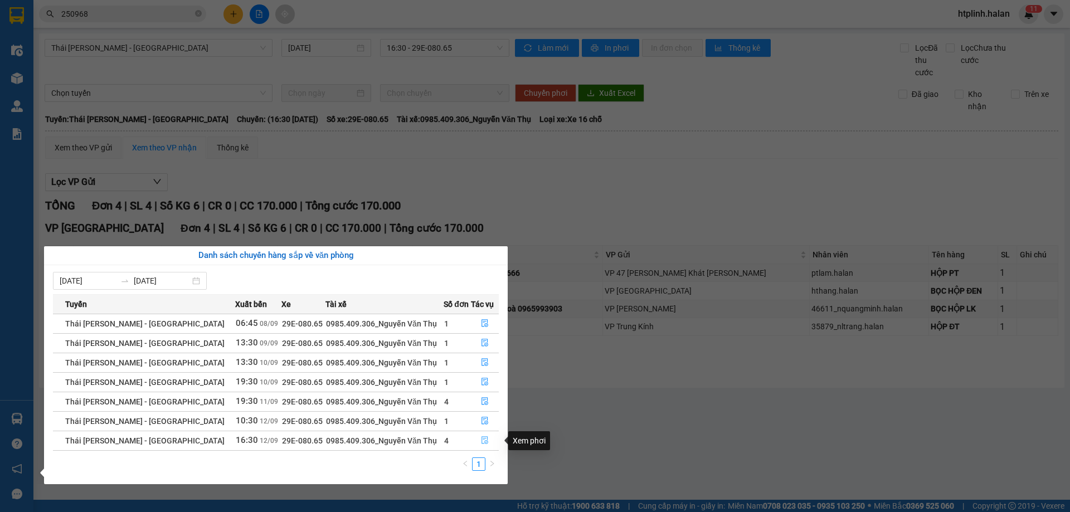
click at [485, 442] on icon "file-done" at bounding box center [485, 440] width 8 height 8
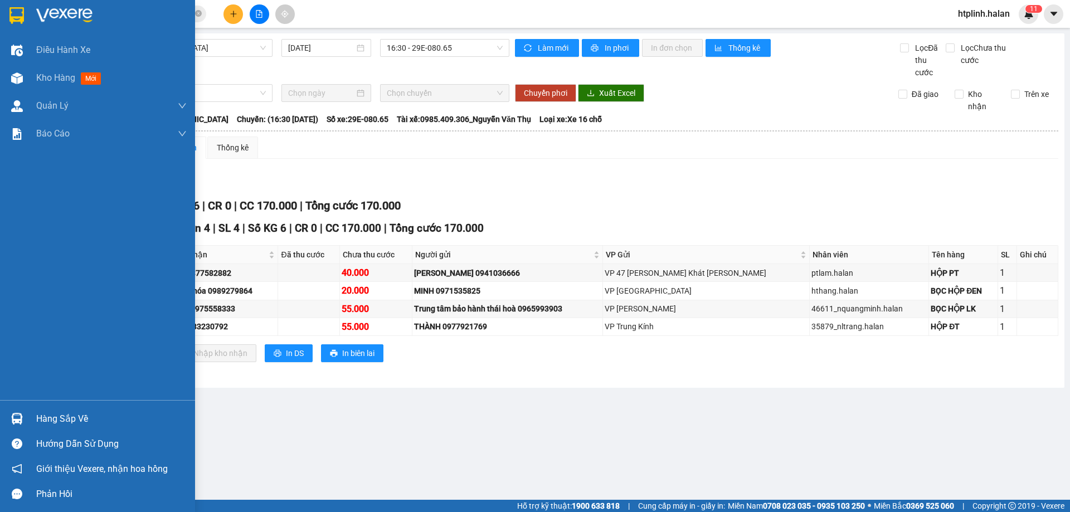
click at [23, 417] on div at bounding box center [17, 419] width 20 height 20
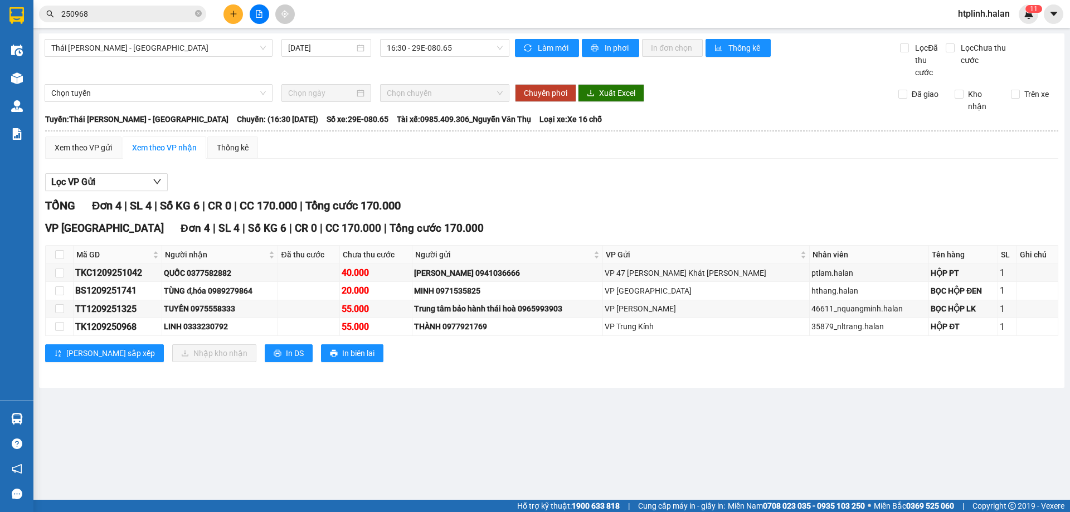
click at [612, 424] on section "Kết quả [PERSON_NAME] ( 240 ) Bộ lọc Mã ĐH Trạng thái Món hàng Thu hộ Tổng [PER…" at bounding box center [535, 256] width 1070 height 512
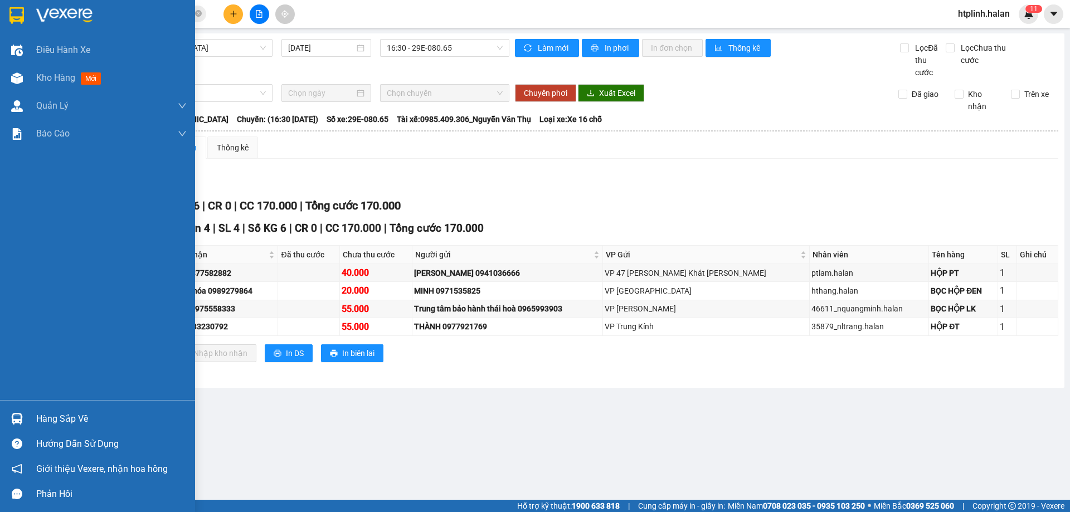
click at [113, 410] on div "Hàng sắp về" at bounding box center [97, 418] width 195 height 25
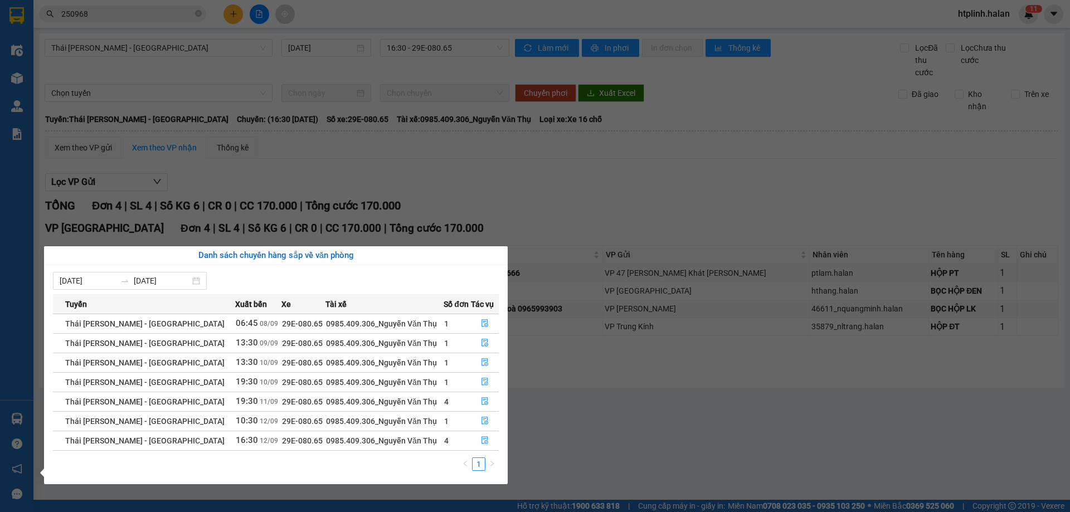
click at [628, 415] on section "Kết quả [PERSON_NAME] ( 240 ) Bộ lọc Mã ĐH Trạng thái Món hàng Thu hộ Tổng [PER…" at bounding box center [535, 256] width 1070 height 512
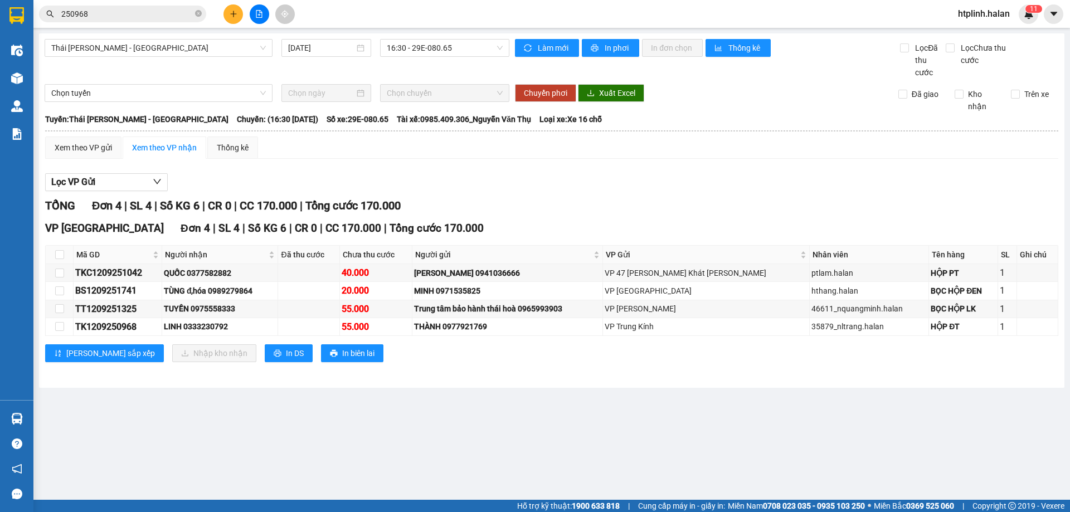
click at [137, 11] on input "250968" at bounding box center [127, 14] width 132 height 12
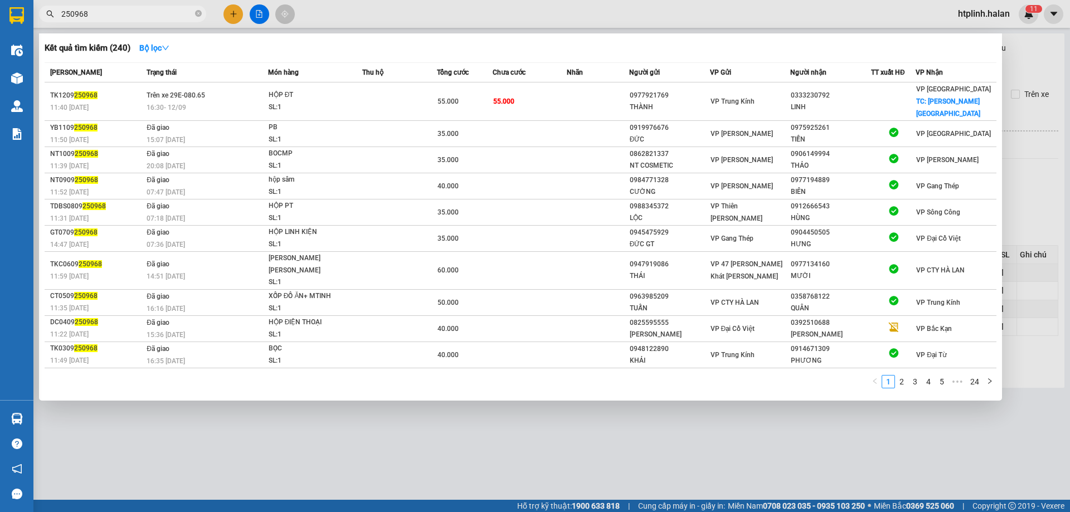
click at [137, 11] on input "250968" at bounding box center [127, 14] width 132 height 12
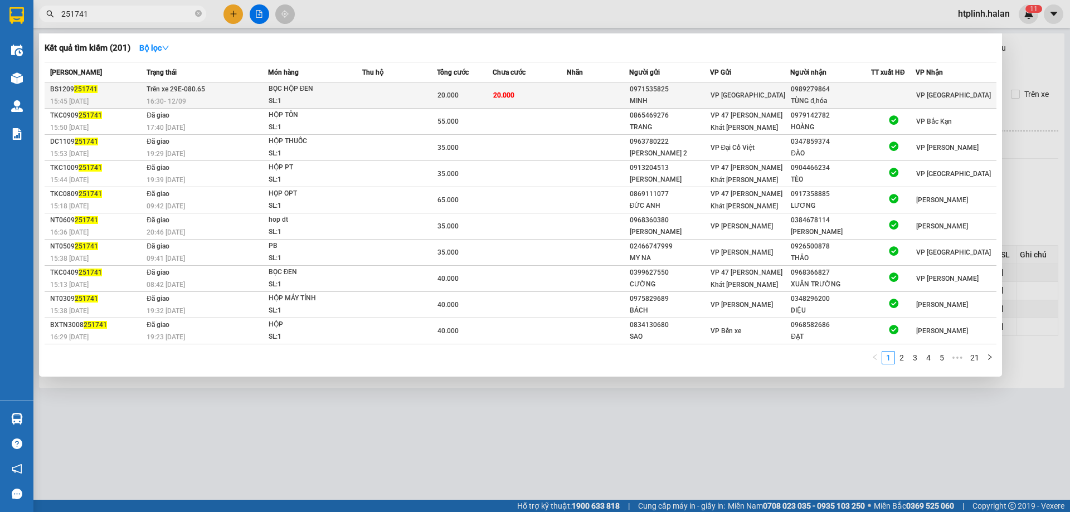
type input "251741"
click at [308, 98] on div "SL: 1" at bounding box center [311, 101] width 84 height 12
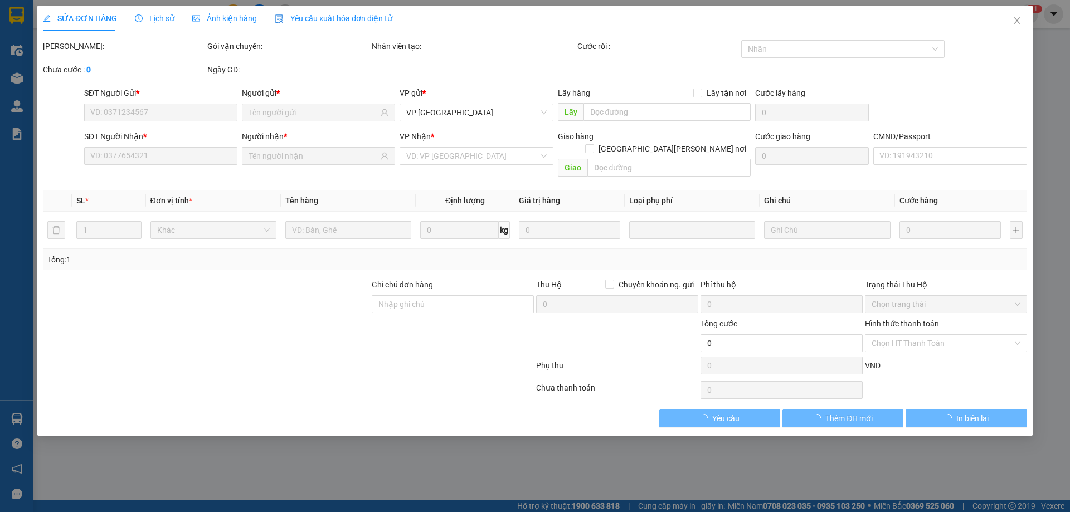
type input "0971535825"
type input "MINH"
type input "0989279864"
type input "TÙNG đ,hóa"
type input "20.000"
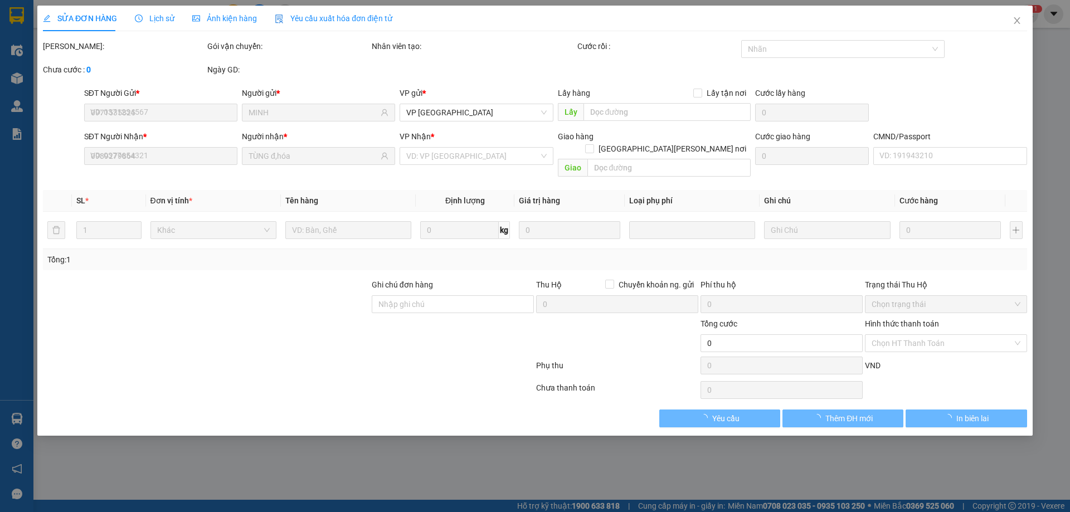
type input "20.000"
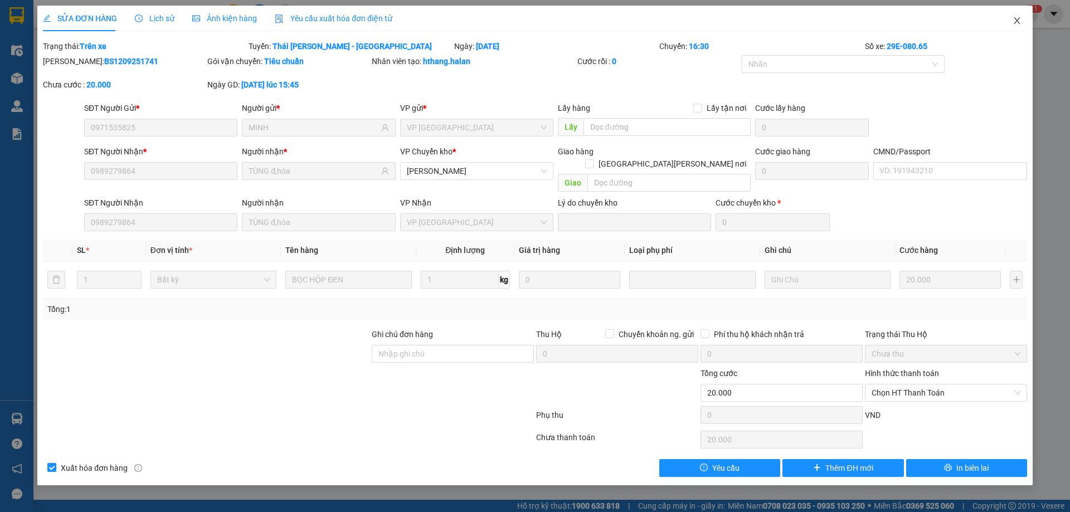
click at [1020, 22] on icon "close" at bounding box center [1017, 20] width 9 height 9
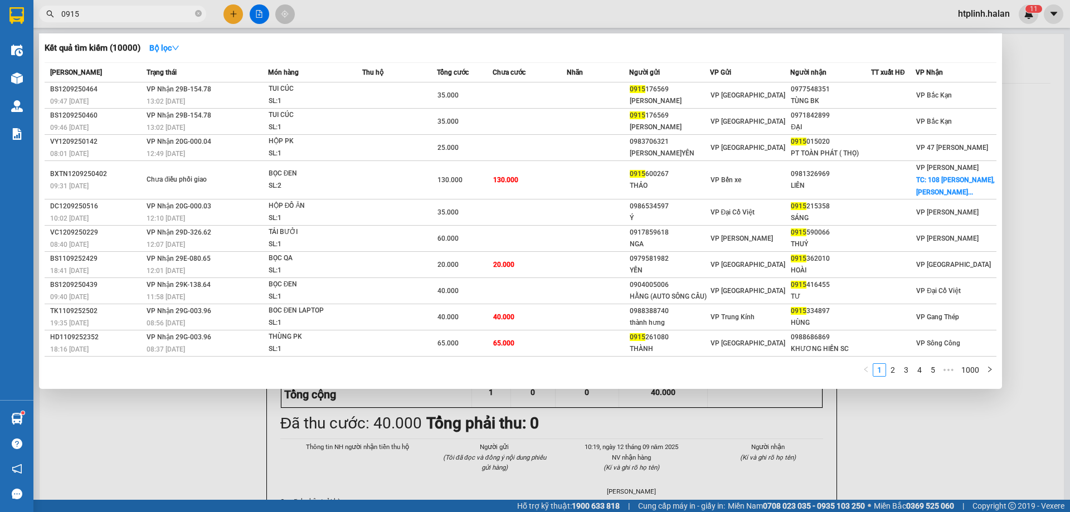
click at [217, 423] on div at bounding box center [535, 256] width 1070 height 512
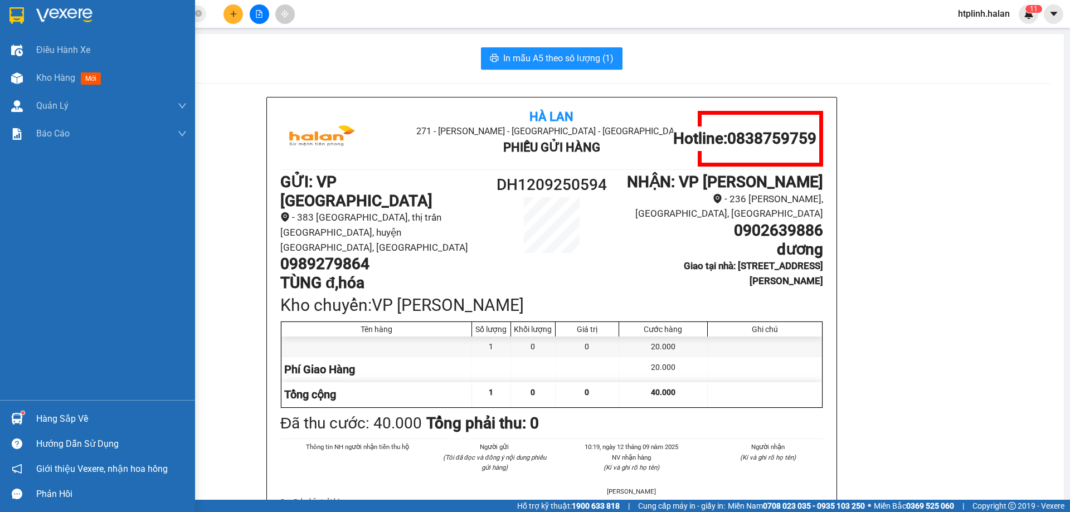
click at [70, 424] on div "Hàng sắp về" at bounding box center [111, 419] width 150 height 17
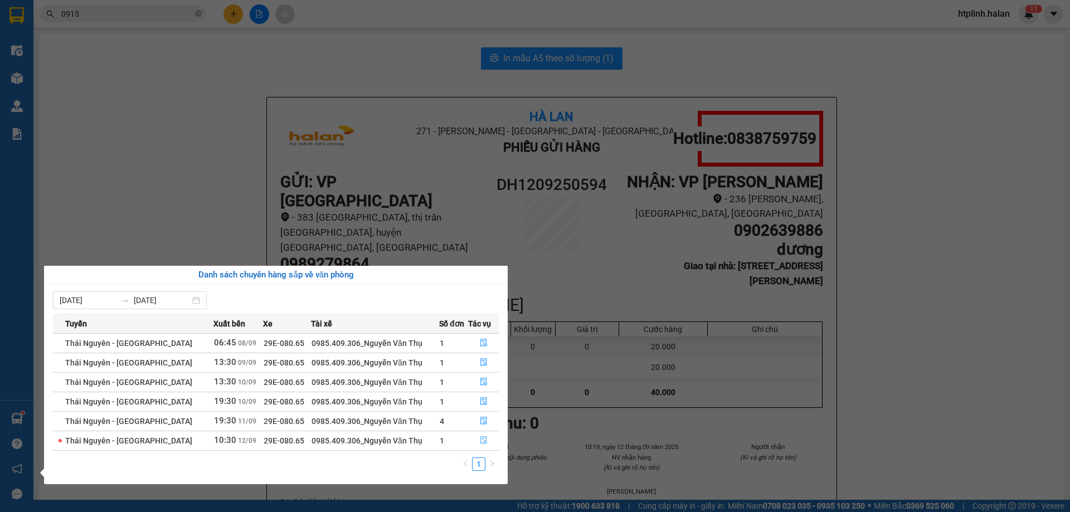
click at [486, 439] on button "button" at bounding box center [484, 441] width 30 height 18
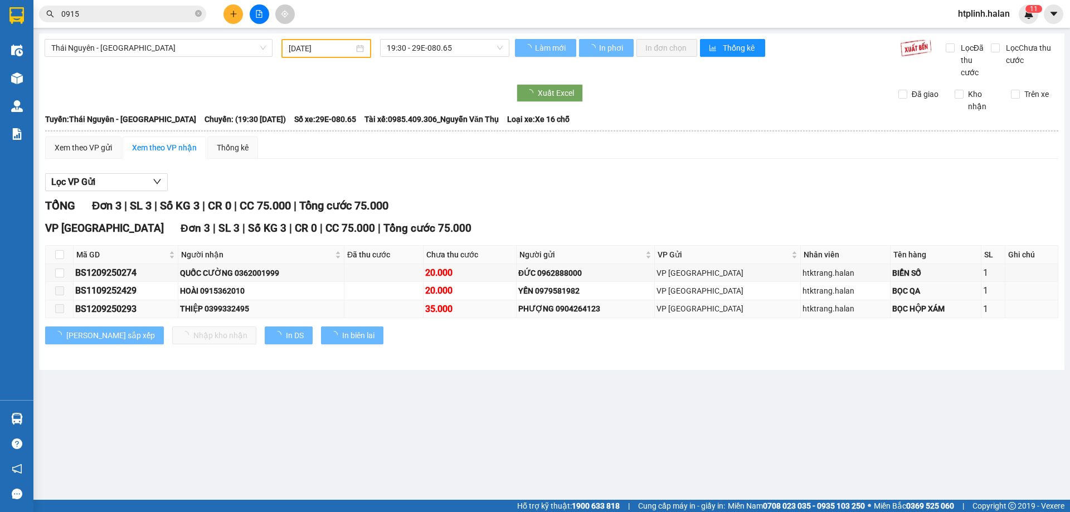
type input "[DATE]"
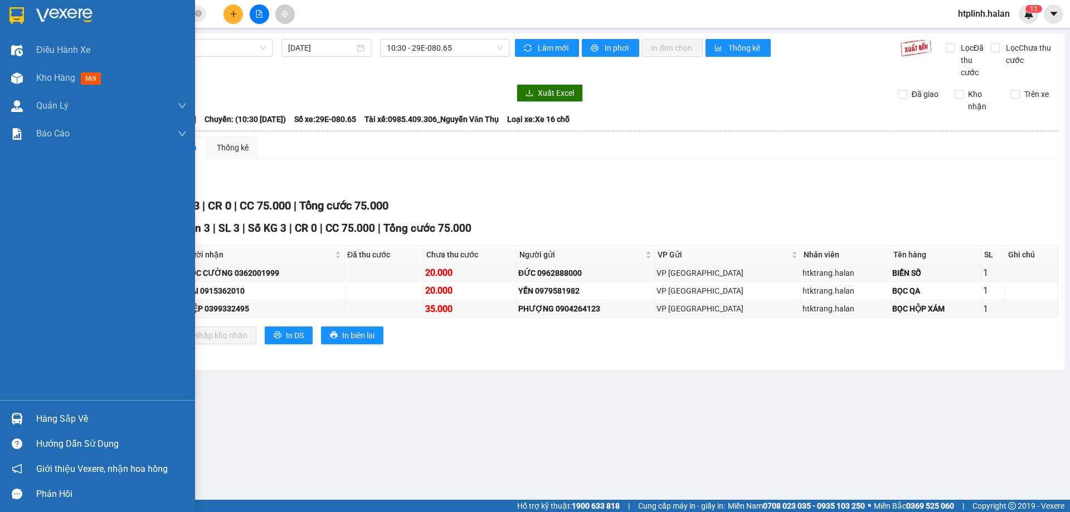
drag, startPoint x: 42, startPoint y: 421, endPoint x: 410, endPoint y: 400, distance: 367.9
click at [45, 421] on div "Hàng sắp về" at bounding box center [111, 419] width 150 height 17
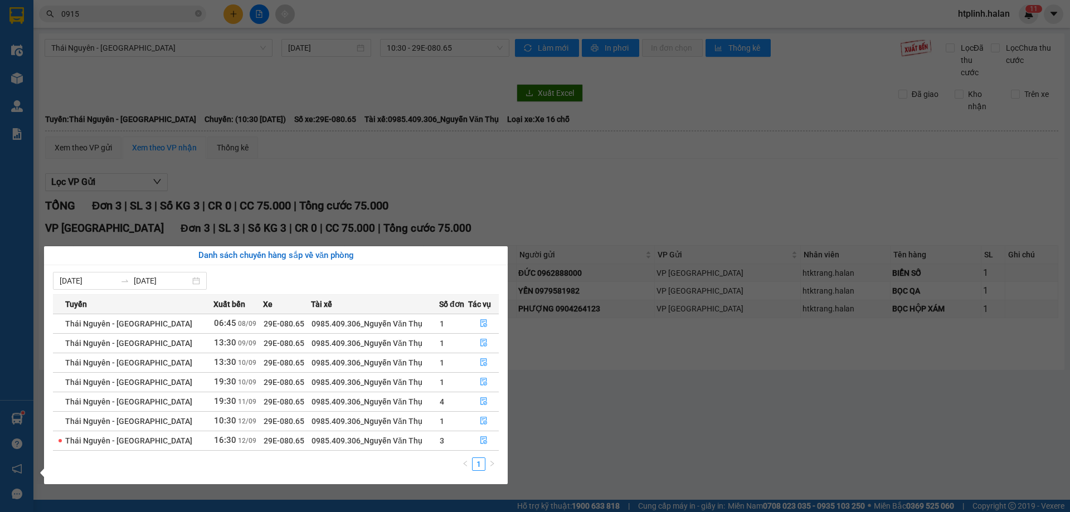
drag, startPoint x: 665, startPoint y: 435, endPoint x: 539, endPoint y: 451, distance: 127.1
click at [659, 437] on section "Kết quả tìm kiếm ( 10000 ) Bộ lọc Mã ĐH Trạng thái Món hàng Thu hộ Tổng cước Ch…" at bounding box center [535, 256] width 1070 height 512
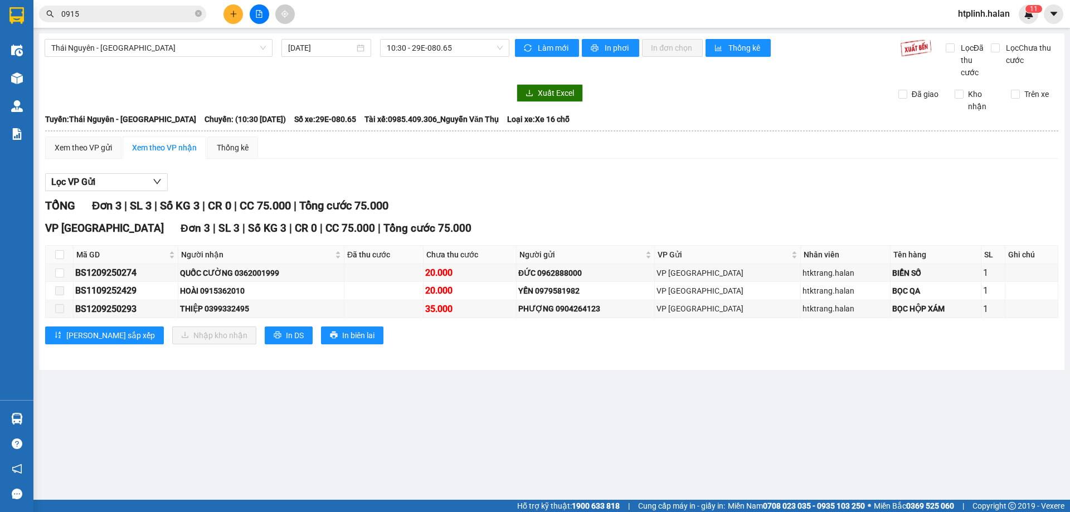
click at [114, 110] on div "Xuất Excel Đã giao Kho nhận Trên xe" at bounding box center [552, 98] width 1014 height 28
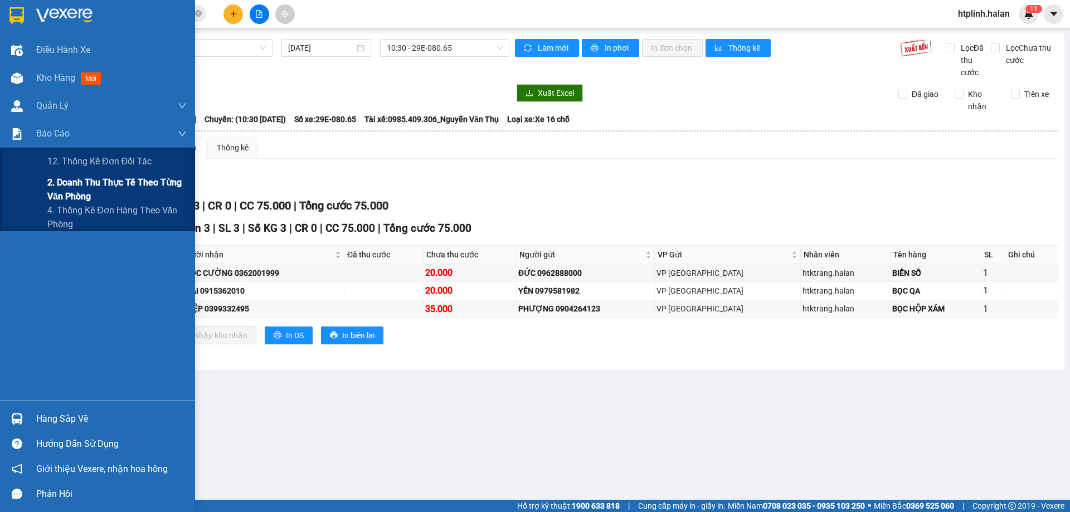
click at [79, 177] on span "2. Doanh thu thực tế theo từng văn phòng" at bounding box center [116, 190] width 139 height 28
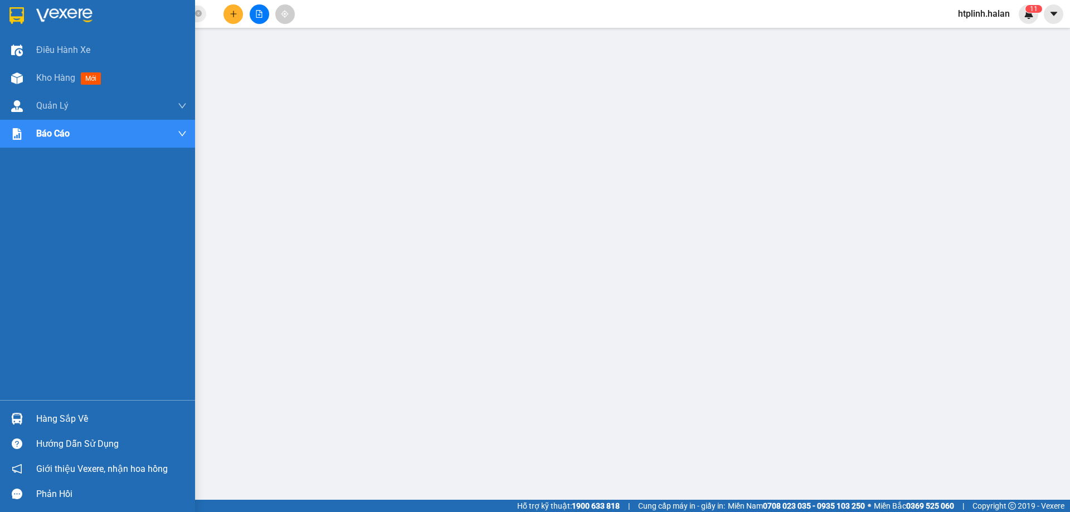
click at [38, 416] on div "Hàng sắp về" at bounding box center [111, 419] width 150 height 17
click at [45, 426] on div "Hàng sắp về" at bounding box center [111, 419] width 150 height 17
click at [31, 417] on div "Hàng sắp về" at bounding box center [97, 418] width 195 height 25
click at [33, 421] on div "Hàng sắp về" at bounding box center [97, 418] width 195 height 25
click at [78, 413] on div "Hàng sắp về" at bounding box center [111, 419] width 150 height 17
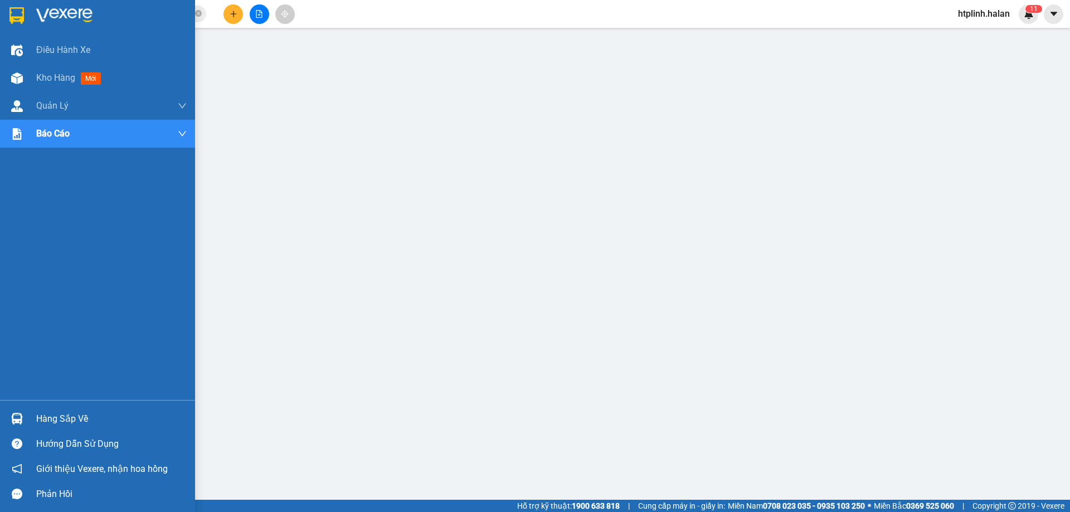
click at [11, 424] on img at bounding box center [17, 419] width 12 height 12
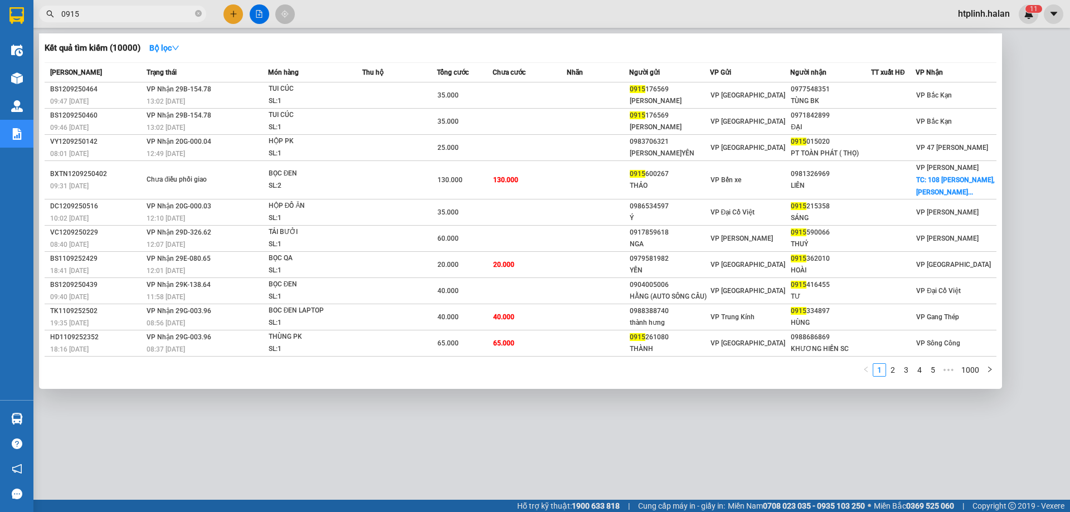
click at [172, 13] on input "0915" at bounding box center [127, 14] width 132 height 12
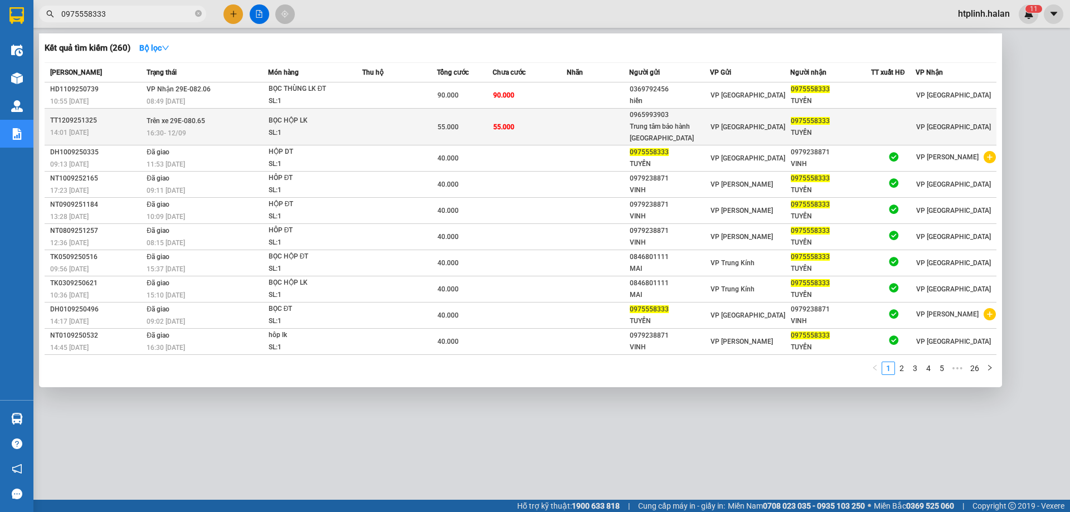
type input "0975558333"
click at [503, 132] on td "55.000" at bounding box center [530, 127] width 75 height 37
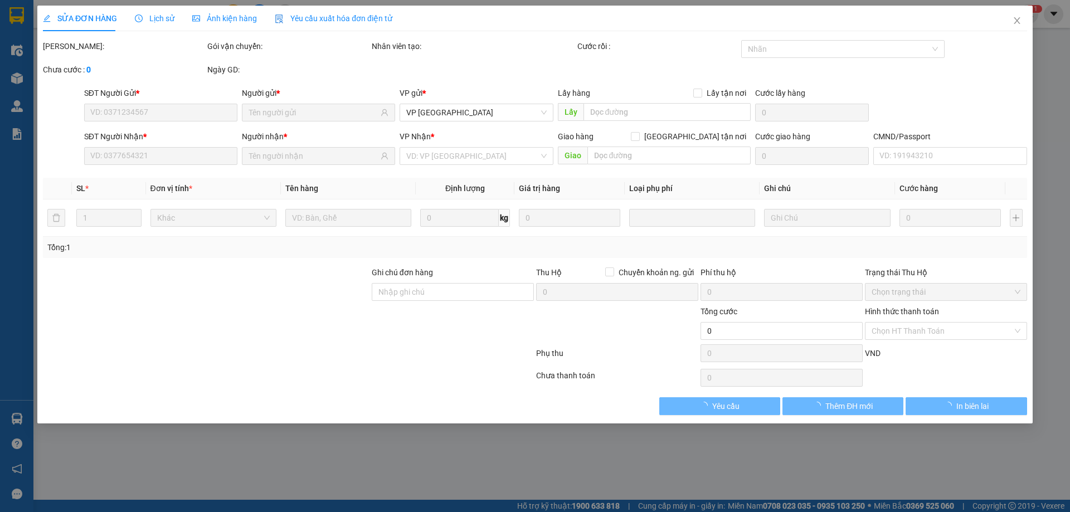
type input "0965993903"
type input "Trung tâm bảo hành thái hoà"
type input "0975558333"
type input "TUYỀN"
type input "55.000"
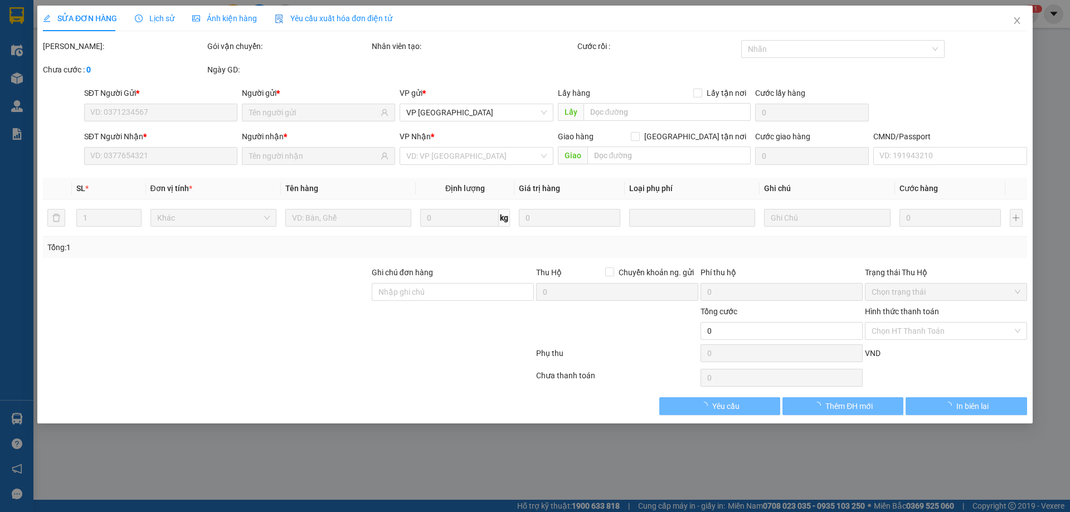
type input "55.000"
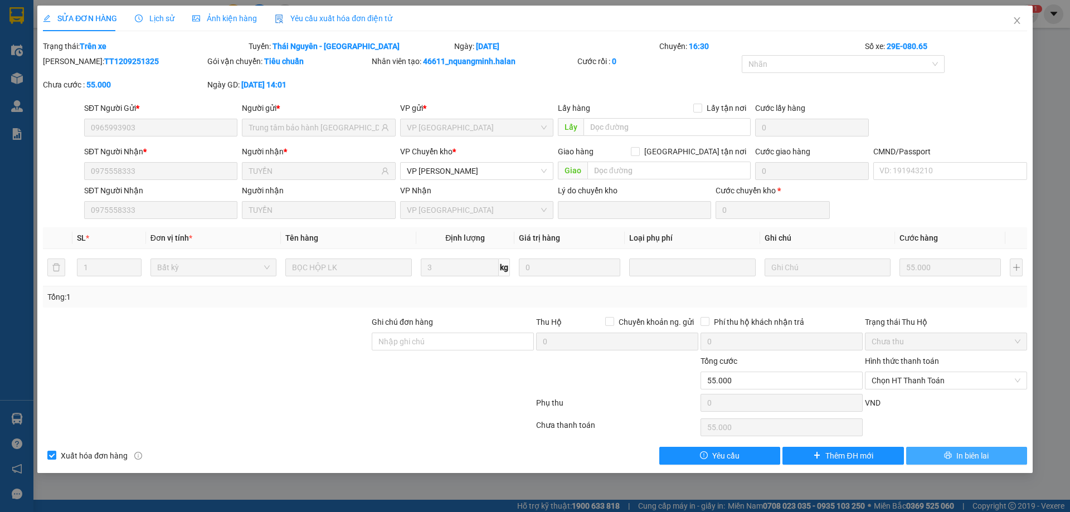
click at [940, 459] on button "In biên lai" at bounding box center [966, 456] width 121 height 18
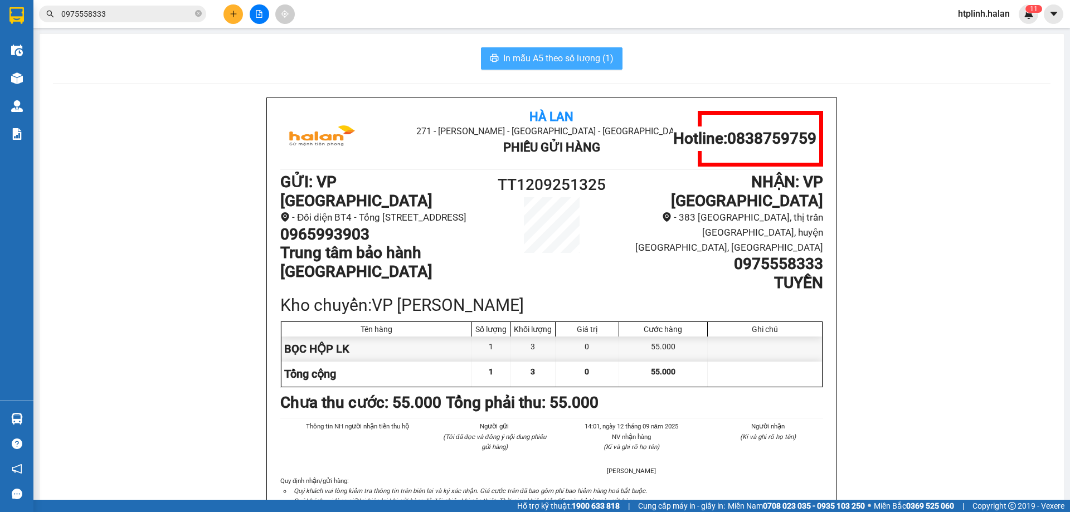
click at [561, 55] on span "In mẫu A5 theo số lượng (1)" at bounding box center [558, 58] width 110 height 14
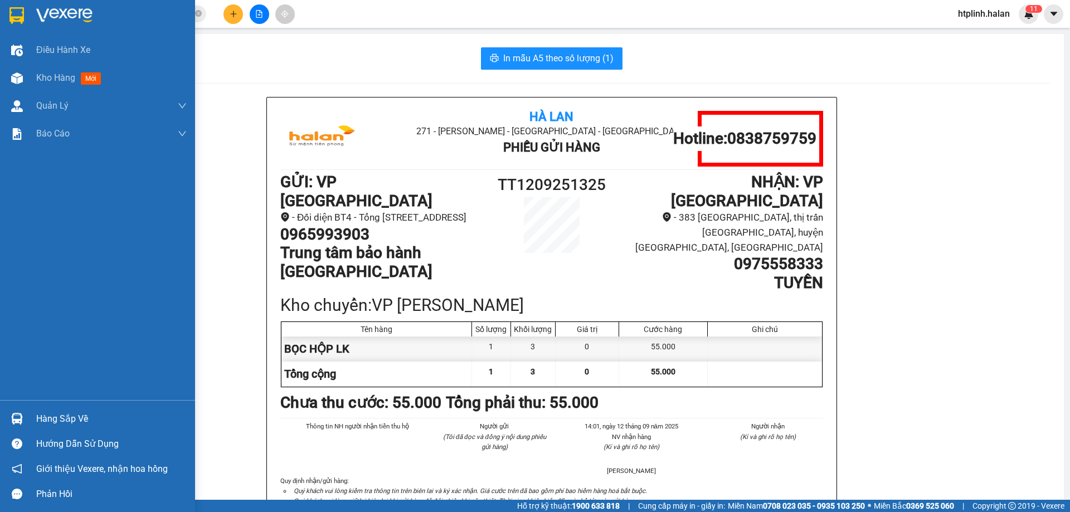
click at [73, 414] on div "Hàng sắp về" at bounding box center [111, 419] width 150 height 17
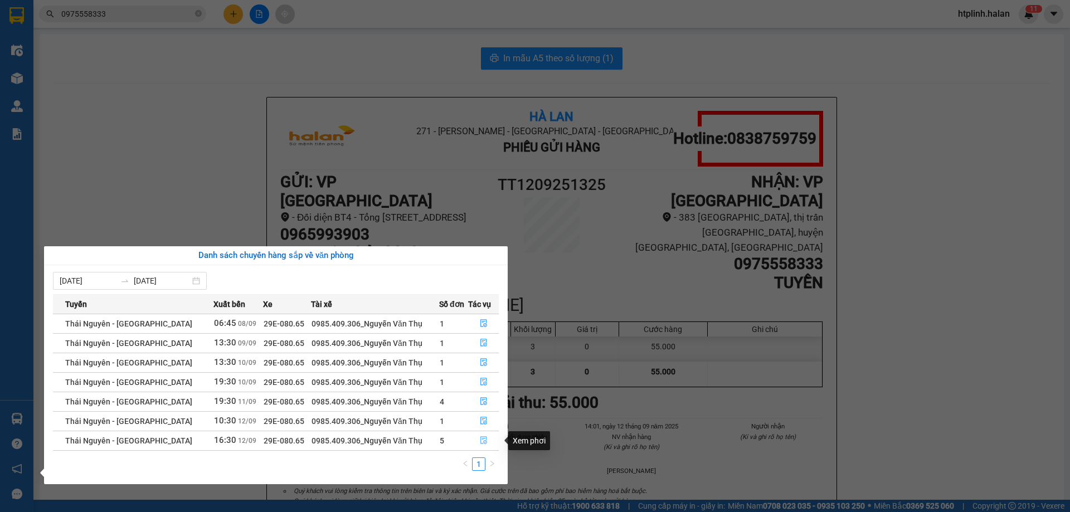
drag, startPoint x: 480, startPoint y: 438, endPoint x: 494, endPoint y: 434, distance: 15.2
click at [494, 434] on button "button" at bounding box center [484, 441] width 30 height 18
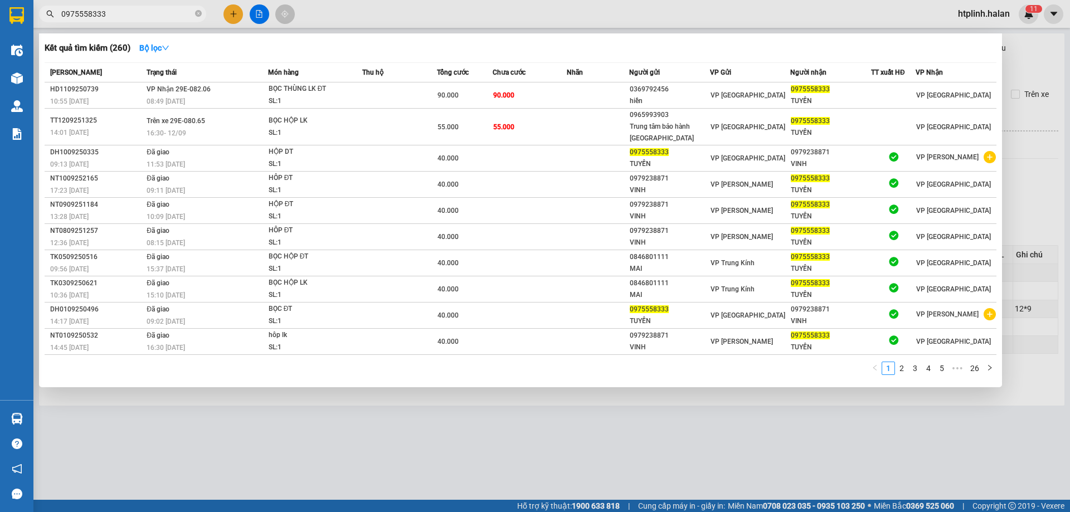
click at [127, 16] on input "0975558333" at bounding box center [127, 14] width 132 height 12
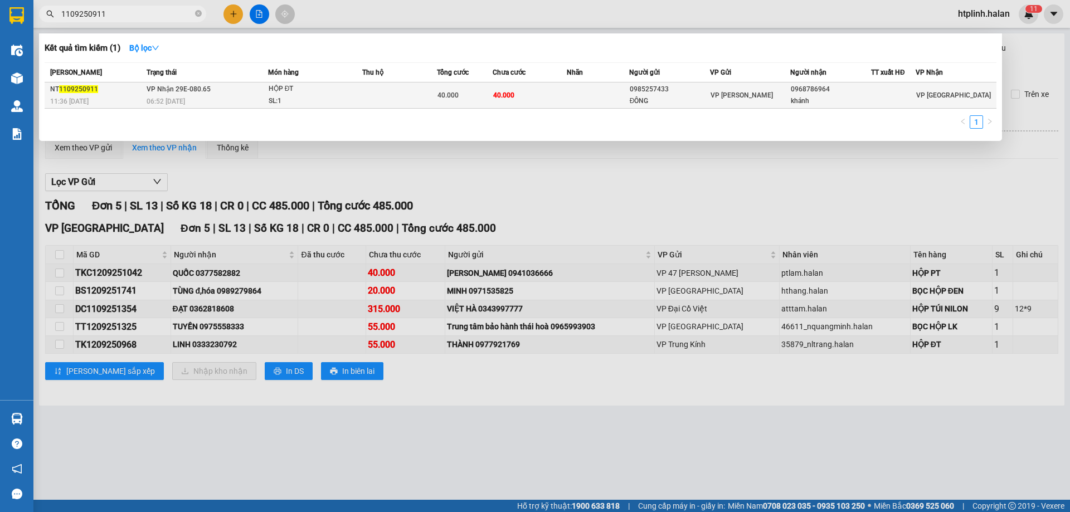
type input "1109250911"
click at [327, 98] on div "SL: 1" at bounding box center [311, 101] width 84 height 12
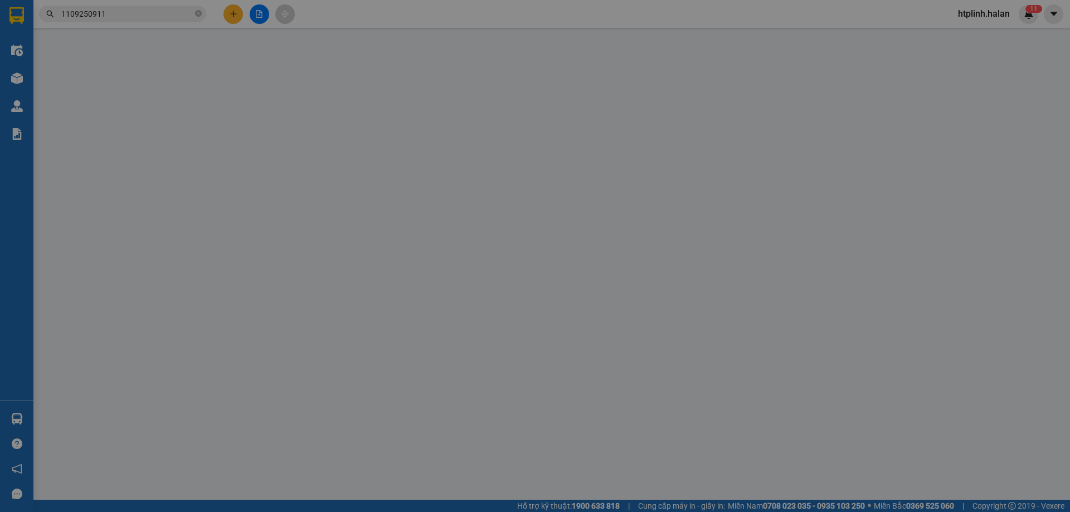
type input "0985257433"
type input "ĐÔNG"
type input "0968786964"
type input "khánh"
type input "40.000"
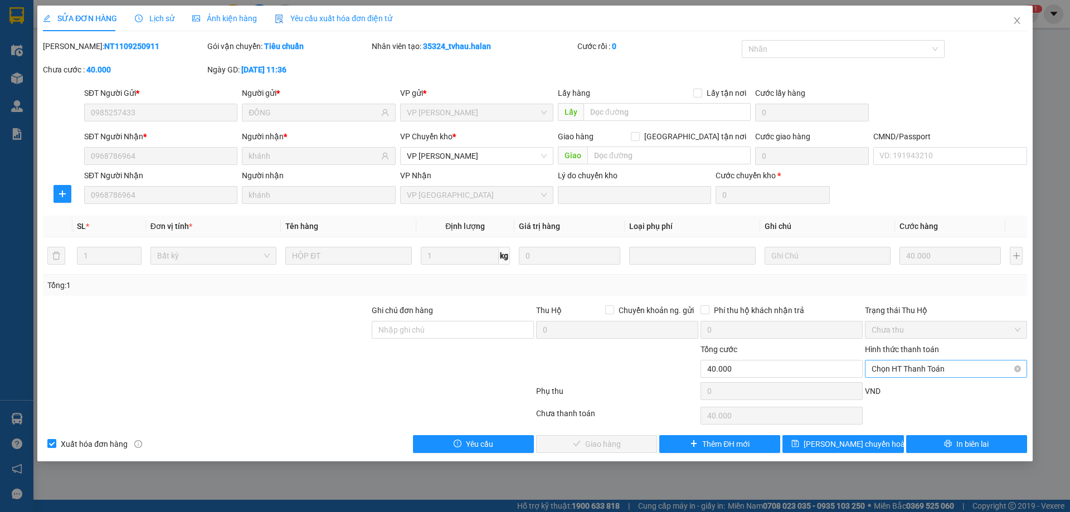
click at [952, 367] on span "Chọn HT Thanh Toán" at bounding box center [946, 369] width 149 height 17
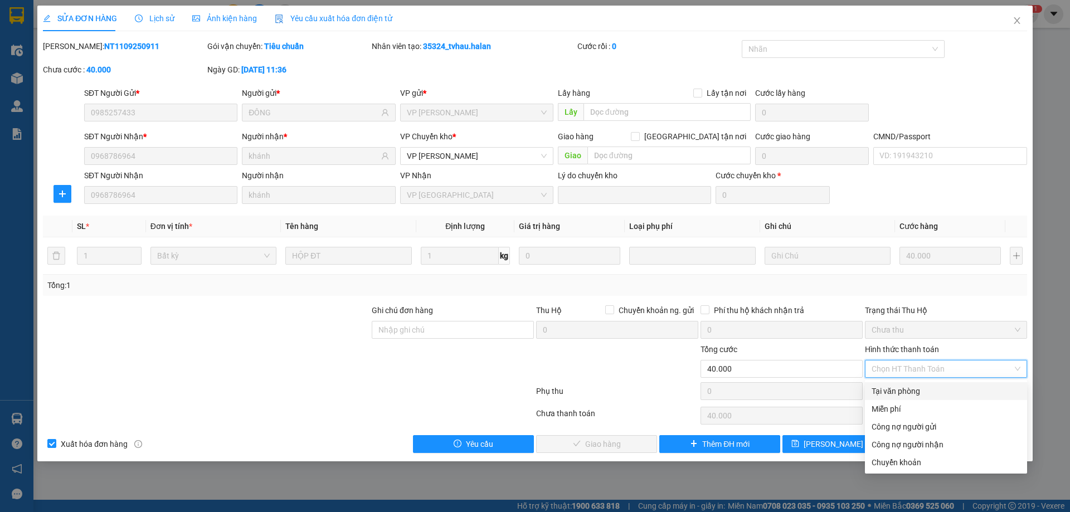
drag, startPoint x: 903, startPoint y: 393, endPoint x: 789, endPoint y: 416, distance: 116.6
click at [902, 393] on div "Tại văn phòng" at bounding box center [946, 391] width 149 height 12
type input "0"
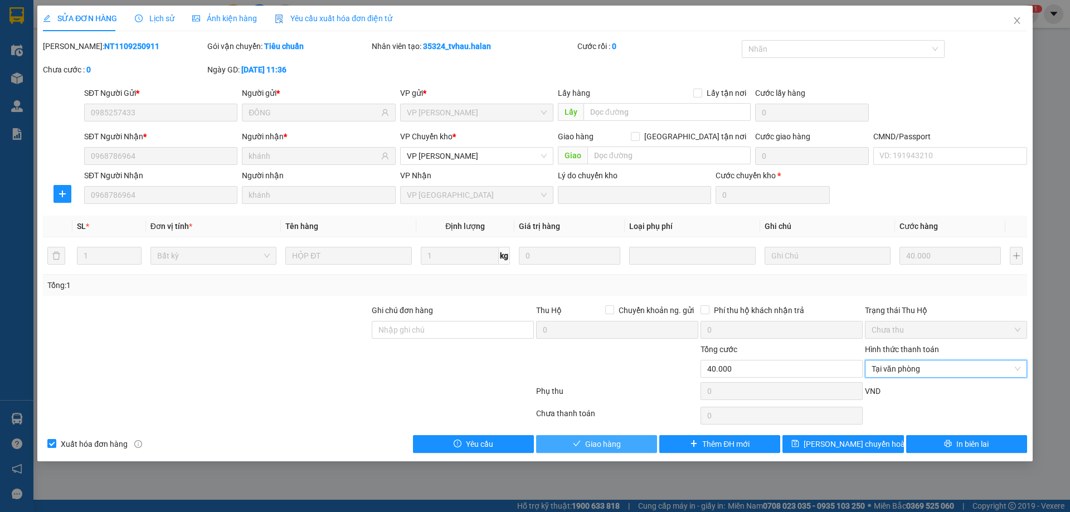
drag, startPoint x: 646, startPoint y: 441, endPoint x: 696, endPoint y: 429, distance: 50.6
click at [648, 441] on button "Giao hàng" at bounding box center [596, 444] width 121 height 18
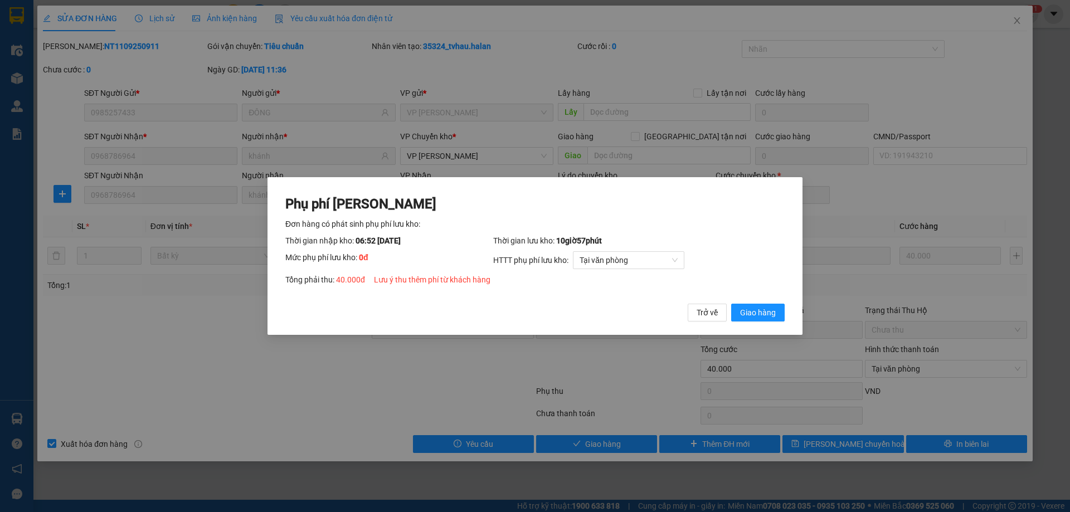
drag, startPoint x: 761, startPoint y: 314, endPoint x: 997, endPoint y: 342, distance: 237.9
click at [761, 314] on span "Giao hàng" at bounding box center [758, 313] width 36 height 12
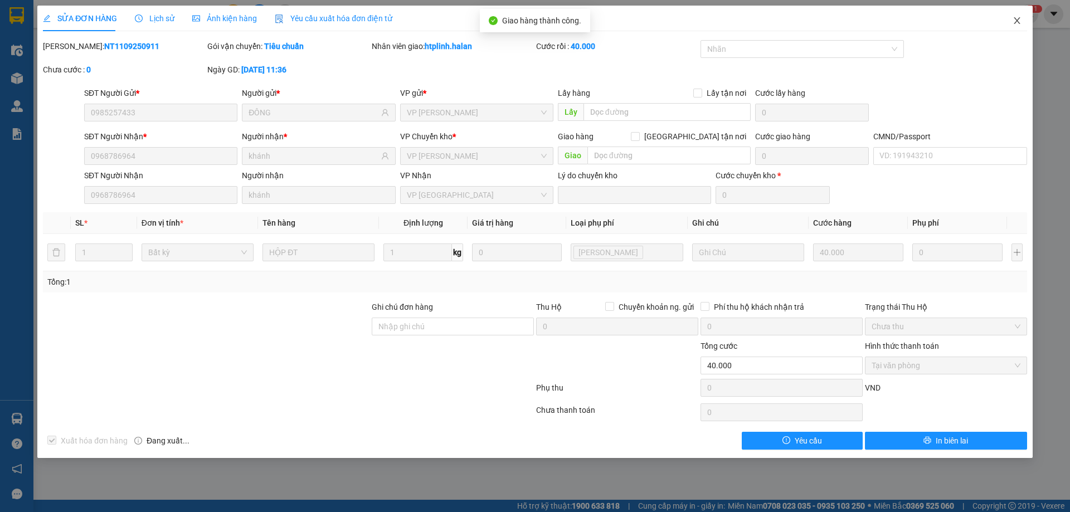
click at [1017, 23] on icon "close" at bounding box center [1017, 20] width 9 height 9
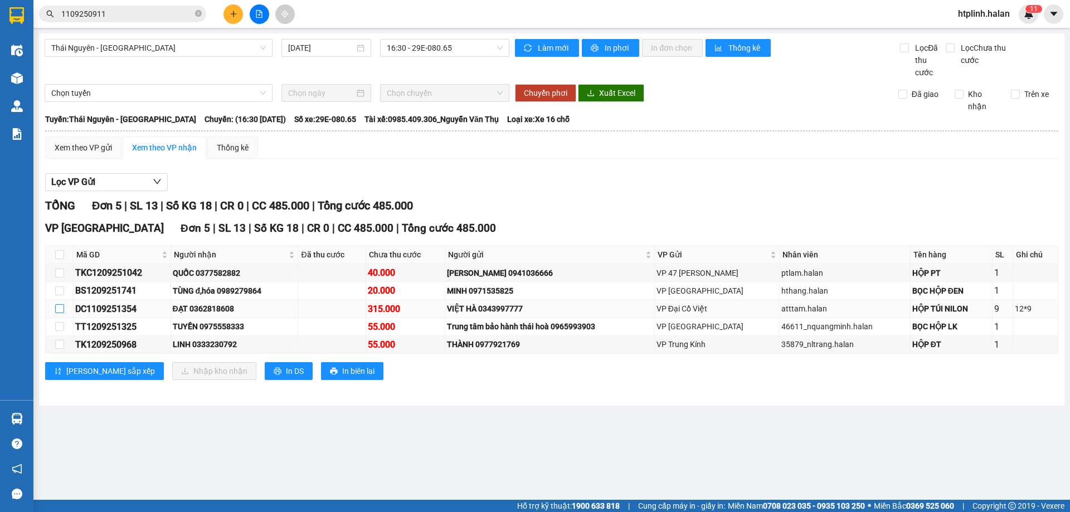
click at [58, 312] on input "checkbox" at bounding box center [59, 308] width 9 height 9
checkbox input "true"
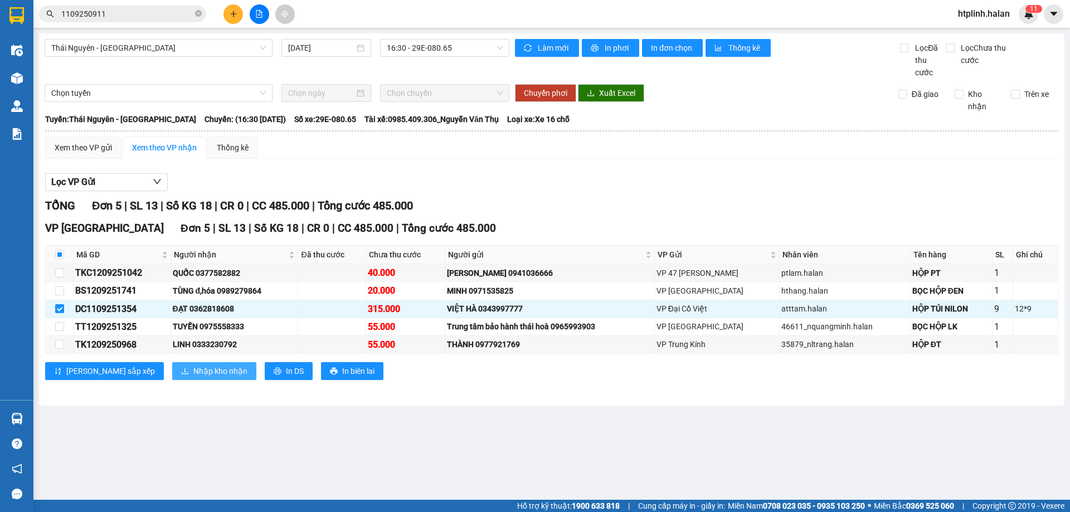
click at [193, 366] on span "Nhập kho nhận" at bounding box center [220, 371] width 54 height 12
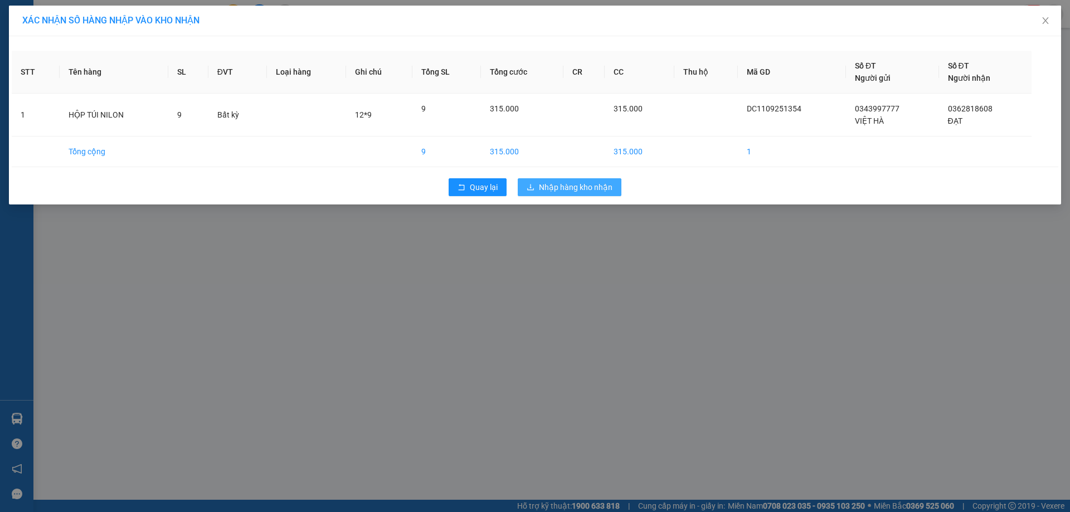
click at [556, 193] on span "Nhập hàng kho nhận" at bounding box center [576, 187] width 74 height 12
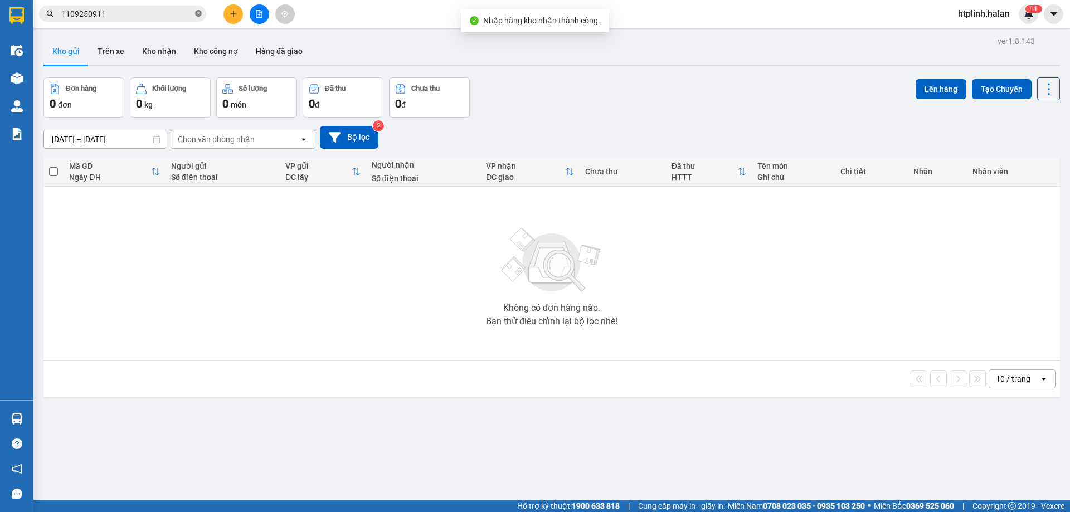
click at [196, 15] on icon "close-circle" at bounding box center [198, 13] width 7 height 7
click at [148, 19] on input "text" at bounding box center [127, 14] width 132 height 12
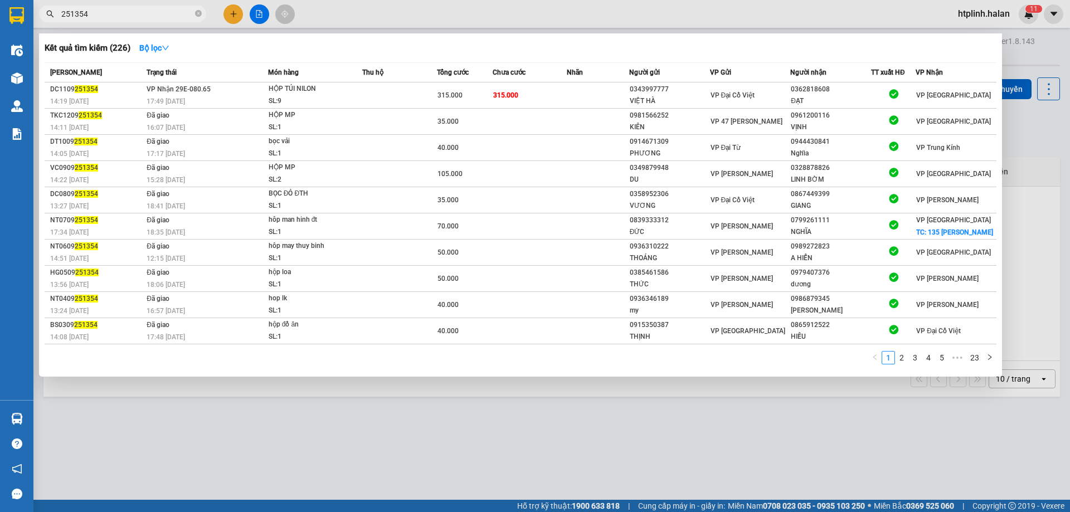
type input "251354"
click at [280, 99] on div "SL: 9" at bounding box center [311, 101] width 84 height 12
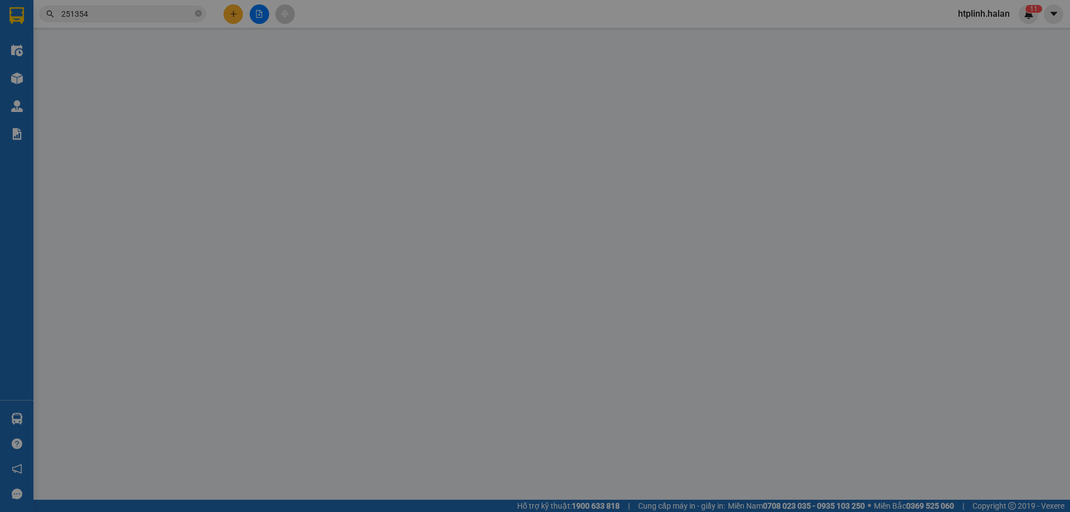
type input "0343997777"
type input "VIỆT HÀ"
type input "0362818608"
type input "ĐẠT"
type input "315.000"
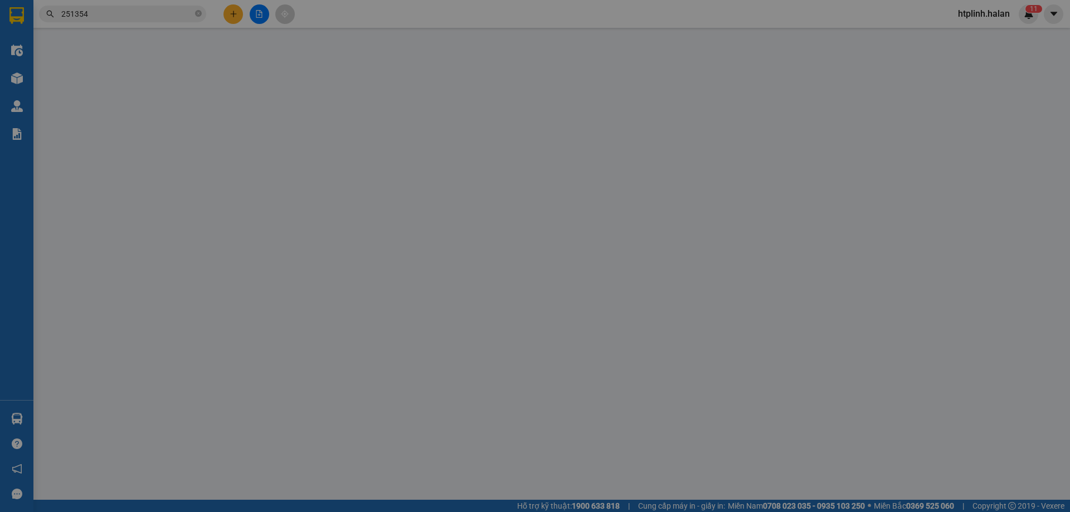
type input "315.000"
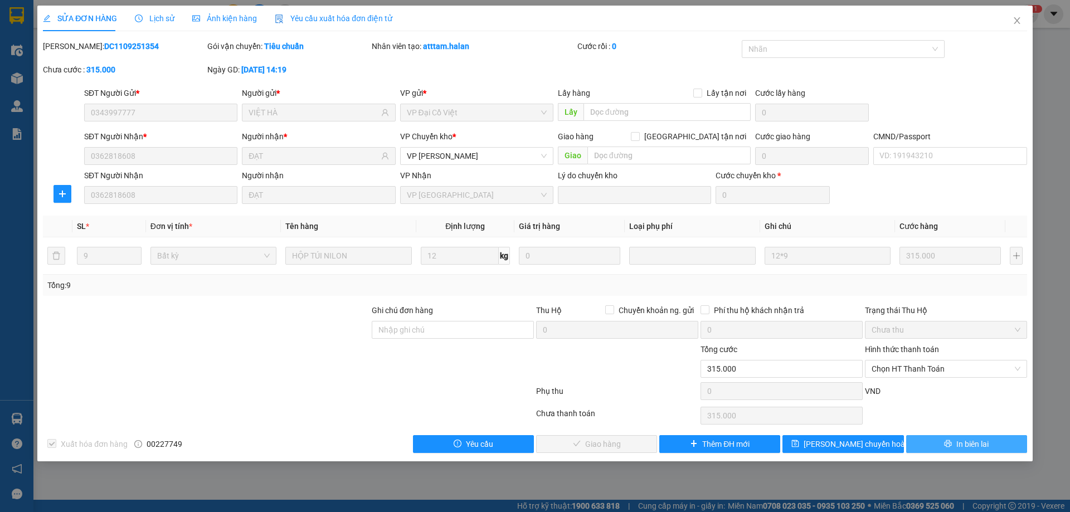
click at [971, 451] on button "In biên lai" at bounding box center [966, 444] width 121 height 18
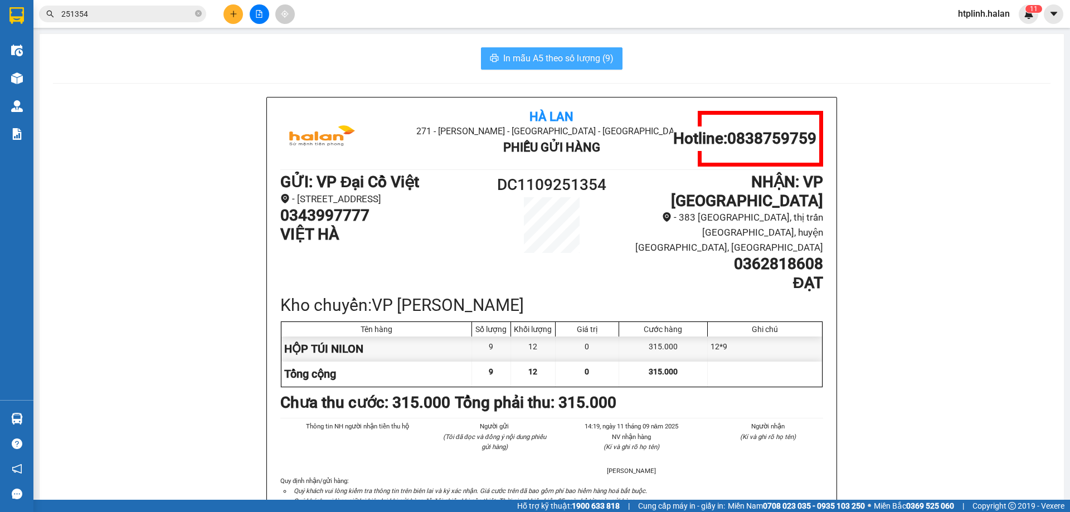
click at [596, 65] on span "In mẫu A5 theo số lượng (9)" at bounding box center [558, 58] width 110 height 14
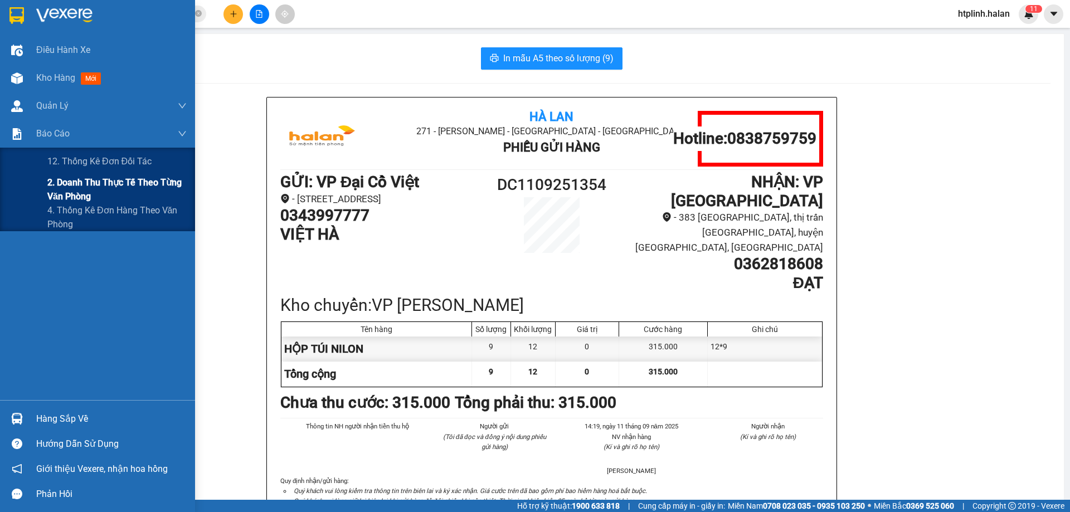
click at [90, 193] on span "2. Doanh thu thực tế theo từng văn phòng" at bounding box center [116, 190] width 139 height 28
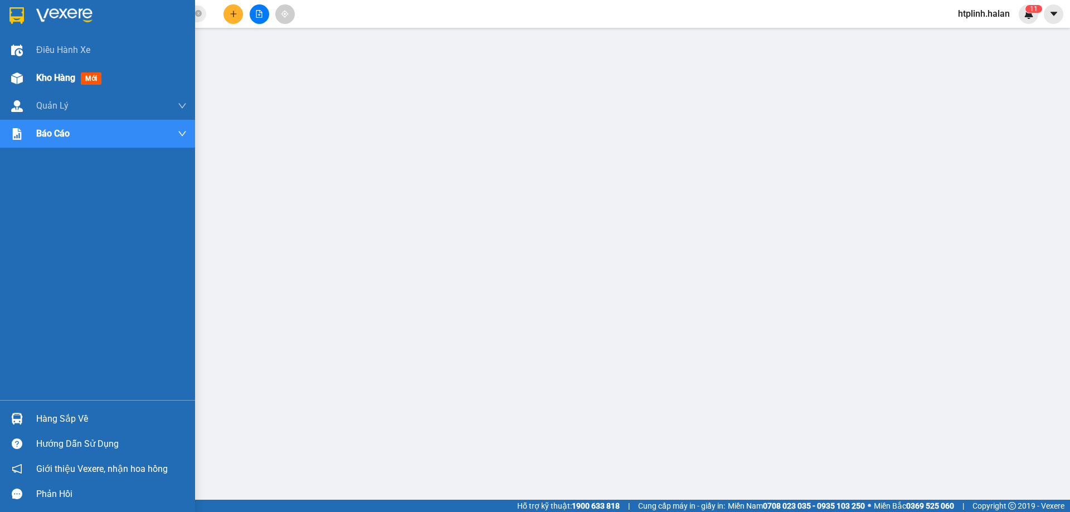
click at [63, 75] on span "Kho hàng" at bounding box center [55, 77] width 39 height 11
